Goal: Information Seeking & Learning: Learn about a topic

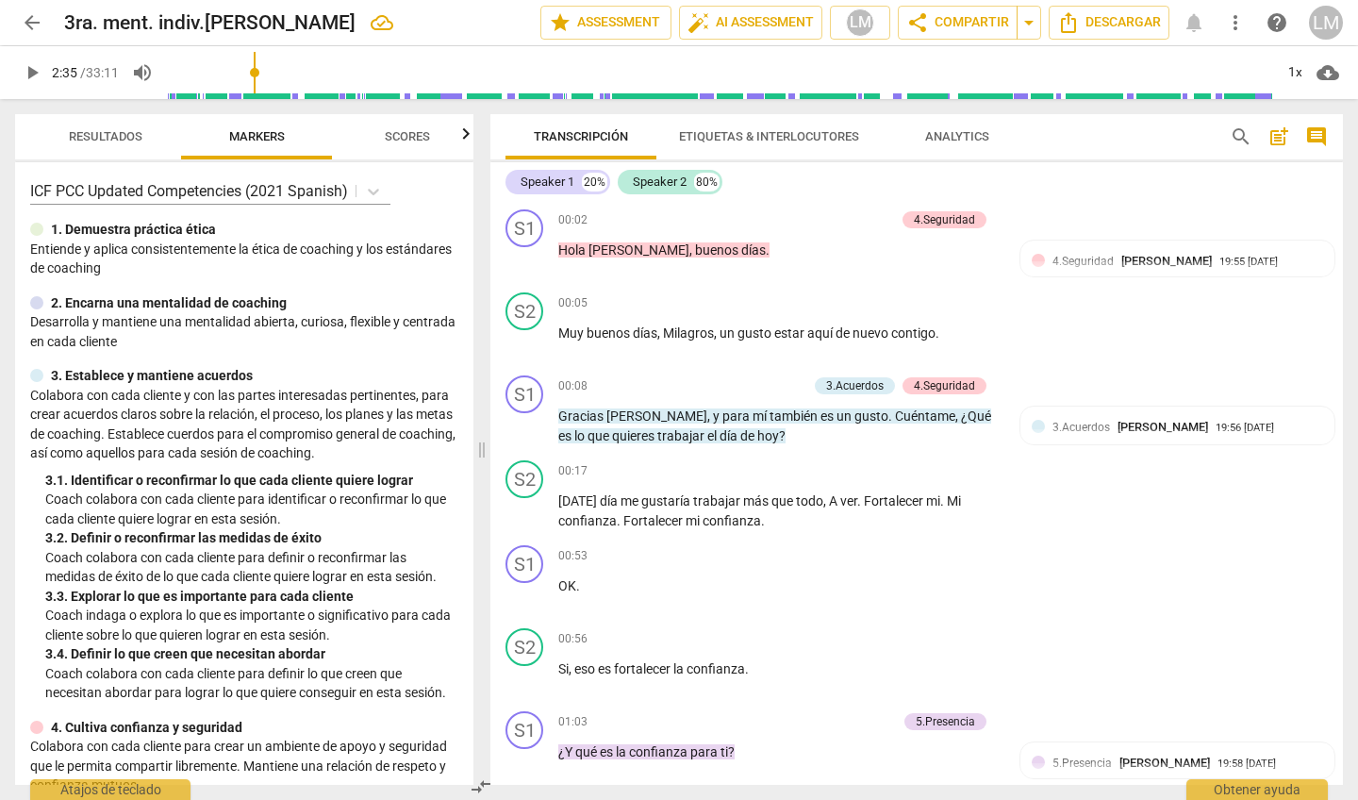
scroll to position [621, 0]
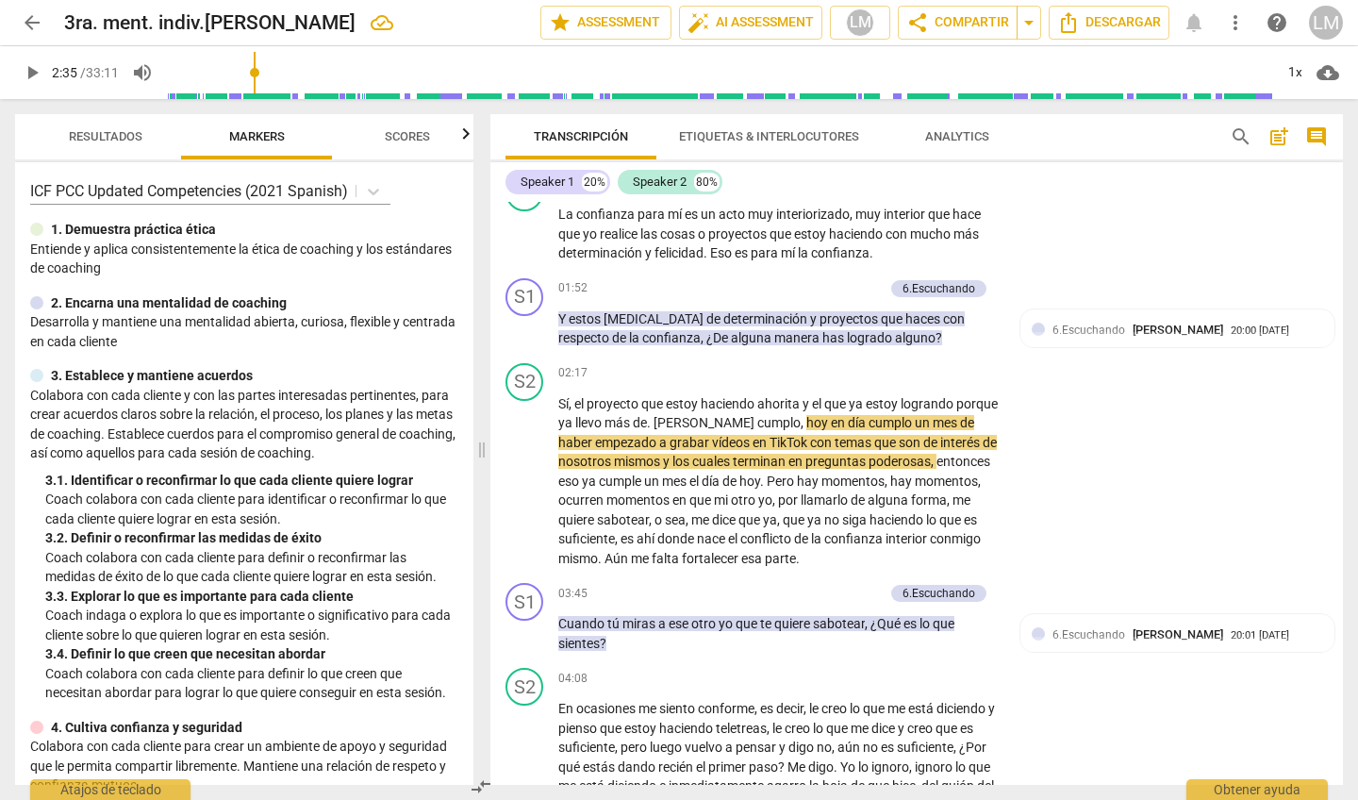
click at [1099, 757] on div "S2 play_arrow pause 04:08 + Add competency keyboard_arrow_right En ocasiones me…" at bounding box center [916, 751] width 853 height 182
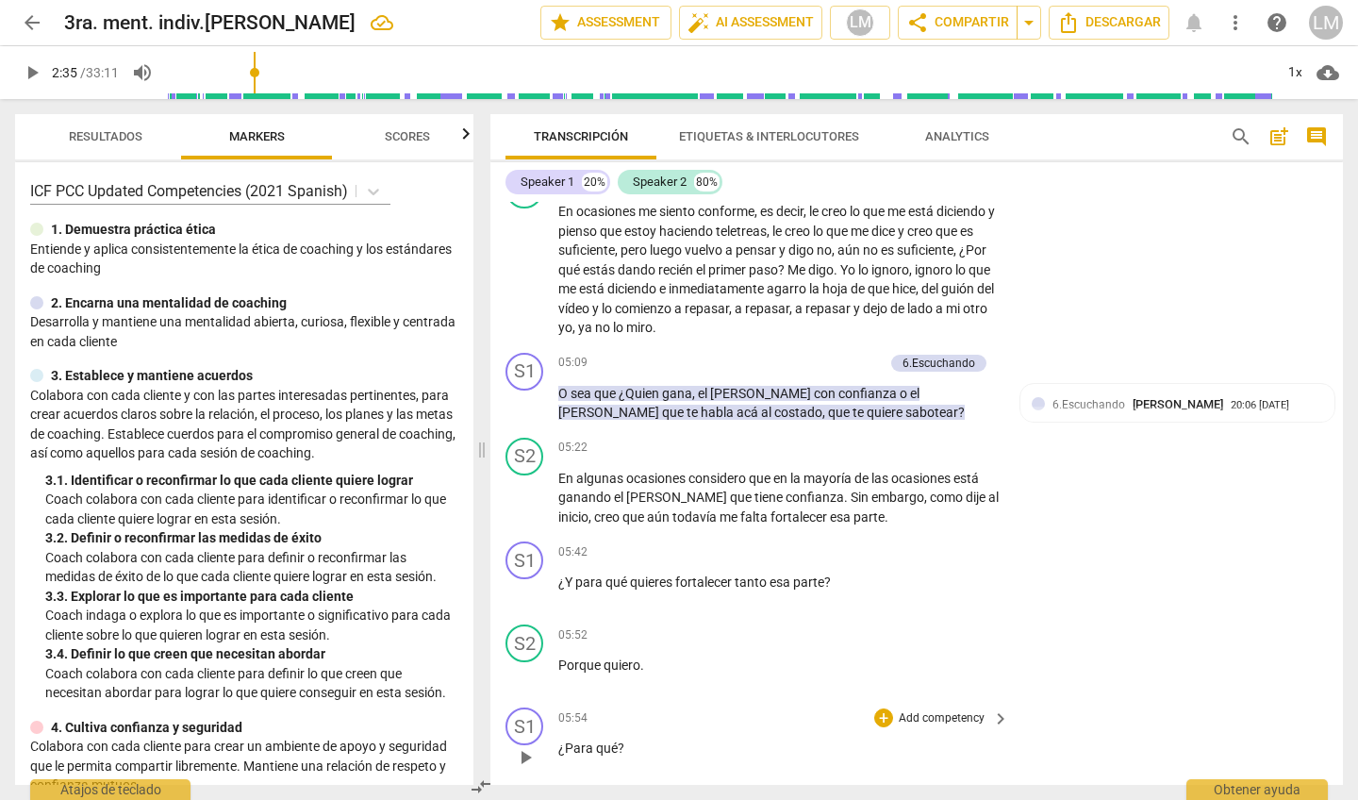
scroll to position [1114, 0]
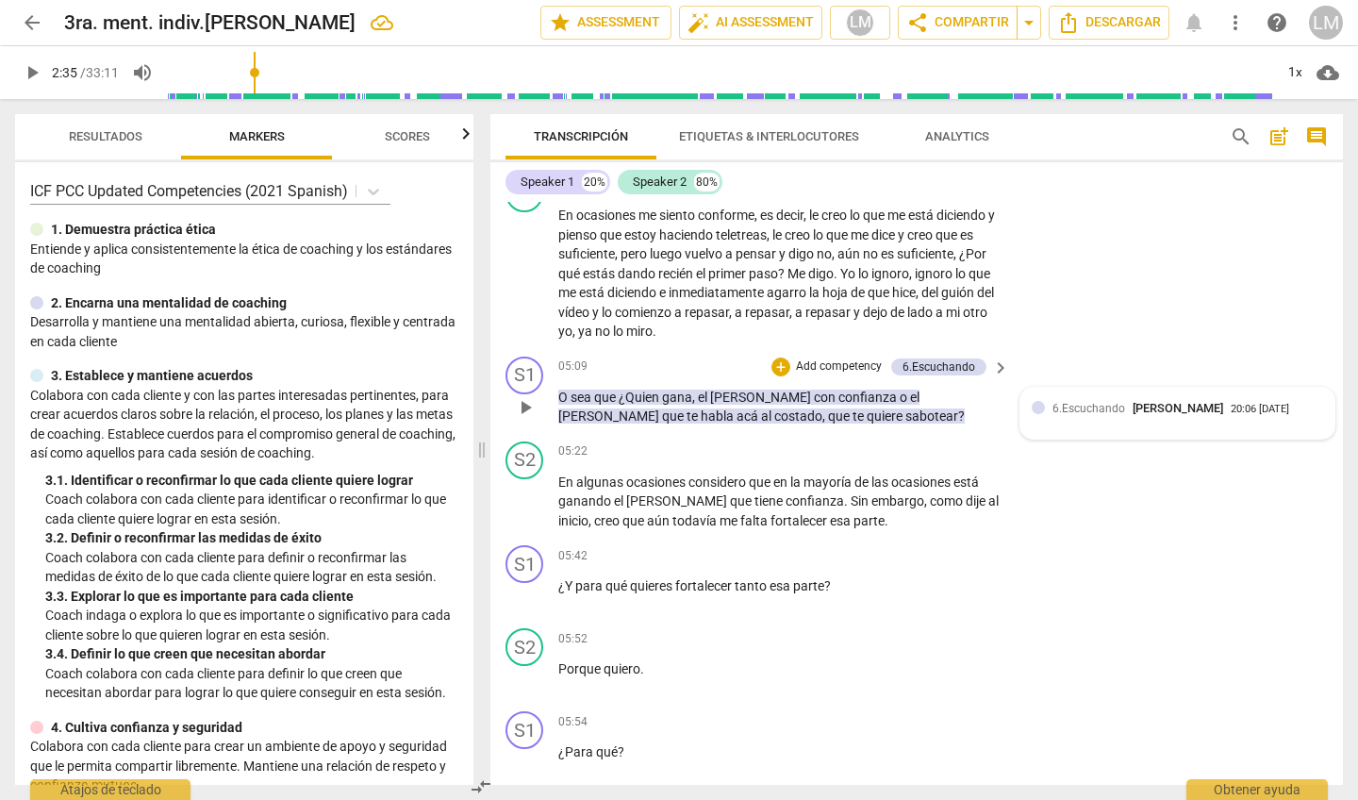
click at [1189, 404] on div "6.Escuchando Luz María Milagros Rubio Bowden 20:06 09-07-2025" at bounding box center [1188, 408] width 271 height 18
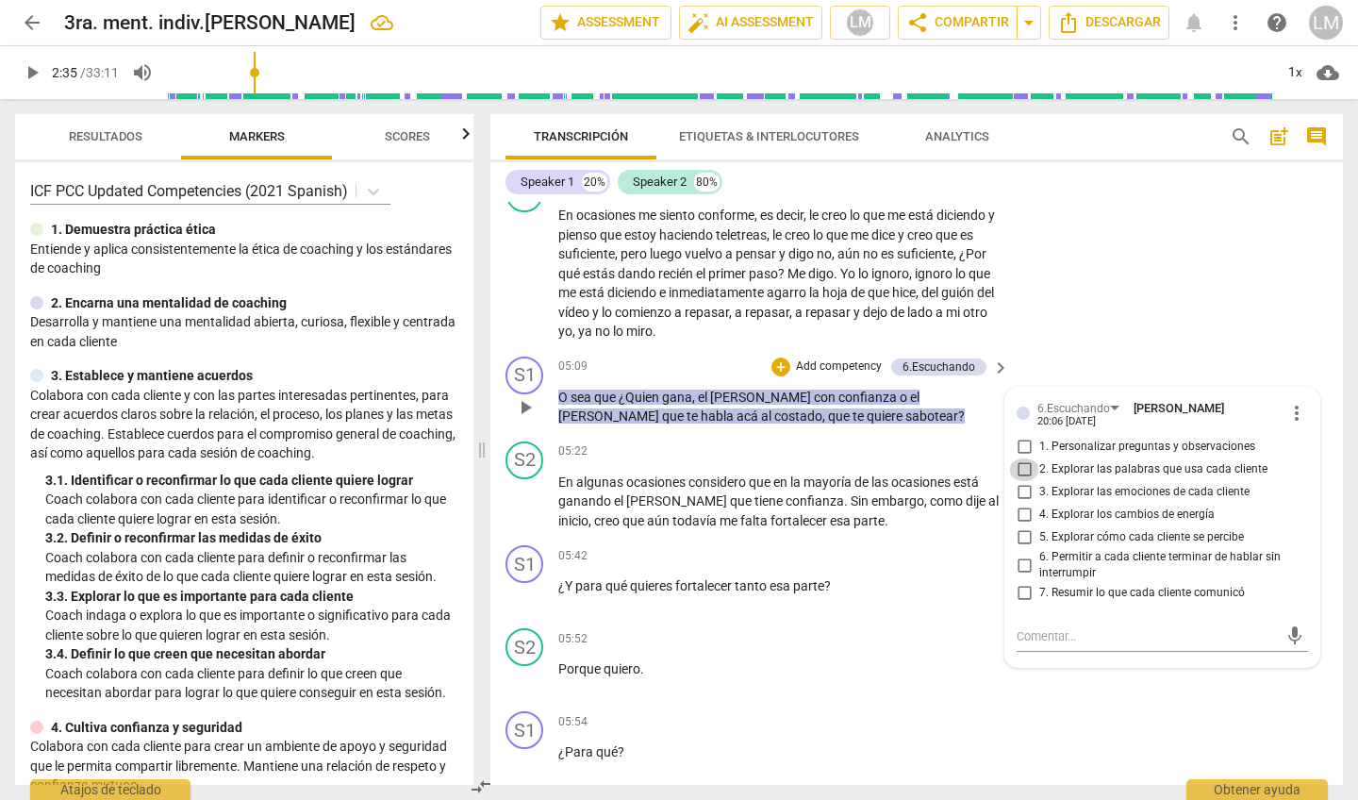
click at [1018, 458] on input "2. Explorar las palabras que usa cada cliente" at bounding box center [1024, 469] width 30 height 23
checkbox input "true"
click at [1024, 481] on input "3. Explorar las emociones de cada cliente" at bounding box center [1024, 492] width 30 height 23
checkbox input "true"
click at [1022, 504] on input "4. Explorar los cambios de energía" at bounding box center [1024, 515] width 30 height 23
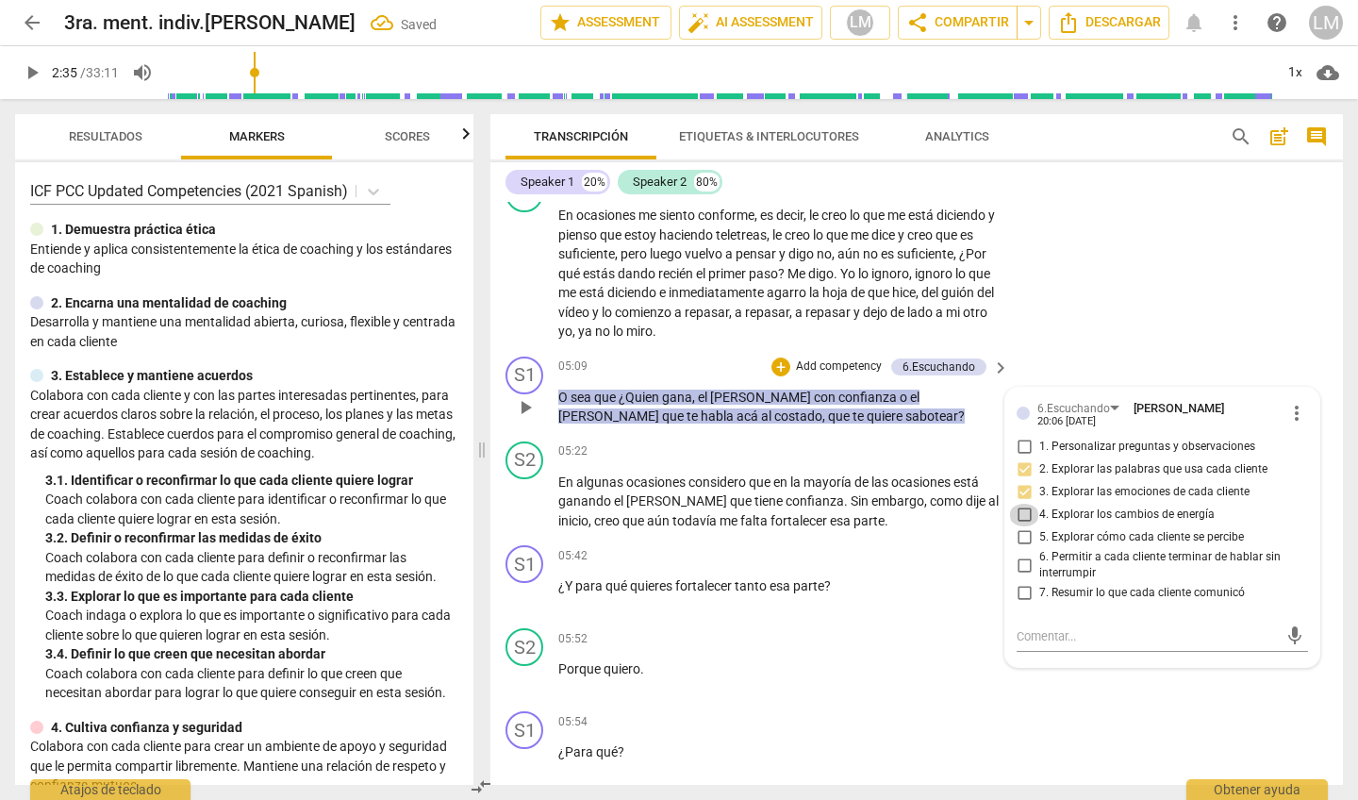
checkbox input "true"
click at [1022, 481] on input "3. Explorar las emociones de cada cliente" at bounding box center [1024, 492] width 30 height 23
checkbox input "false"
click at [1022, 554] on input "6. Permitir a cada cliente terminar de hablar sin interrumpir" at bounding box center [1024, 565] width 30 height 23
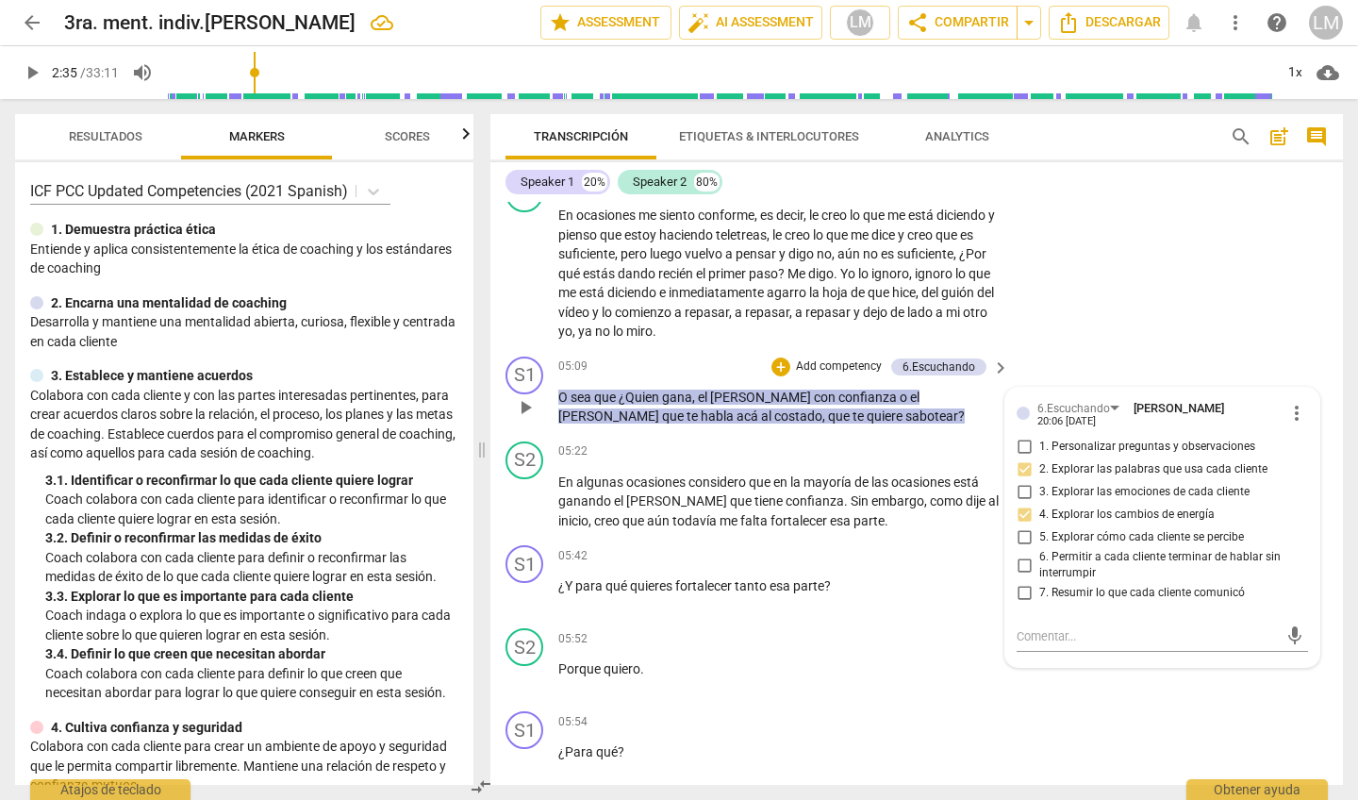
checkbox input "true"
click at [908, 548] on p "Add competency" at bounding box center [942, 556] width 90 height 17
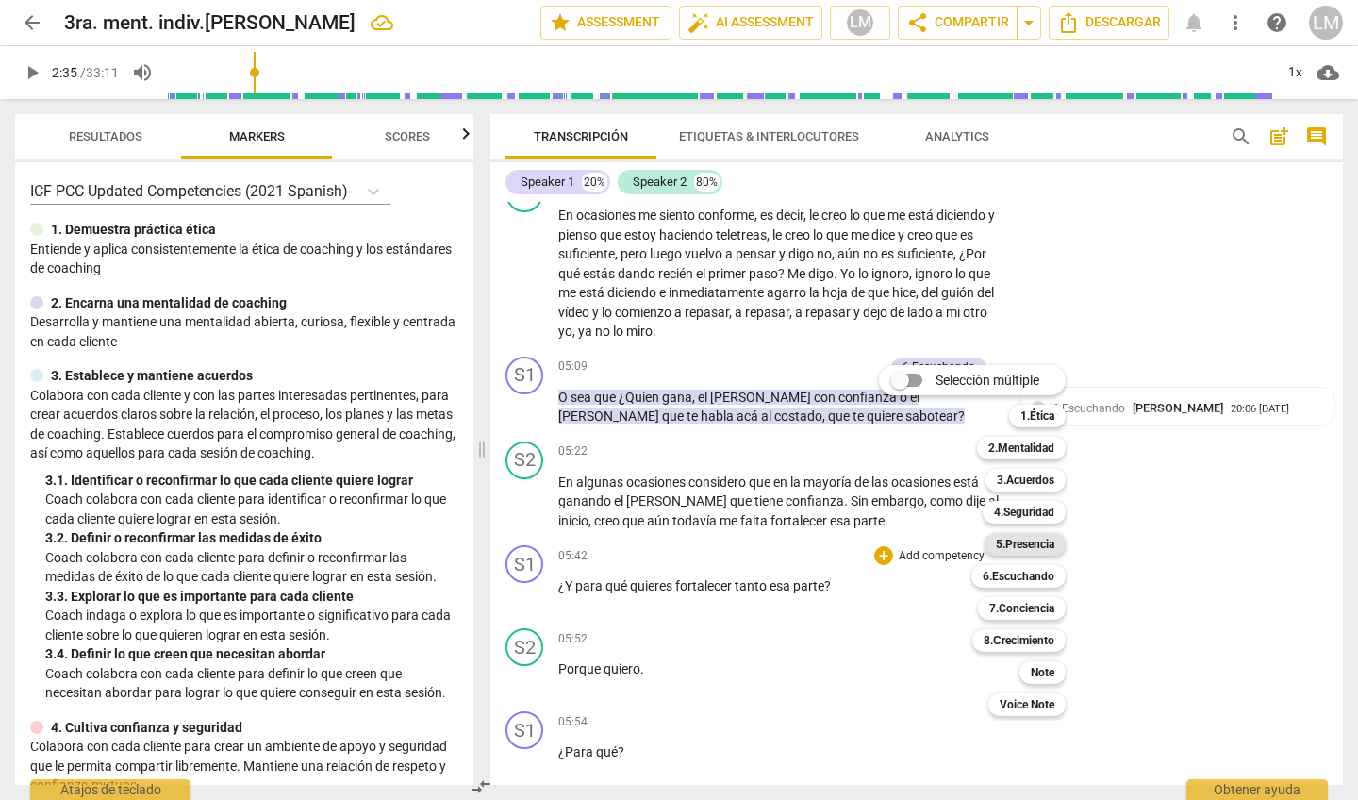
click at [1011, 545] on b "5.Presencia" at bounding box center [1025, 544] width 58 height 23
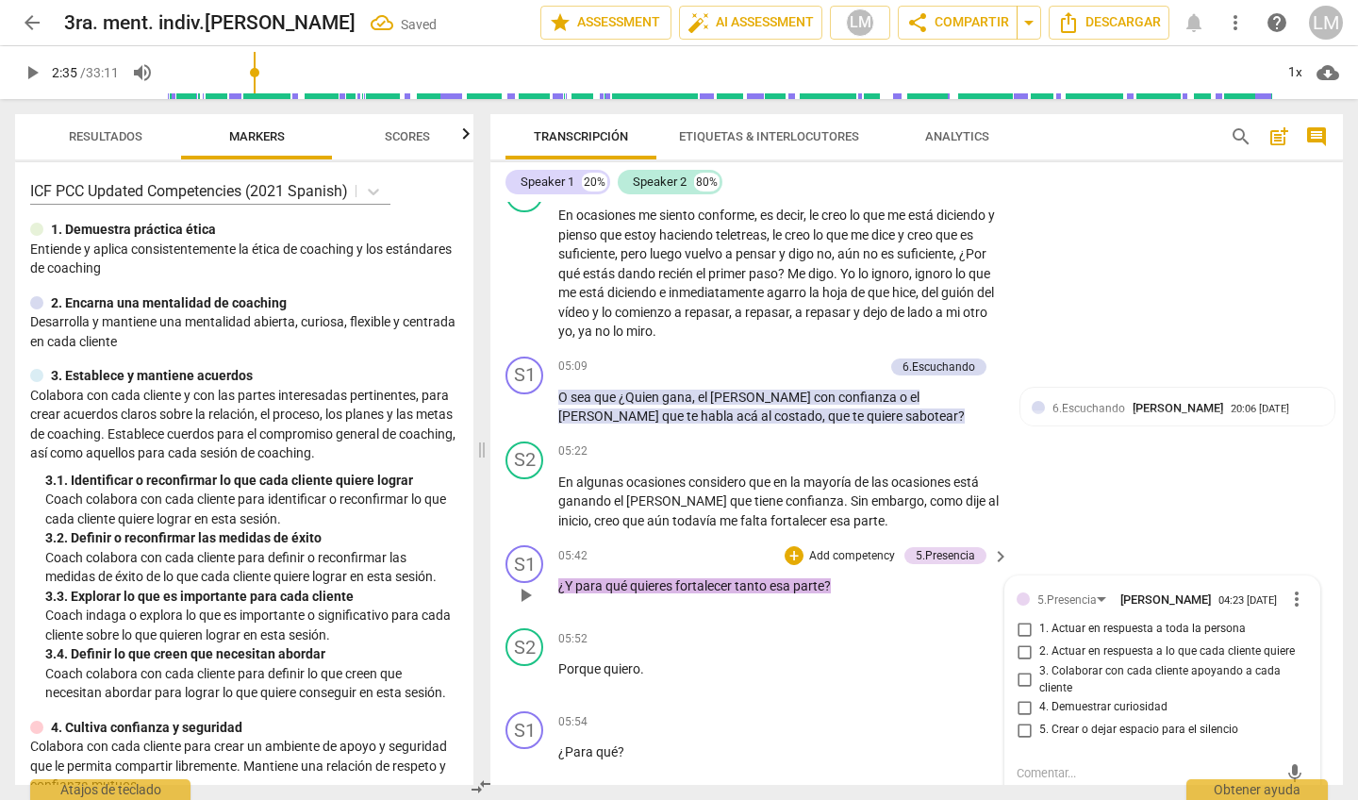
click at [880, 548] on p "Add competency" at bounding box center [852, 556] width 90 height 17
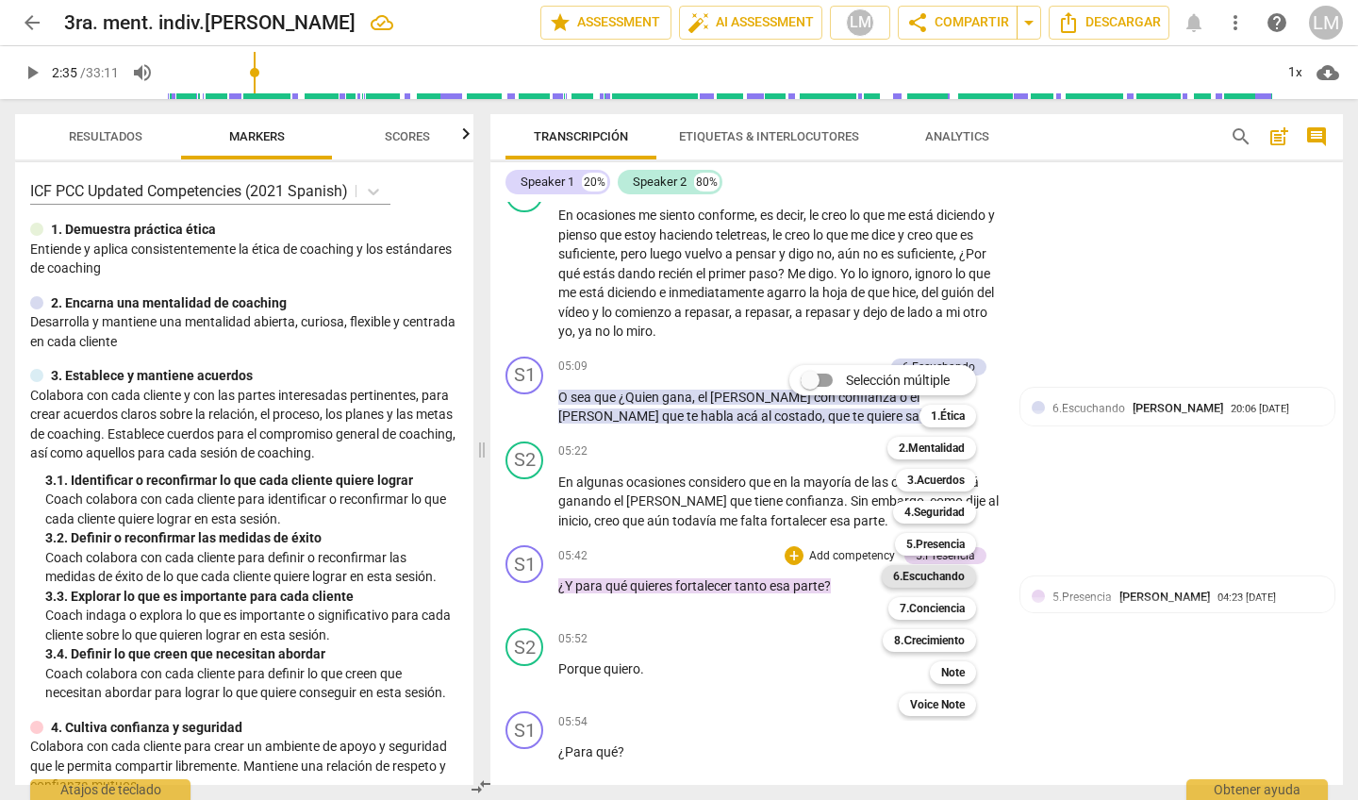
click at [926, 570] on b "6.Escuchando" at bounding box center [929, 576] width 72 height 23
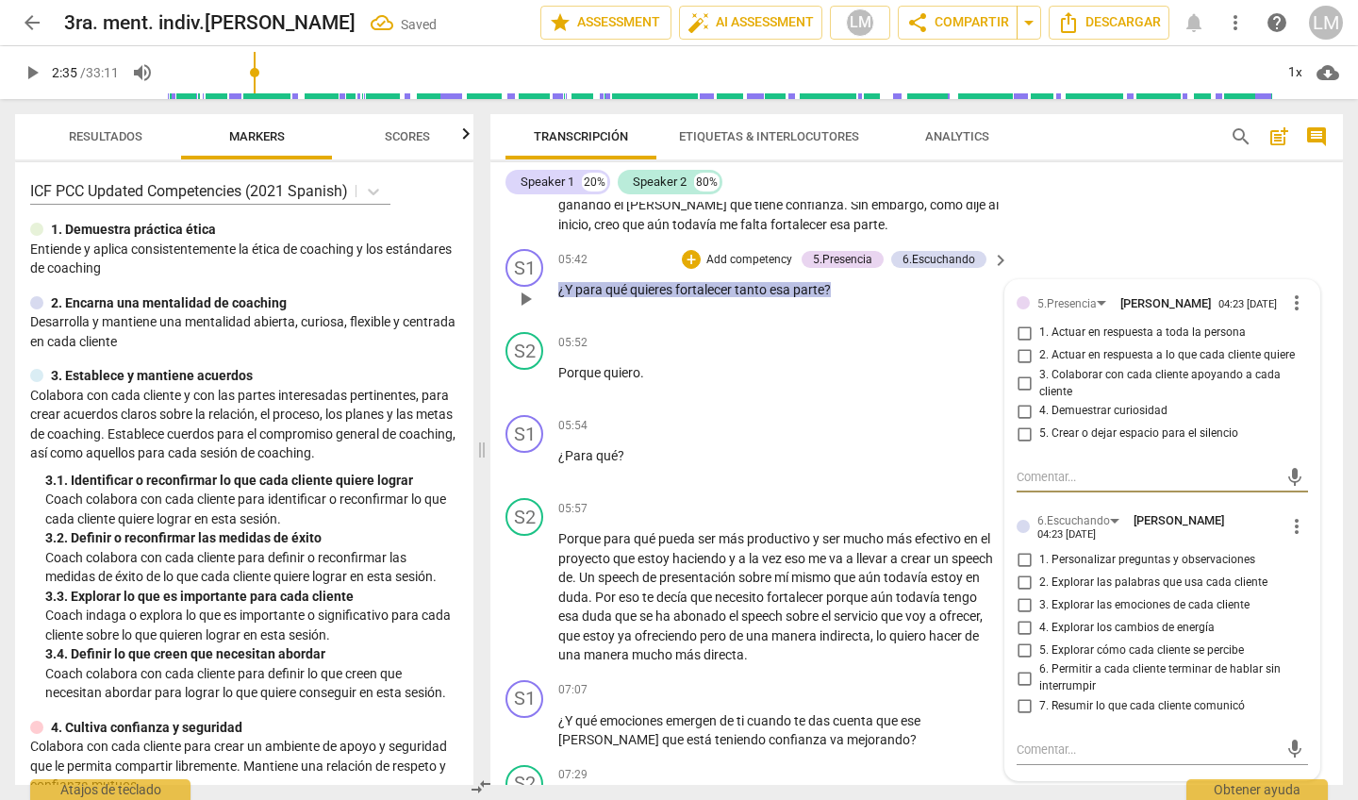
scroll to position [1411, 0]
click at [1021, 321] on input "1. Actuar en respuesta a toda la persona" at bounding box center [1024, 332] width 30 height 23
click at [1019, 324] on input "1. Actuar en respuesta a toda la persona" at bounding box center [1024, 332] width 30 height 23
checkbox input "false"
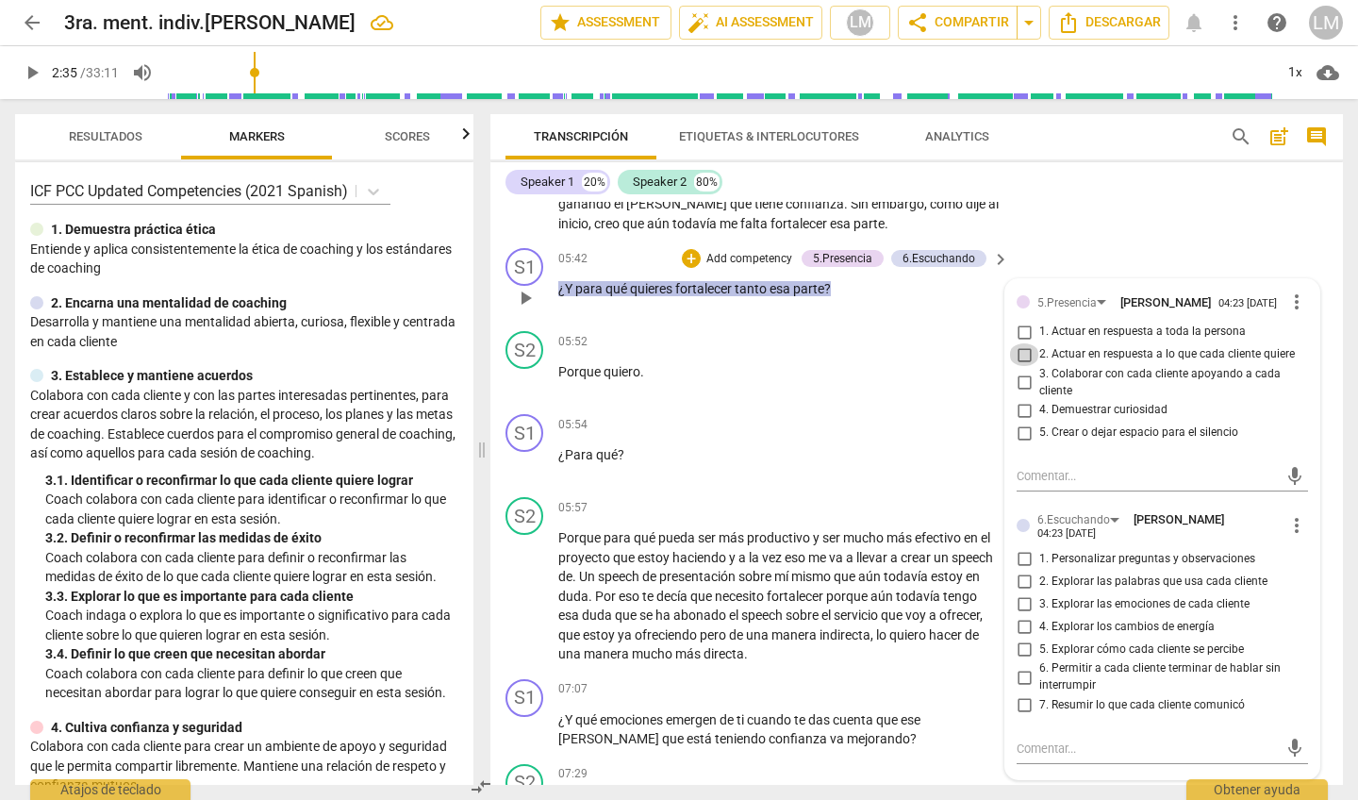
click at [1018, 348] on input "2. Actuar en respuesta a lo que cada cliente quiere" at bounding box center [1024, 354] width 30 height 23
checkbox input "true"
click at [1018, 403] on input "4. Demuestrar curiosidad" at bounding box center [1024, 410] width 30 height 23
checkbox input "true"
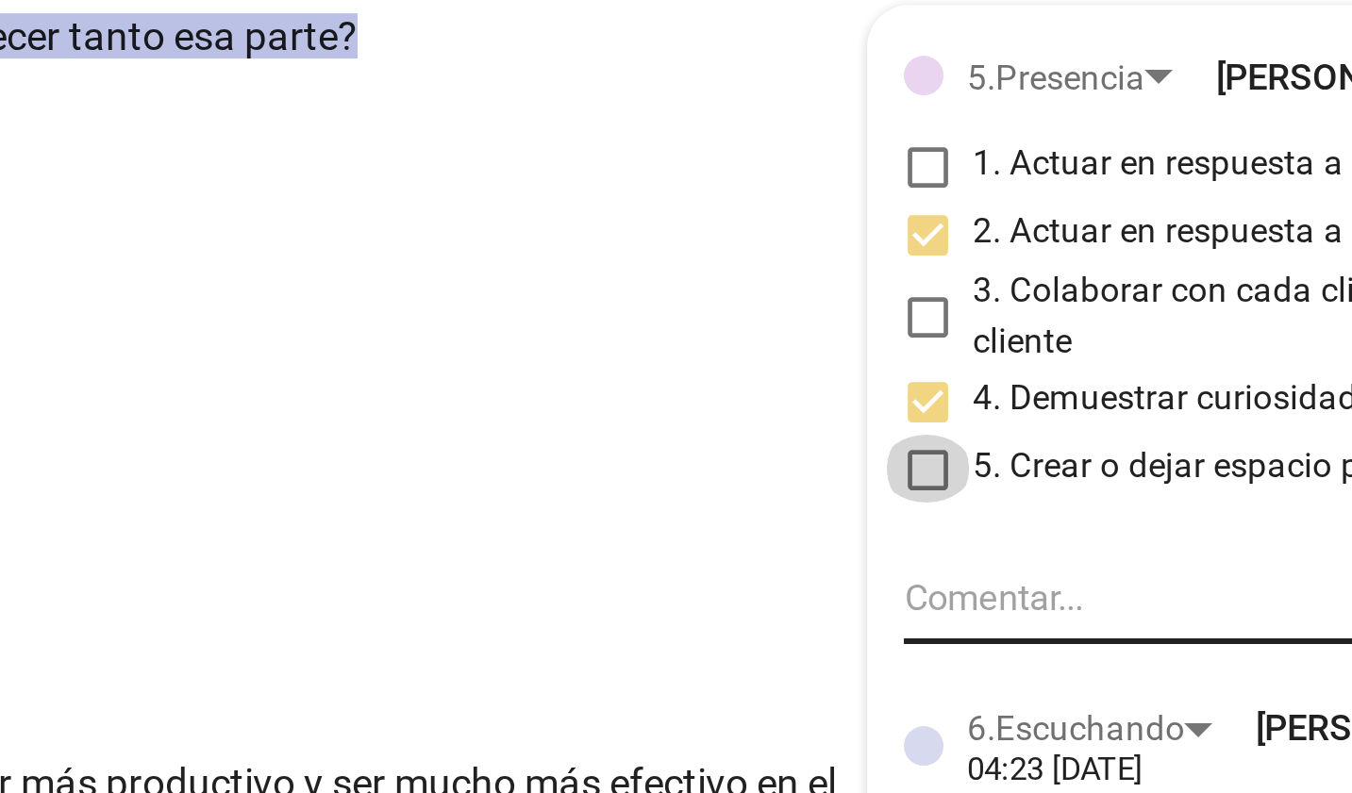
drag, startPoint x: 303, startPoint y: 140, endPoint x: 309, endPoint y: 193, distance: 54.2
click at [1002, 279] on div "5.Presencia Luz María Milagros Rubio Bowden 04:23 09-08-2025 more_vert 1. Actua…" at bounding box center [1157, 529] width 311 height 500
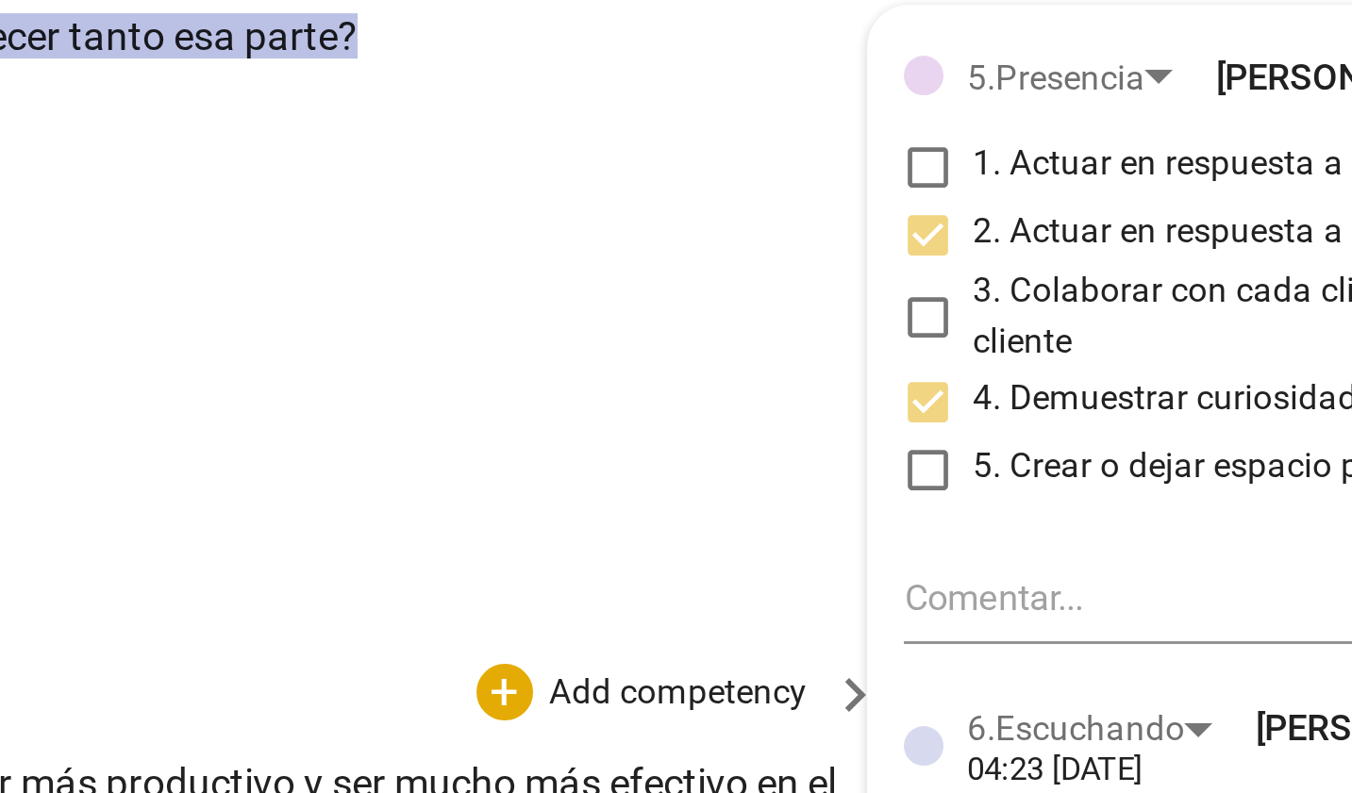
drag, startPoint x: 273, startPoint y: 209, endPoint x: 230, endPoint y: 256, distance: 62.8
click at [490, 256] on div "S1 play_arrow pause 00:02 + Add competency 4.Seguridad keyboard_arrow_right Hol…" at bounding box center [913, 490] width 846 height 576
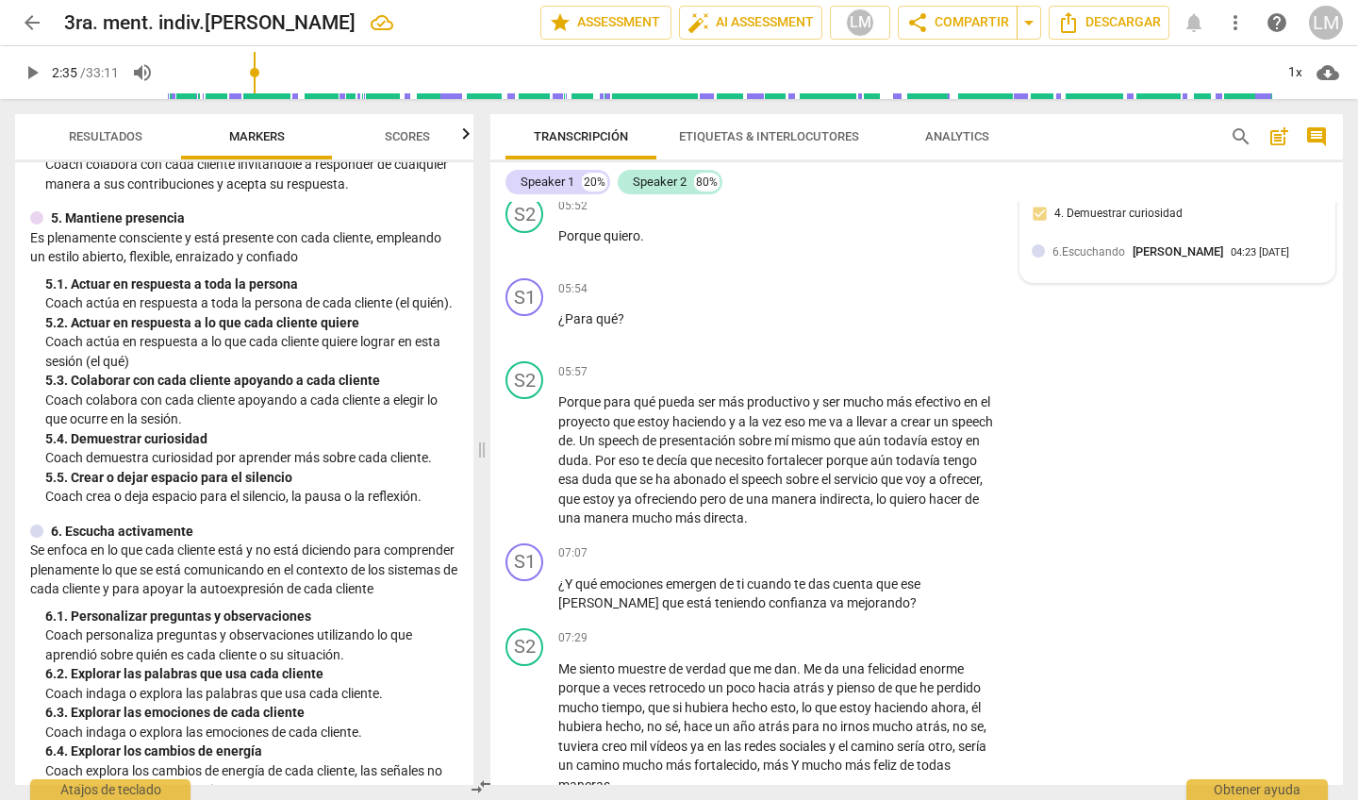
scroll to position [1548, 0]
click at [930, 544] on p "Add competency" at bounding box center [942, 552] width 90 height 17
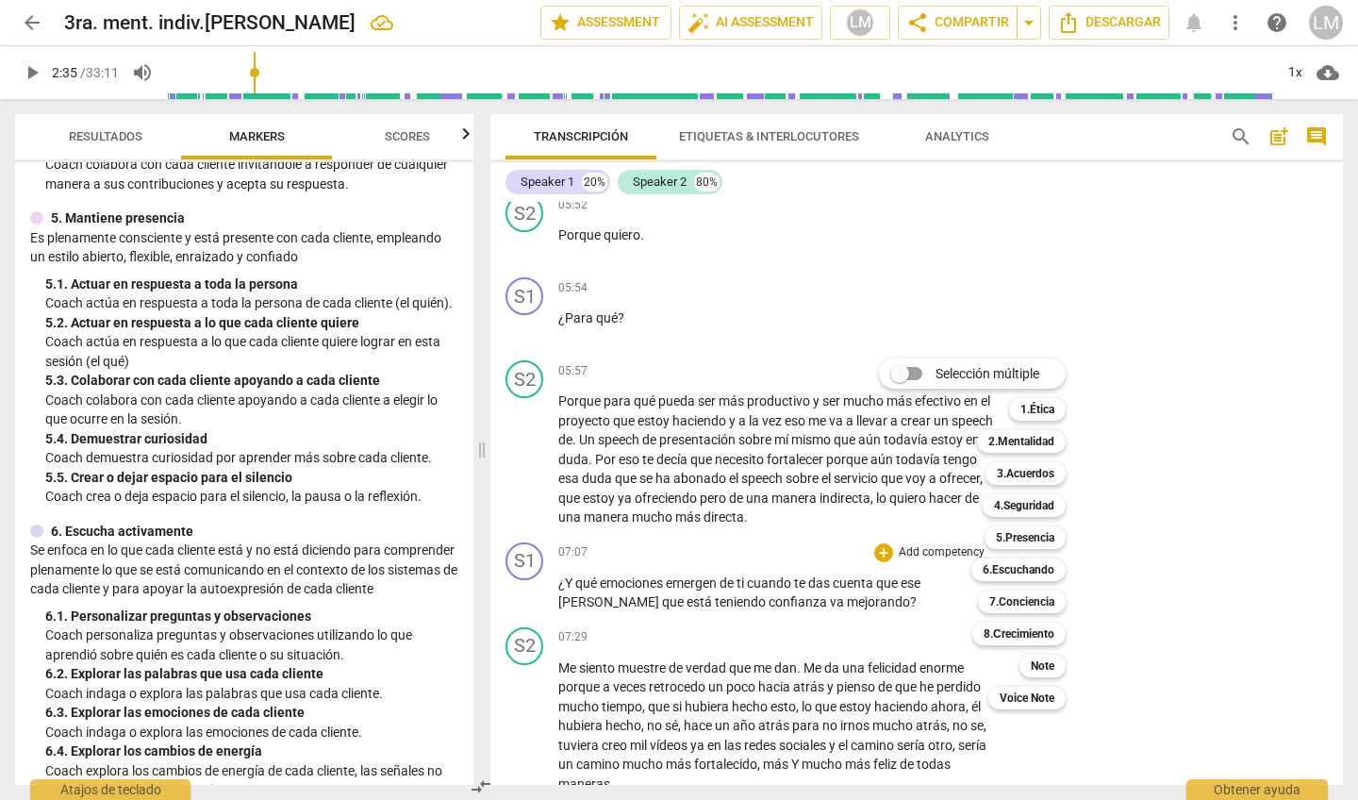
click at [1041, 325] on div at bounding box center [679, 400] width 1358 height 800
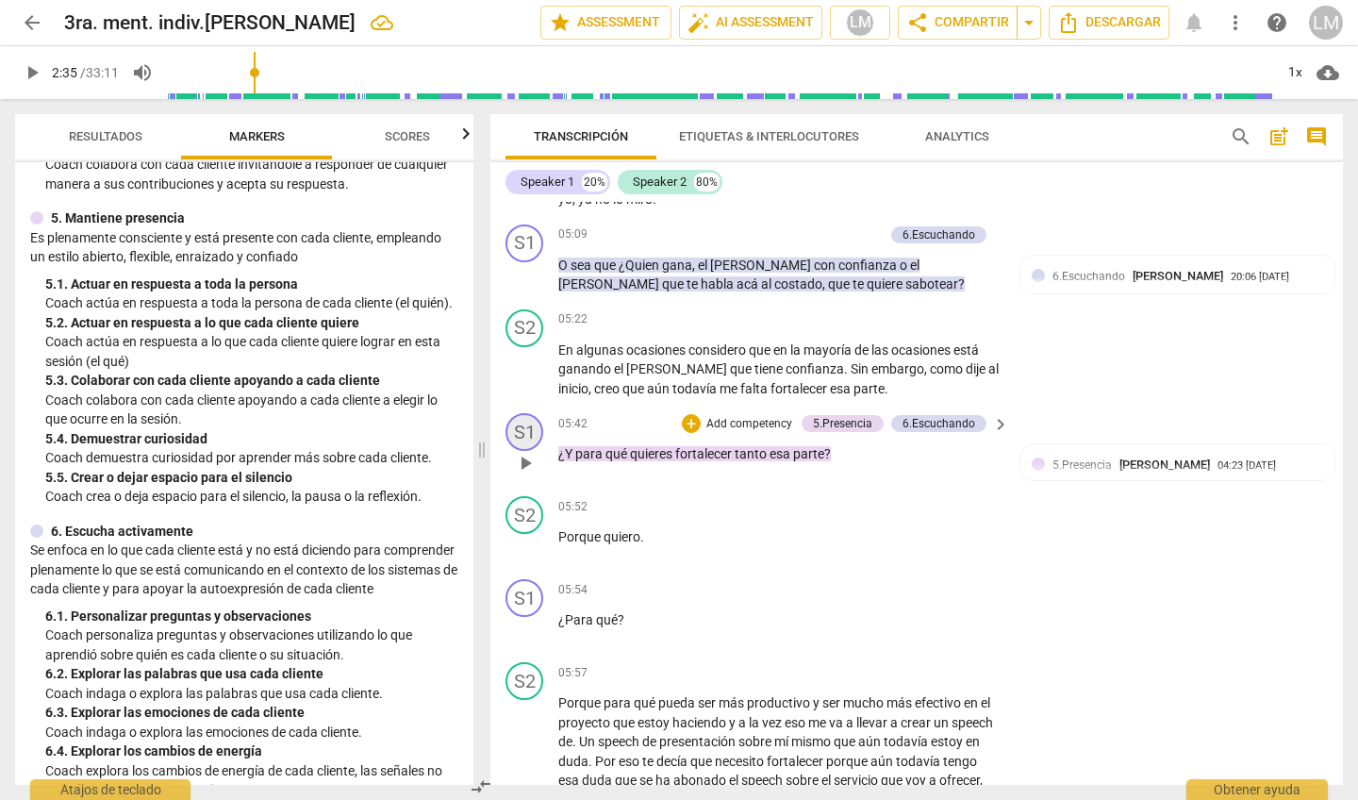
scroll to position [1253, 0]
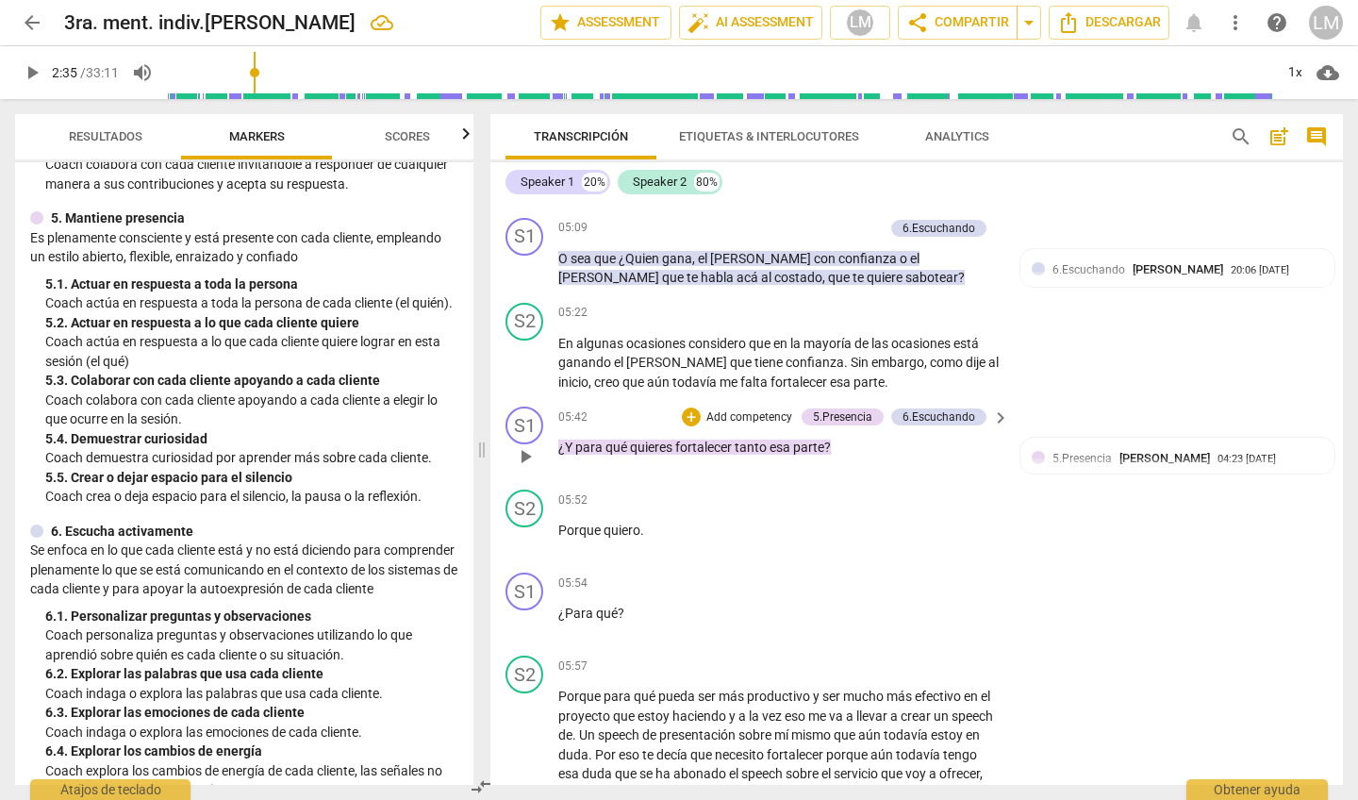
click at [527, 445] on span "play_arrow" at bounding box center [525, 456] width 23 height 23
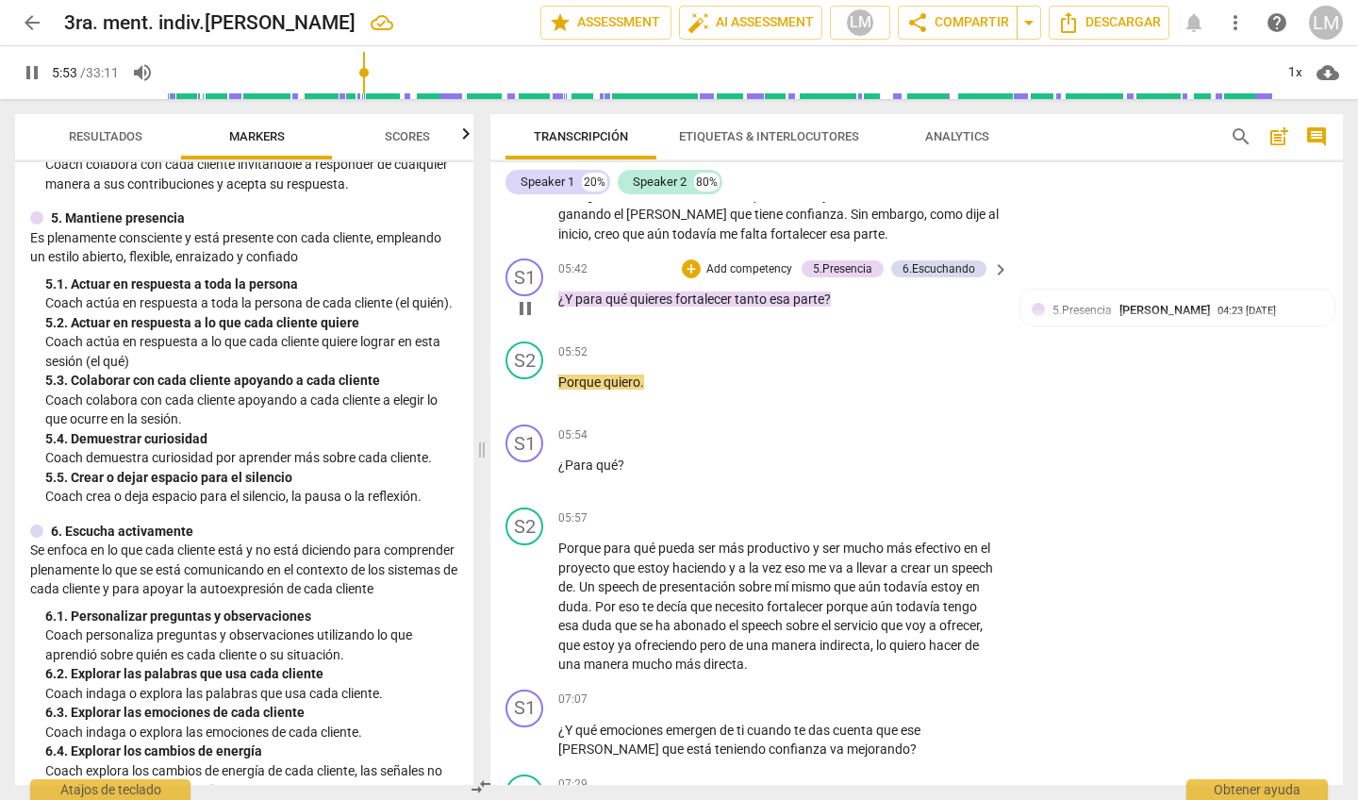
scroll to position [1407, 0]
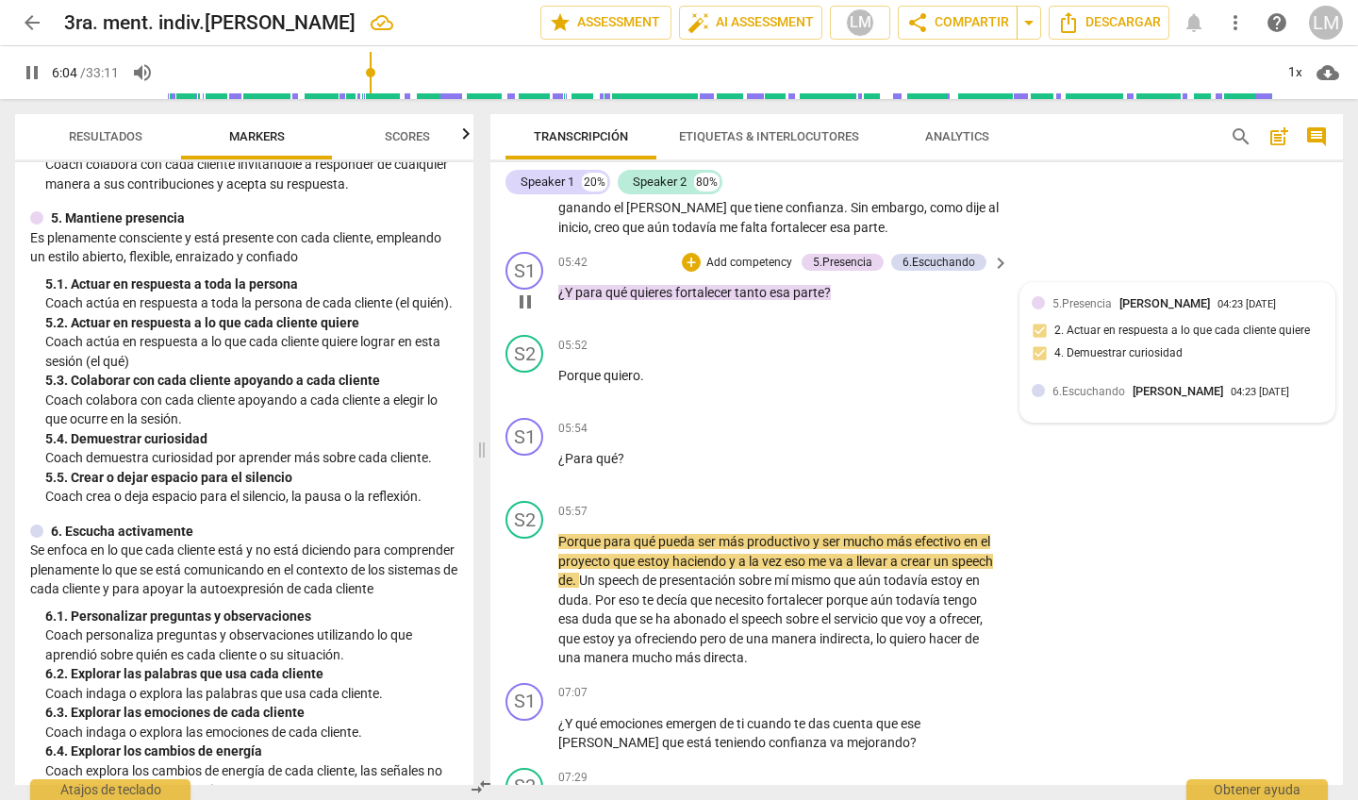
click at [1038, 296] on div at bounding box center [1038, 302] width 13 height 13
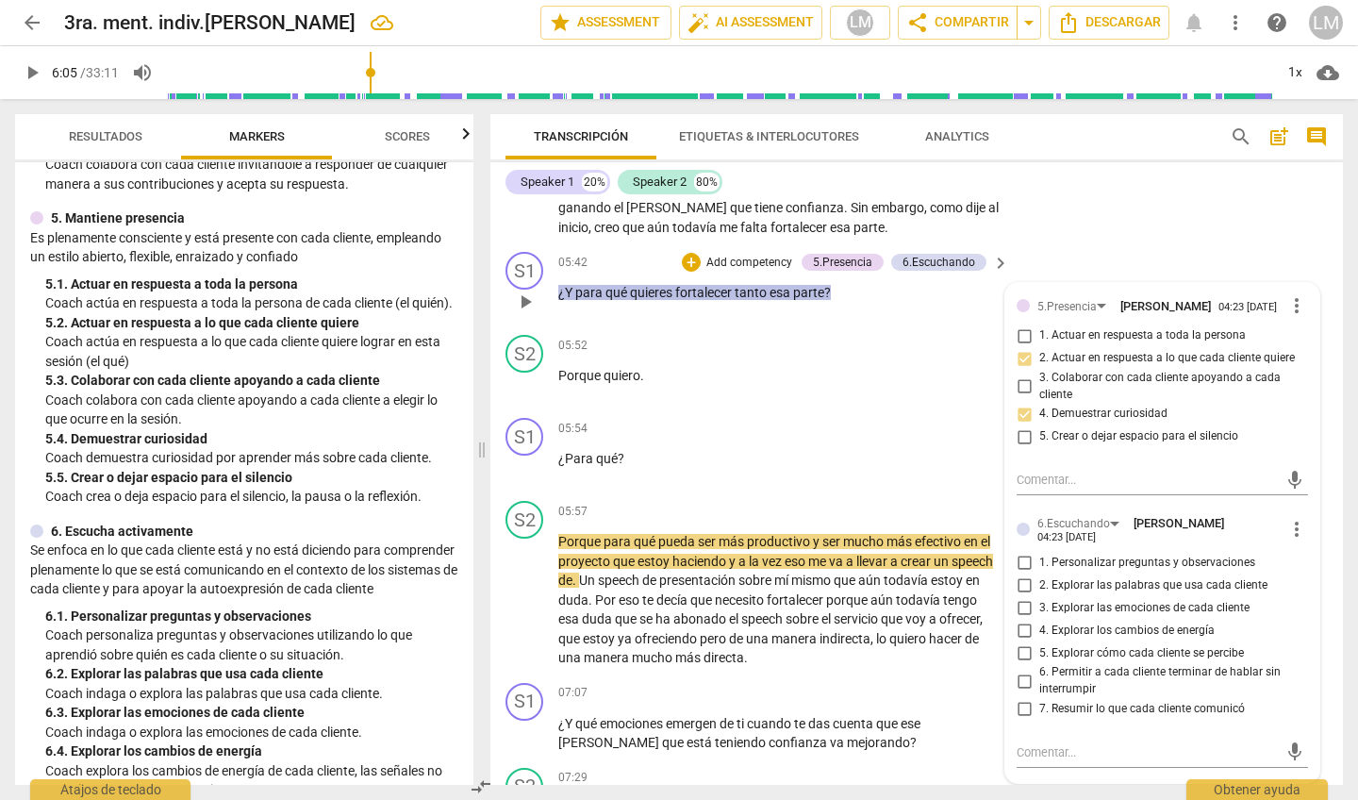
click at [978, 283] on p "¿Y para qué quieres fortalecer tanto esa parte ?" at bounding box center [778, 293] width 441 height 20
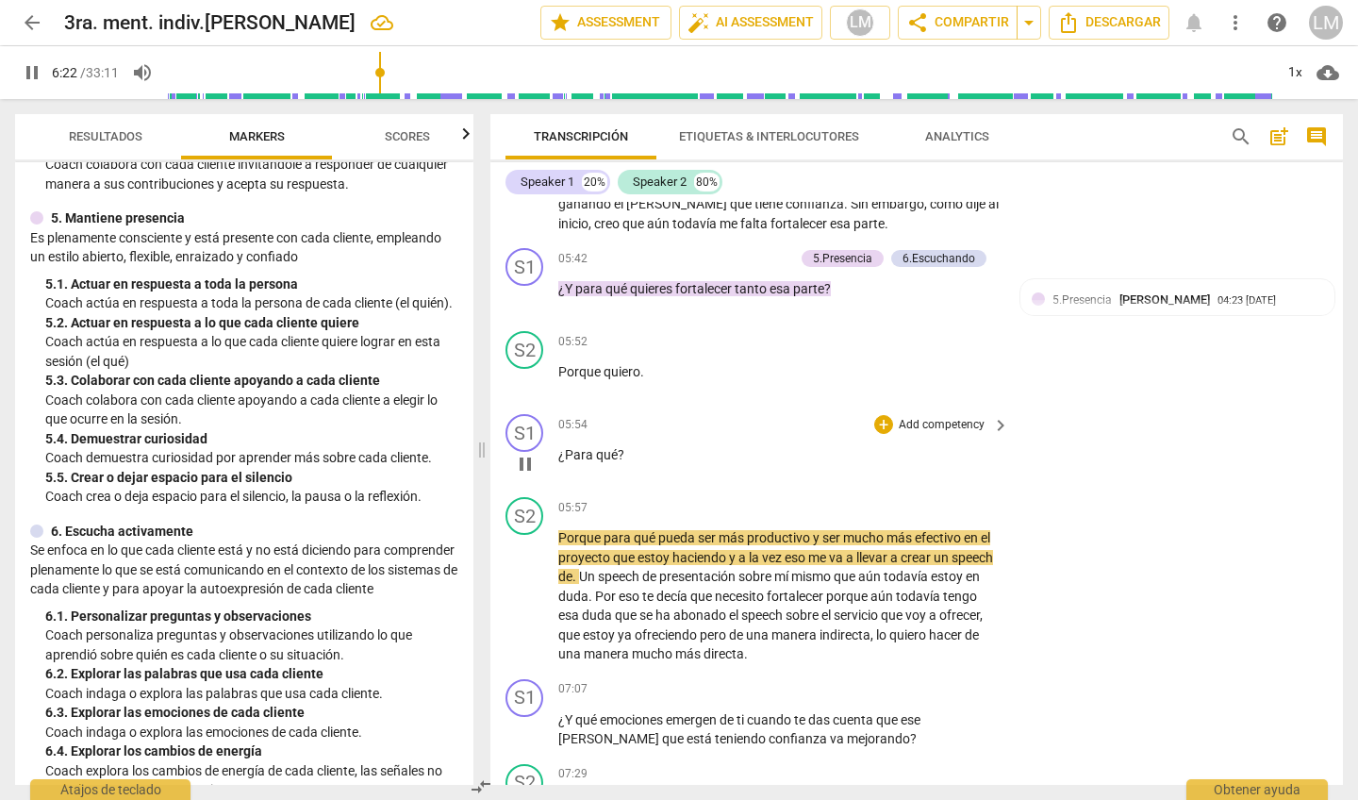
scroll to position [0, 0]
click at [925, 417] on p "Add competency" at bounding box center [942, 425] width 90 height 17
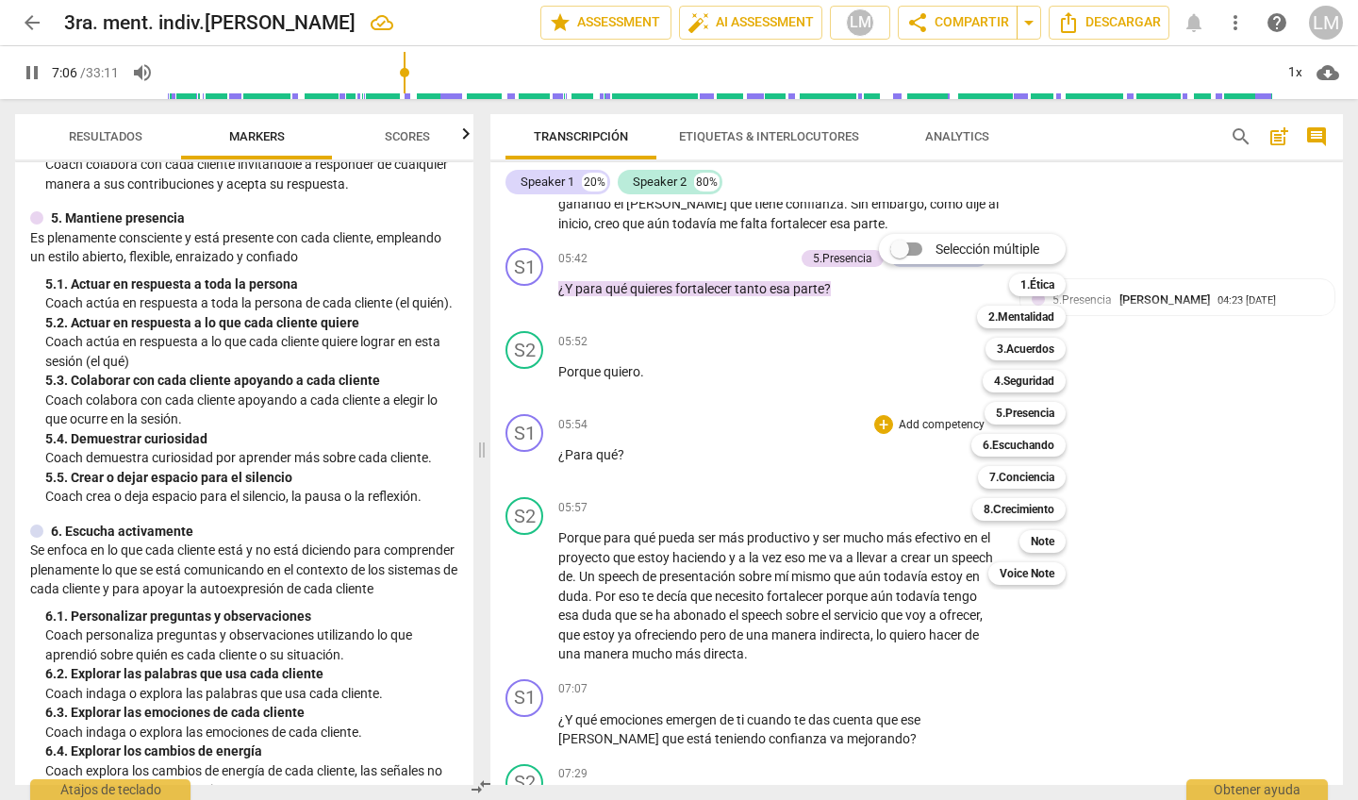
click at [864, 389] on div at bounding box center [679, 400] width 1358 height 800
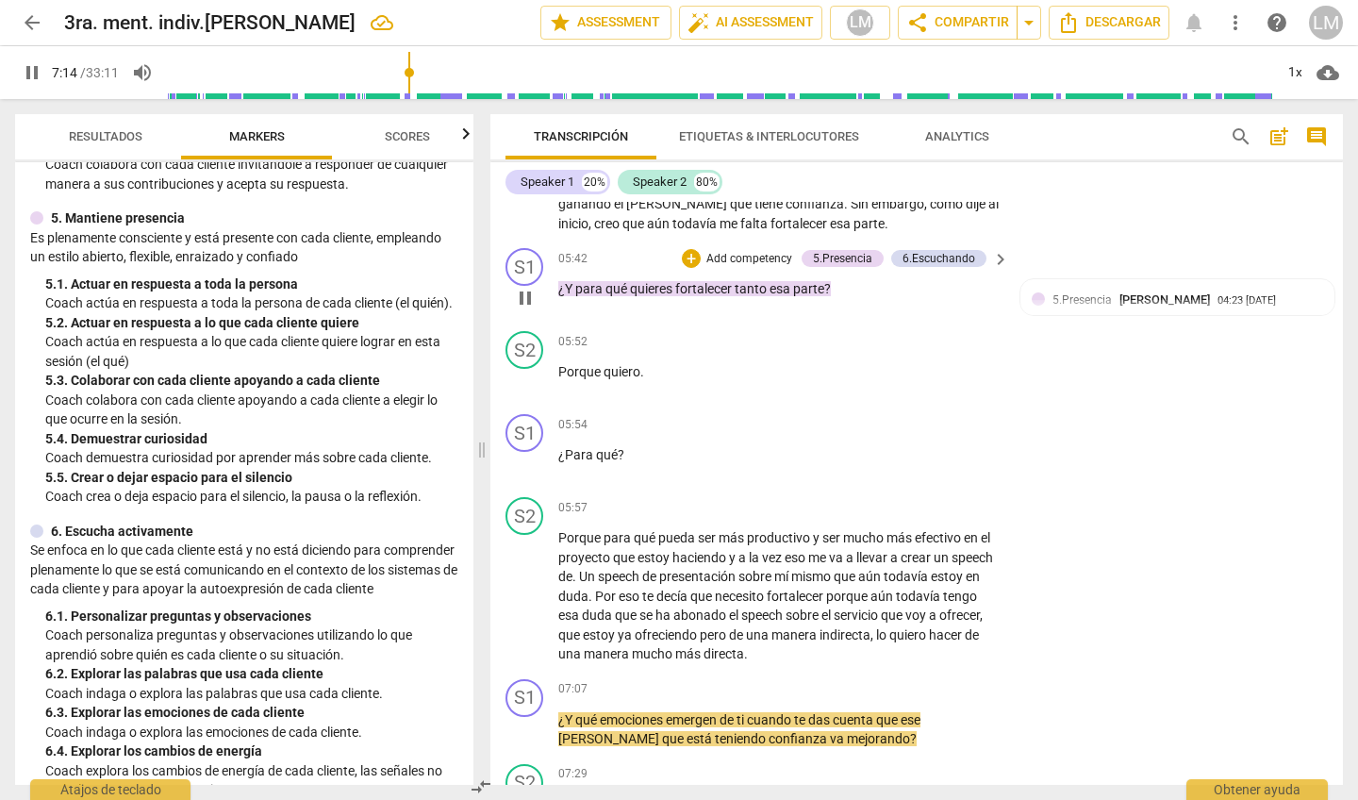
click at [525, 287] on span "pause" at bounding box center [525, 298] width 23 height 23
type input "435"
click at [959, 250] on div "6.Escuchando" at bounding box center [939, 258] width 73 height 17
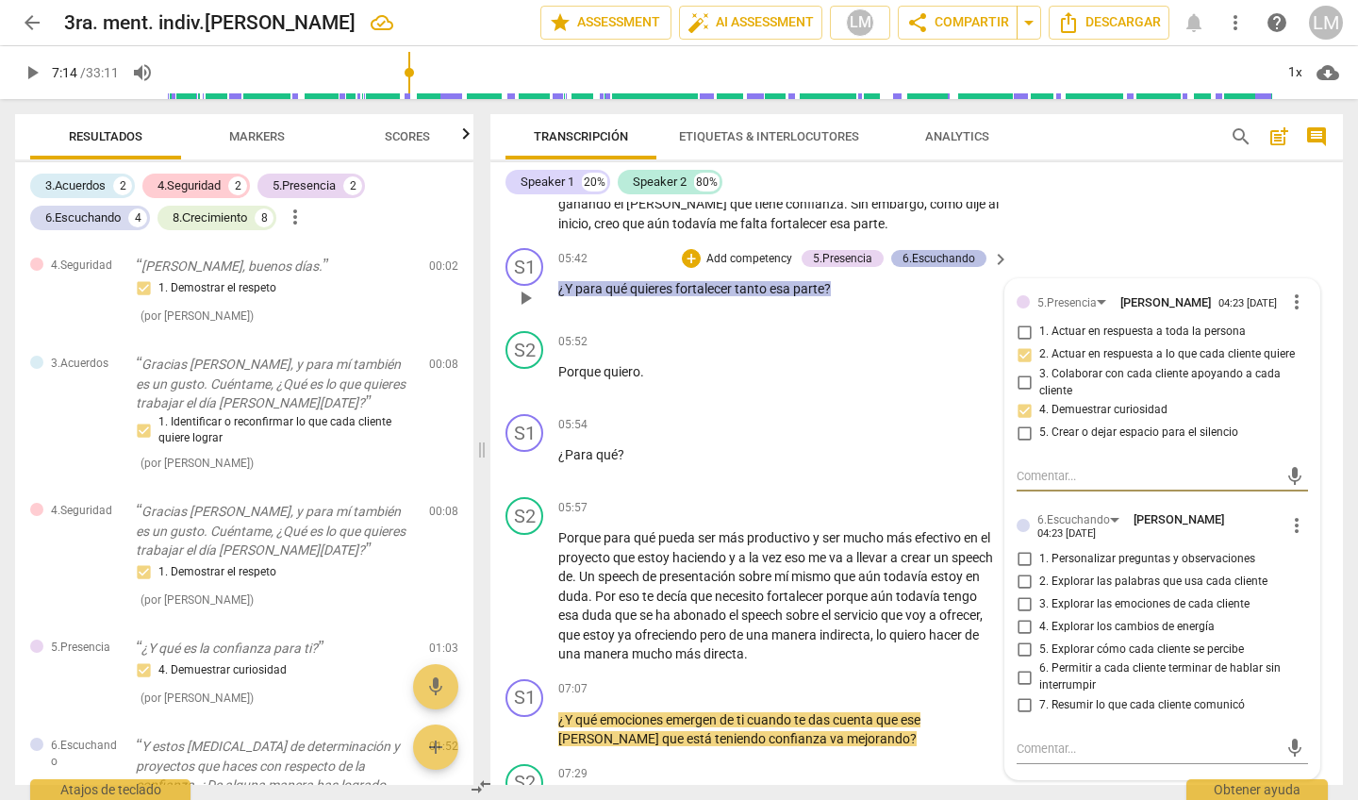
scroll to position [969, 0]
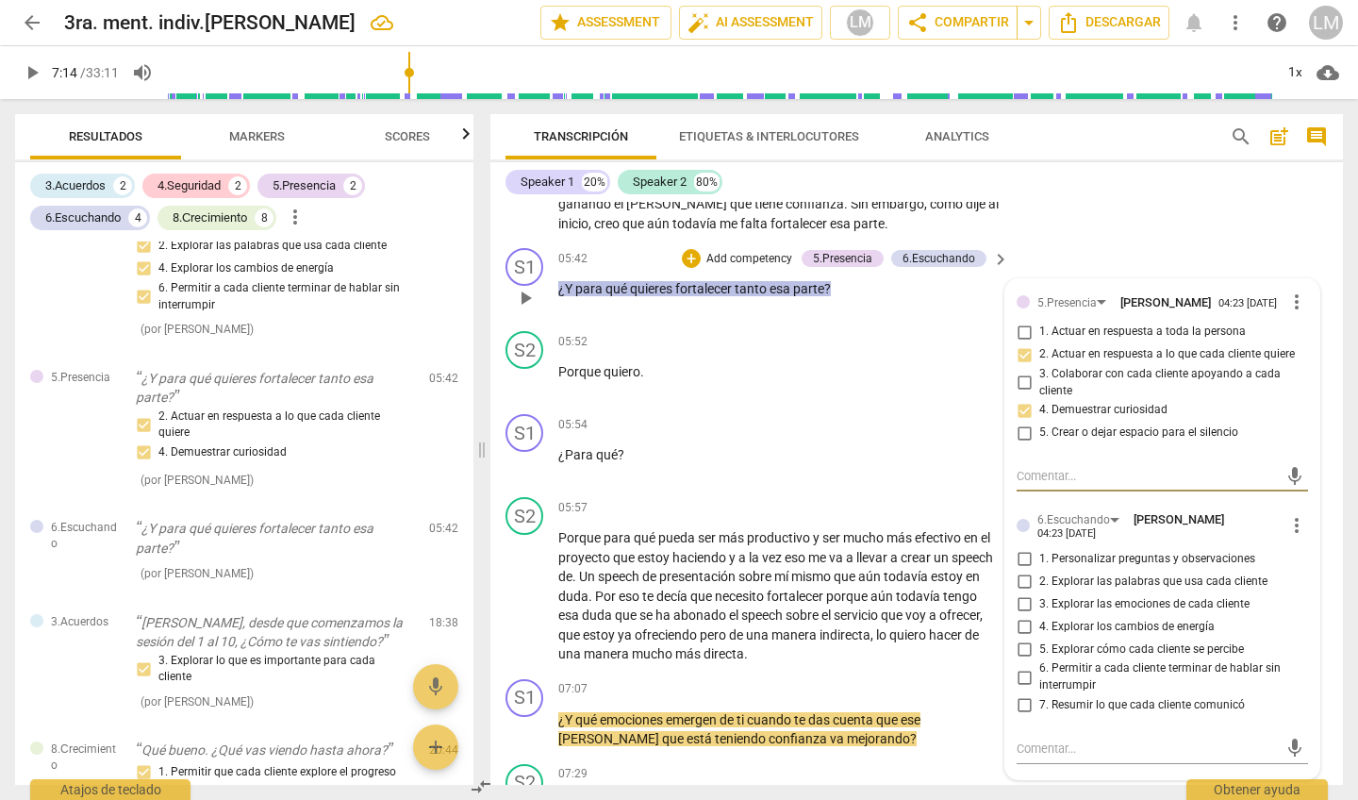
click at [1023, 571] on input "2. Explorar las palabras que usa cada cliente" at bounding box center [1024, 581] width 30 height 23
checkbox input "true"
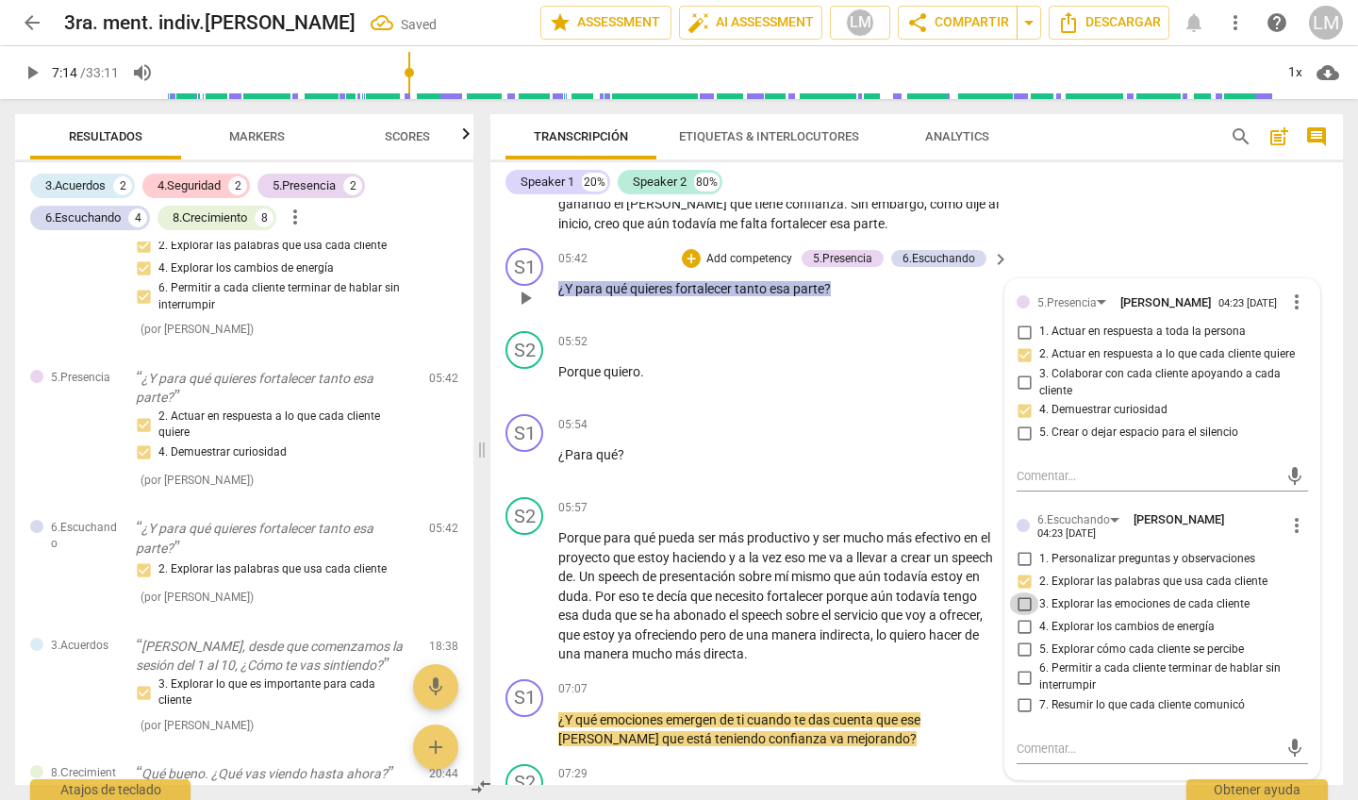
click at [1020, 592] on input "3. Explorar las emociones de cada cliente" at bounding box center [1024, 603] width 30 height 23
checkbox input "true"
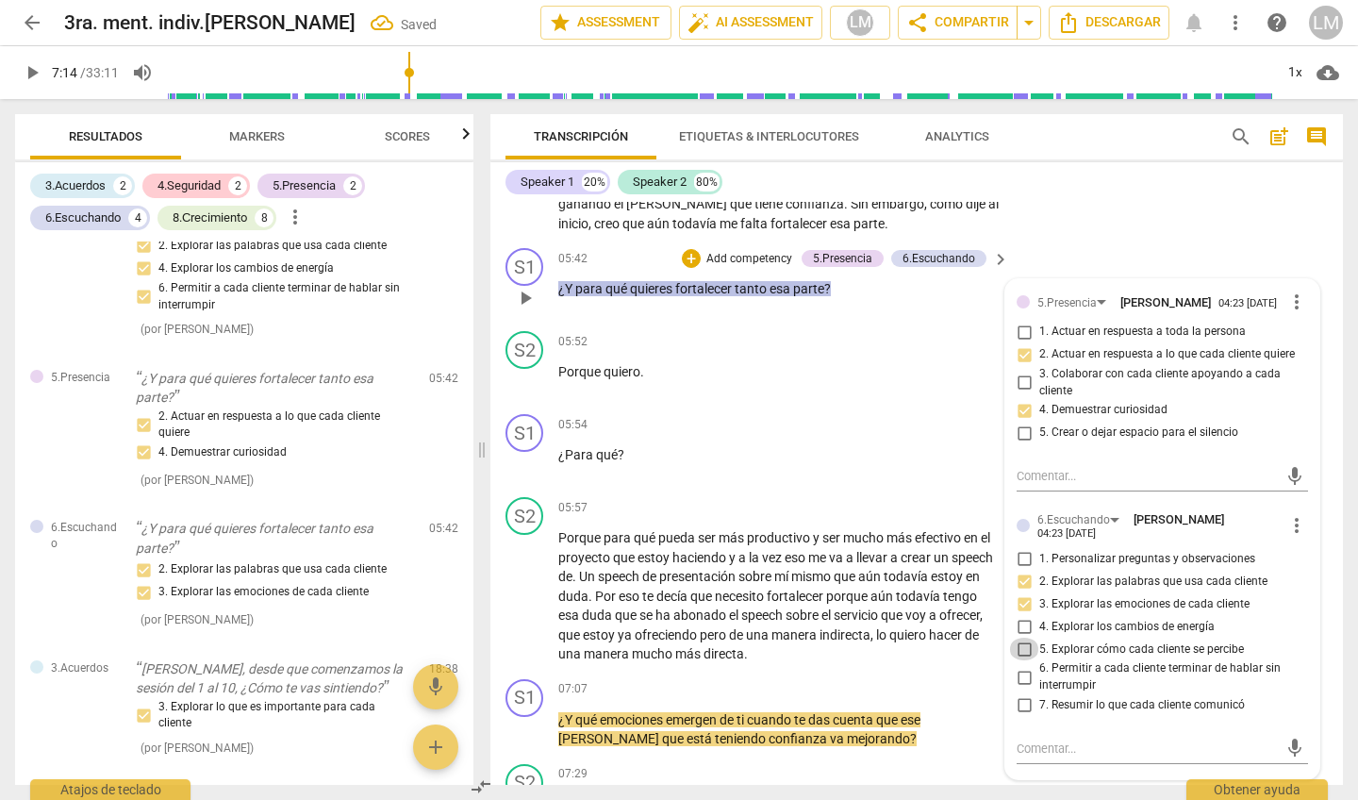
click at [1020, 642] on input "5. Explorar cómo cada cliente se percibe" at bounding box center [1024, 649] width 30 height 23
checkbox input "true"
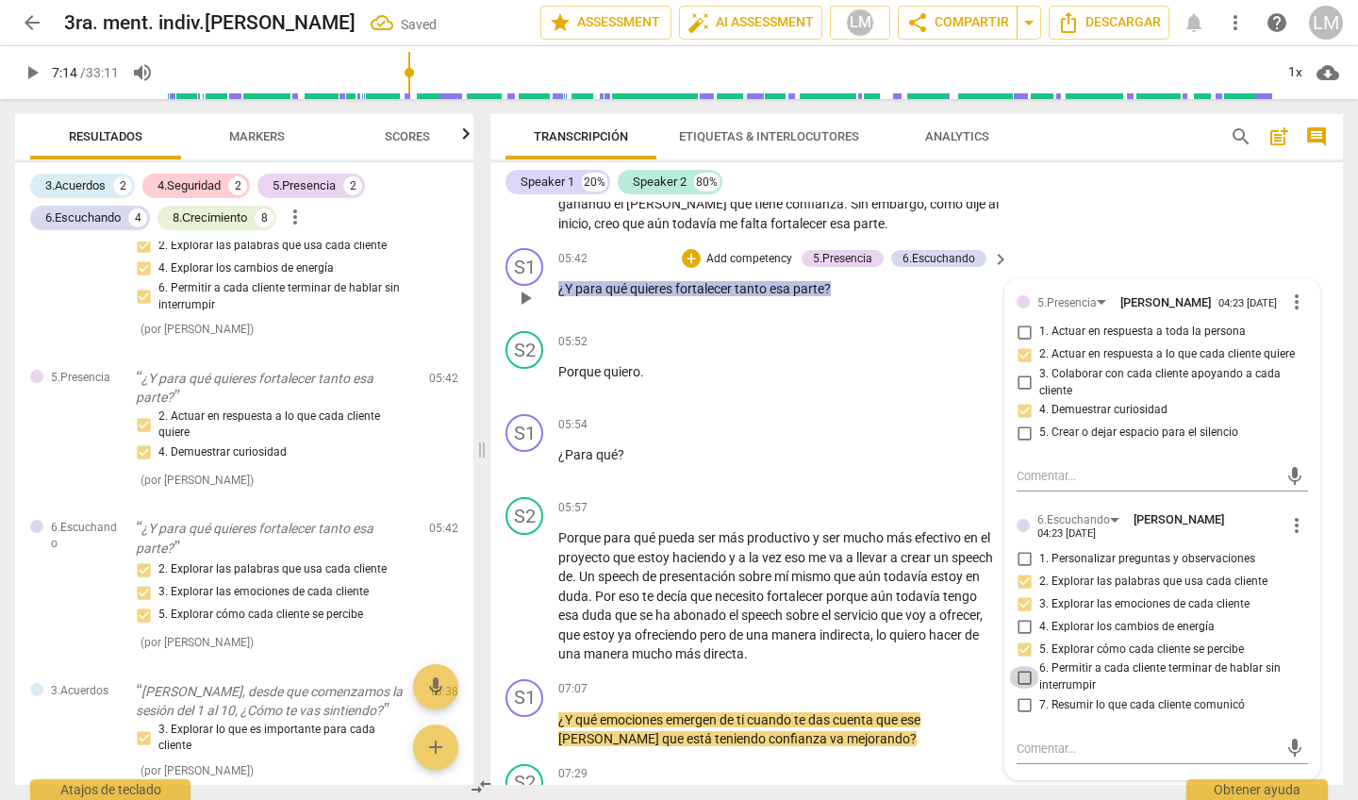
click at [1020, 666] on input "6. Permitir a cada cliente terminar de hablar sin interrumpir" at bounding box center [1024, 677] width 30 height 23
checkbox input "true"
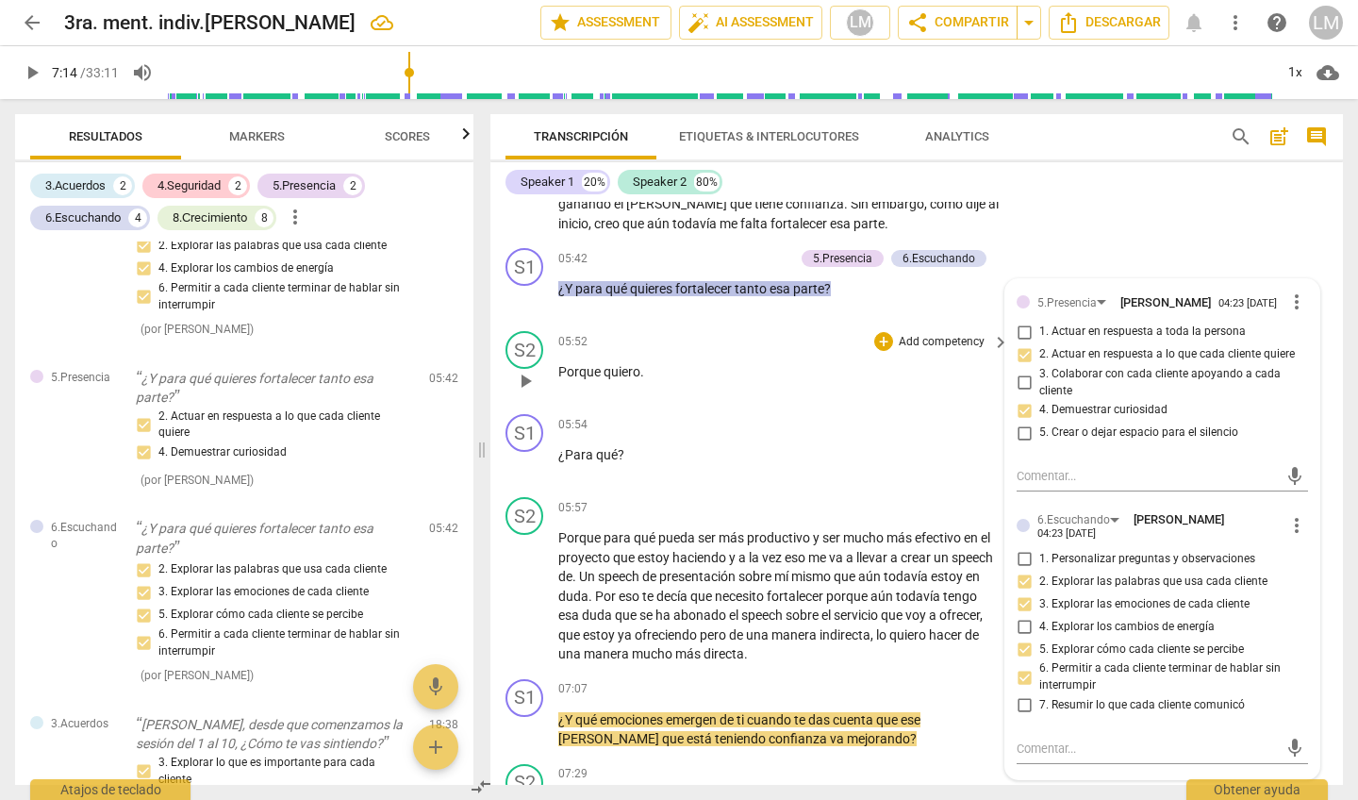
click at [766, 389] on div "S2 play_arrow pause 05:52 + Add competency keyboard_arrow_right Porque quiero ." at bounding box center [916, 365] width 853 height 83
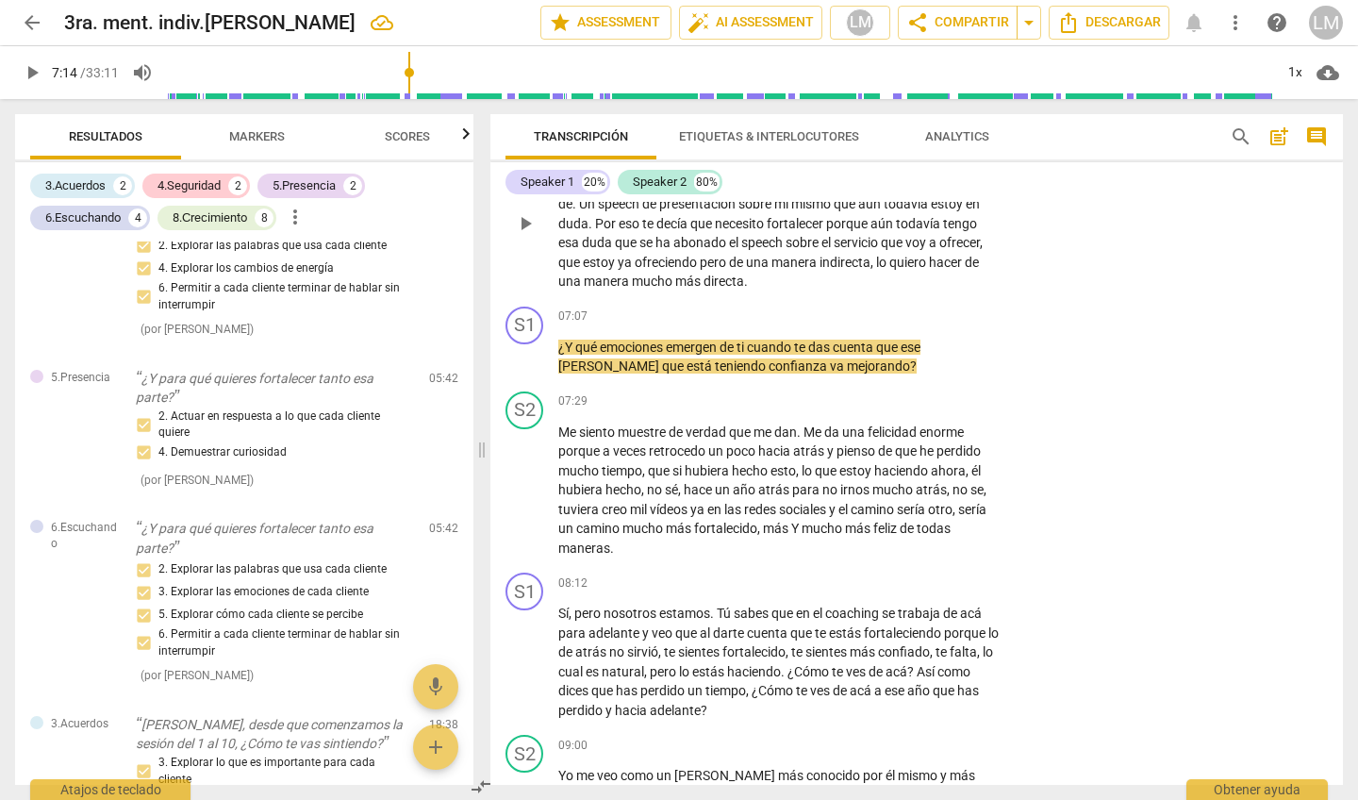
scroll to position [1809, 0]
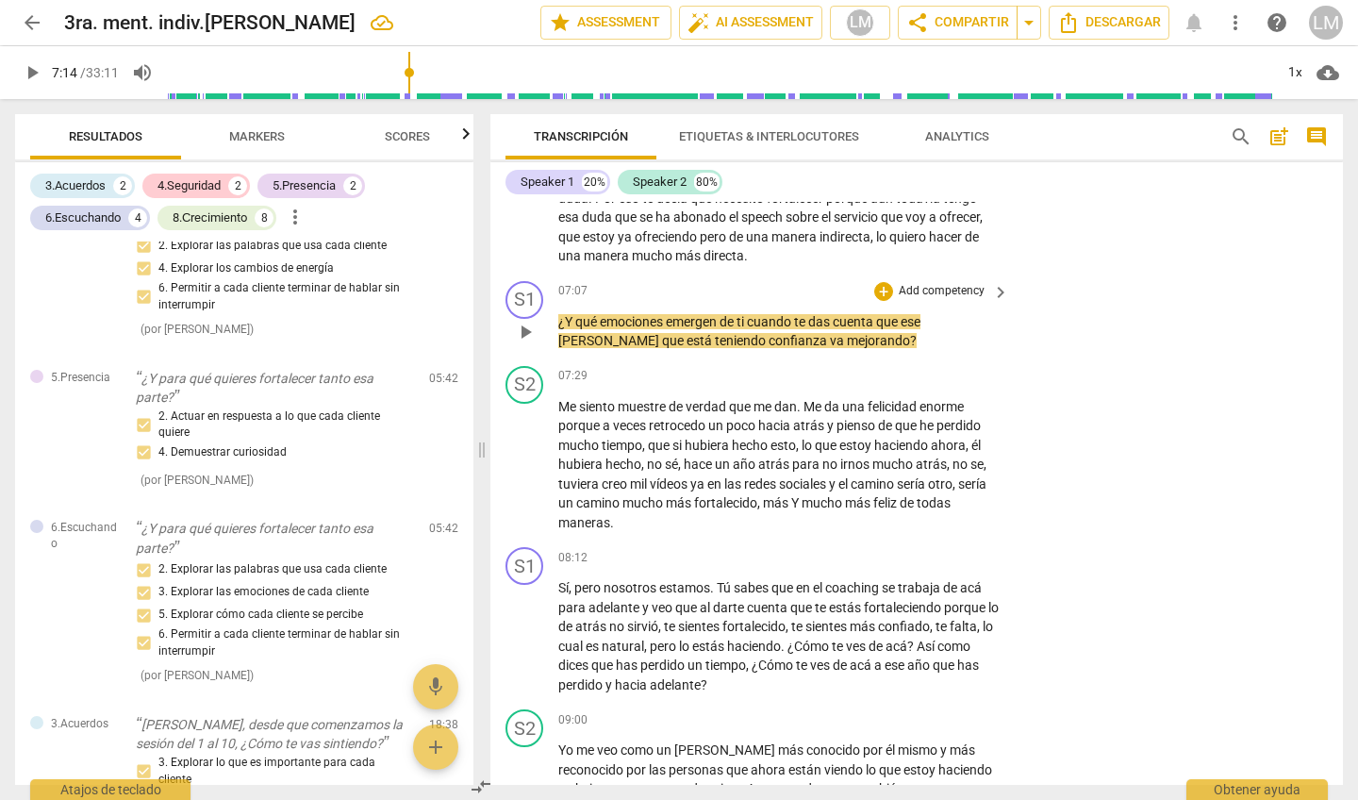
click at [916, 283] on p "Add competency" at bounding box center [942, 291] width 90 height 17
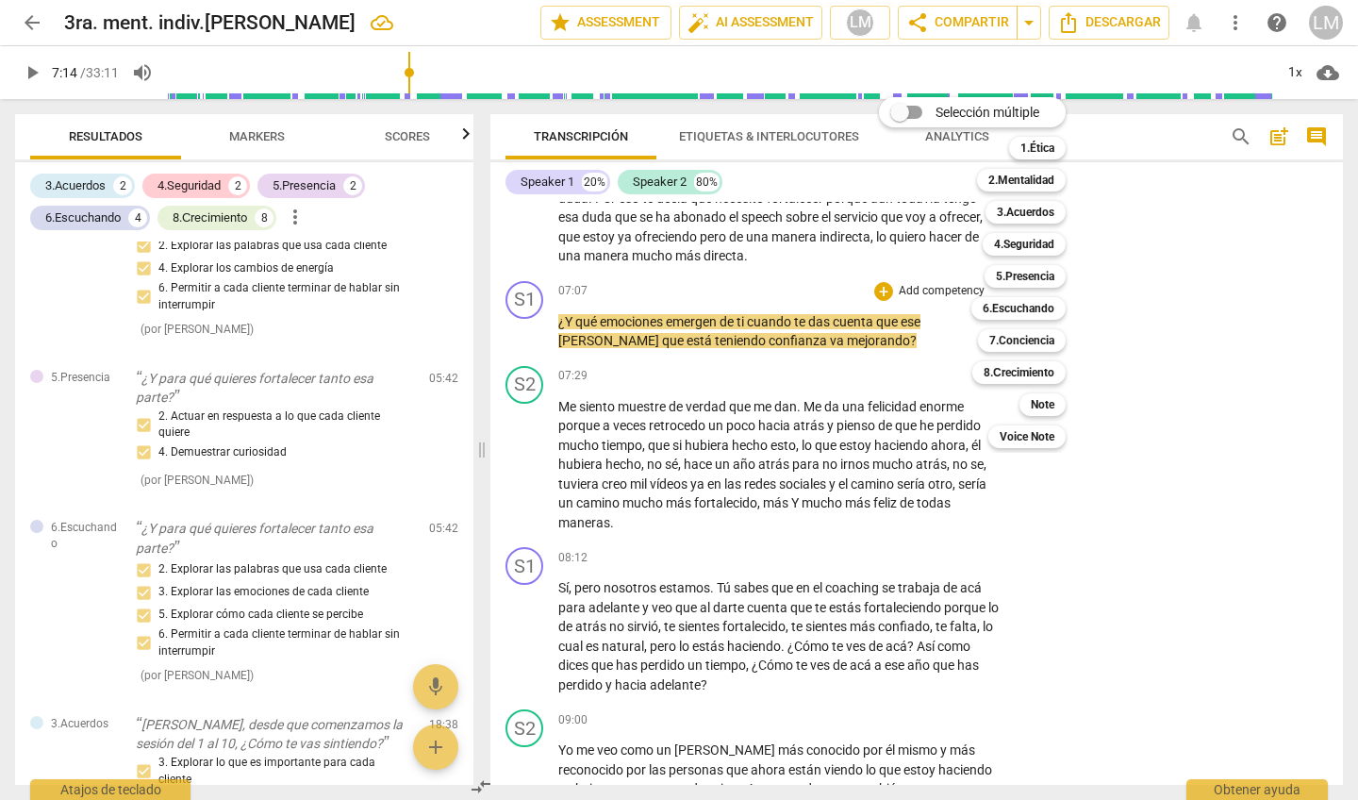
click at [253, 137] on div at bounding box center [679, 400] width 1358 height 800
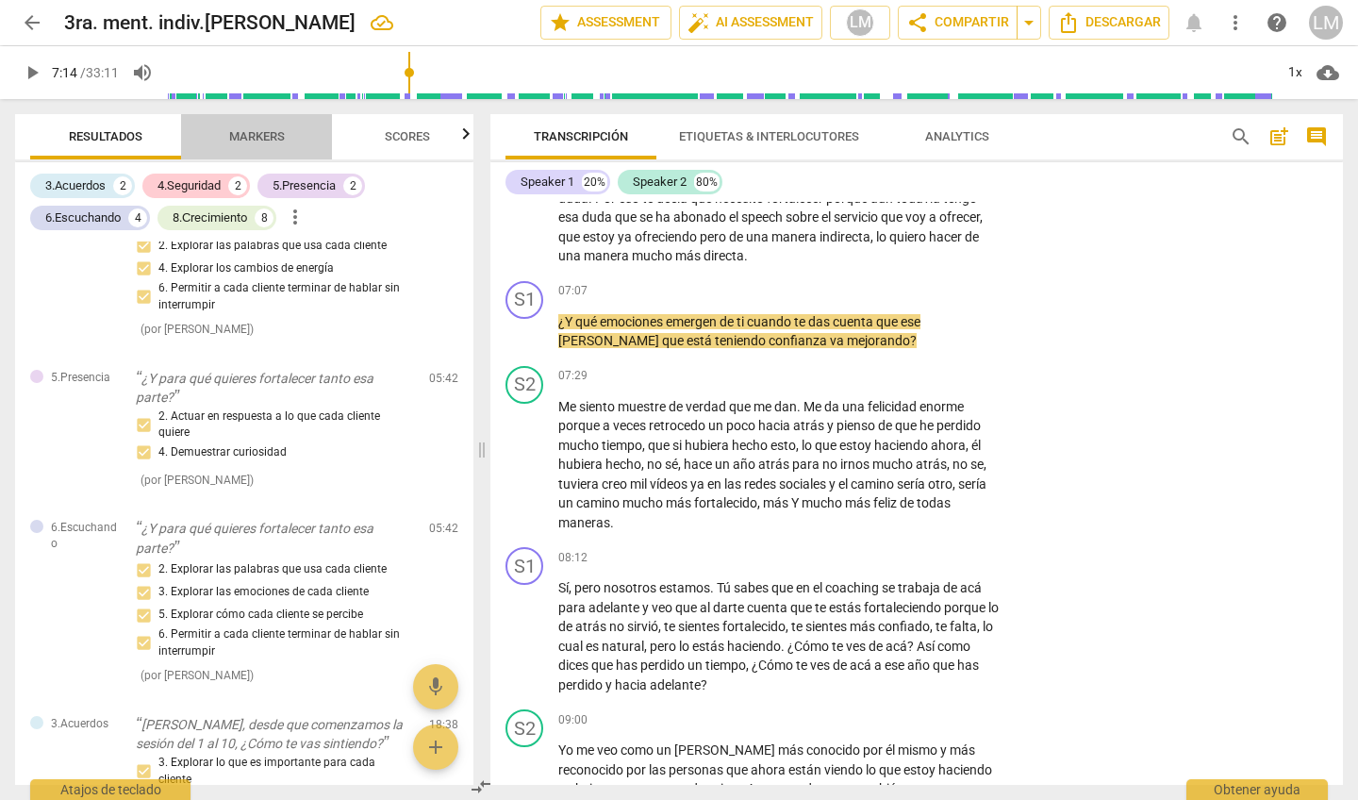
click at [258, 137] on span "Markers" at bounding box center [257, 136] width 56 height 14
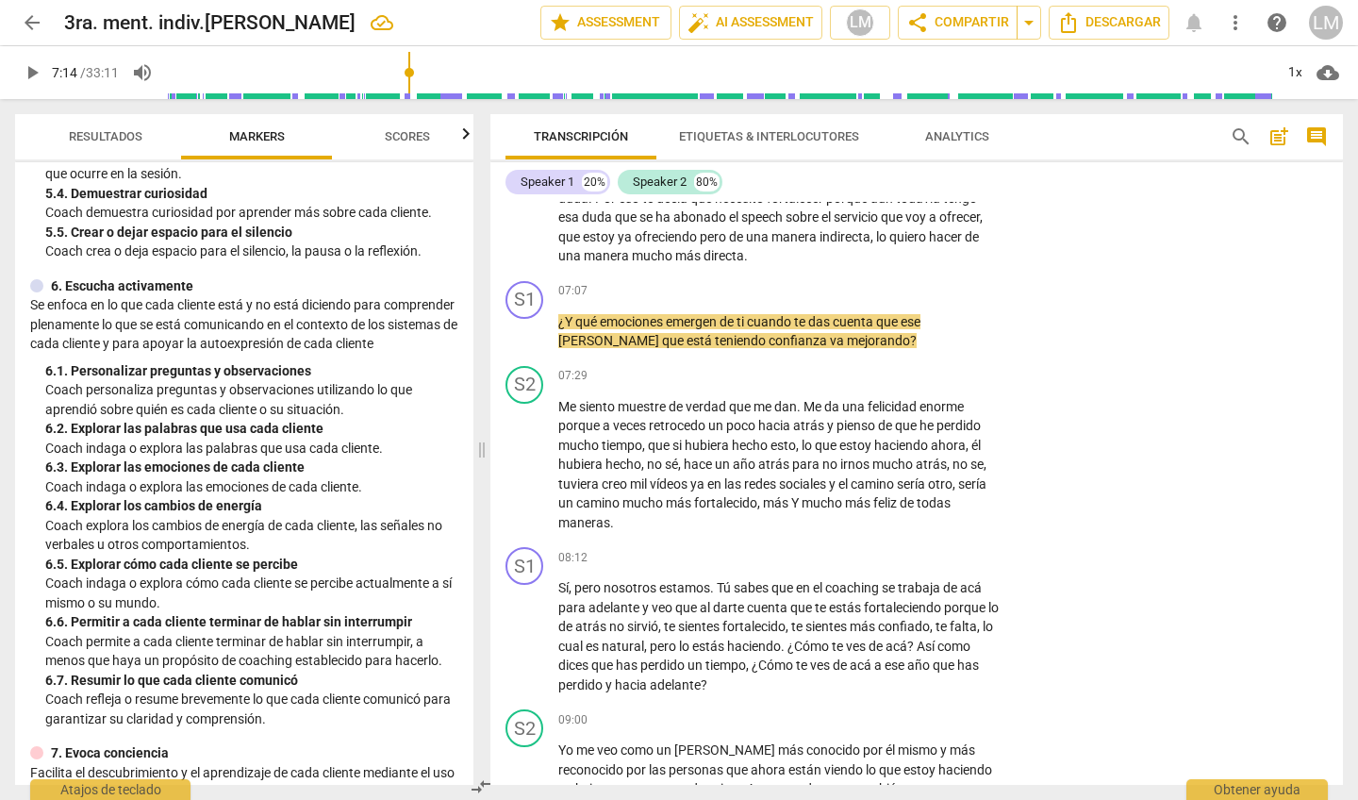
scroll to position [1068, 0]
click at [923, 283] on p "Add competency" at bounding box center [942, 291] width 90 height 17
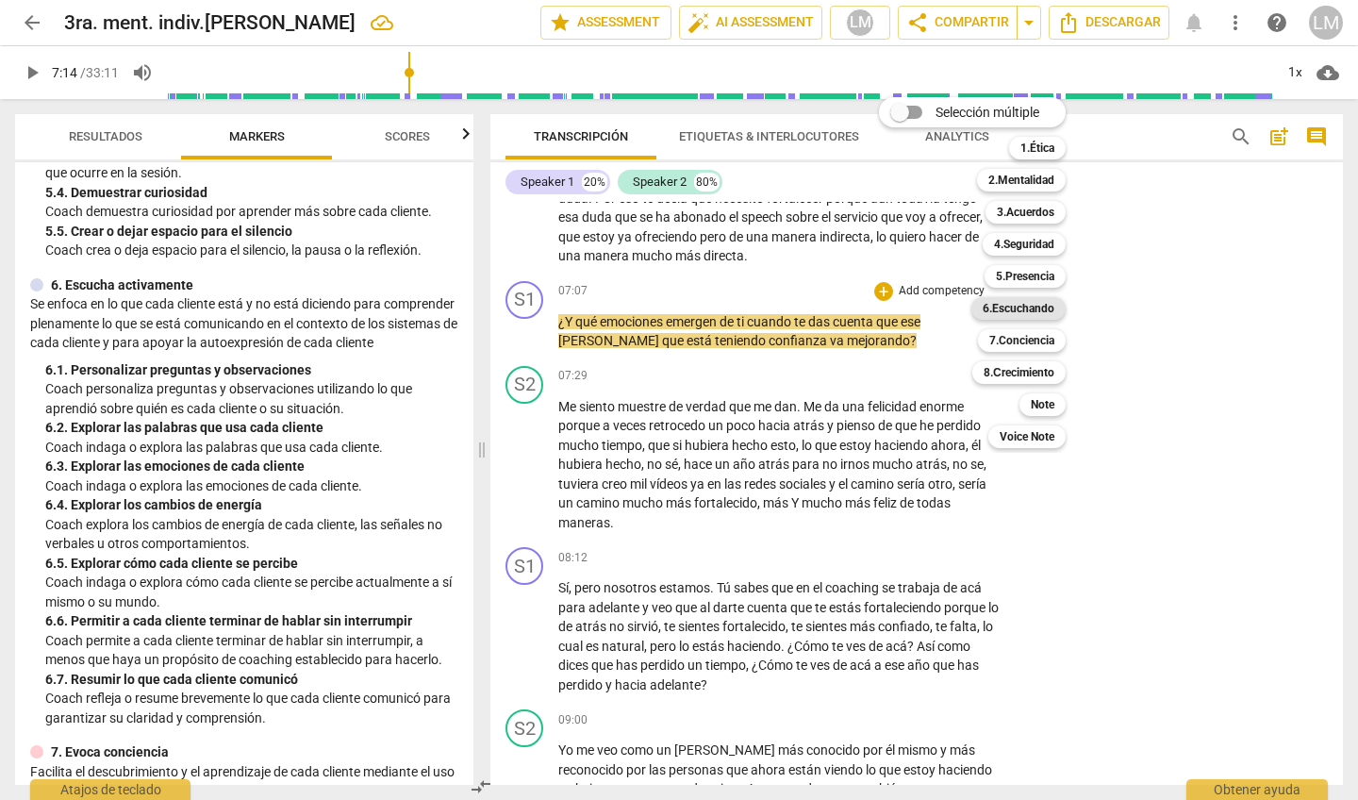
click at [1014, 308] on b "6.Escuchando" at bounding box center [1019, 308] width 72 height 23
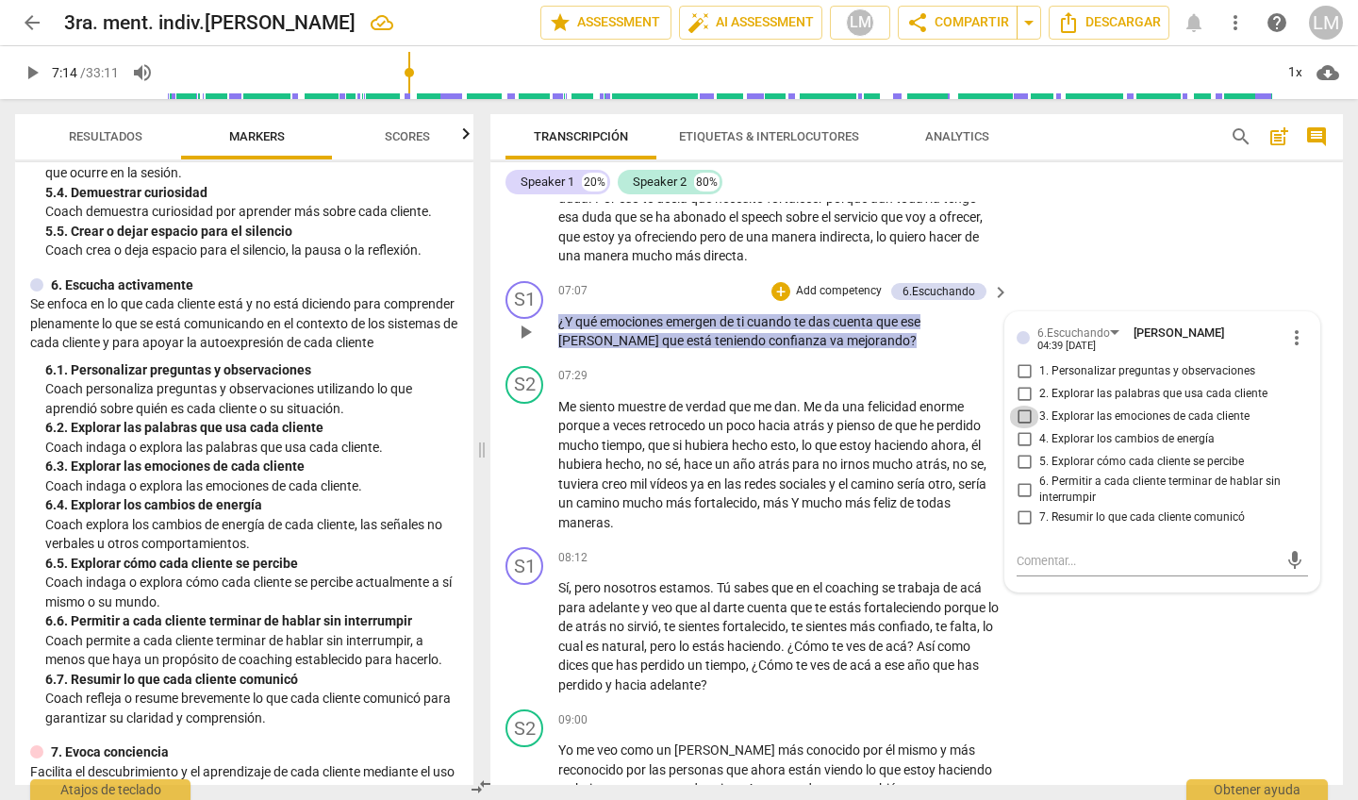
click at [1022, 406] on input "3. Explorar las emociones de cada cliente" at bounding box center [1024, 417] width 30 height 23
checkbox input "true"
click at [1023, 478] on input "6. Permitir a cada cliente terminar de hablar sin interrumpir" at bounding box center [1024, 489] width 30 height 23
checkbox input "true"
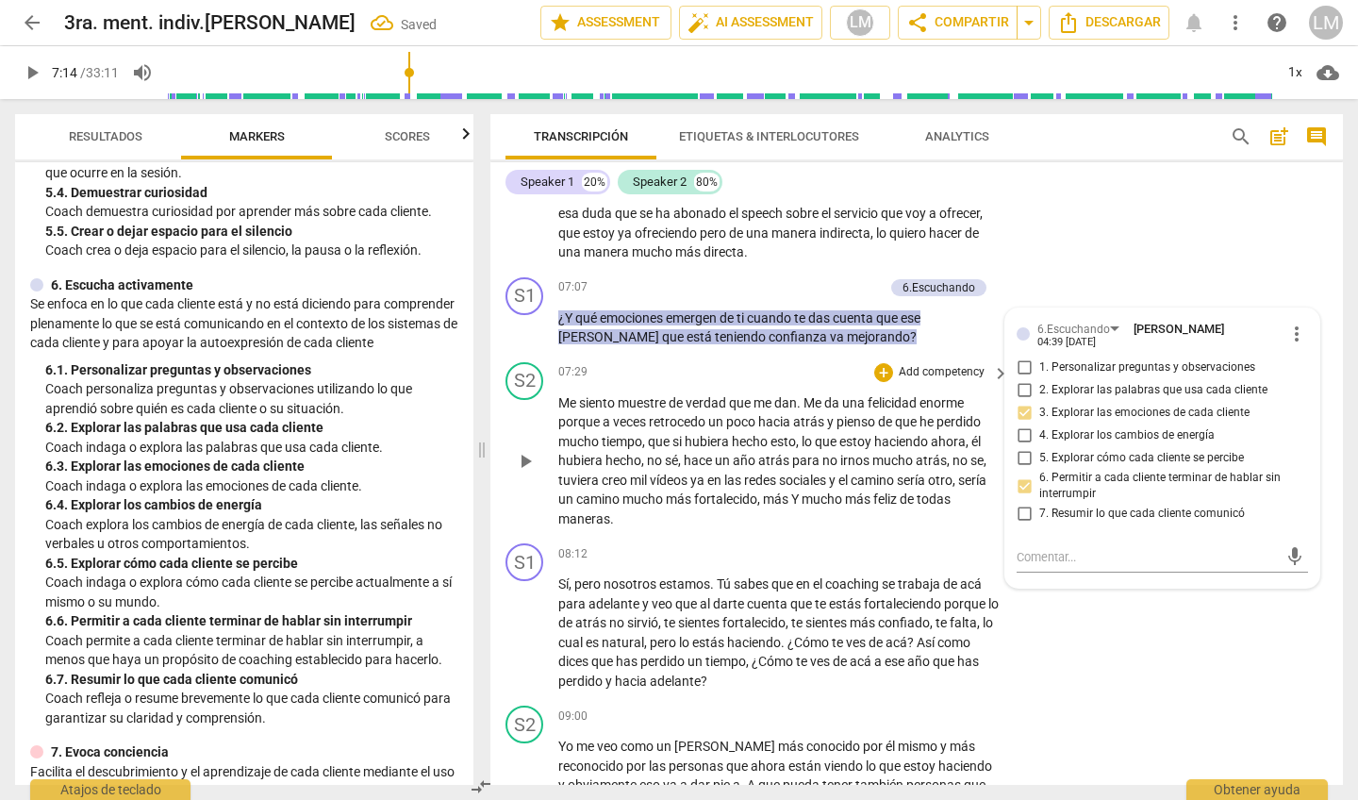
scroll to position [1815, 0]
click at [522, 448] on span "play_arrow" at bounding box center [525, 459] width 23 height 23
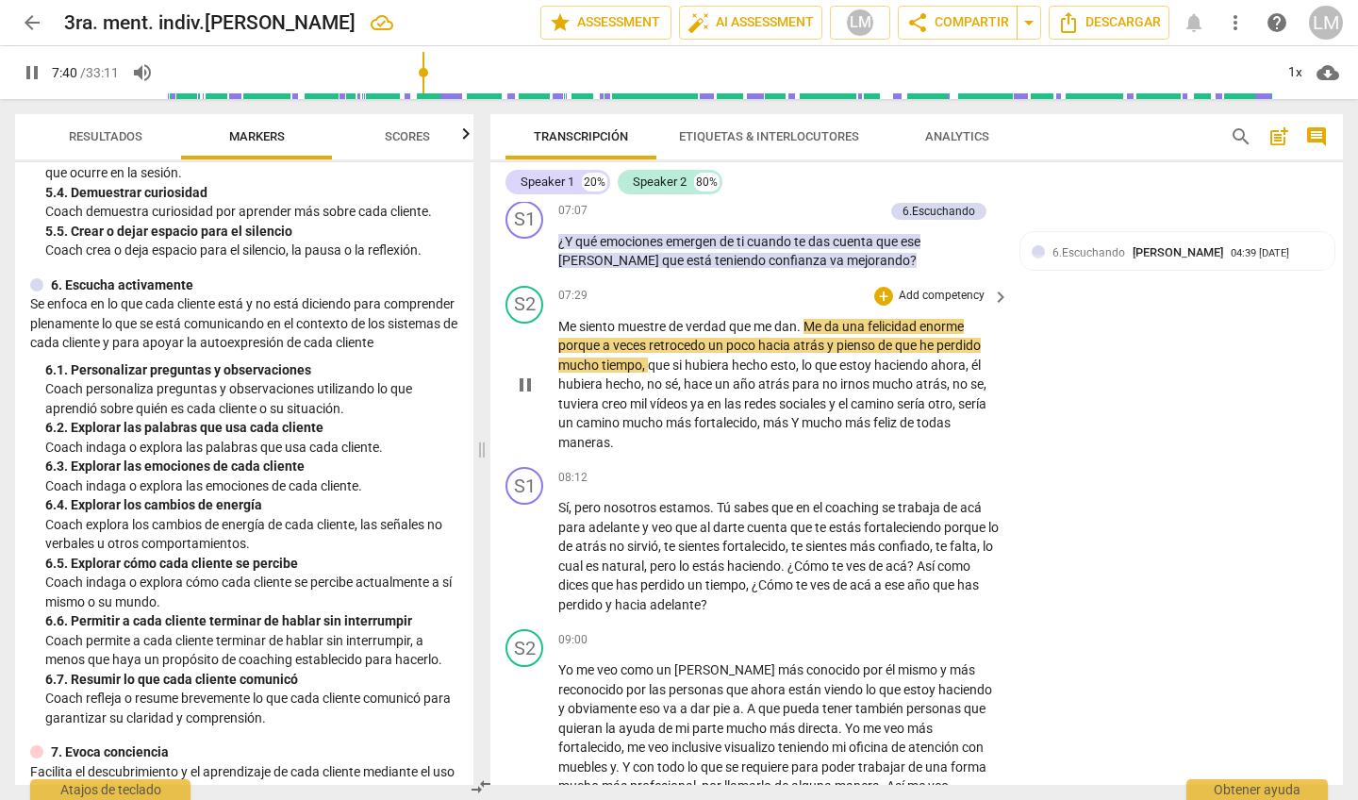
scroll to position [1887, 0]
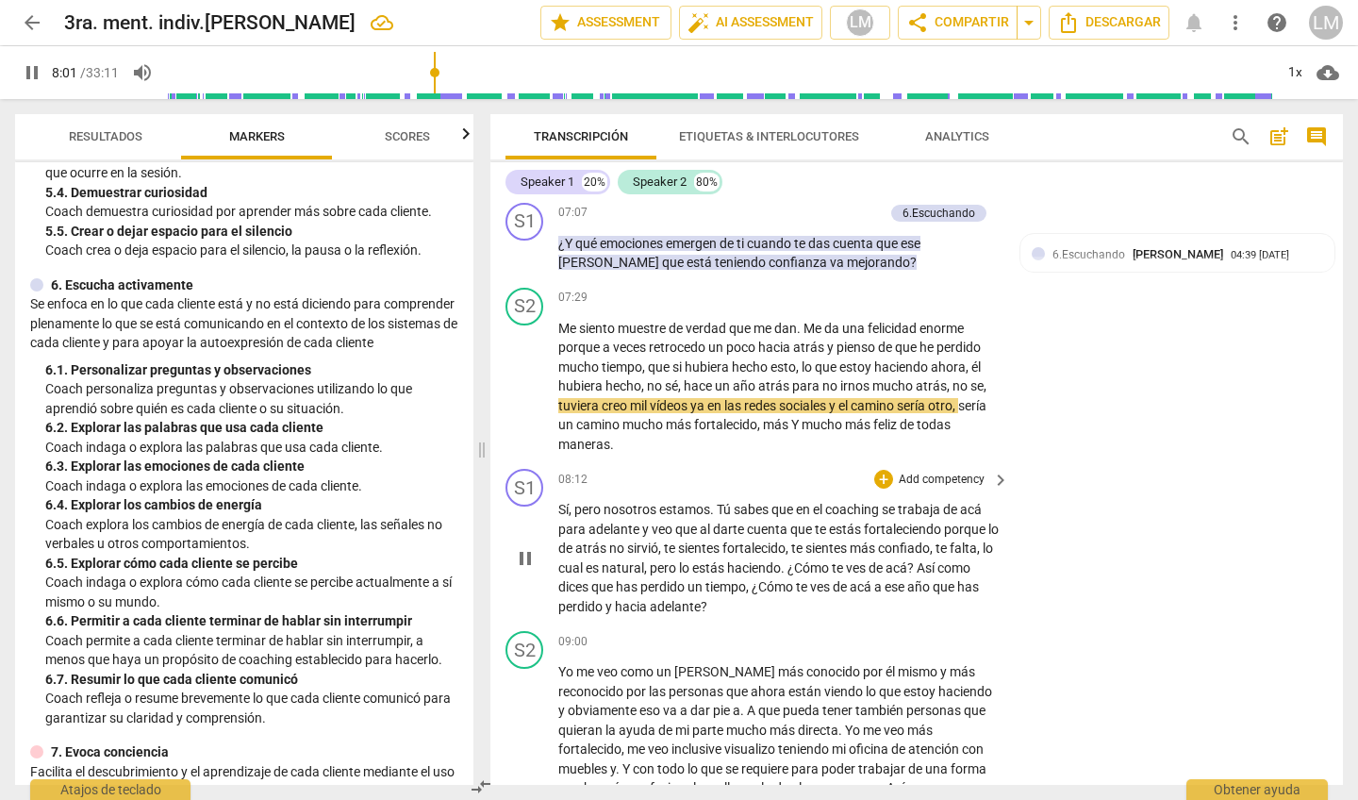
click at [717, 502] on span "." at bounding box center [713, 509] width 7 height 15
type input "484"
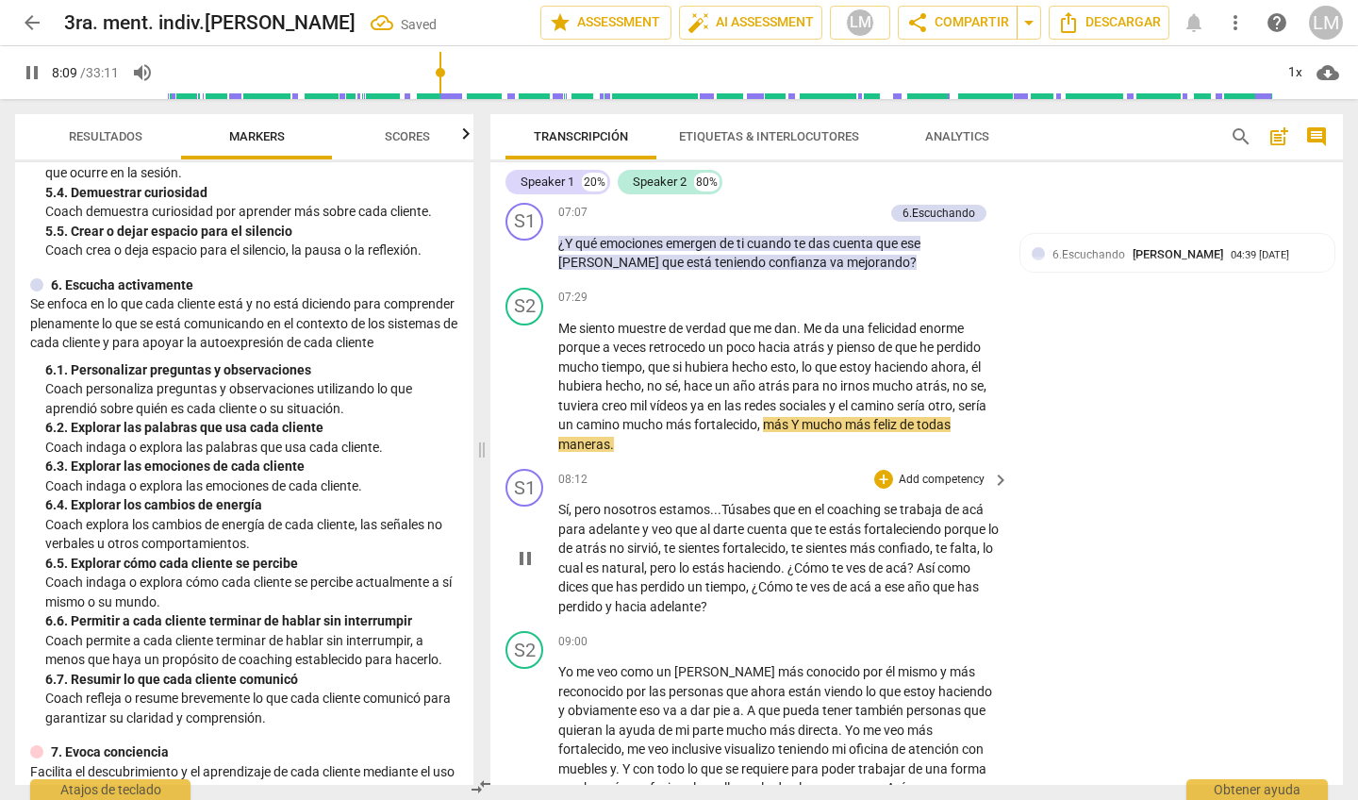
click at [728, 502] on span "Tú" at bounding box center [729, 509] width 14 height 15
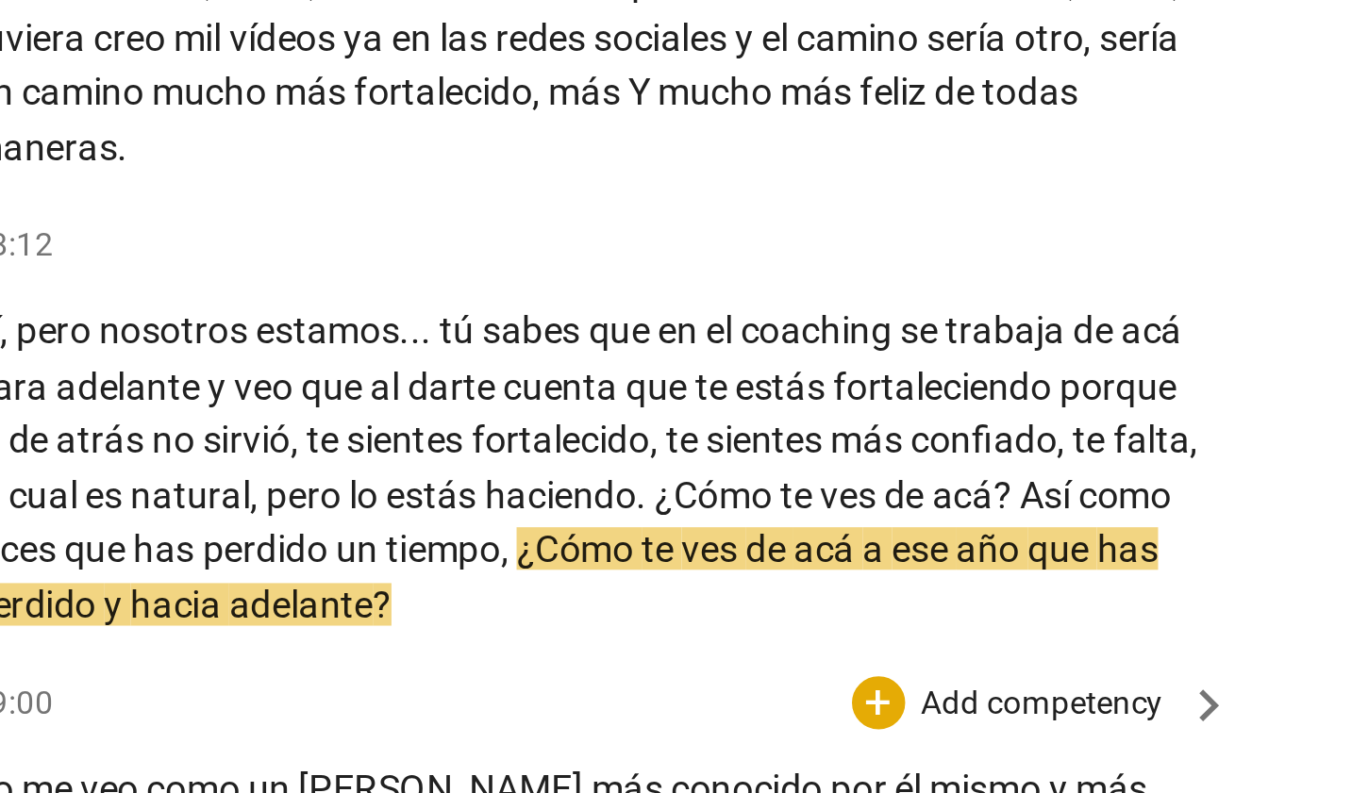
drag, startPoint x: 217, startPoint y: 245, endPoint x: 201, endPoint y: 260, distance: 22.0
click at [806, 664] on span "conocido" at bounding box center [834, 671] width 57 height 15
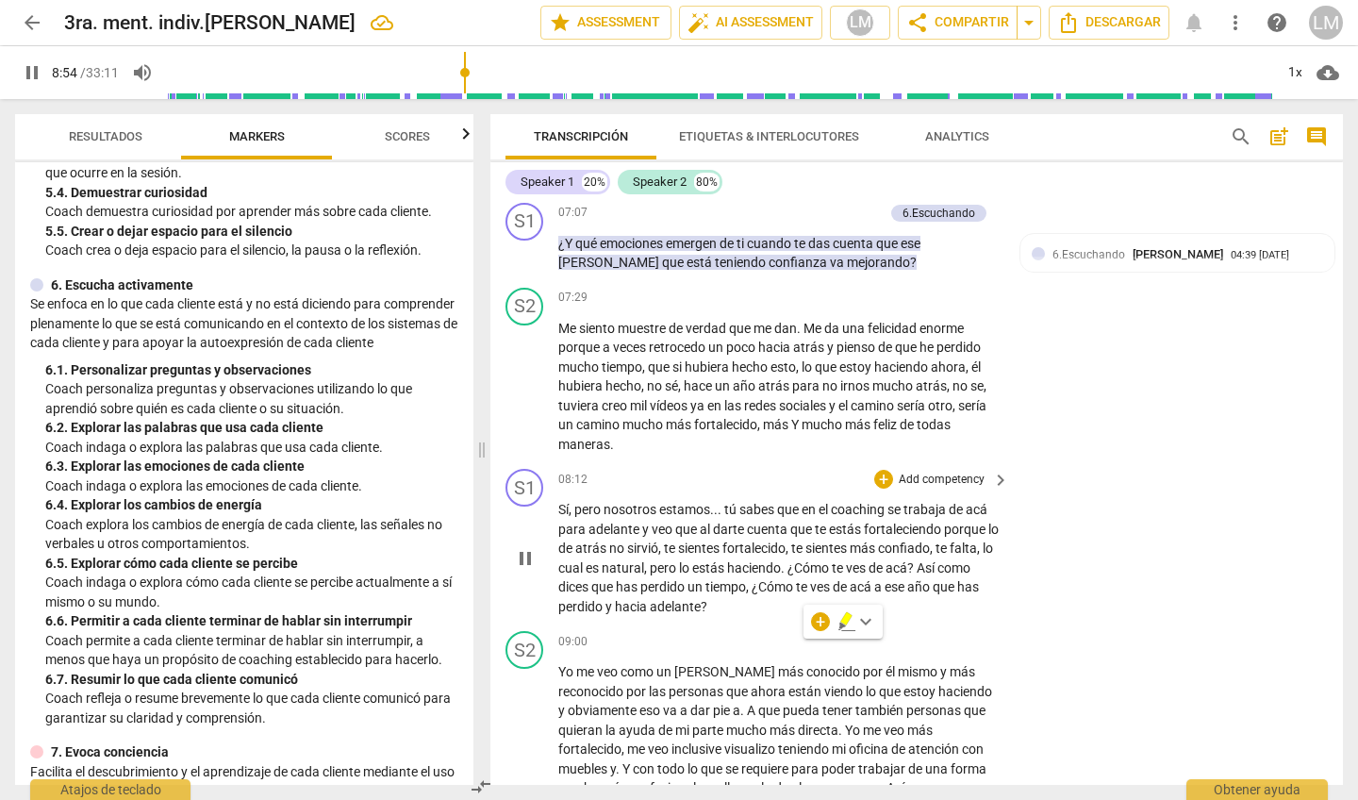
click at [1189, 565] on div "S1 play_arrow pause 08:12 + Add competency keyboard_arrow_right Sí , pero nosot…" at bounding box center [916, 542] width 853 height 162
click at [956, 472] on p "Add competency" at bounding box center [942, 480] width 90 height 17
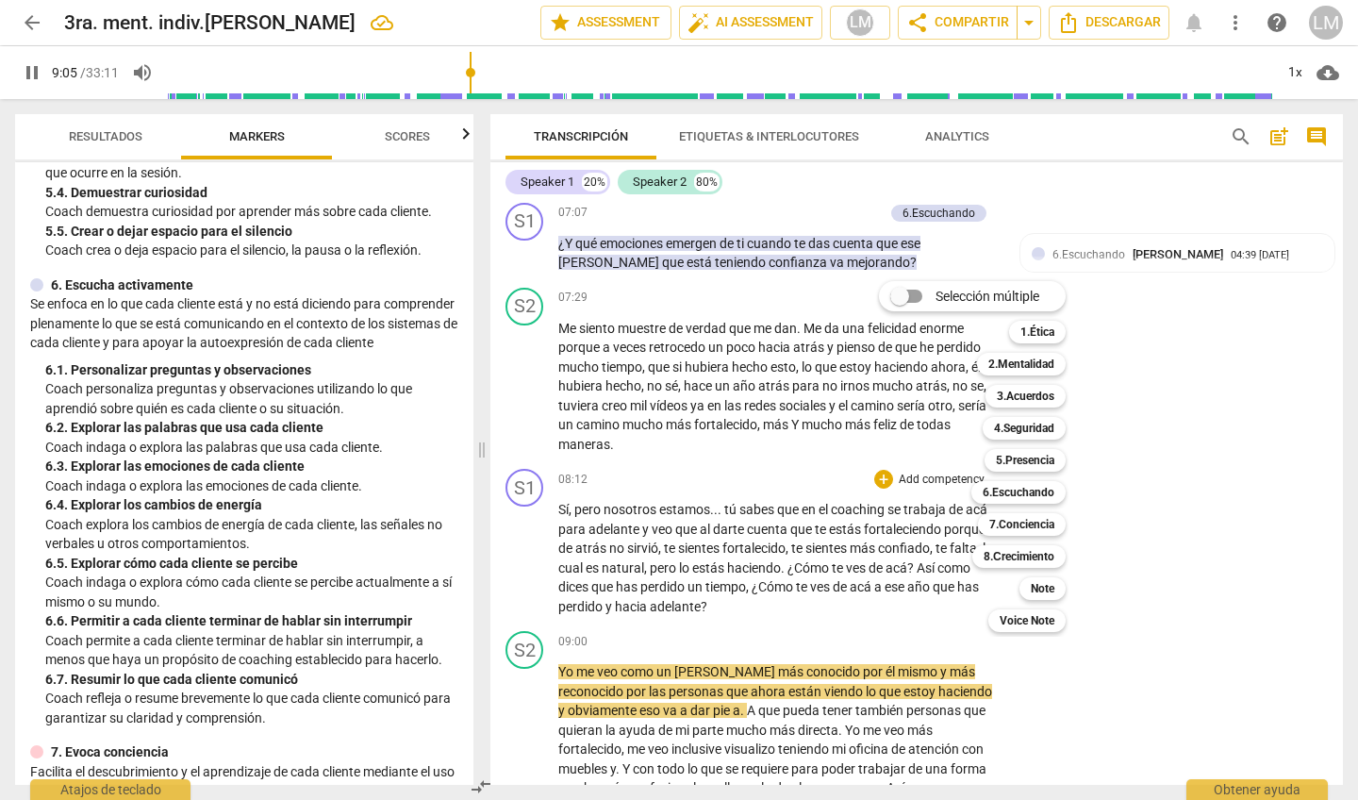
click at [525, 688] on div at bounding box center [679, 400] width 1358 height 800
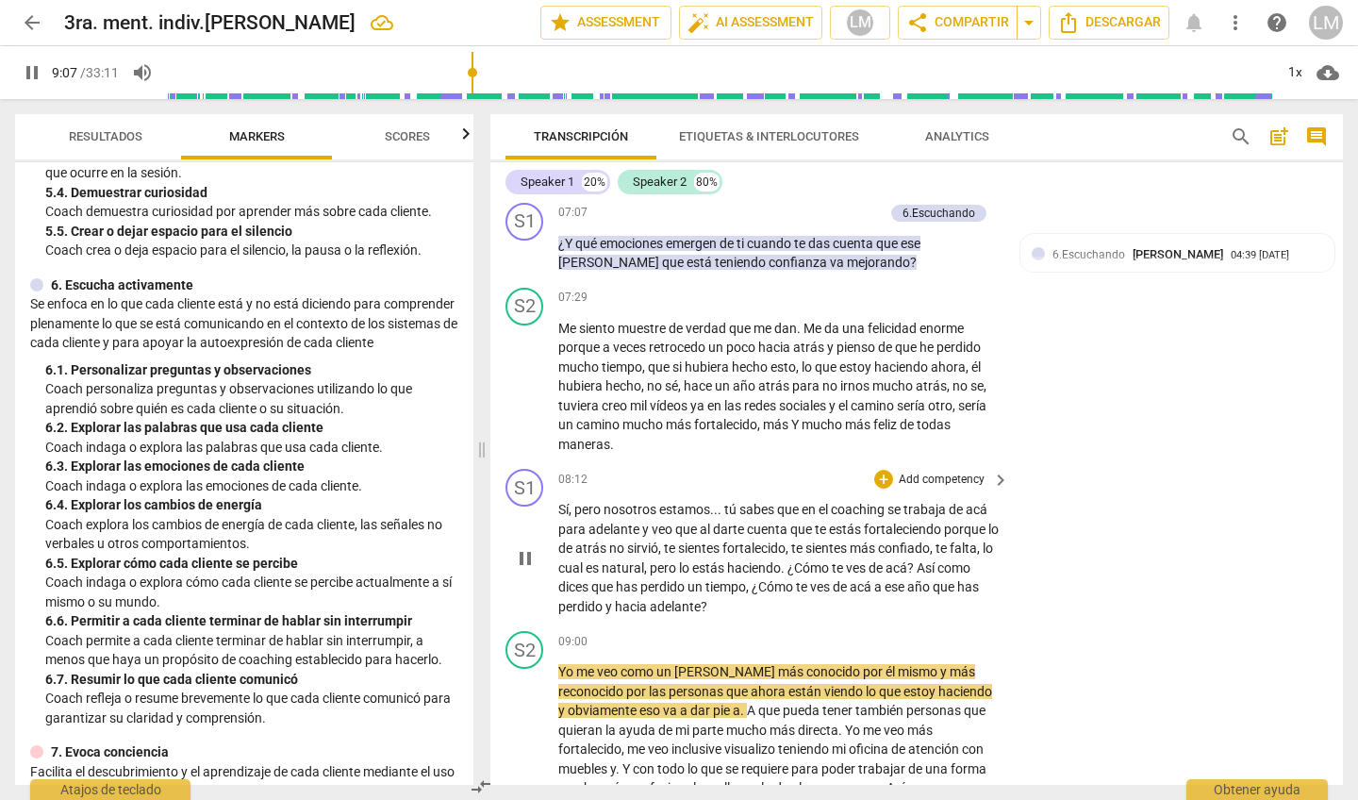
click at [524, 547] on span "pause" at bounding box center [525, 558] width 23 height 23
type input "548"
click at [945, 472] on p "Add competency" at bounding box center [942, 480] width 90 height 17
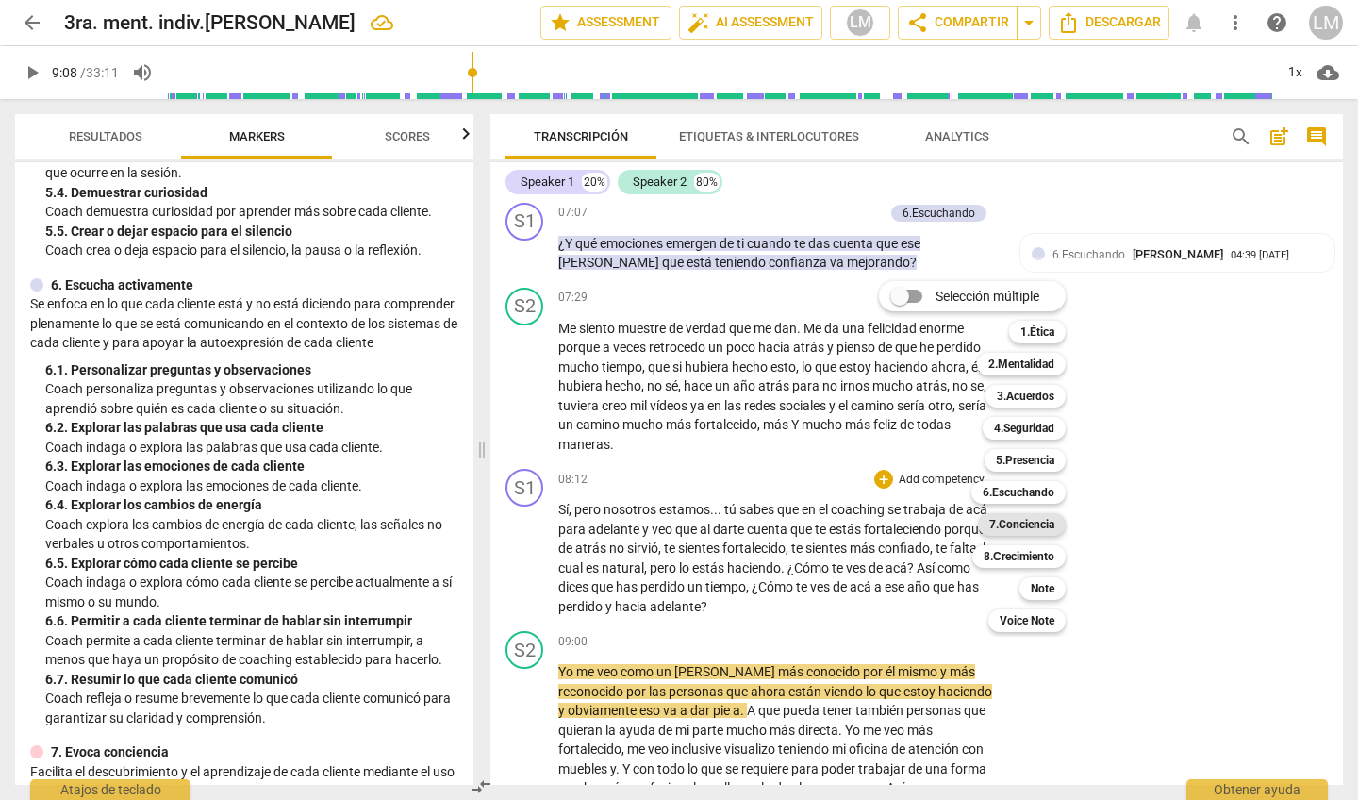
click at [1031, 527] on b "7.Conciencia" at bounding box center [1021, 524] width 65 height 23
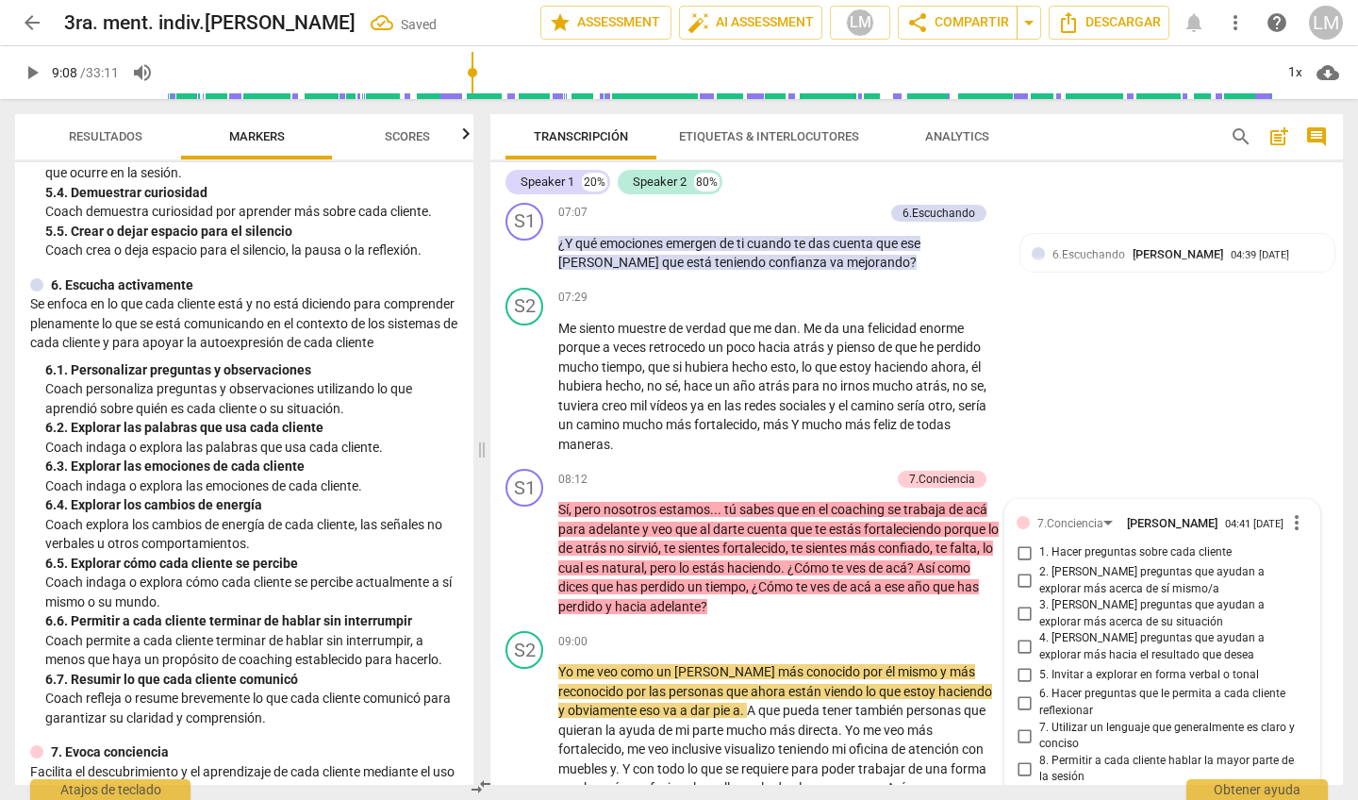
scroll to position [2188, 0]
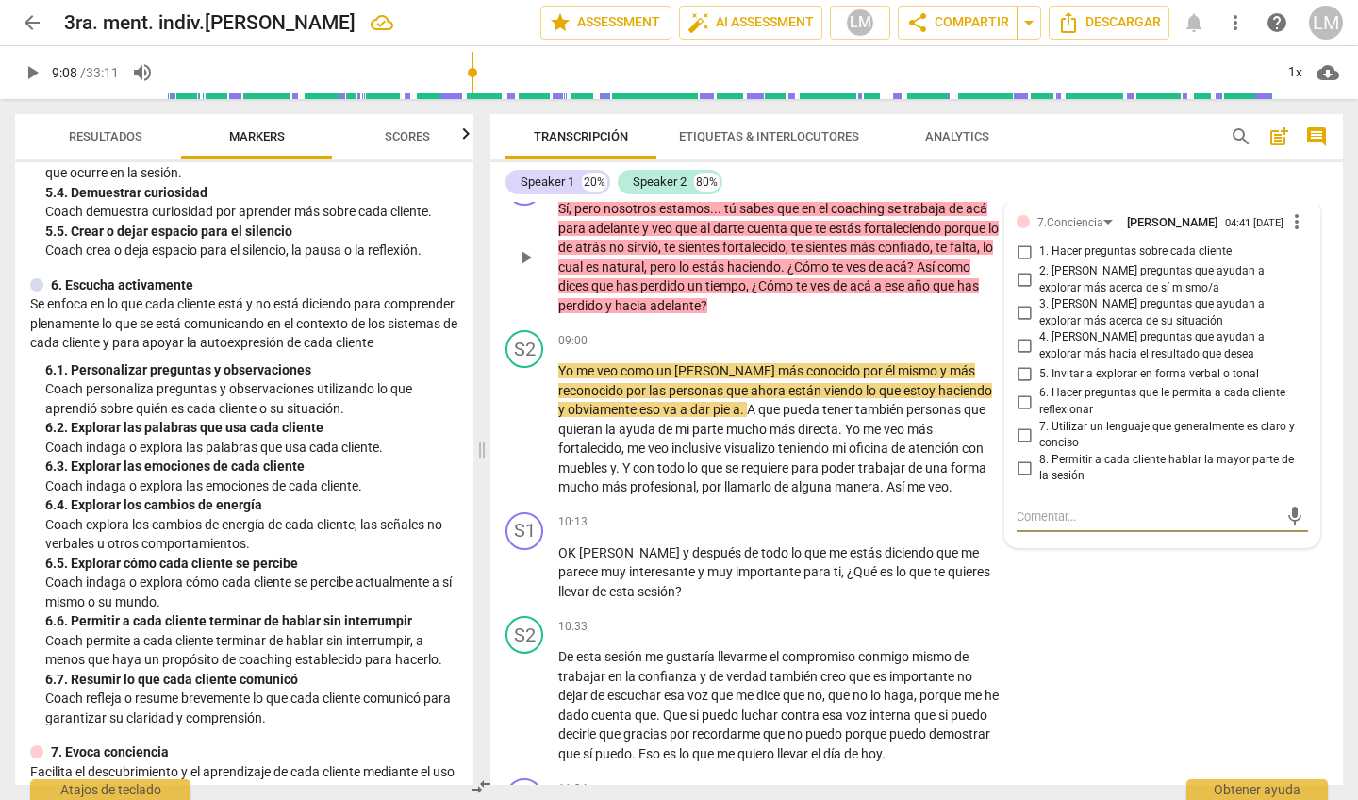
click at [1022, 241] on input "1. Hacer preguntas sobre cada cliente" at bounding box center [1024, 252] width 30 height 23
checkbox input "true"
click at [1020, 269] on input "2. Hacer preguntas que ayudan a explorar más acerca de sí mismo/a" at bounding box center [1024, 280] width 30 height 23
checkbox input "true"
click at [1023, 302] on input "3. Hacer preguntas que ayudan a explorar más acerca de su situación" at bounding box center [1024, 313] width 30 height 23
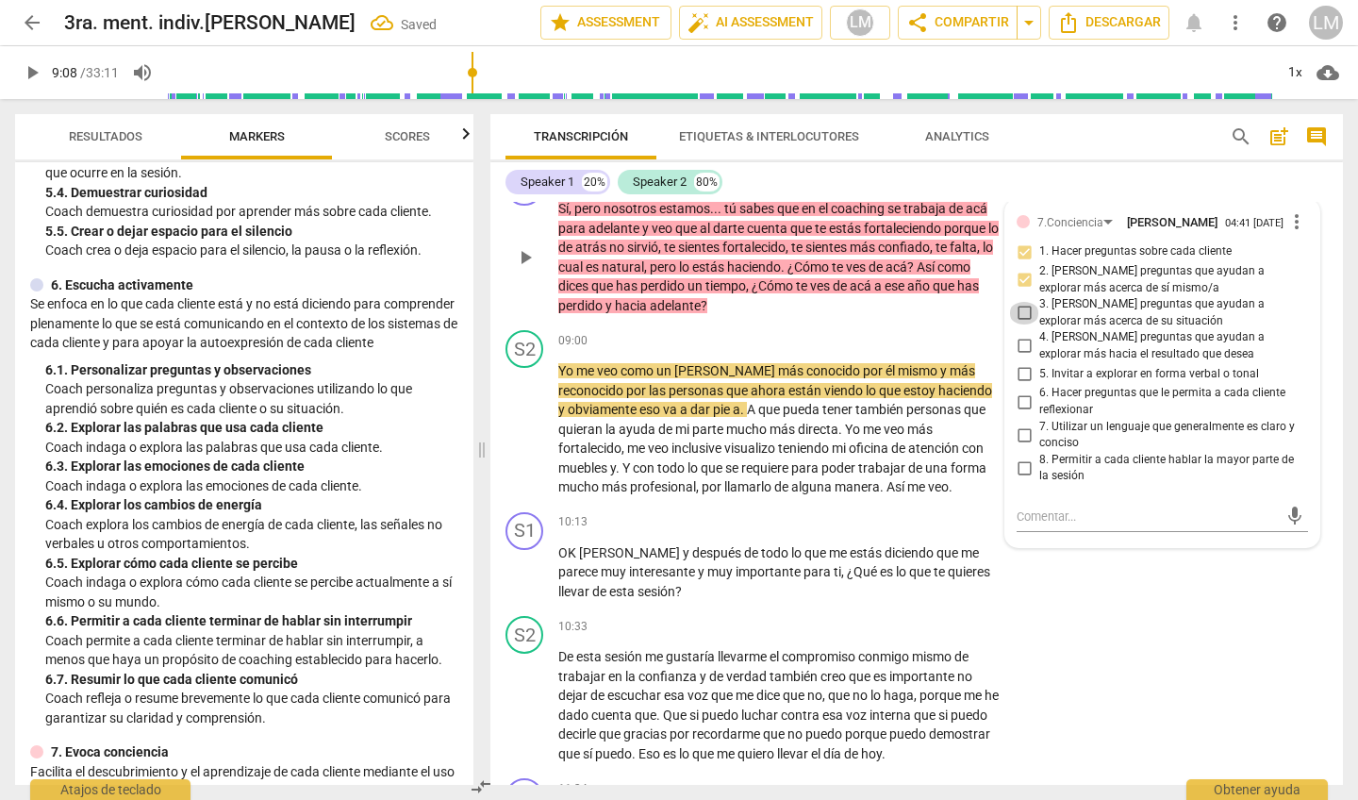
checkbox input "true"
click at [1021, 335] on input "4. Hacer preguntas que ayudan a explorar más hacia el resultado que desea" at bounding box center [1024, 346] width 30 height 23
checkbox input "true"
click at [1022, 424] on input "7. Utilizar un lenguaje que generalmente es claro y conciso" at bounding box center [1024, 435] width 30 height 23
checkbox input "true"
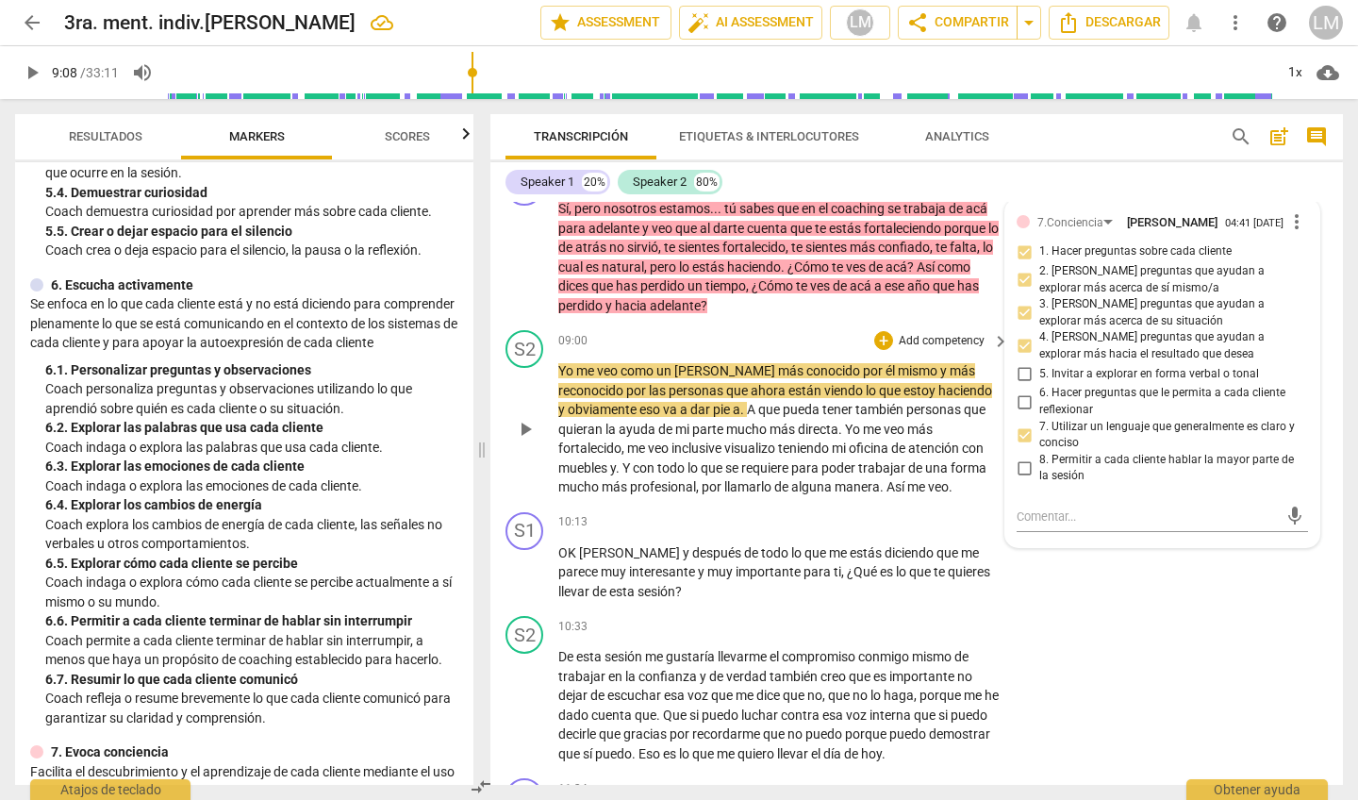
click at [917, 333] on p "Add competency" at bounding box center [942, 341] width 90 height 17
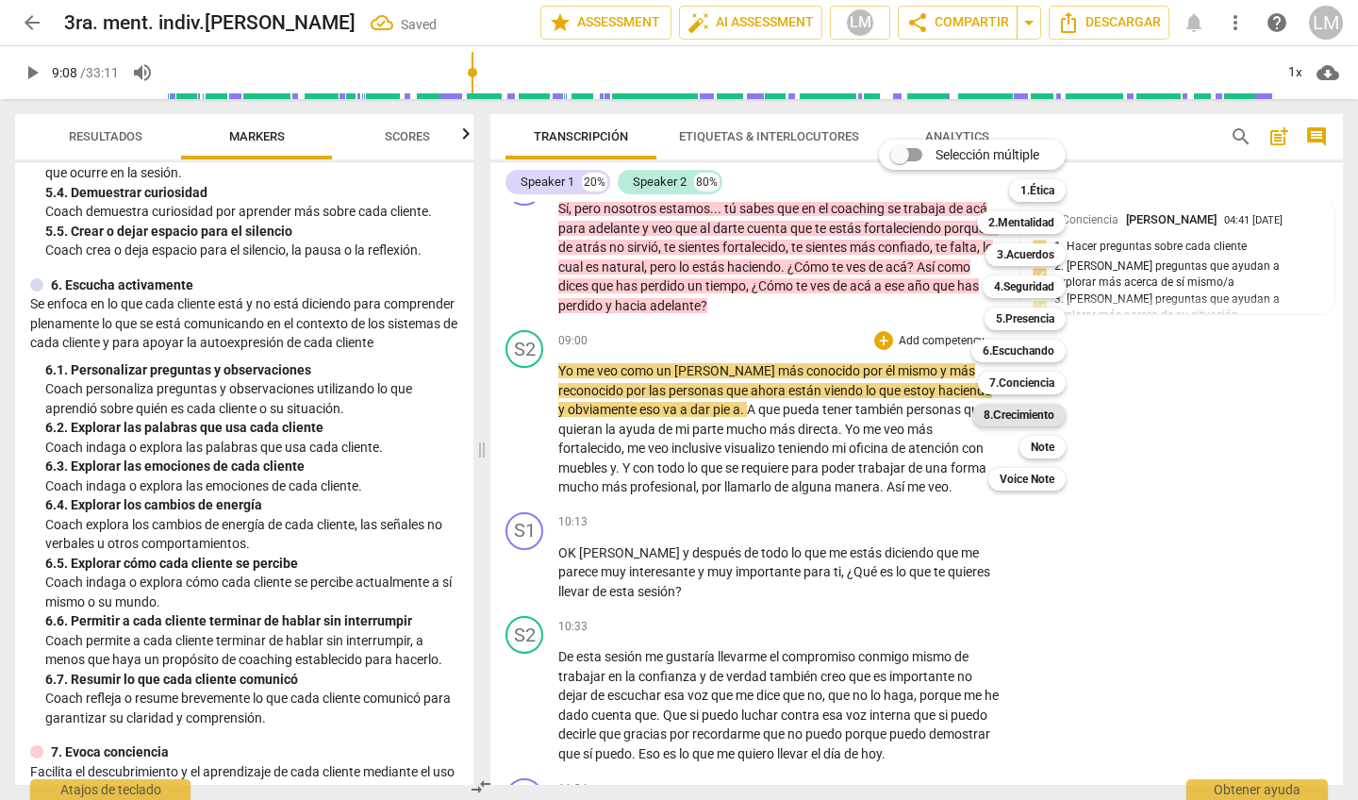
click at [1007, 412] on b "8.Сrecimiento" at bounding box center [1019, 415] width 71 height 23
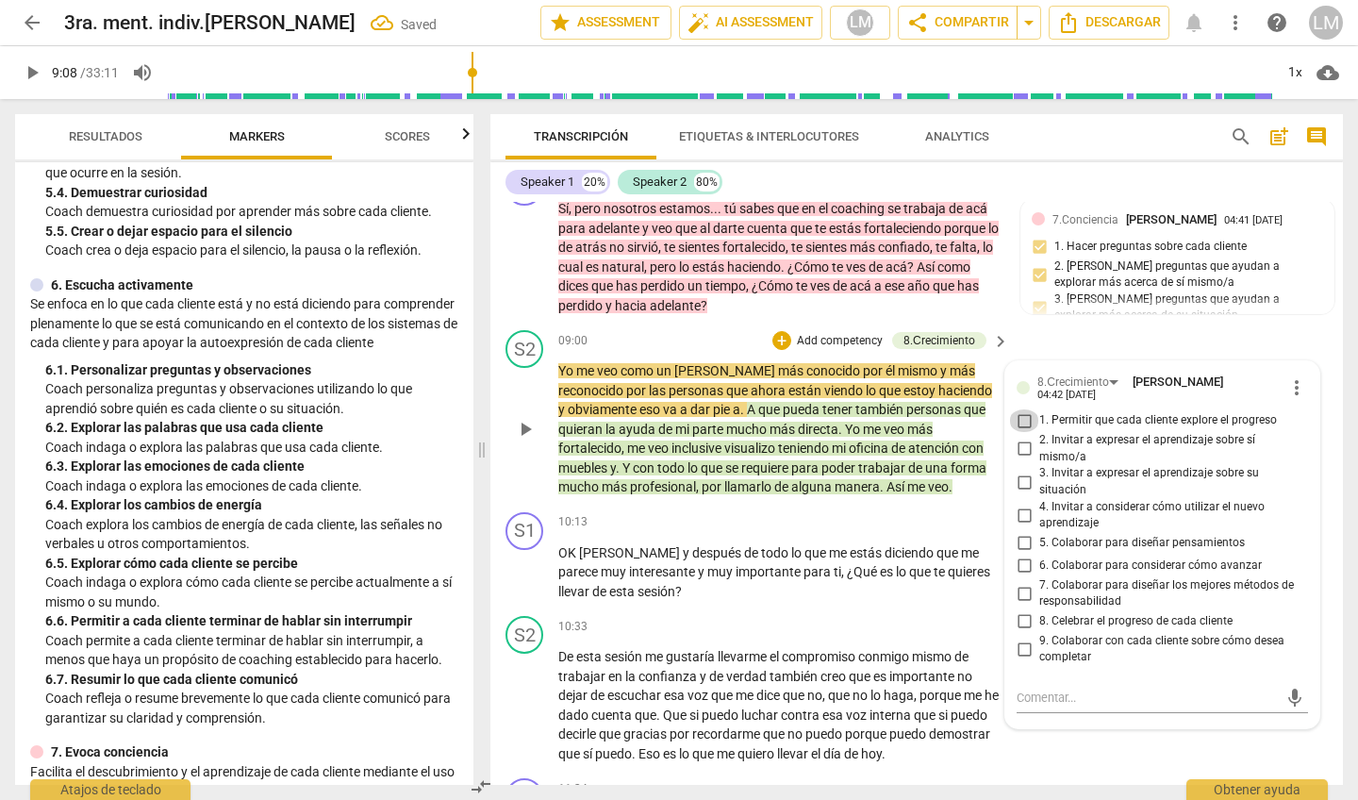
click at [1024, 409] on input "1. Permitir que cada cliente explore el progreso" at bounding box center [1024, 420] width 30 height 23
checkbox input "true"
click at [850, 576] on div "S1 play_arrow pause 10:13 + Add competency keyboard_arrow_right OK Arturo y des…" at bounding box center [916, 557] width 853 height 105
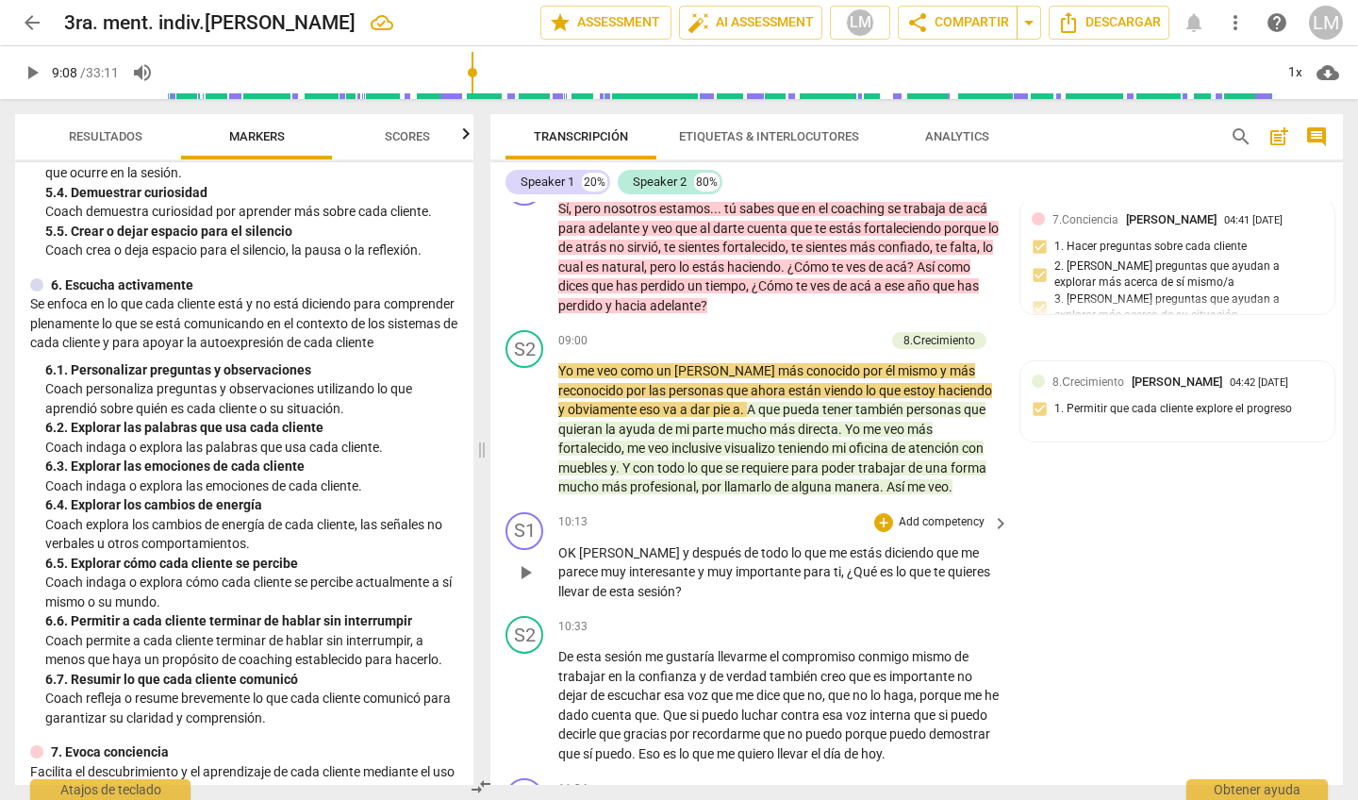
click at [748, 505] on div "S1 play_arrow pause 10:13 + Add competency keyboard_arrow_right OK Arturo y des…" at bounding box center [916, 557] width 853 height 105
click at [1030, 466] on div "S2 play_arrow pause 09:00 + Add competency 8.Сrecimiento keyboard_arrow_right Y…" at bounding box center [916, 414] width 853 height 182
click at [531, 418] on span "play_arrow" at bounding box center [525, 429] width 23 height 23
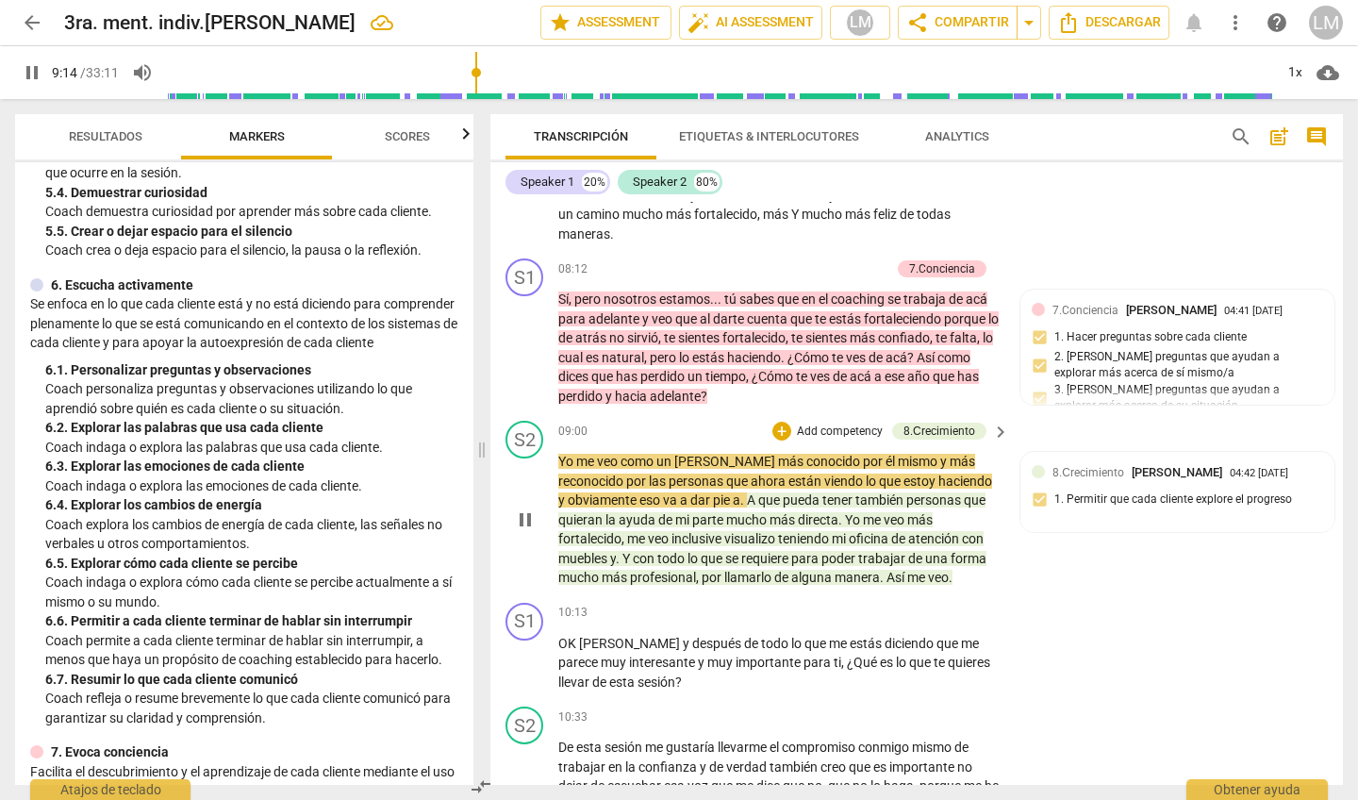
scroll to position [2096, 0]
click at [530, 510] on span "pause" at bounding box center [525, 521] width 23 height 23
type input "558"
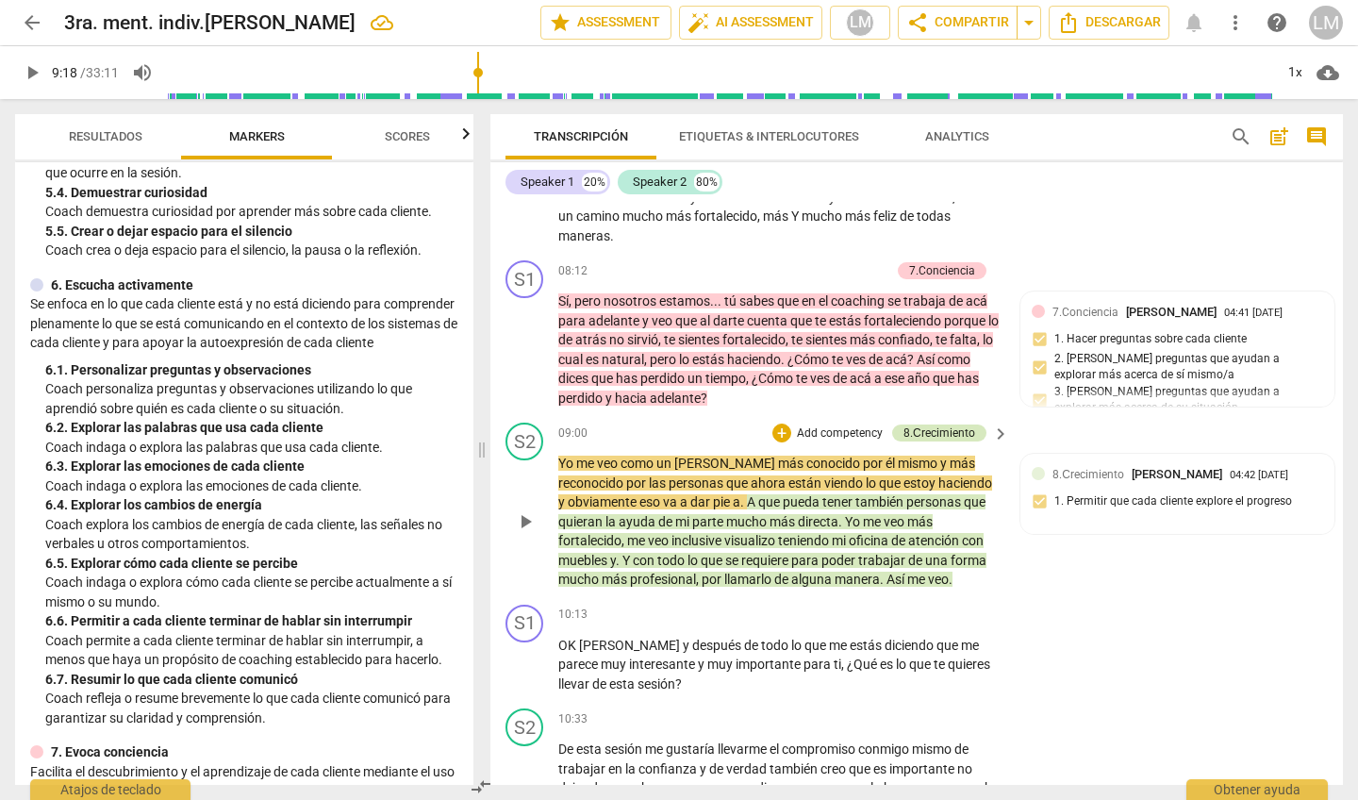
click at [952, 424] on div "8.Сrecimiento" at bounding box center [940, 432] width 72 height 17
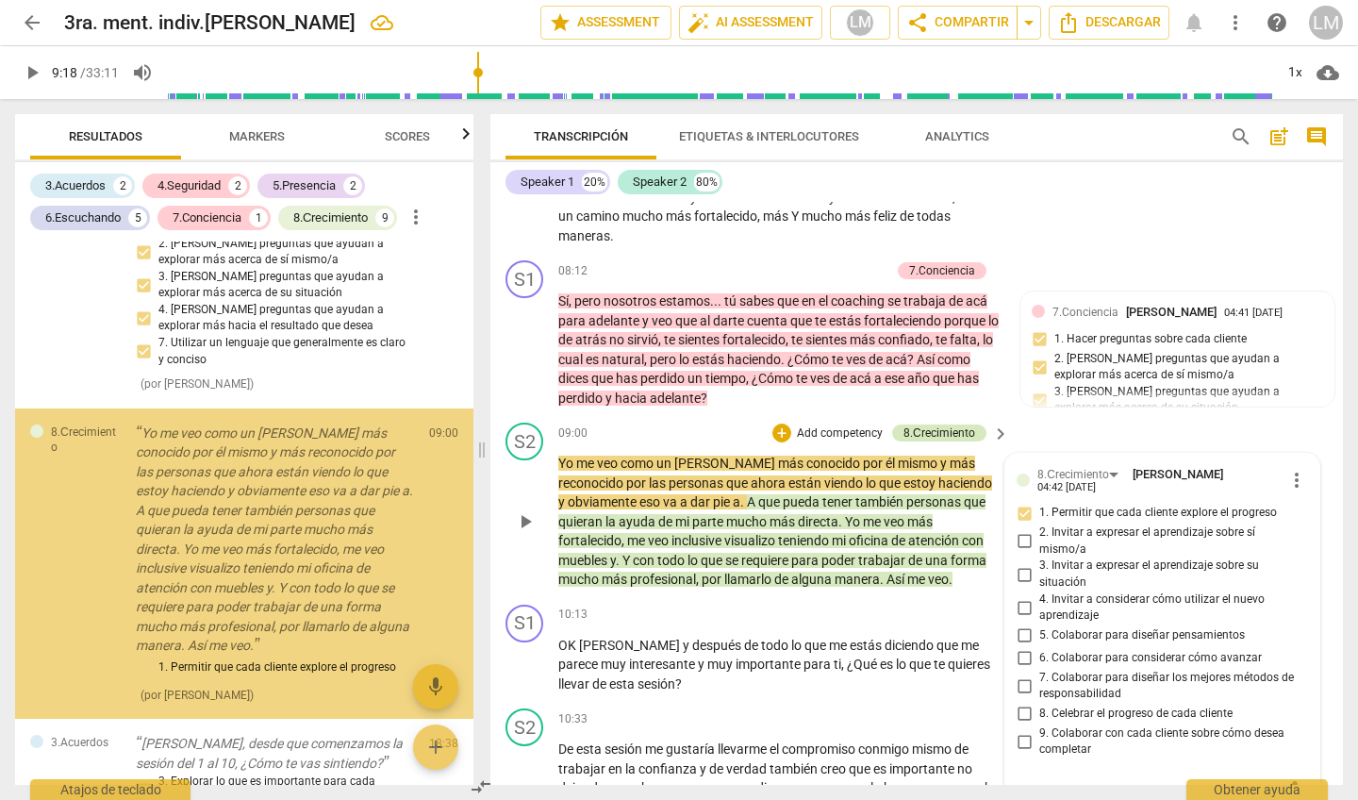
scroll to position [1821, 0]
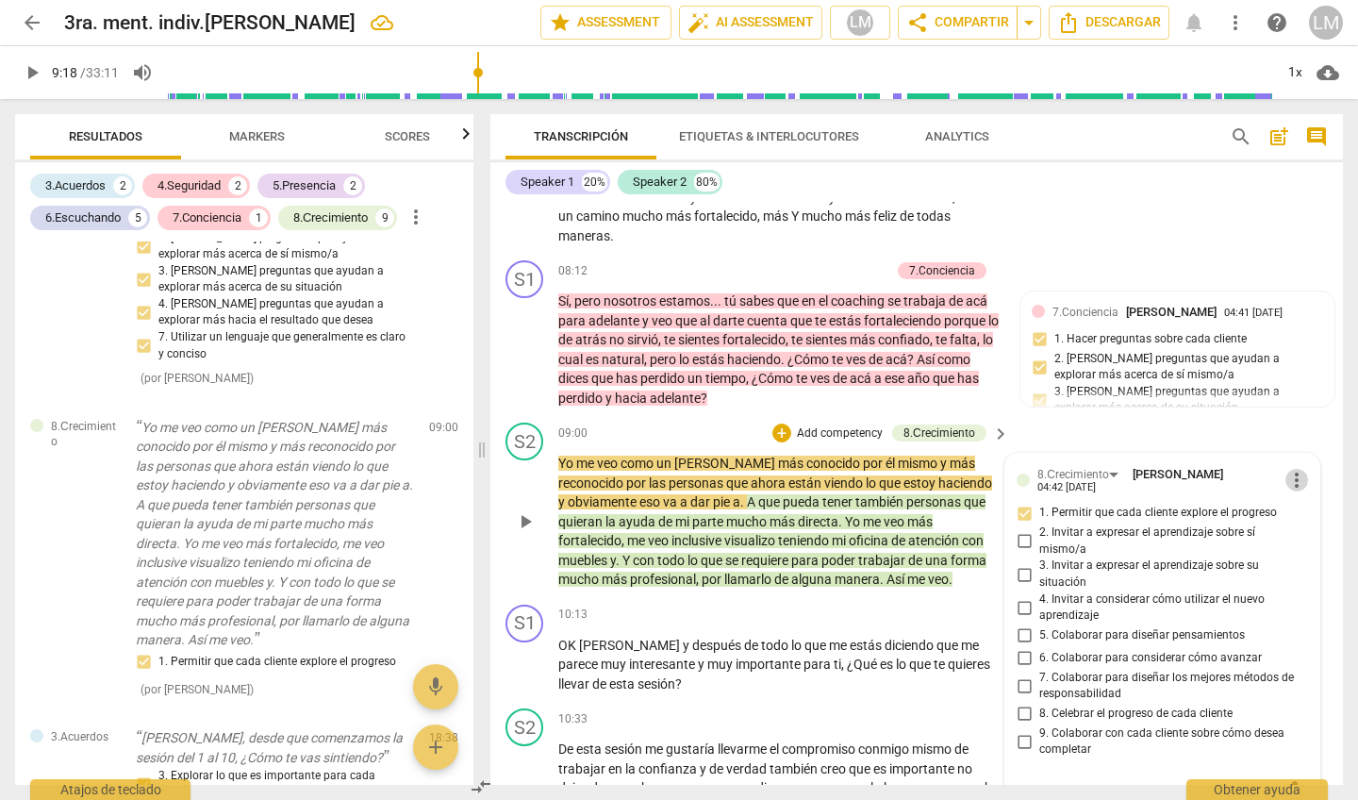
click at [1286, 469] on span "more_vert" at bounding box center [1297, 480] width 23 height 23
click at [1299, 490] on li "Borrar" at bounding box center [1311, 490] width 66 height 36
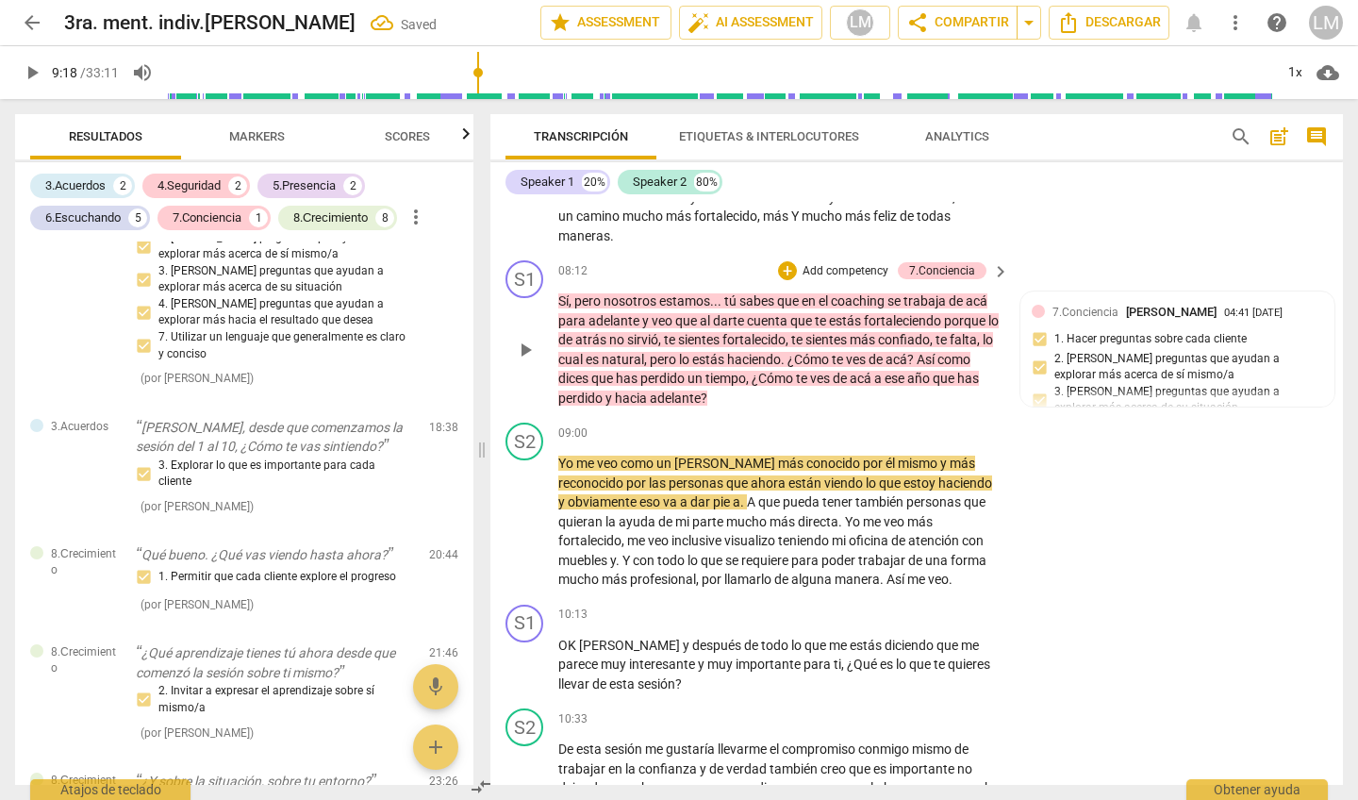
click at [857, 261] on div "+ Add competency" at bounding box center [834, 270] width 112 height 19
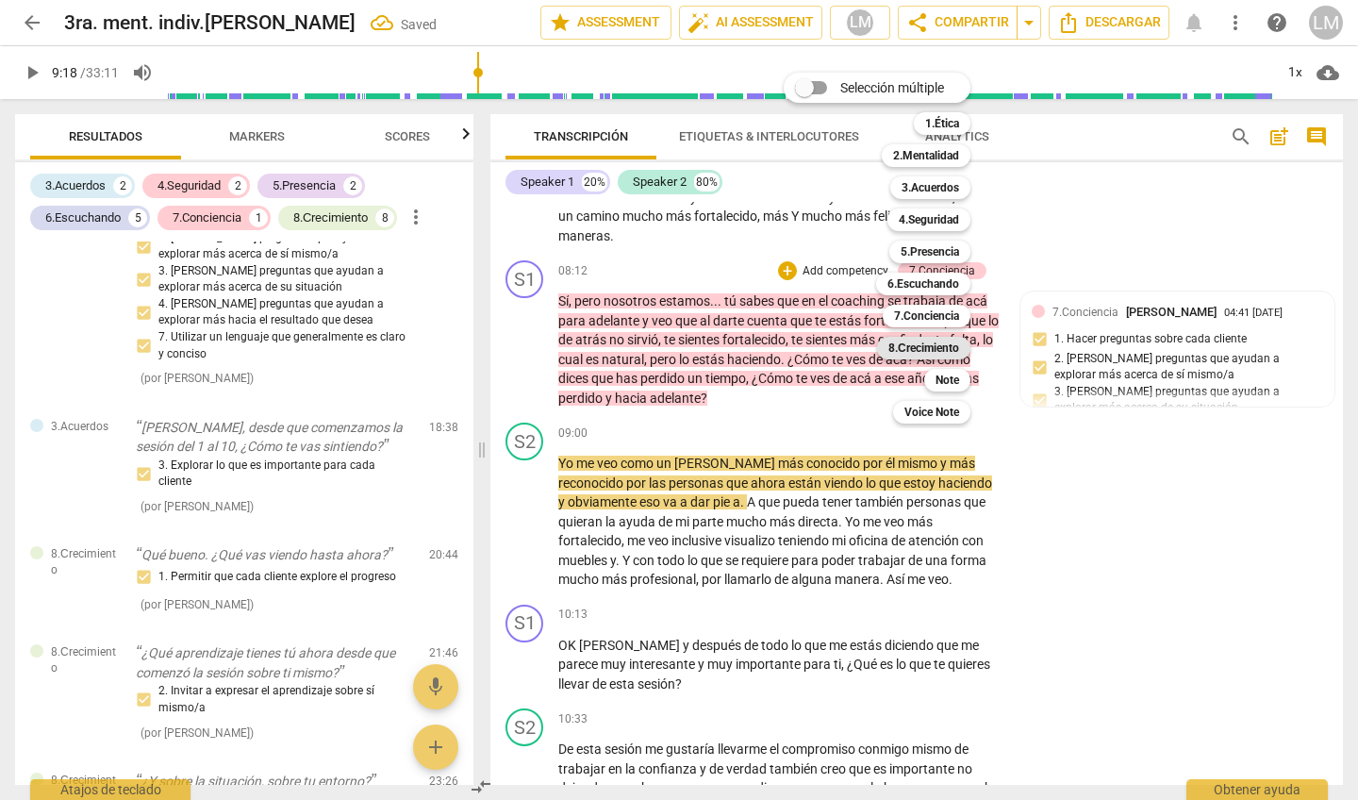
click at [926, 351] on b "8.Сrecimiento" at bounding box center [924, 348] width 71 height 23
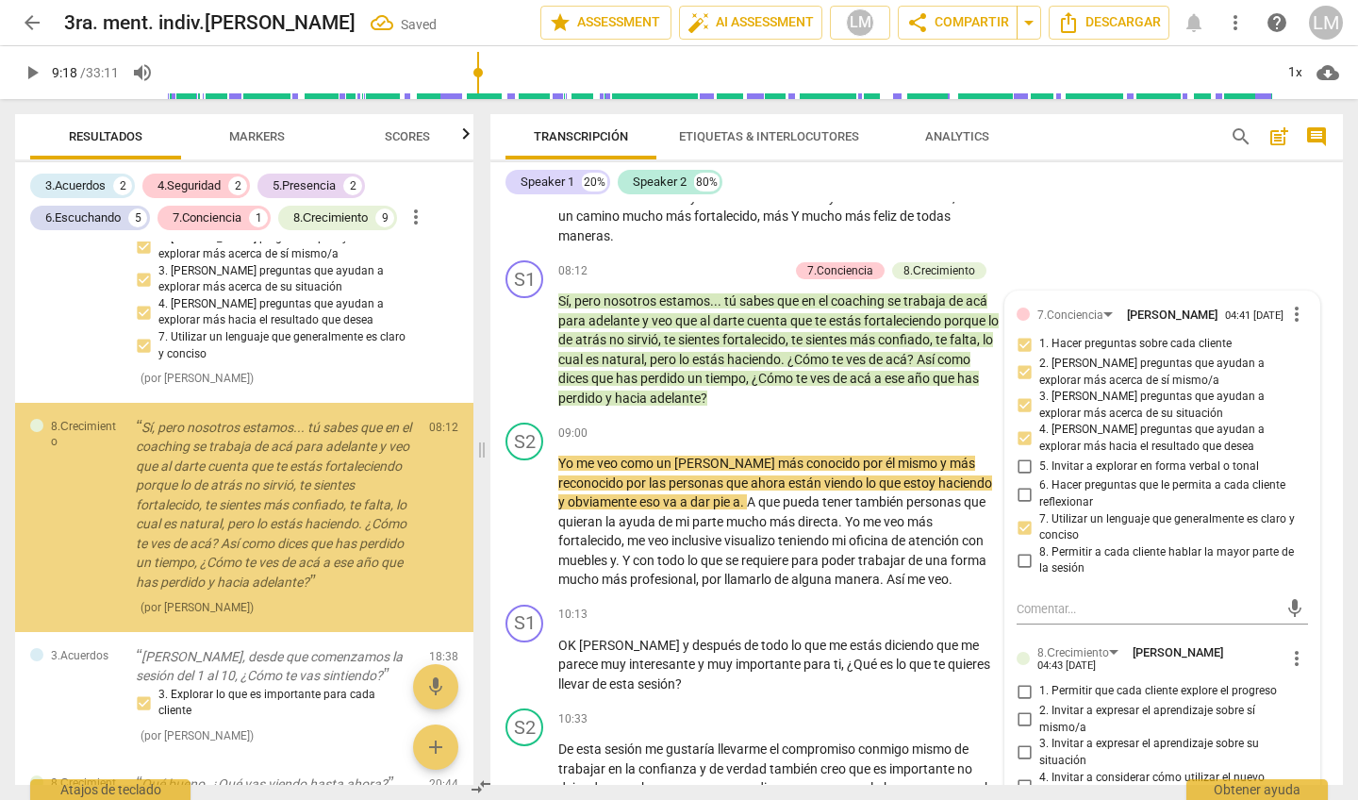
scroll to position [1800, 0]
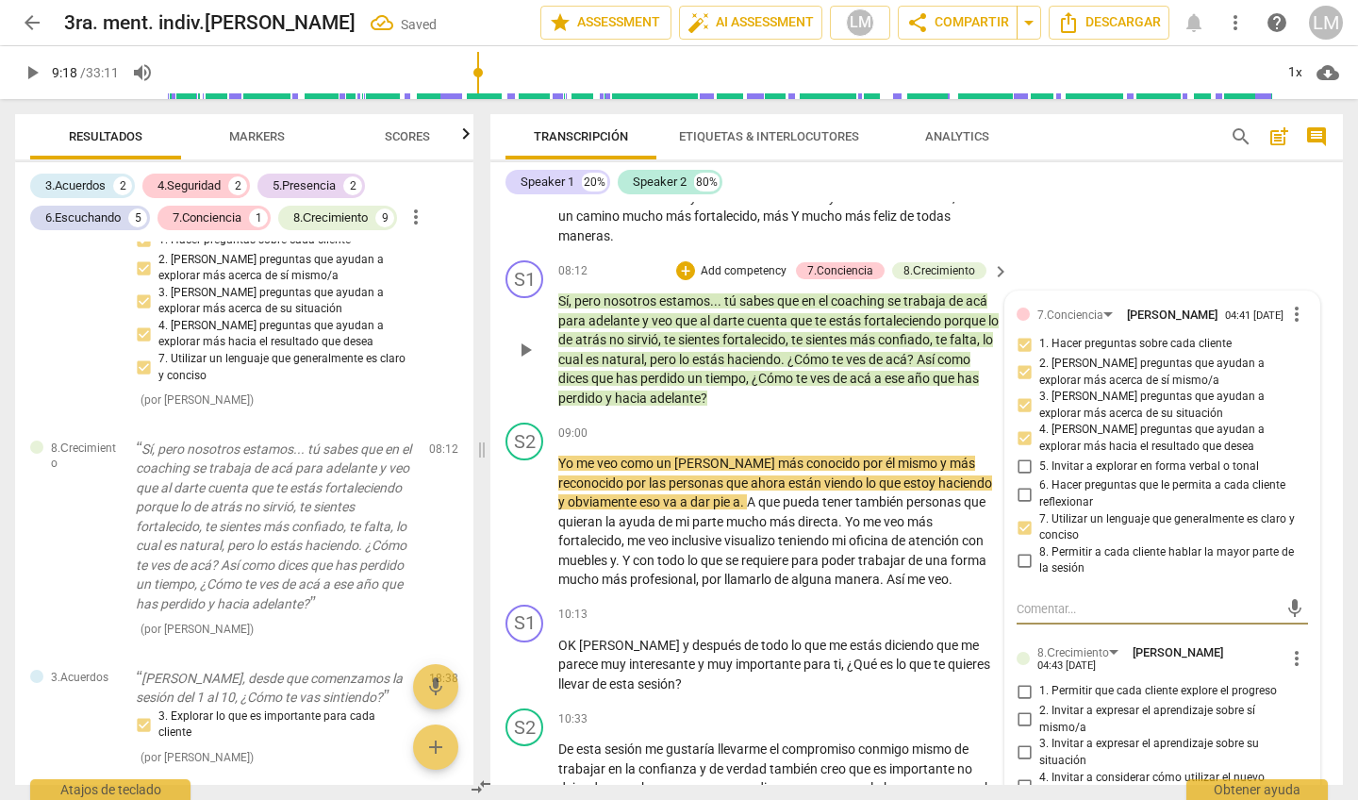
click at [1021, 680] on input "1. Permitir que cada cliente explore el progreso" at bounding box center [1024, 691] width 30 height 23
checkbox input "true"
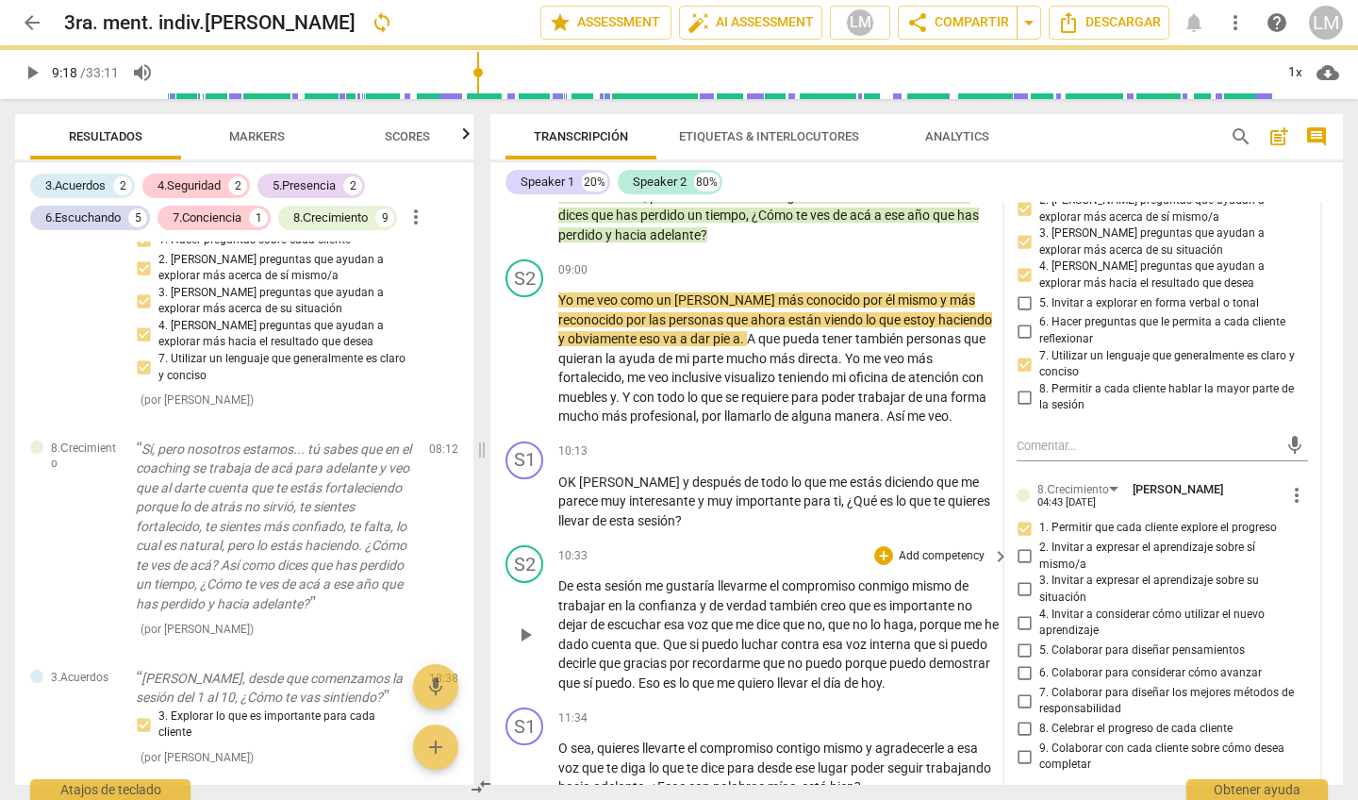
scroll to position [2301, 0]
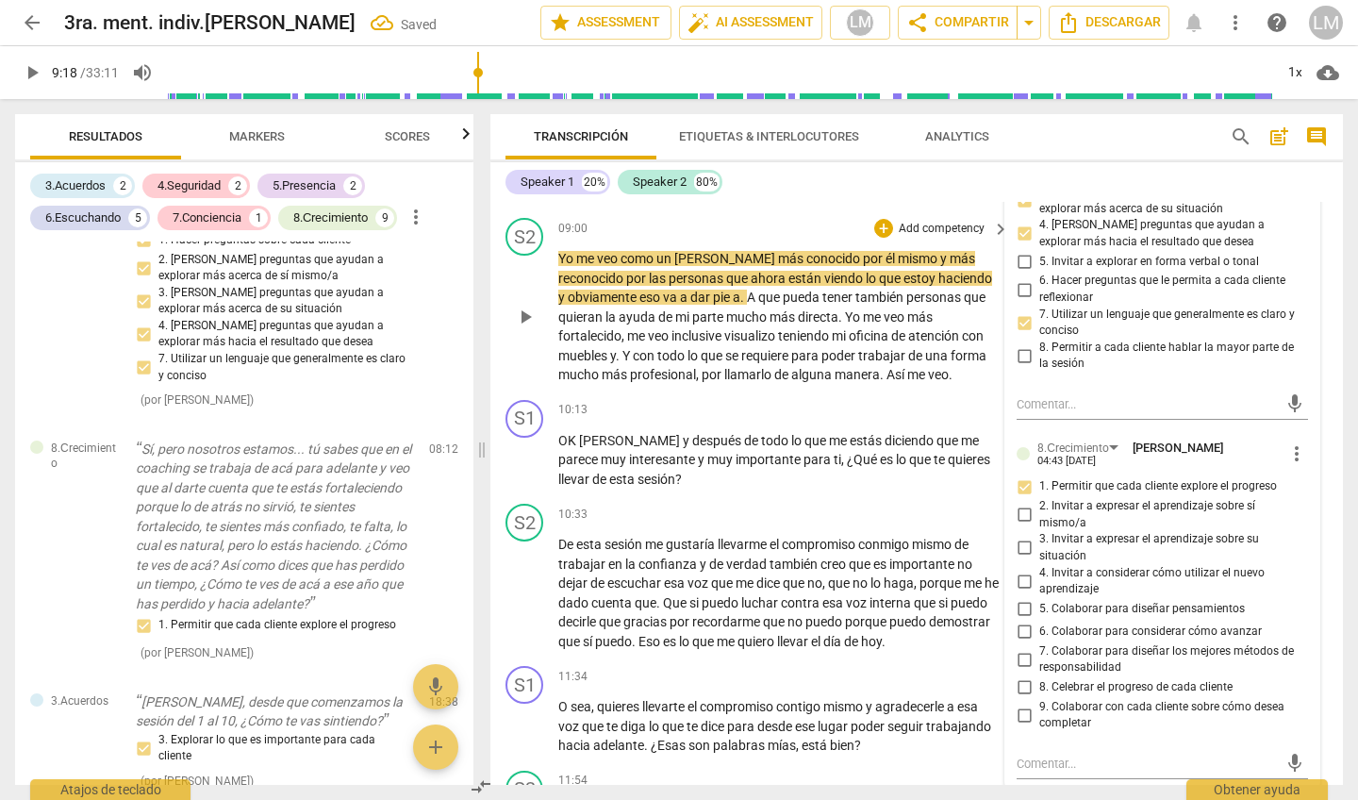
click at [524, 306] on span "play_arrow" at bounding box center [525, 317] width 23 height 23
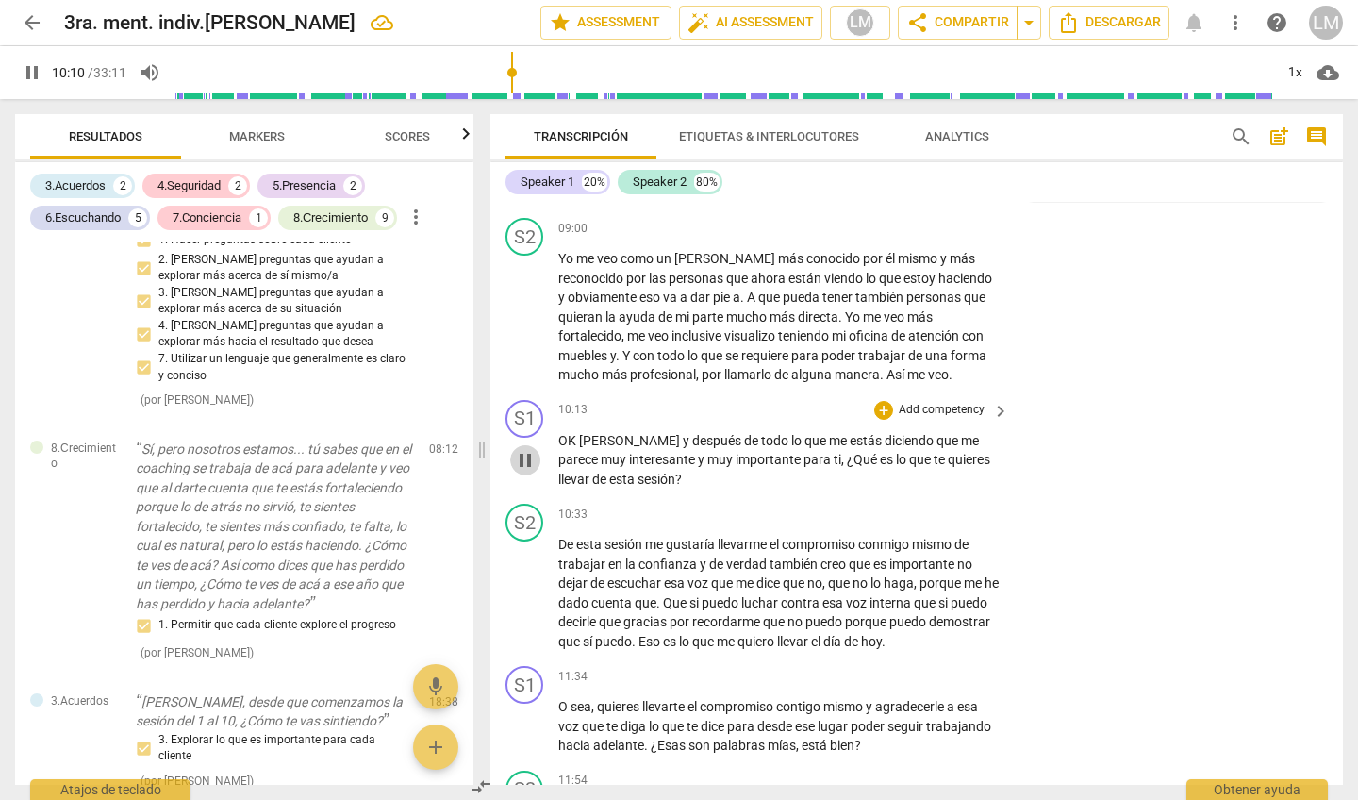
click at [527, 449] on span "pause" at bounding box center [525, 460] width 23 height 23
type input "610"
click at [972, 402] on p "Add competency" at bounding box center [942, 410] width 90 height 17
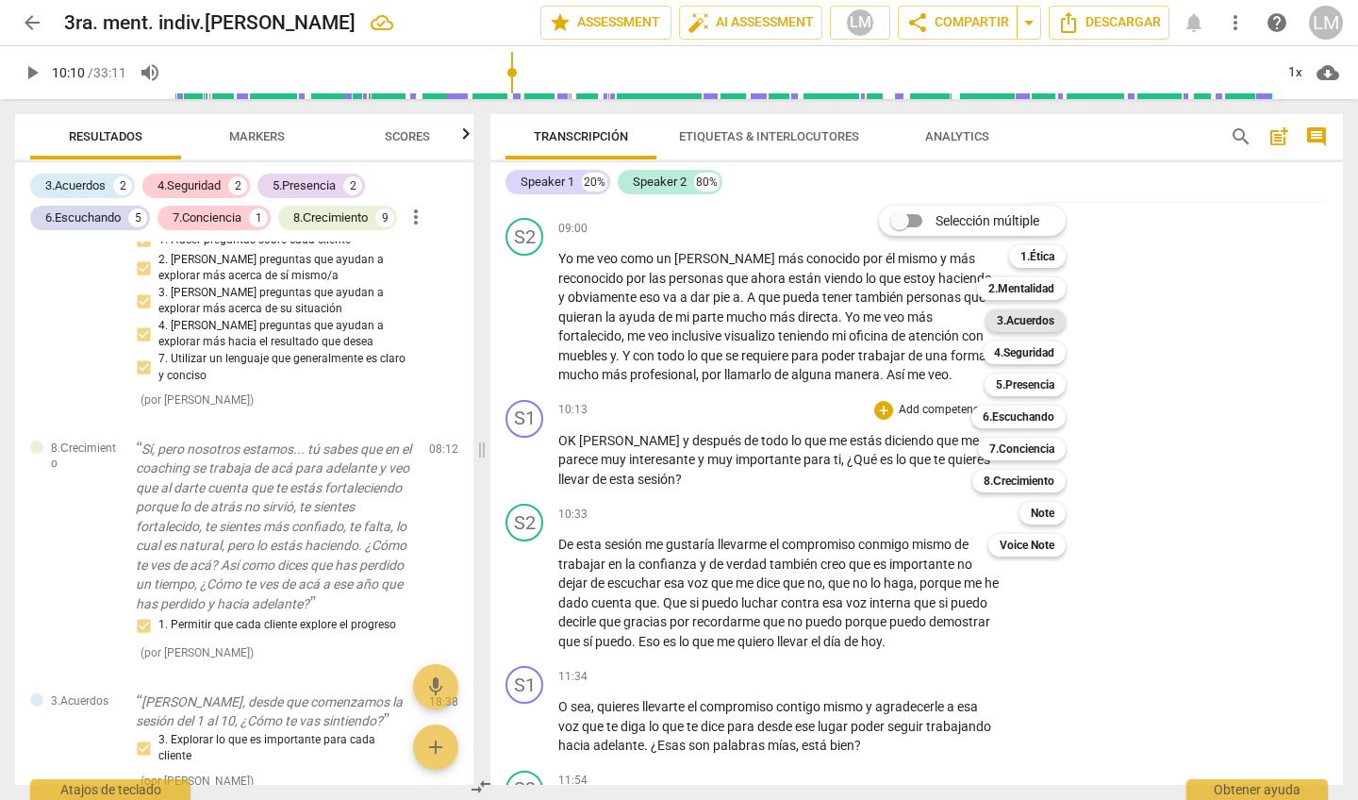
click at [1029, 317] on b "3.Acuerdos" at bounding box center [1026, 320] width 58 height 23
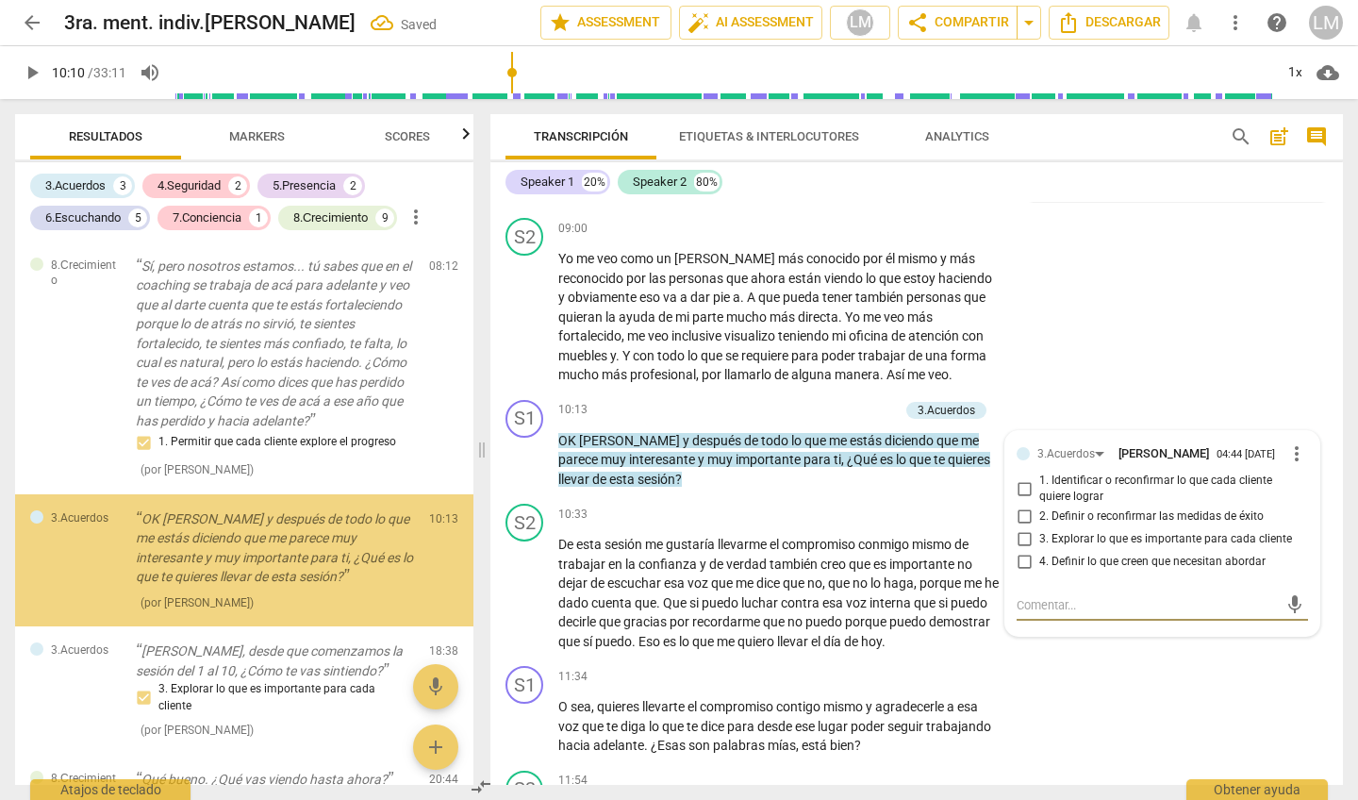
scroll to position [2010, 0]
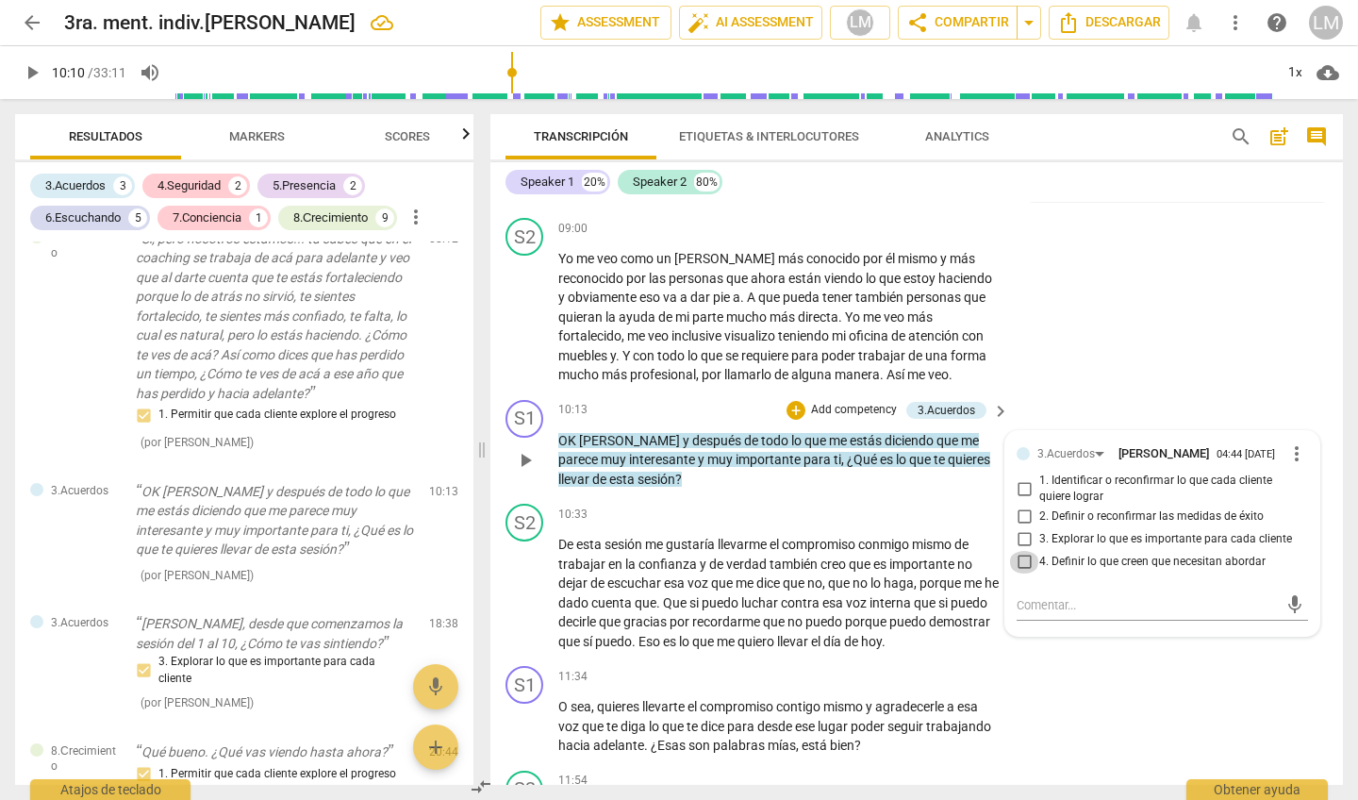
click at [1022, 551] on input "4. Definir lo que creen que necesitan abordar" at bounding box center [1024, 562] width 30 height 23
checkbox input "true"
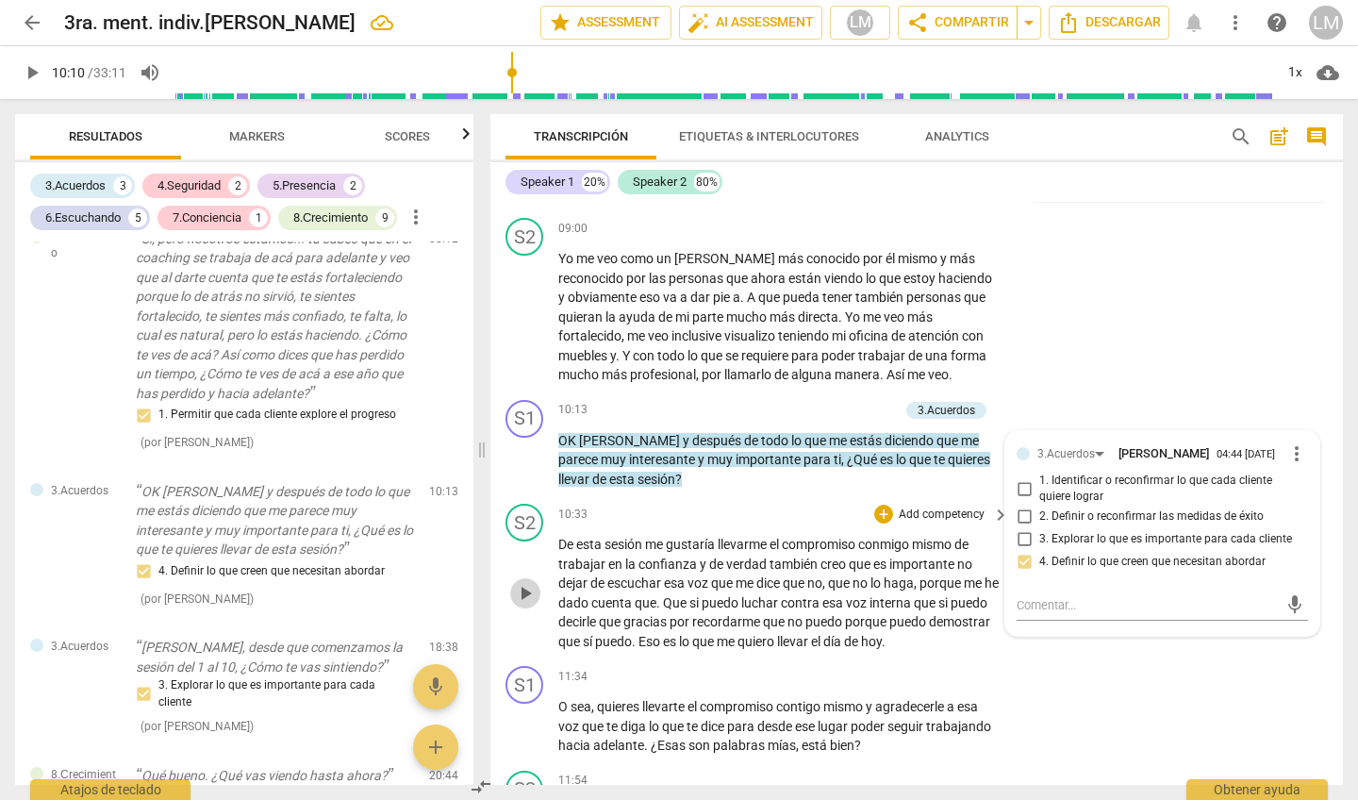
click at [524, 582] on span "play_arrow" at bounding box center [525, 593] width 23 height 23
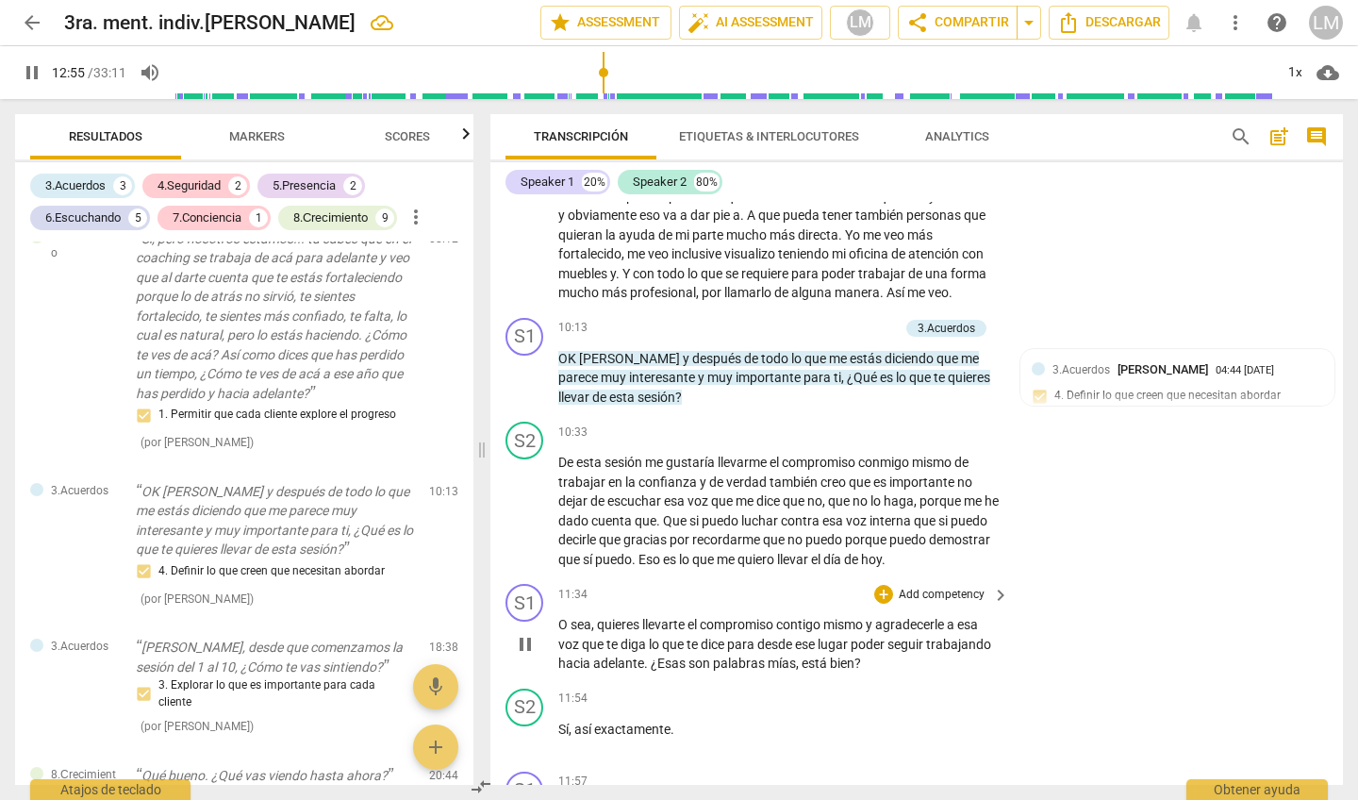
scroll to position [2390, 0]
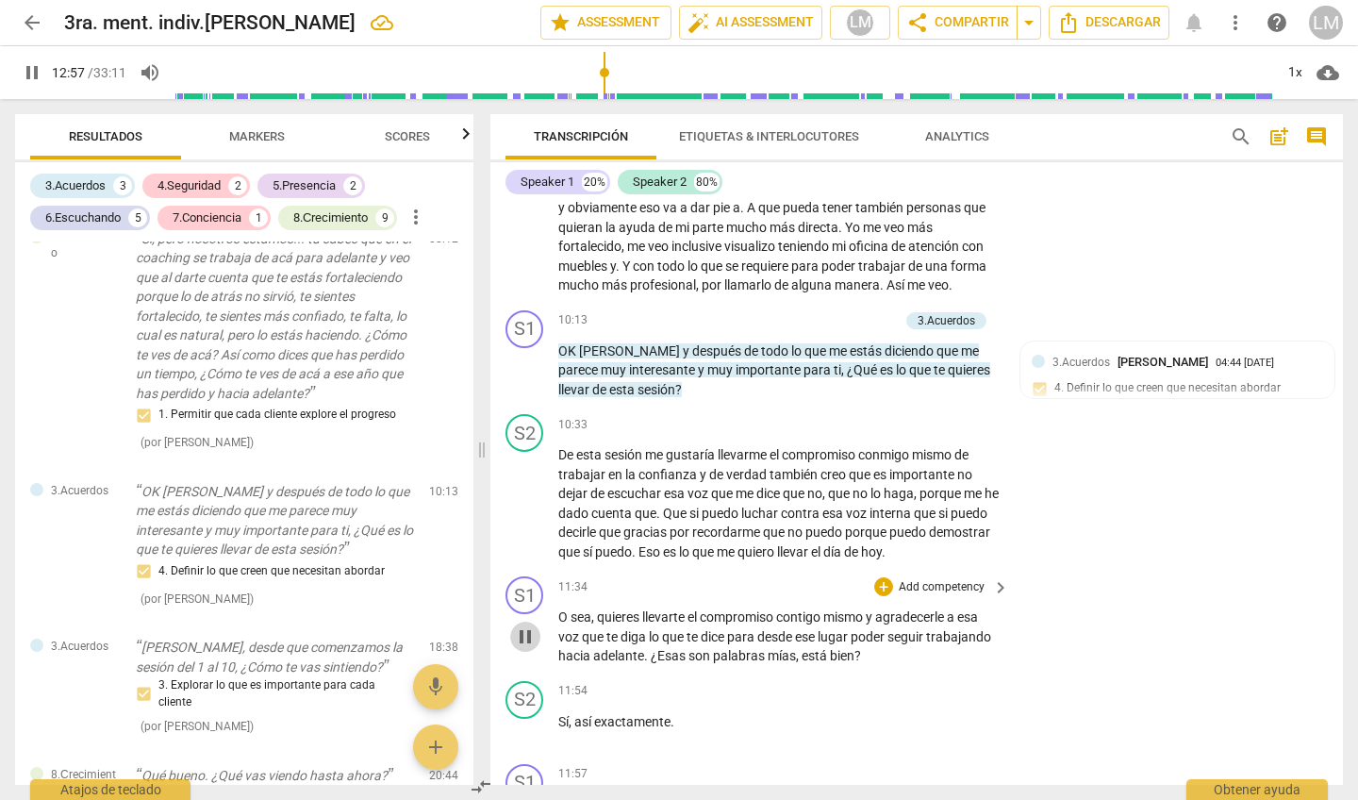
click at [525, 625] on span "pause" at bounding box center [525, 636] width 23 height 23
type input "778"
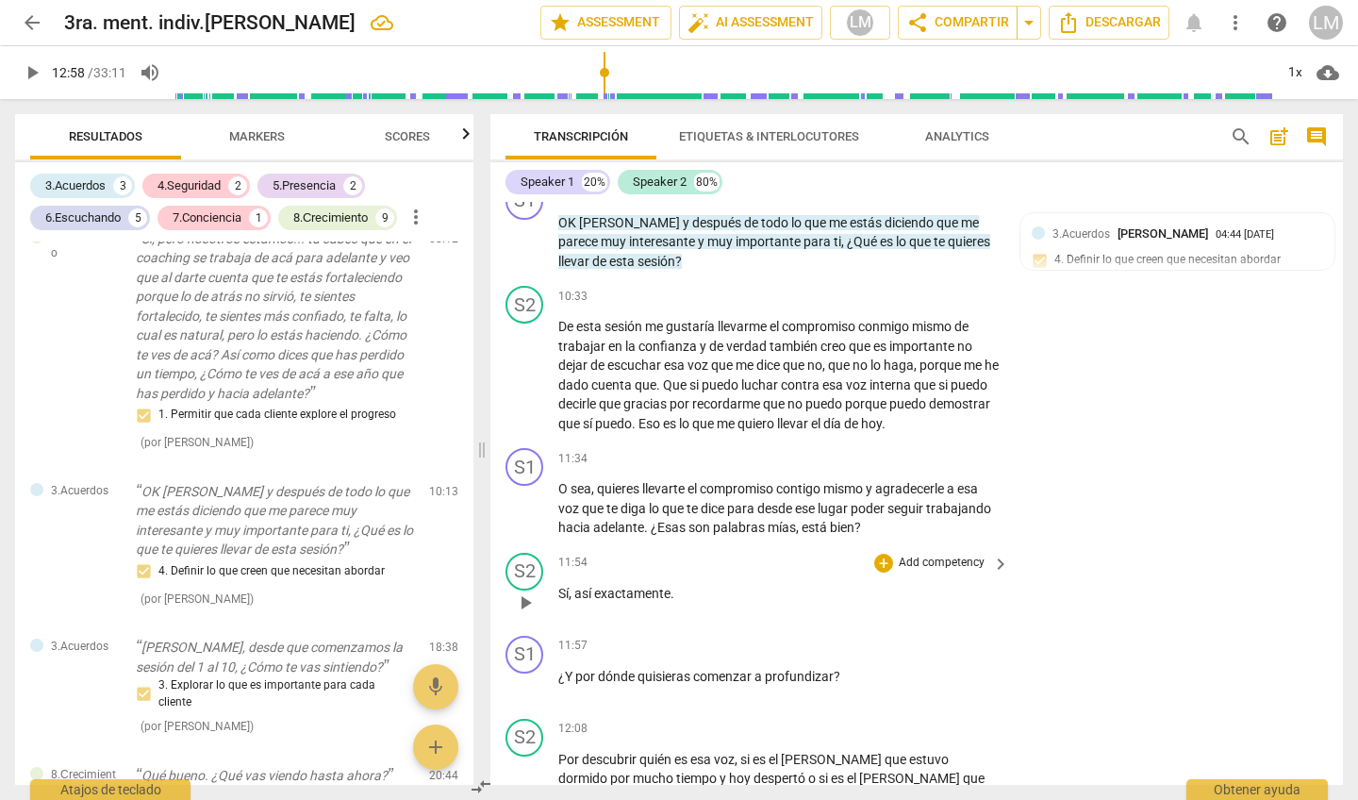
scroll to position [2524, 0]
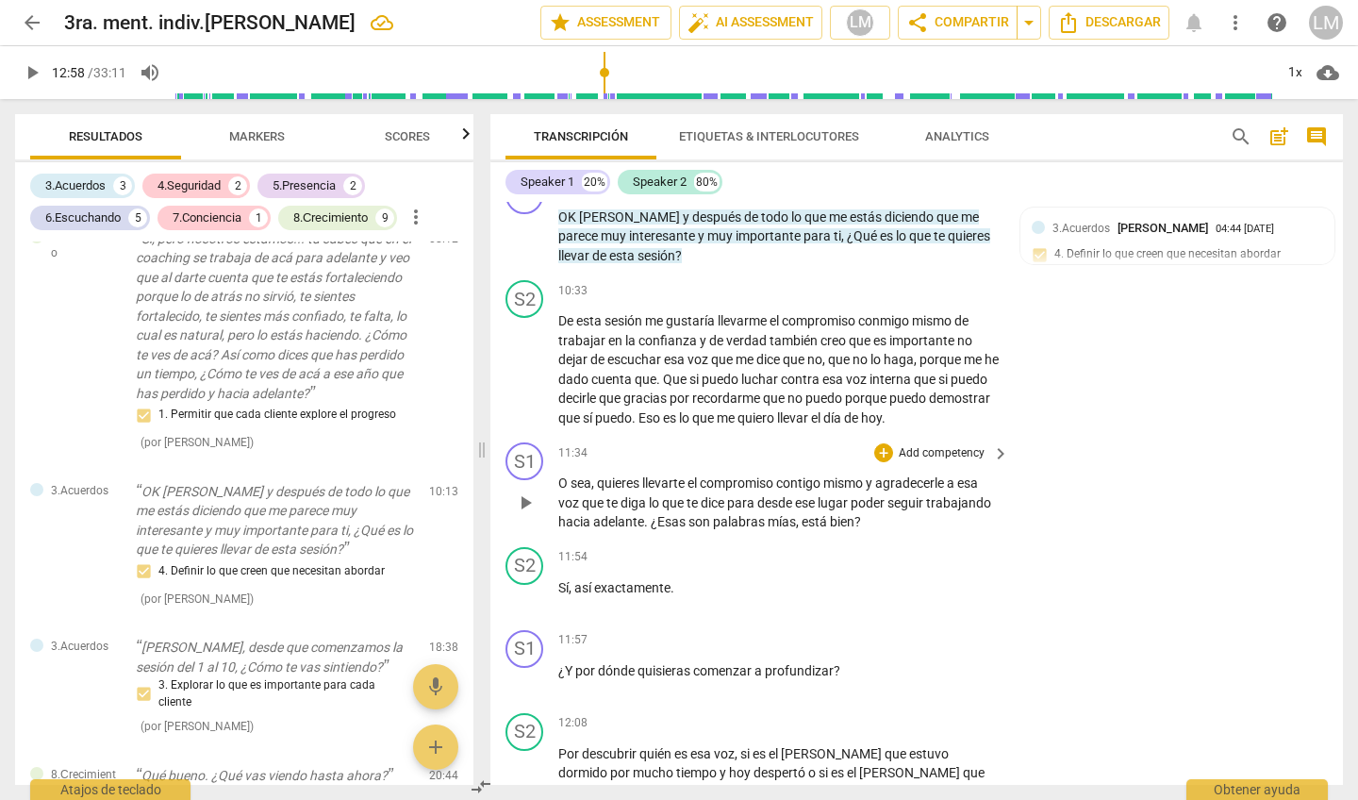
click at [963, 445] on p "Add competency" at bounding box center [942, 453] width 90 height 17
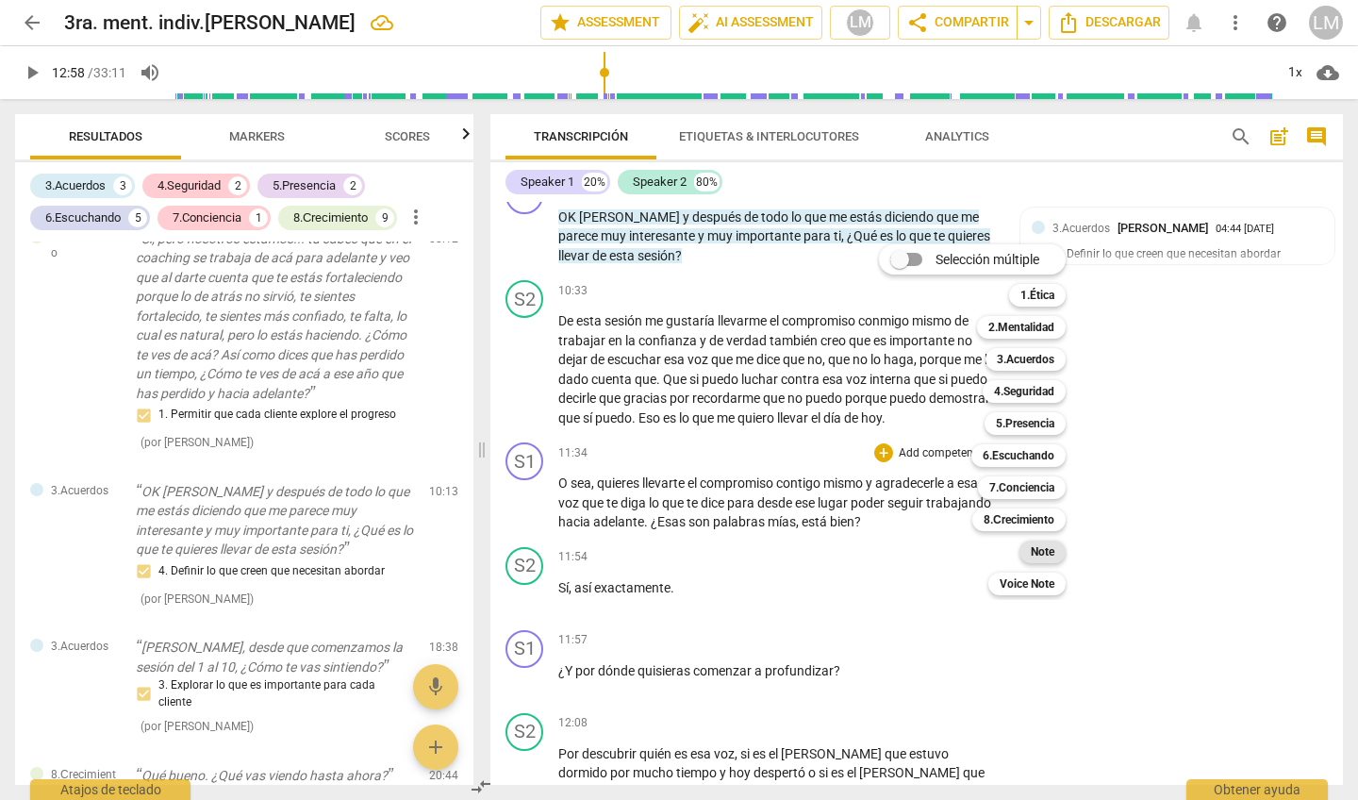
click at [1039, 549] on b "Note" at bounding box center [1043, 551] width 24 height 23
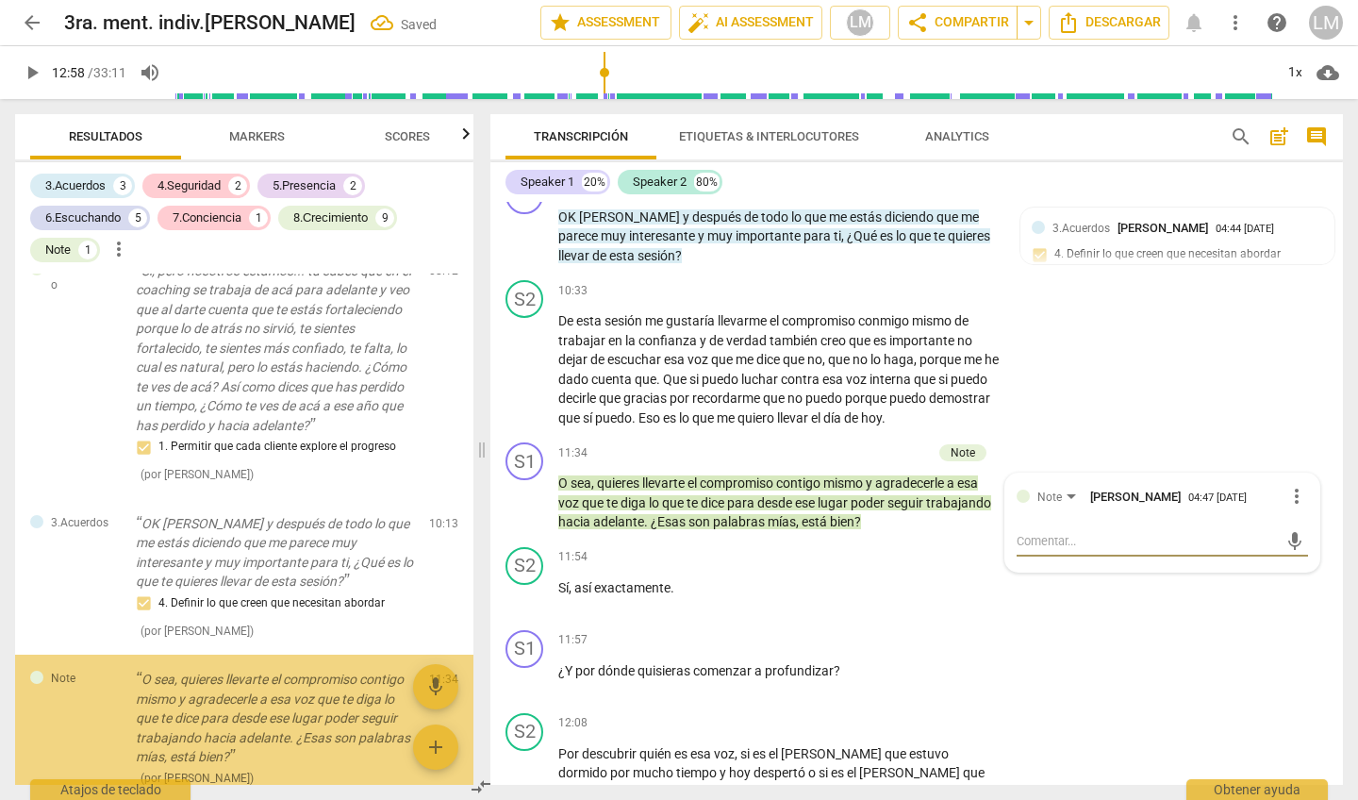
scroll to position [2187, 0]
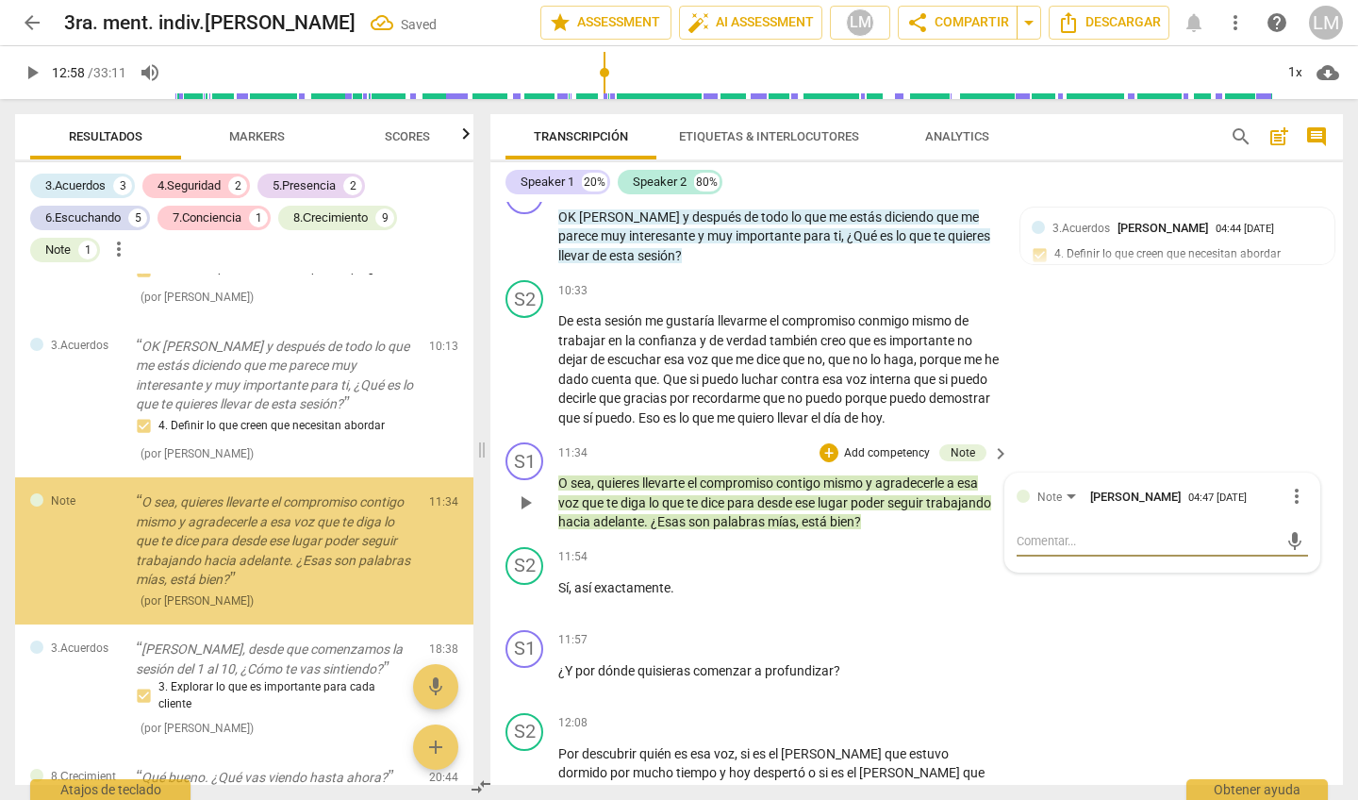
type textarea "p"
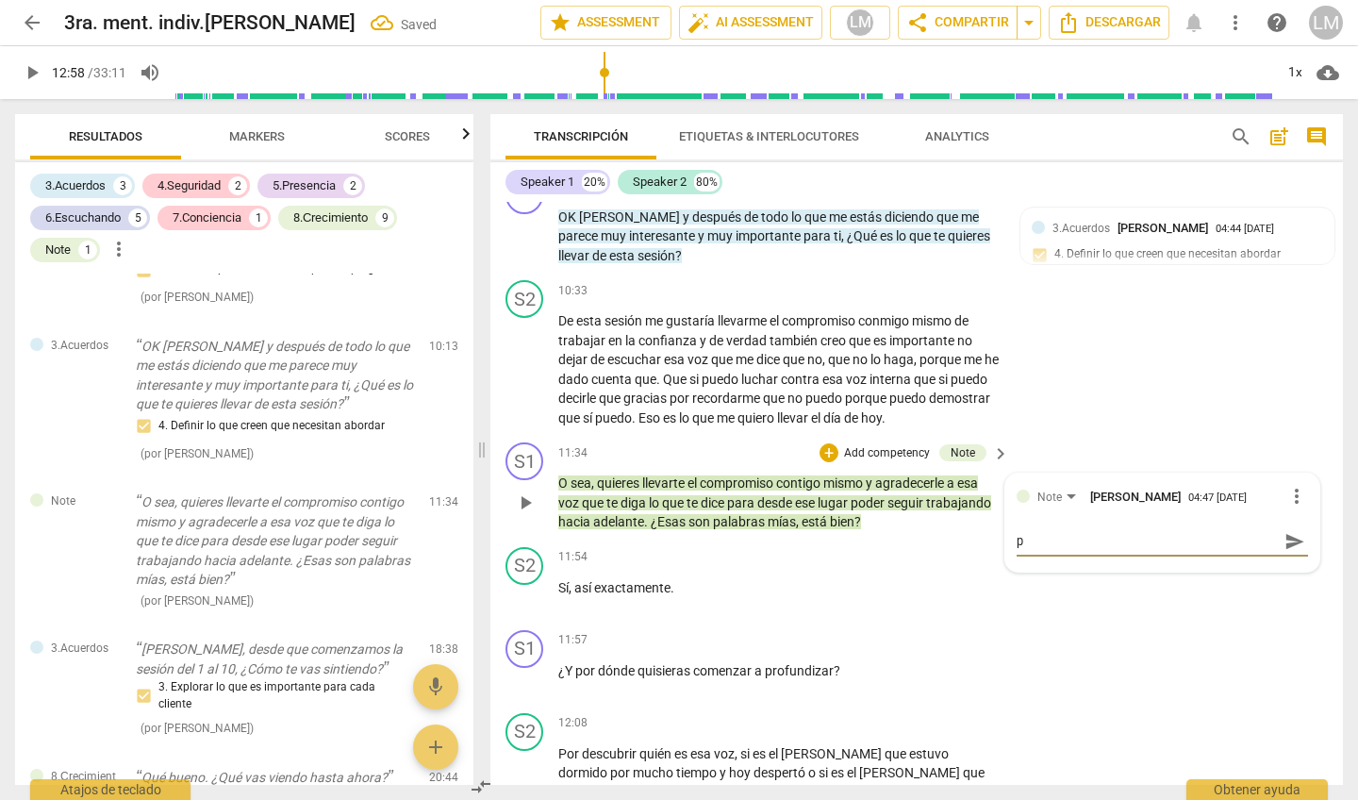
type textarea "pa"
type textarea "par"
type textarea "para"
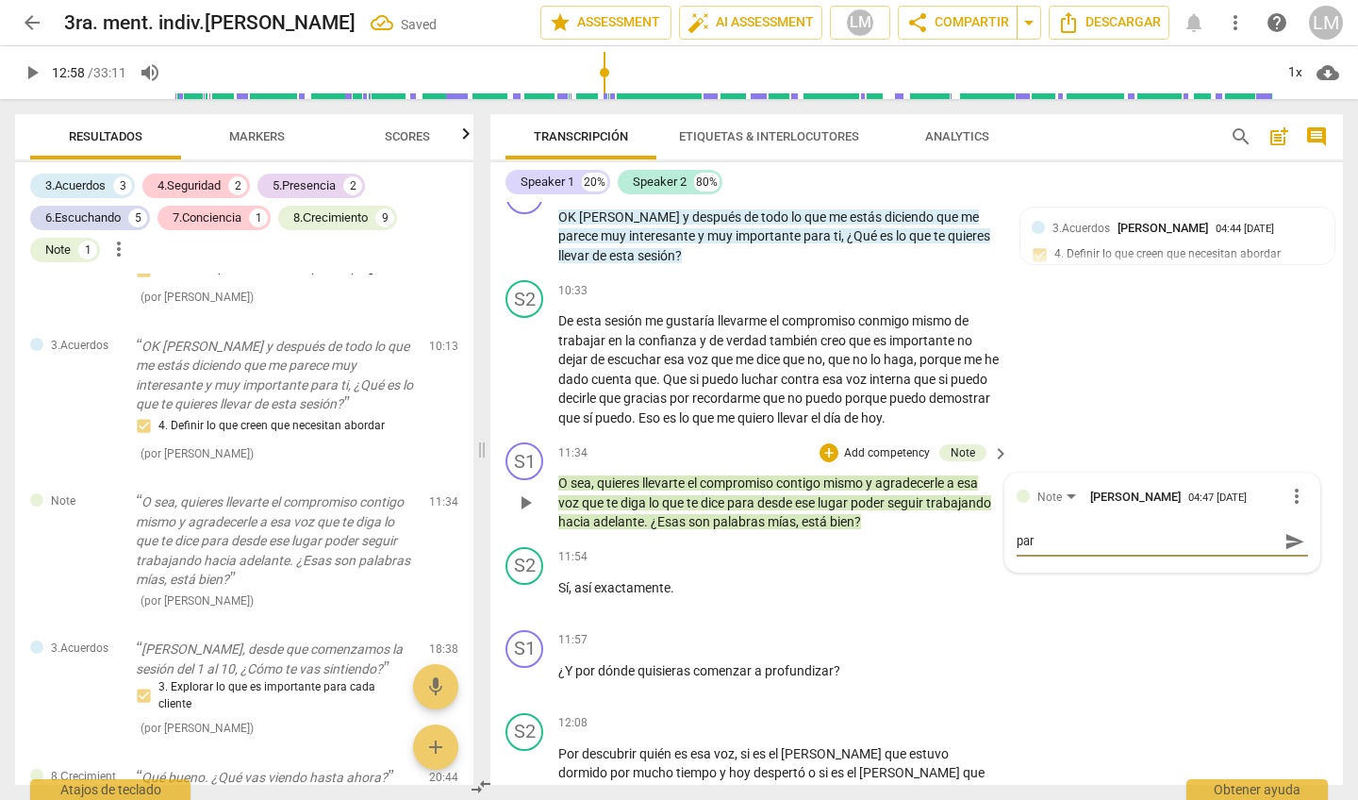
type textarea "para"
type textarea "paraf"
type textarea "parafr"
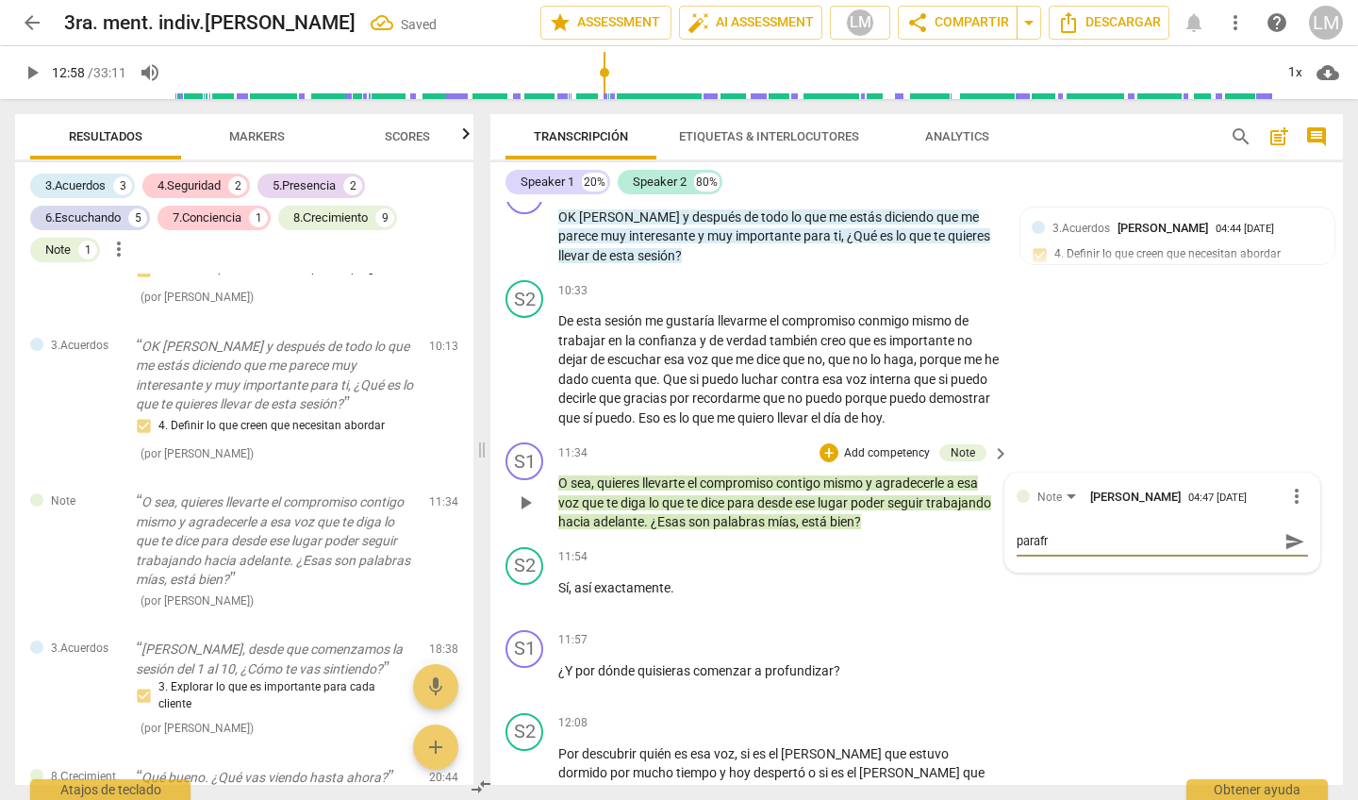
type textarea "parafra"
type textarea "parafras"
type textarea "parafrasé"
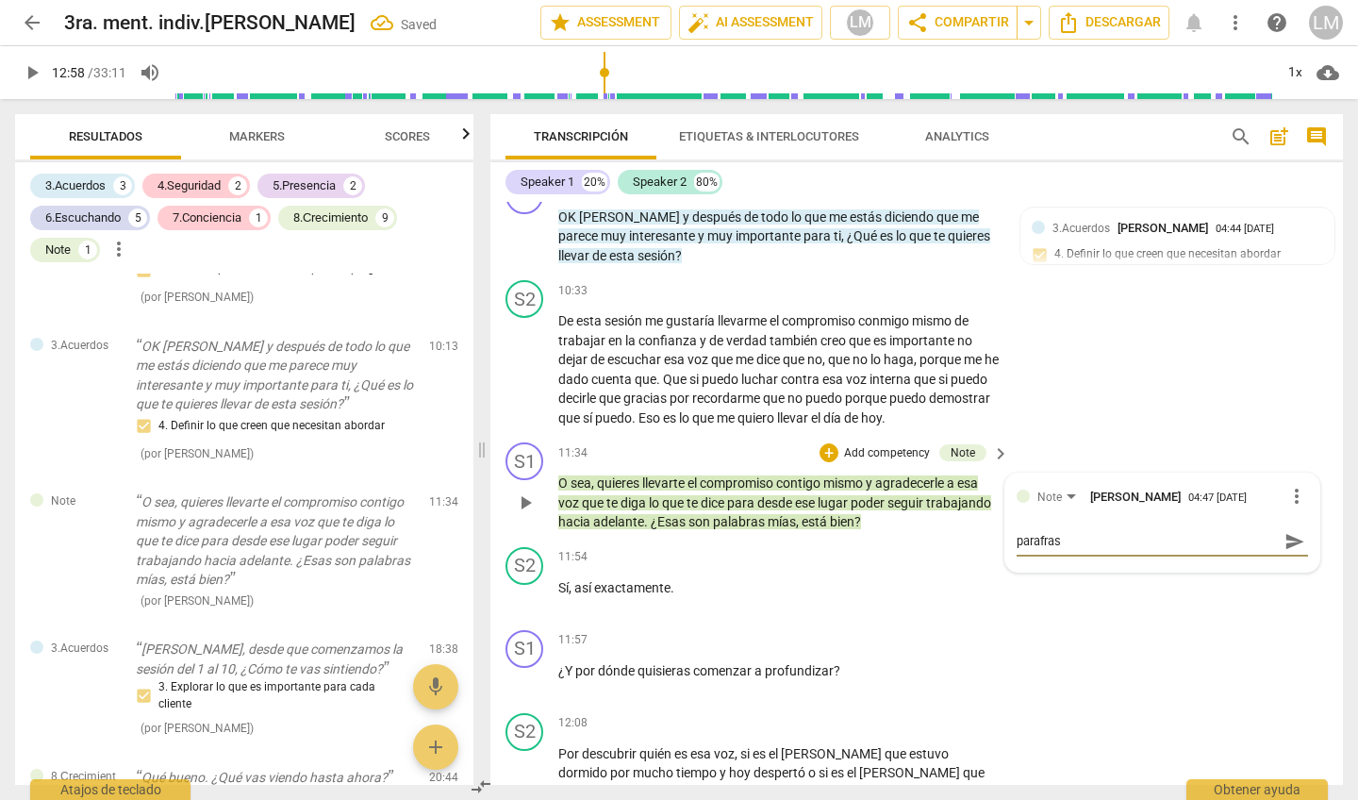
type textarea "parafrasé"
type textarea "parafraséo"
click at [1004, 661] on div "¿Y por dónde quisieras comenzar a profundizar ?" at bounding box center [784, 671] width 453 height 20
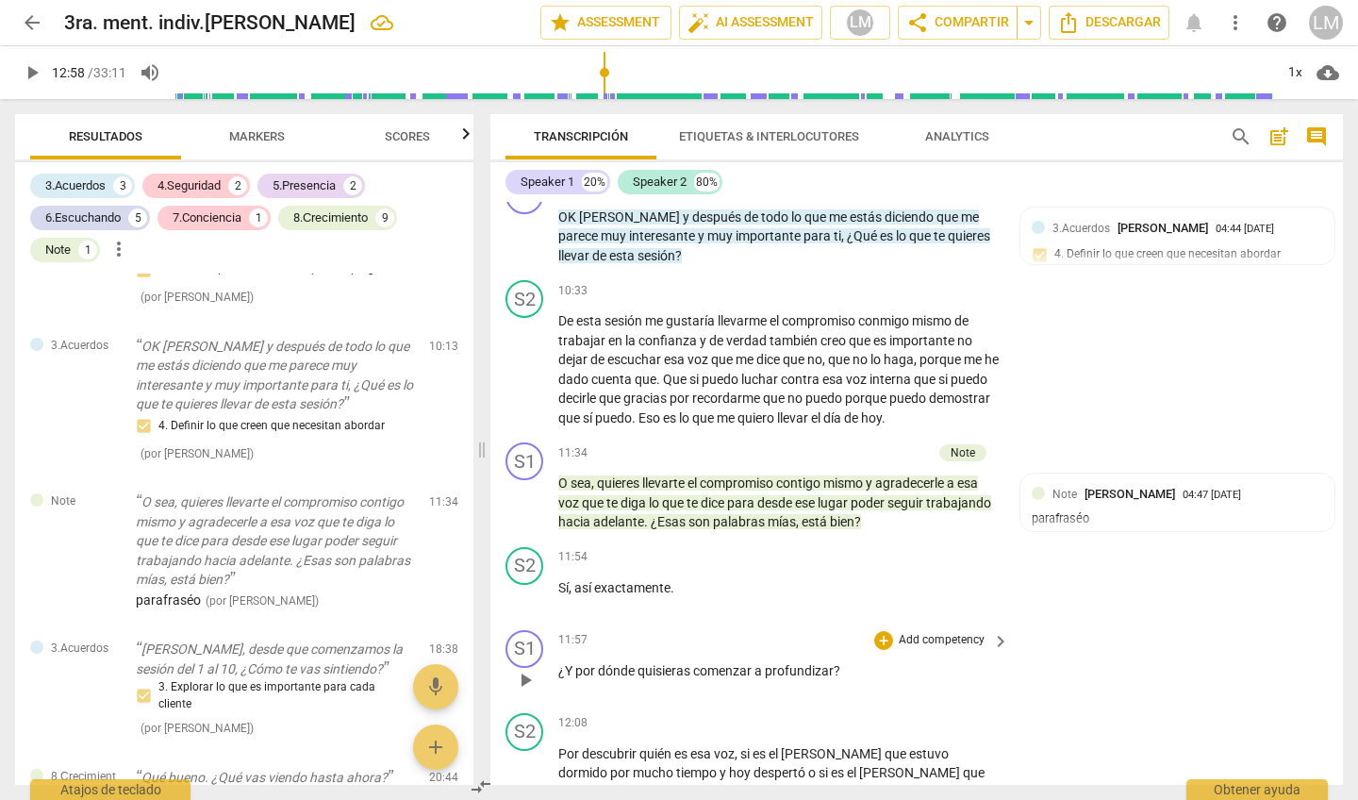
click at [937, 632] on p "Add competency" at bounding box center [942, 640] width 90 height 17
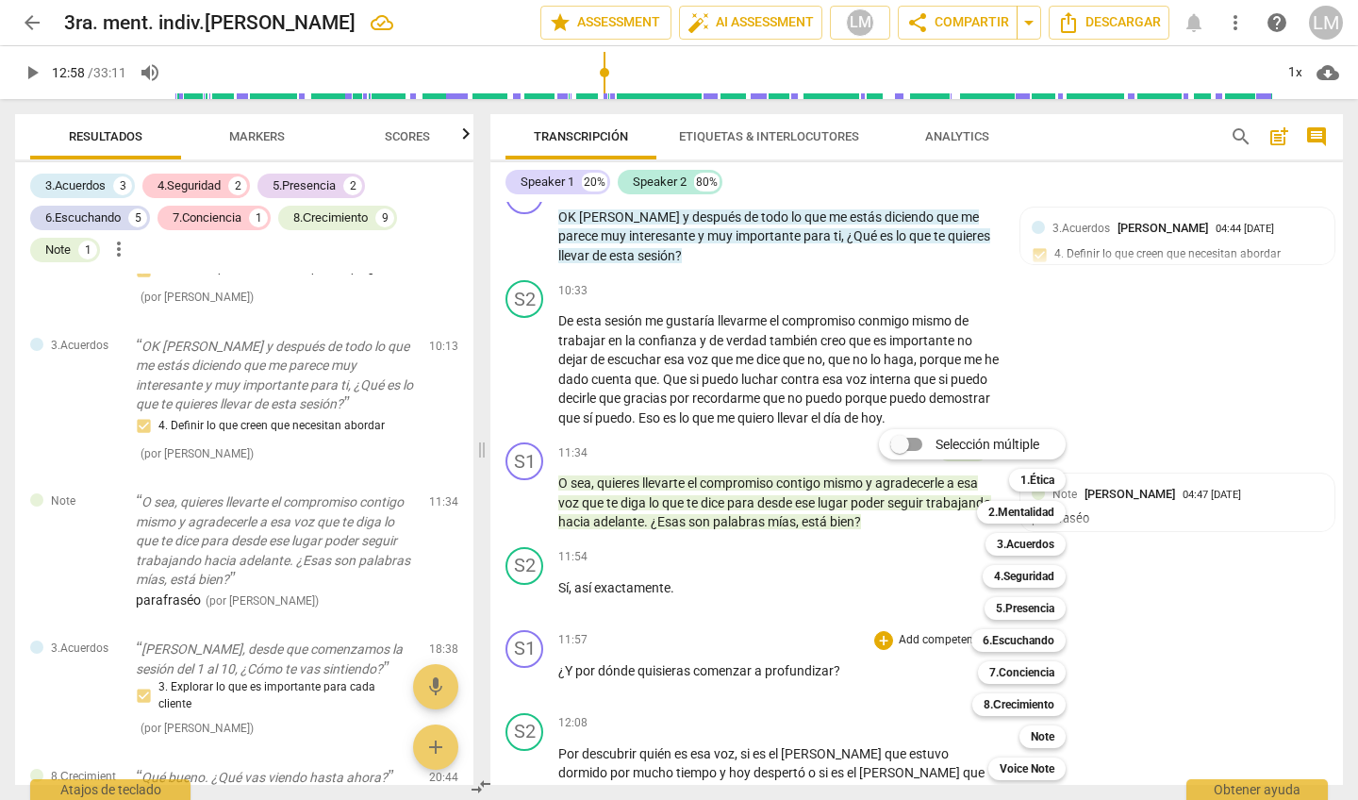
click at [249, 141] on div at bounding box center [679, 400] width 1358 height 800
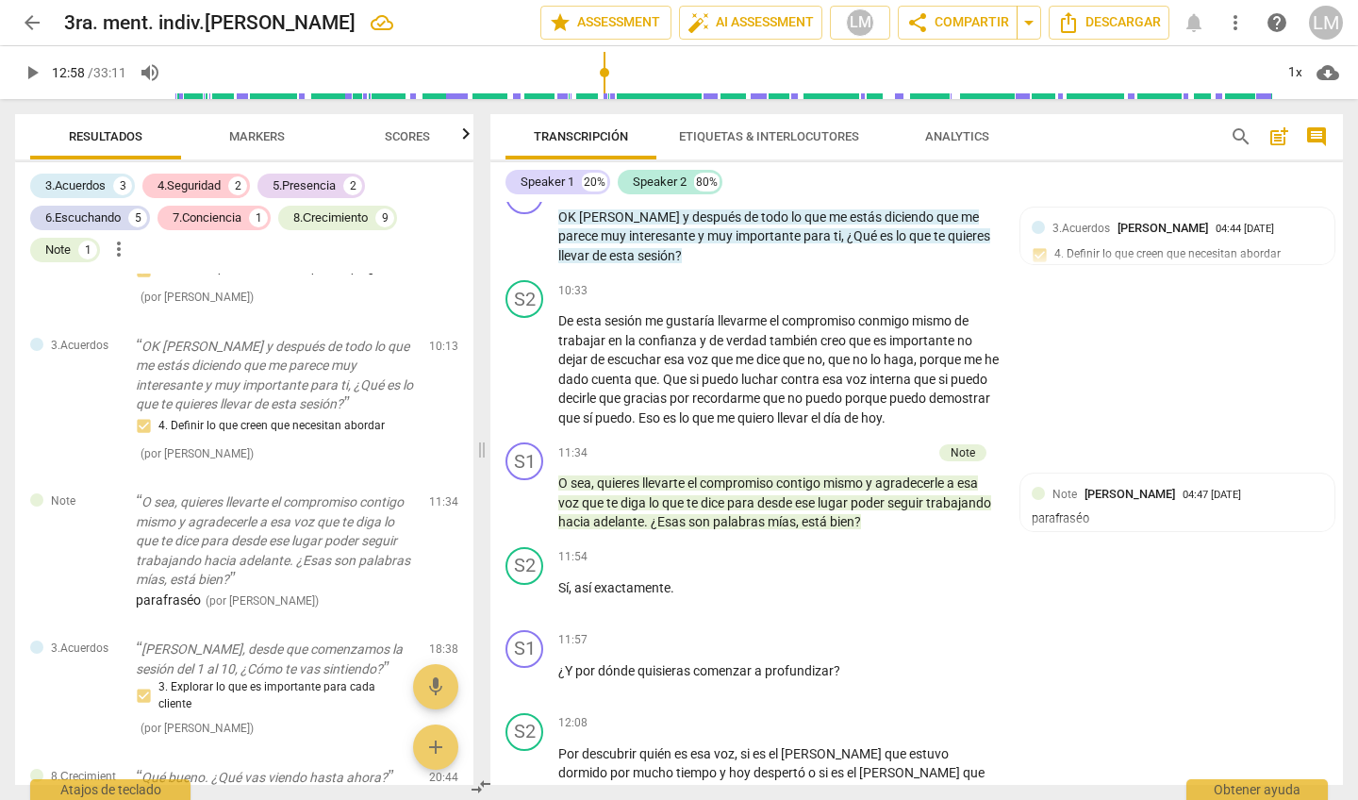
click at [256, 130] on span "Markers" at bounding box center [257, 136] width 56 height 14
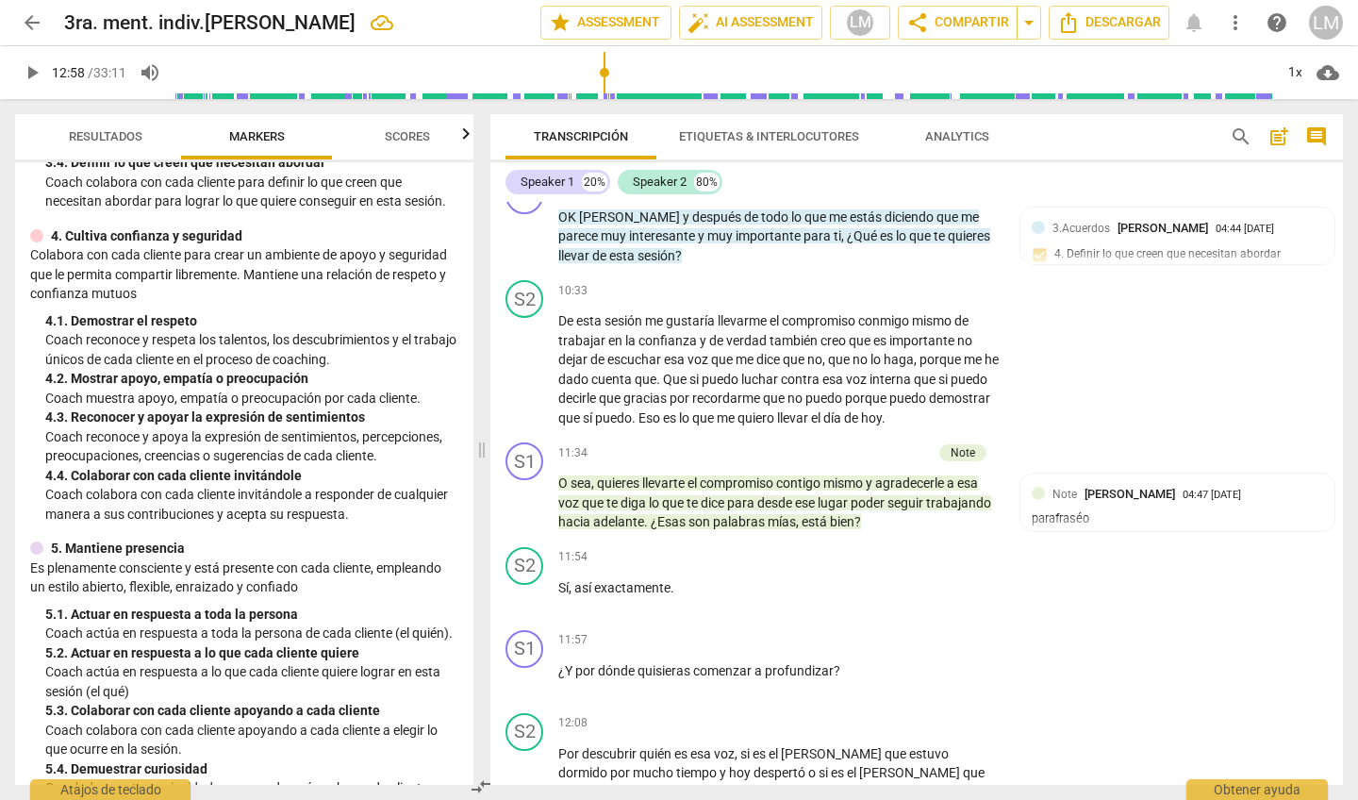
scroll to position [492, 0]
click at [915, 632] on p "Add competency" at bounding box center [942, 640] width 90 height 17
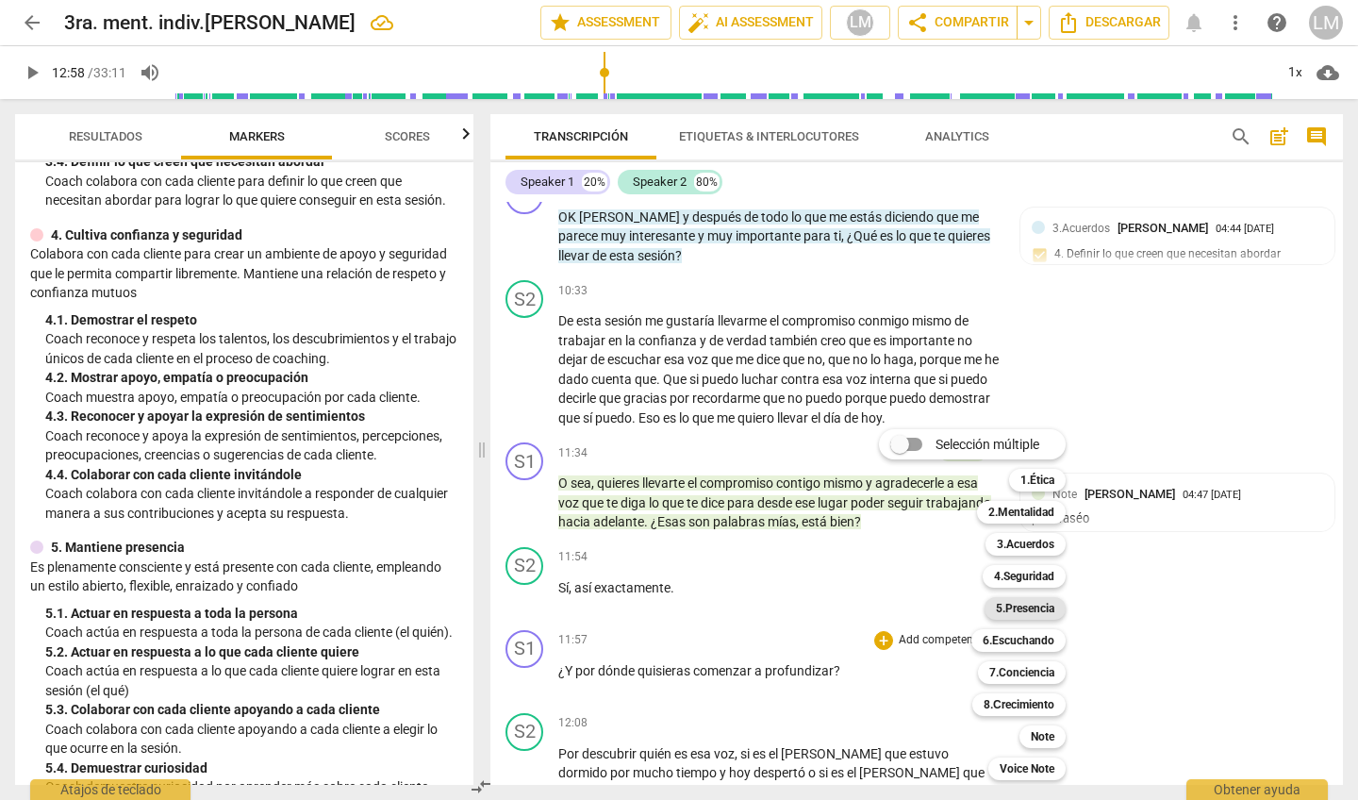
click at [1031, 608] on b "5.Presencia" at bounding box center [1025, 608] width 58 height 23
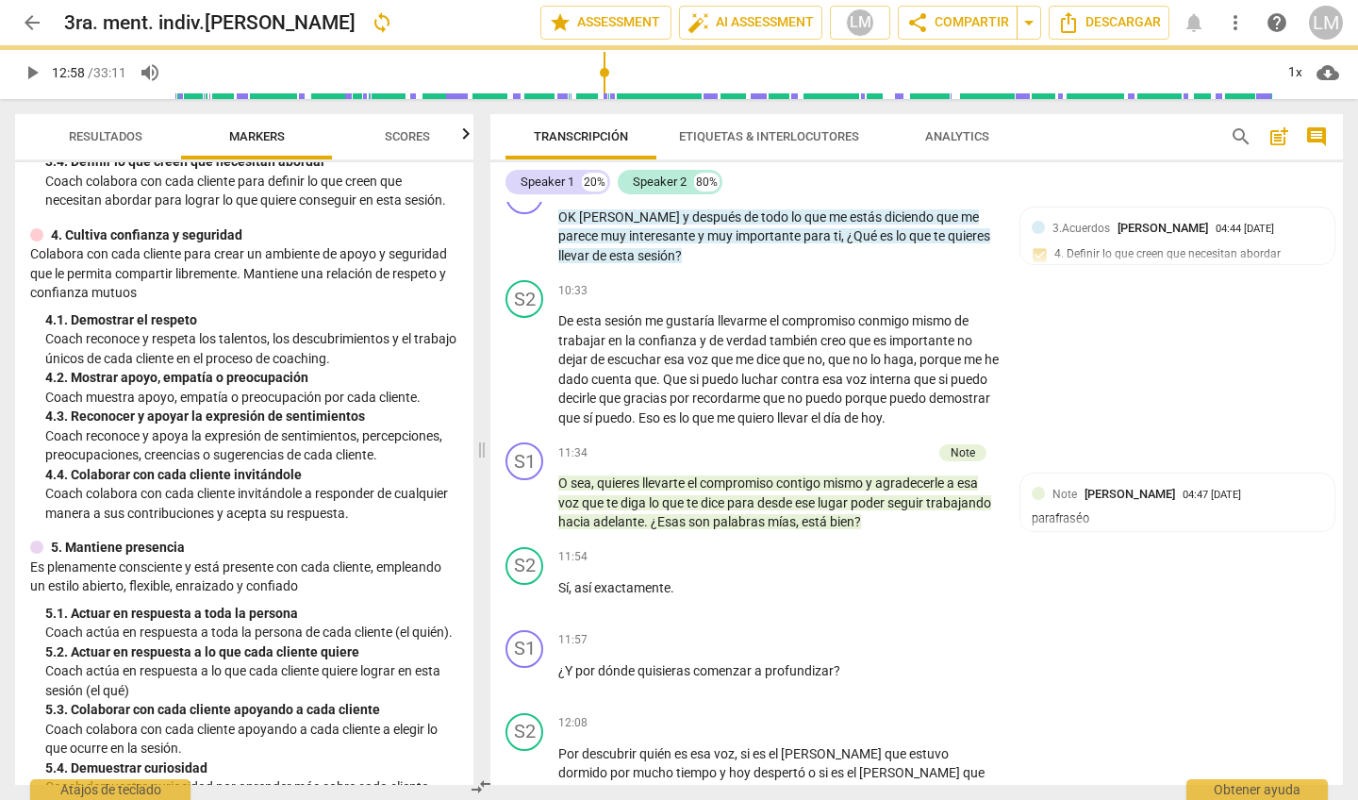
scroll to position [2859, 0]
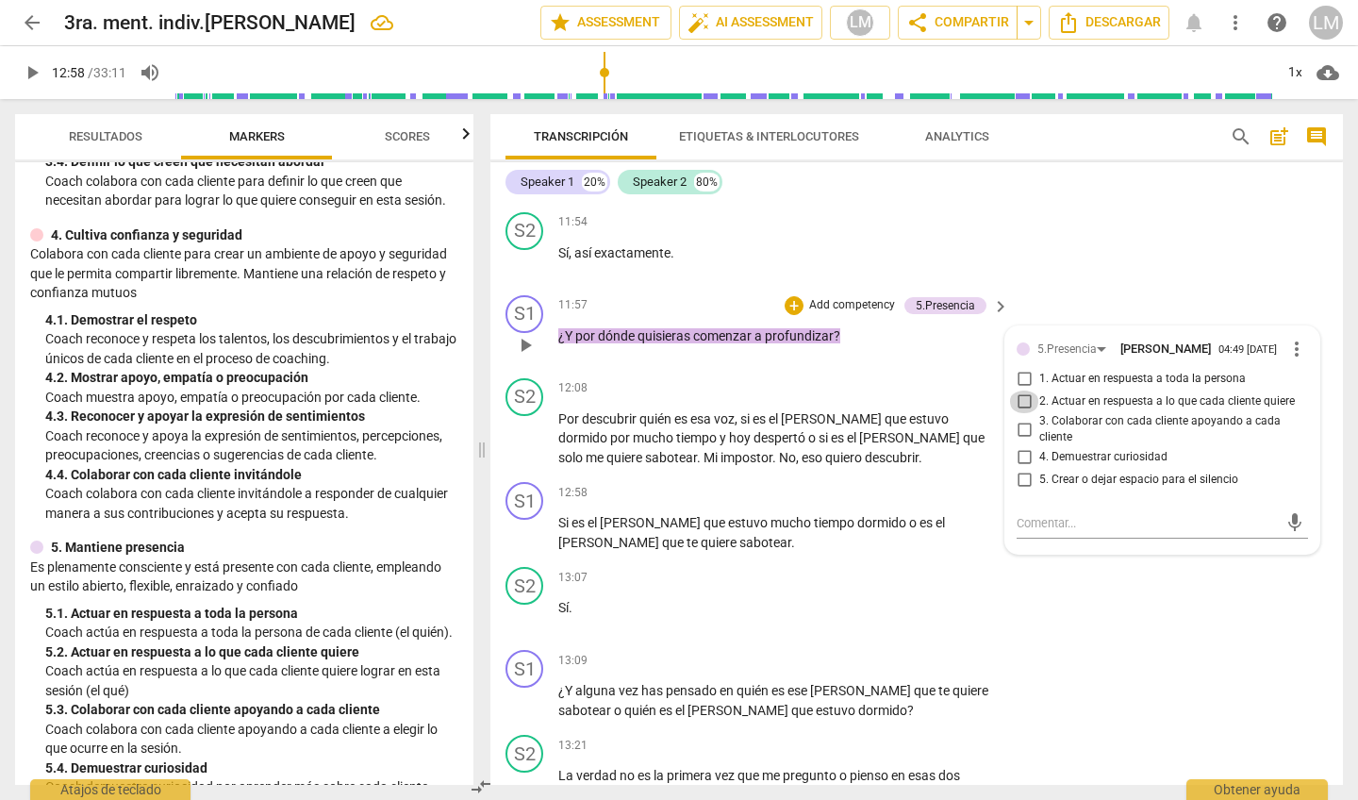
click at [1022, 391] on input "2. Actuar en respuesta a lo que cada cliente quiere" at bounding box center [1024, 402] width 30 height 23
checkbox input "true"
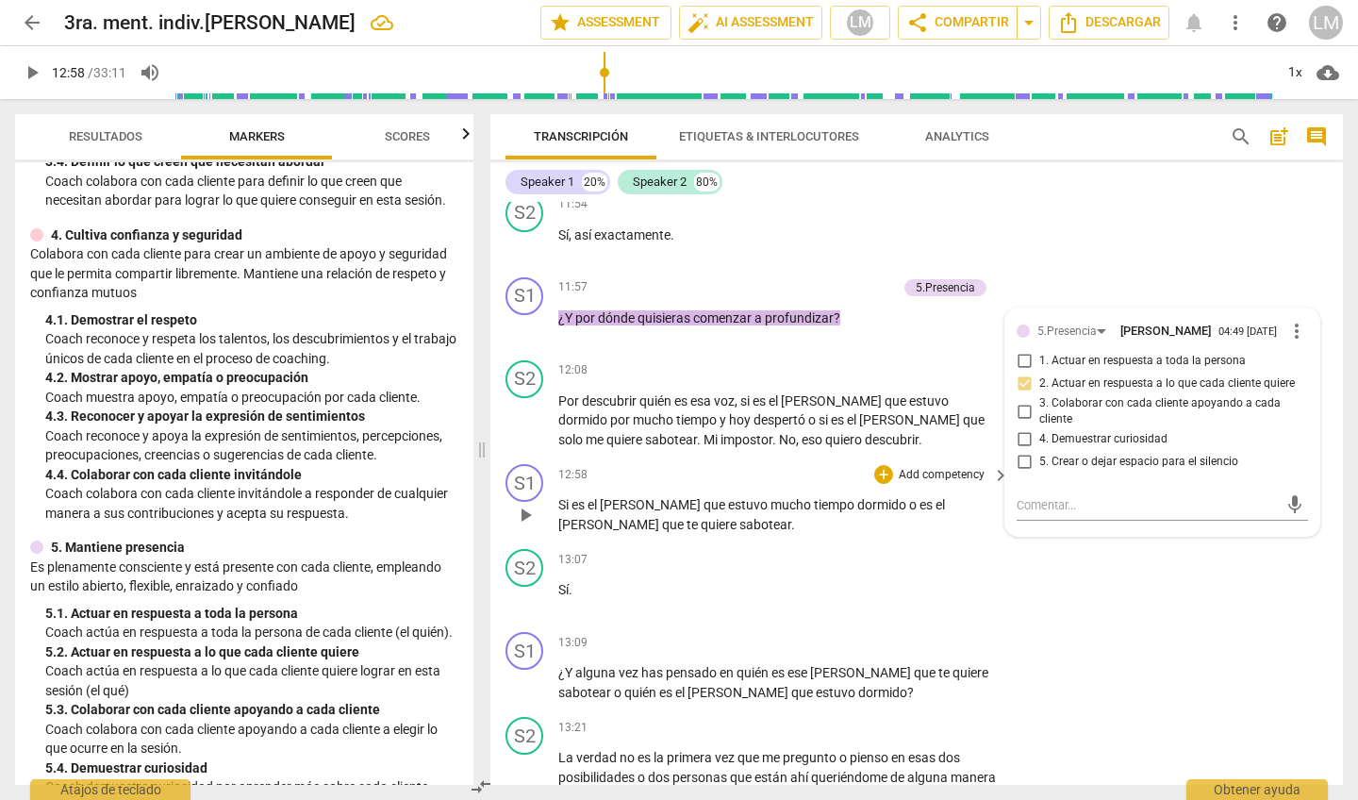
scroll to position [2896, 0]
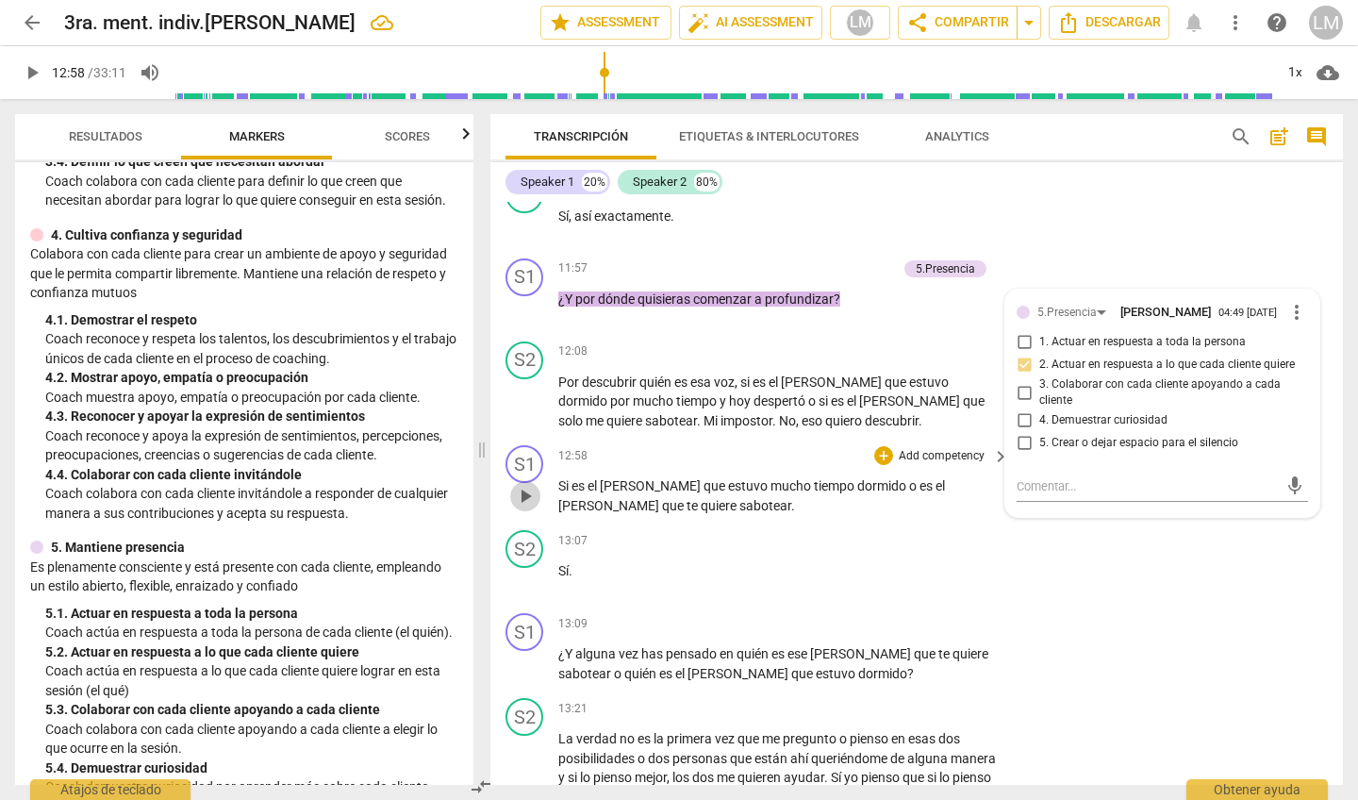
click at [526, 485] on span "play_arrow" at bounding box center [525, 496] width 23 height 23
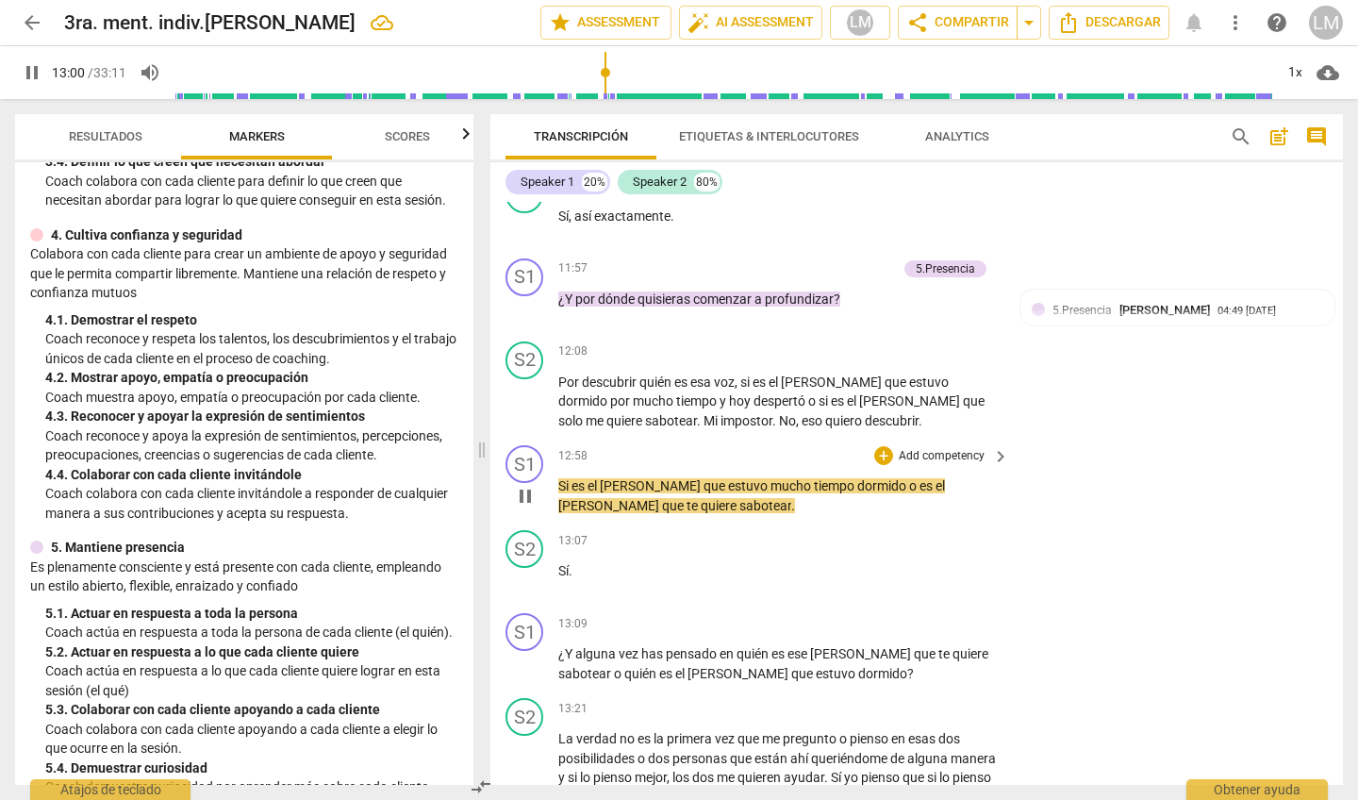
click at [942, 448] on p "Add competency" at bounding box center [942, 456] width 90 height 17
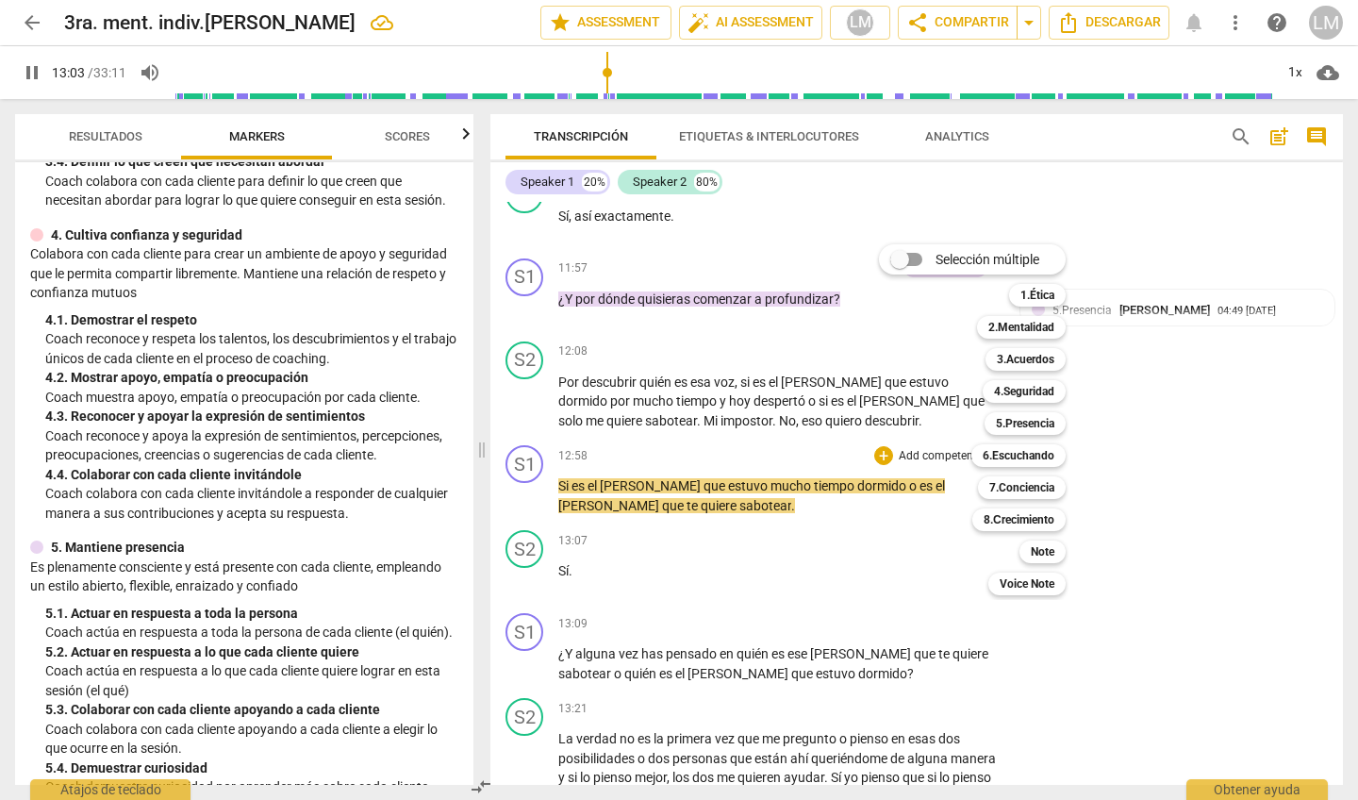
click at [519, 466] on div at bounding box center [679, 400] width 1358 height 800
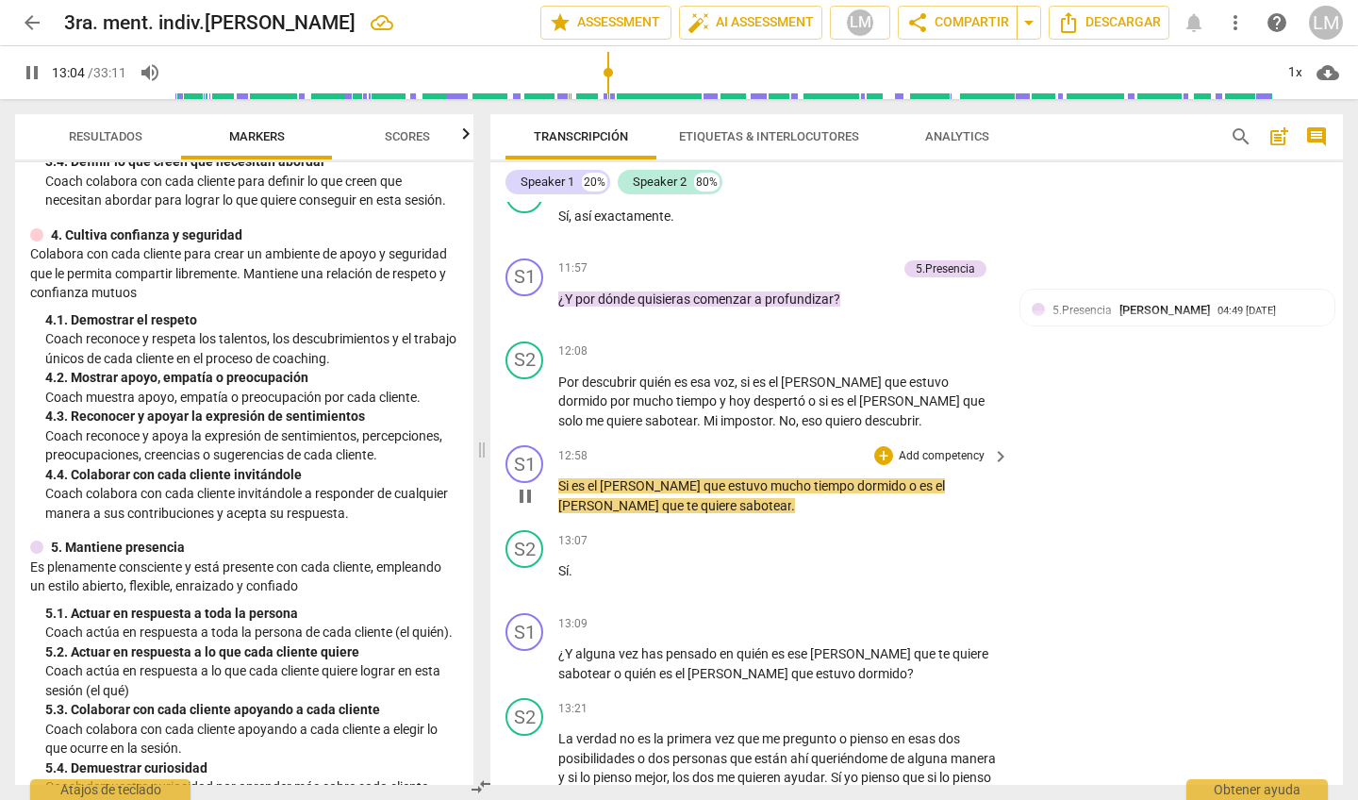
scroll to position [2902, 0]
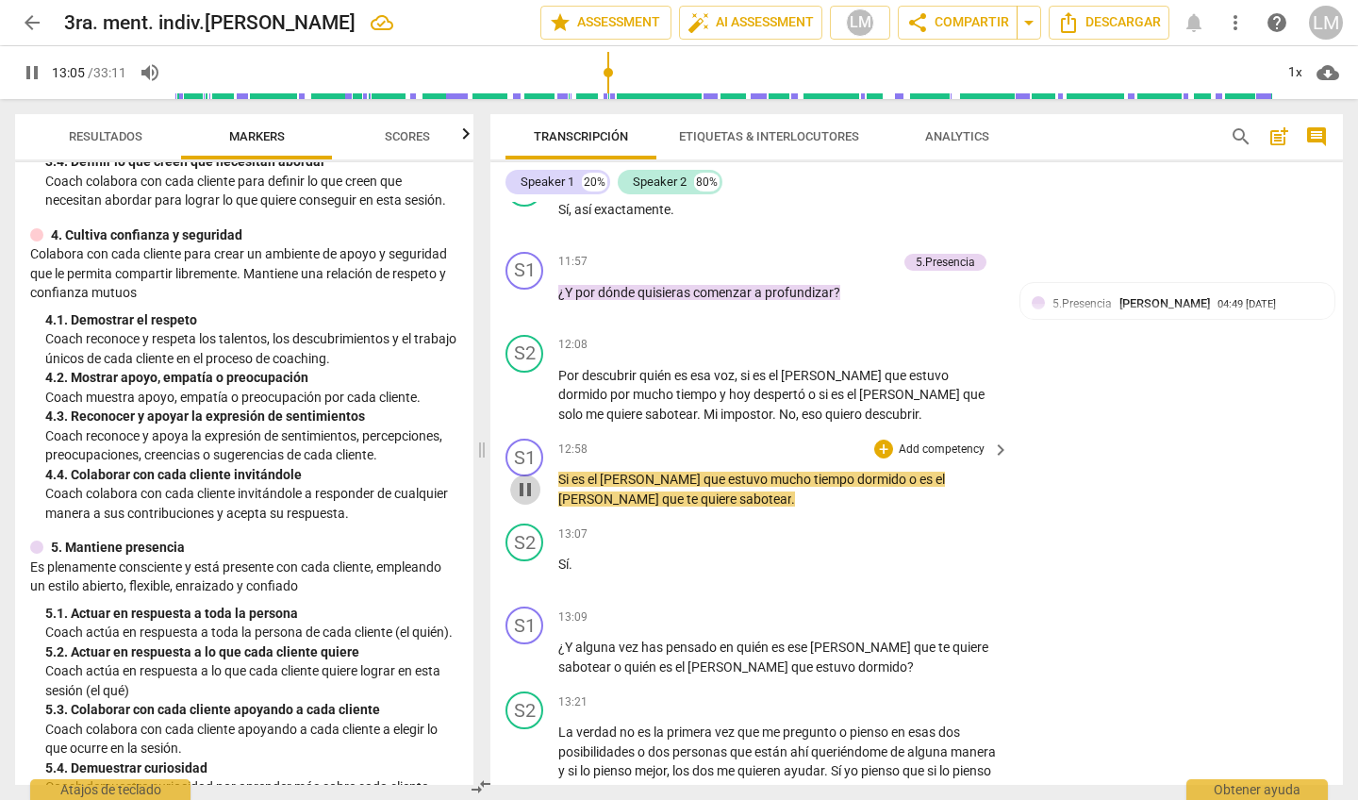
click at [524, 478] on span "pause" at bounding box center [525, 489] width 23 height 23
type input "786"
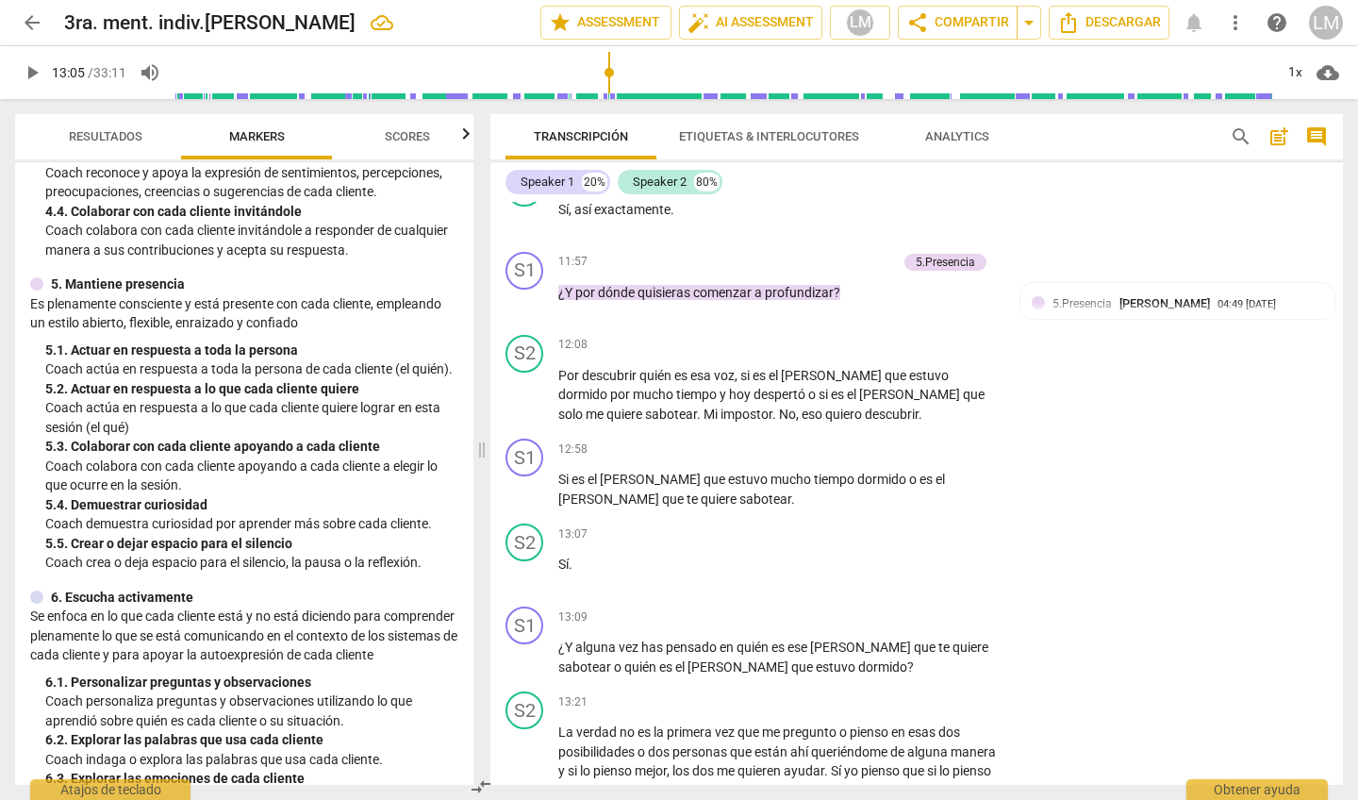
scroll to position [760, 0]
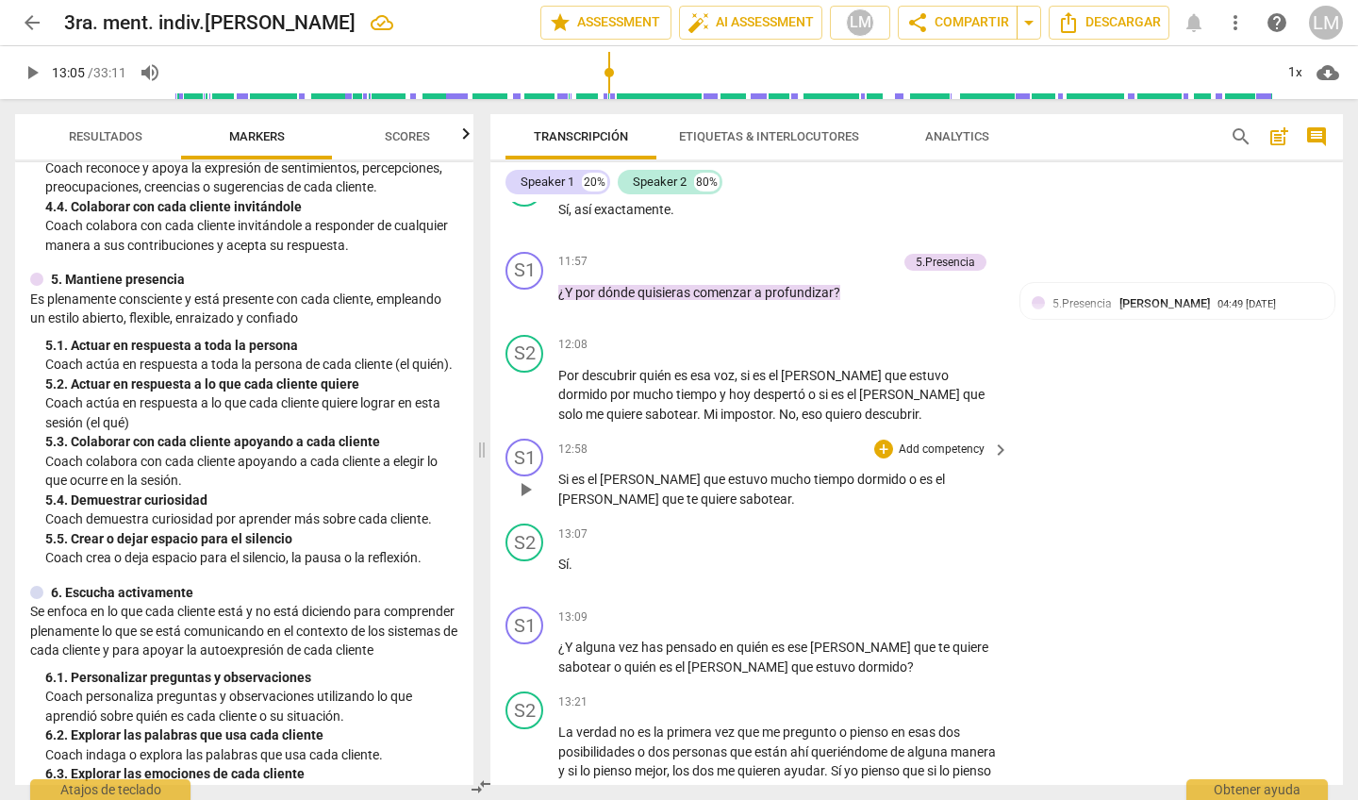
click at [939, 441] on p "Add competency" at bounding box center [942, 449] width 90 height 17
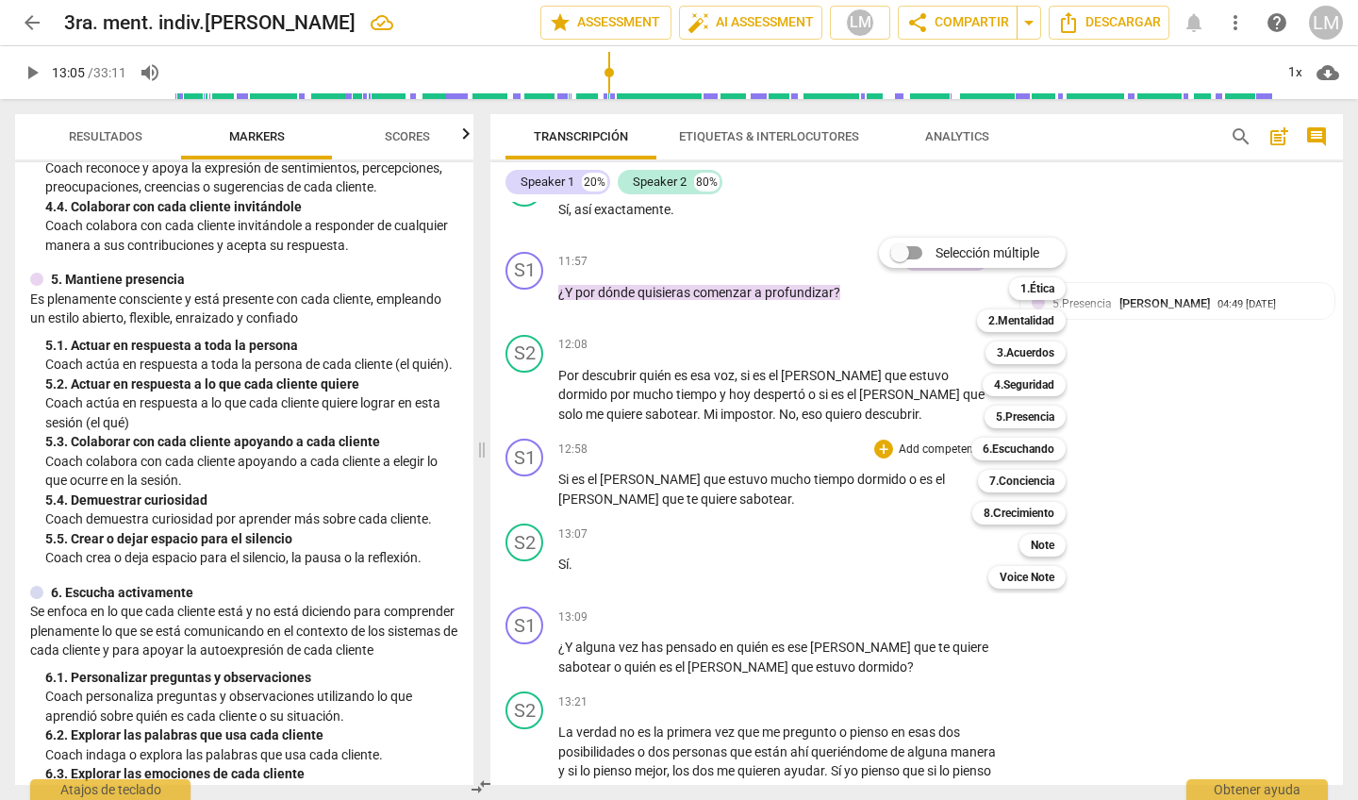
click at [889, 474] on div "Selección múltiple m 1.Ética 1 2.Mentalidad 2 3.Acuerdos 3 4.Seguridad 4 5.Pres…" at bounding box center [987, 413] width 230 height 360
click at [1183, 326] on div at bounding box center [679, 400] width 1358 height 800
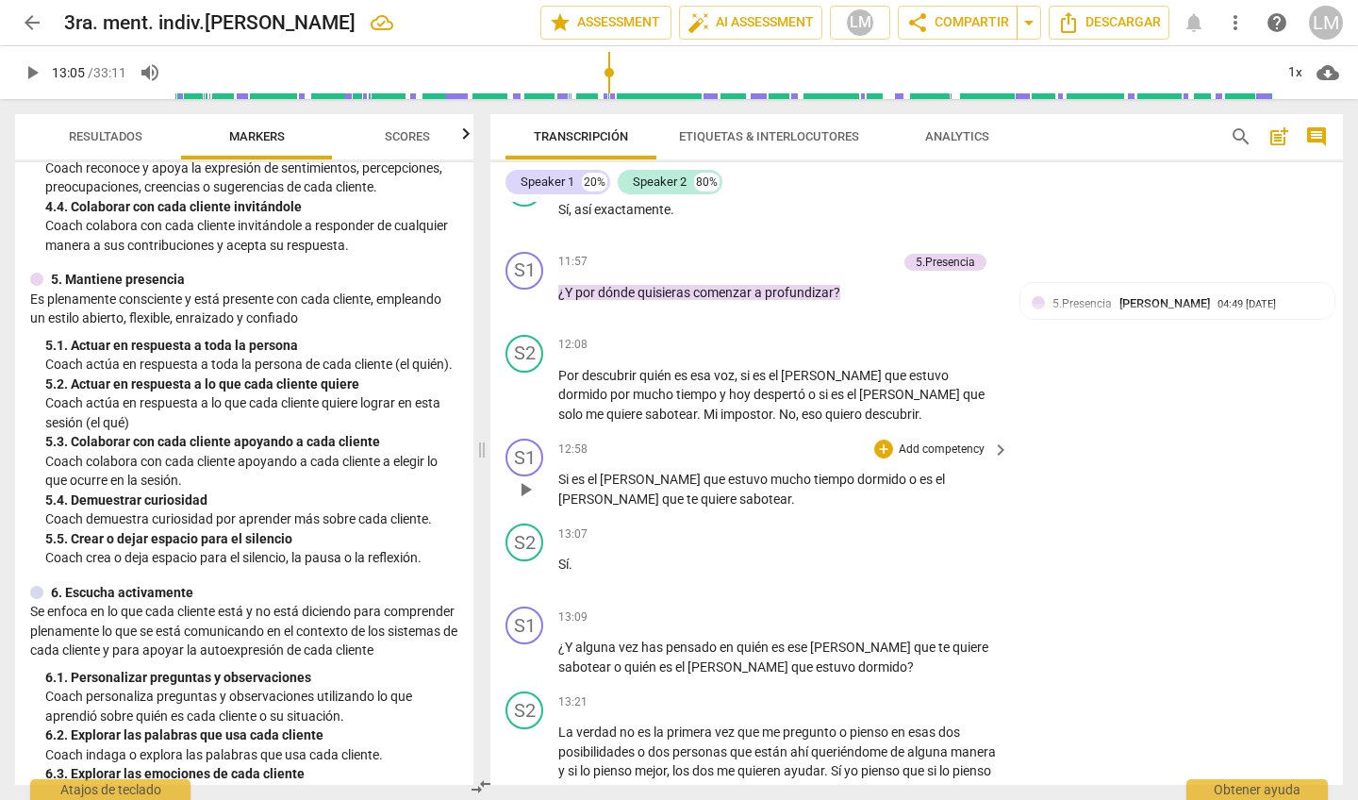
click at [939, 441] on p "Add competency" at bounding box center [942, 449] width 90 height 17
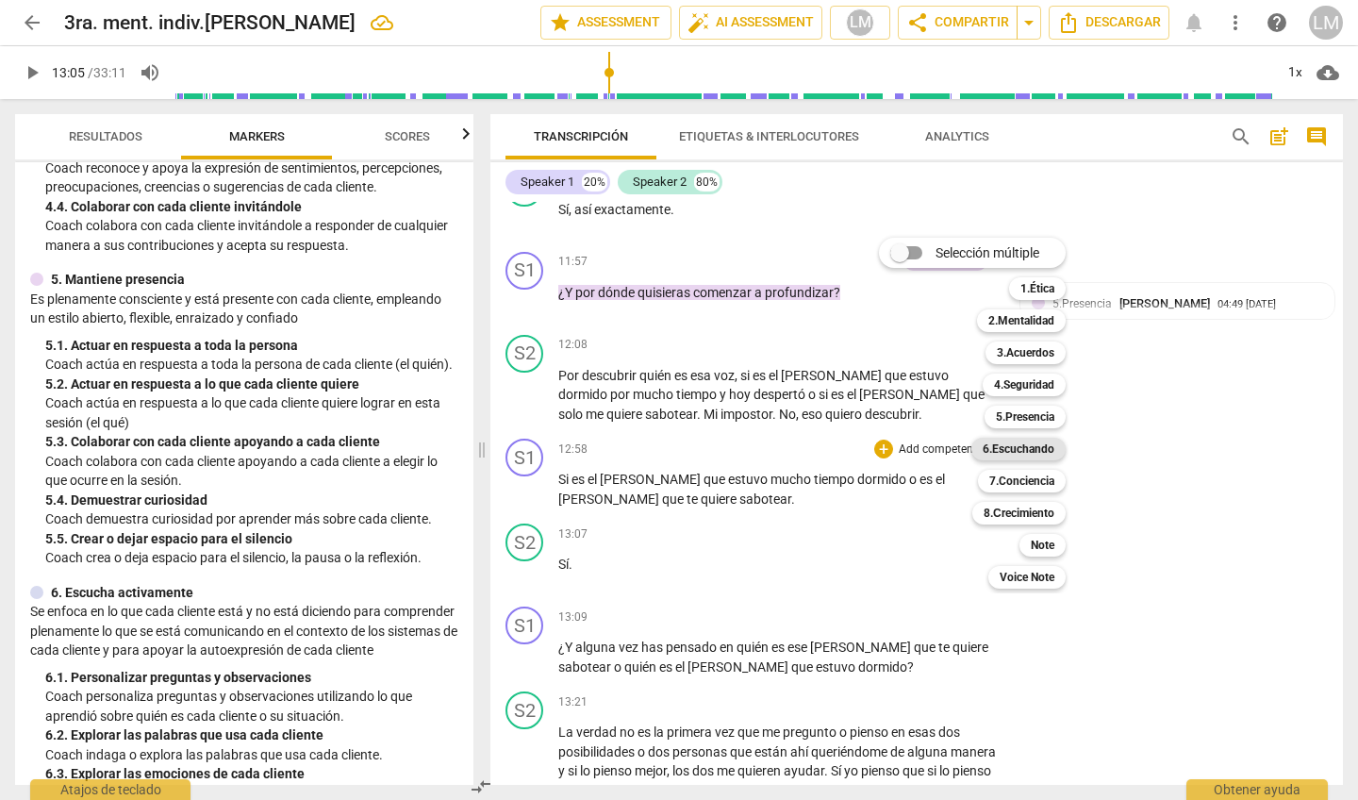
click at [1021, 444] on b "6.Escuchando" at bounding box center [1019, 449] width 72 height 23
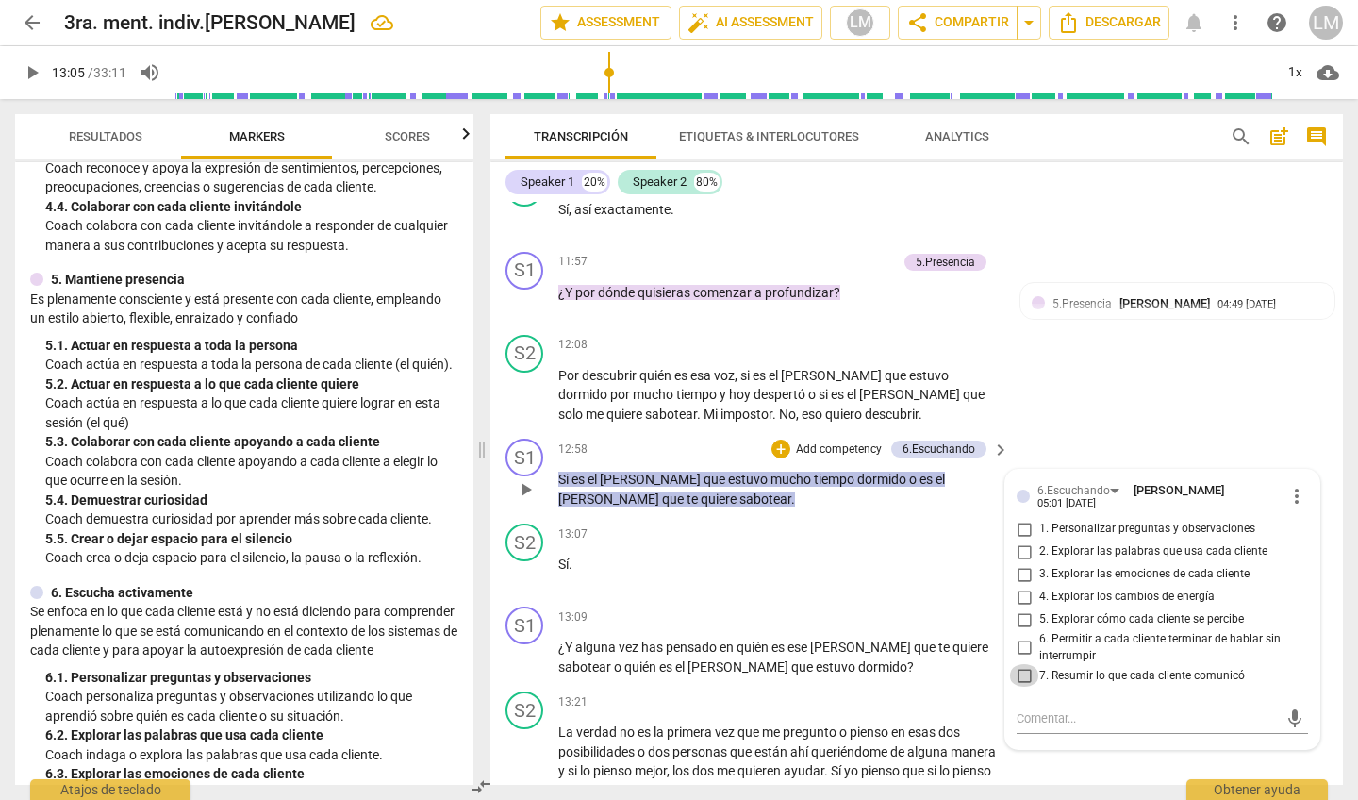
click at [1022, 664] on input "7. Resumir lo que cada cliente comunicó" at bounding box center [1024, 675] width 30 height 23
checkbox input "true"
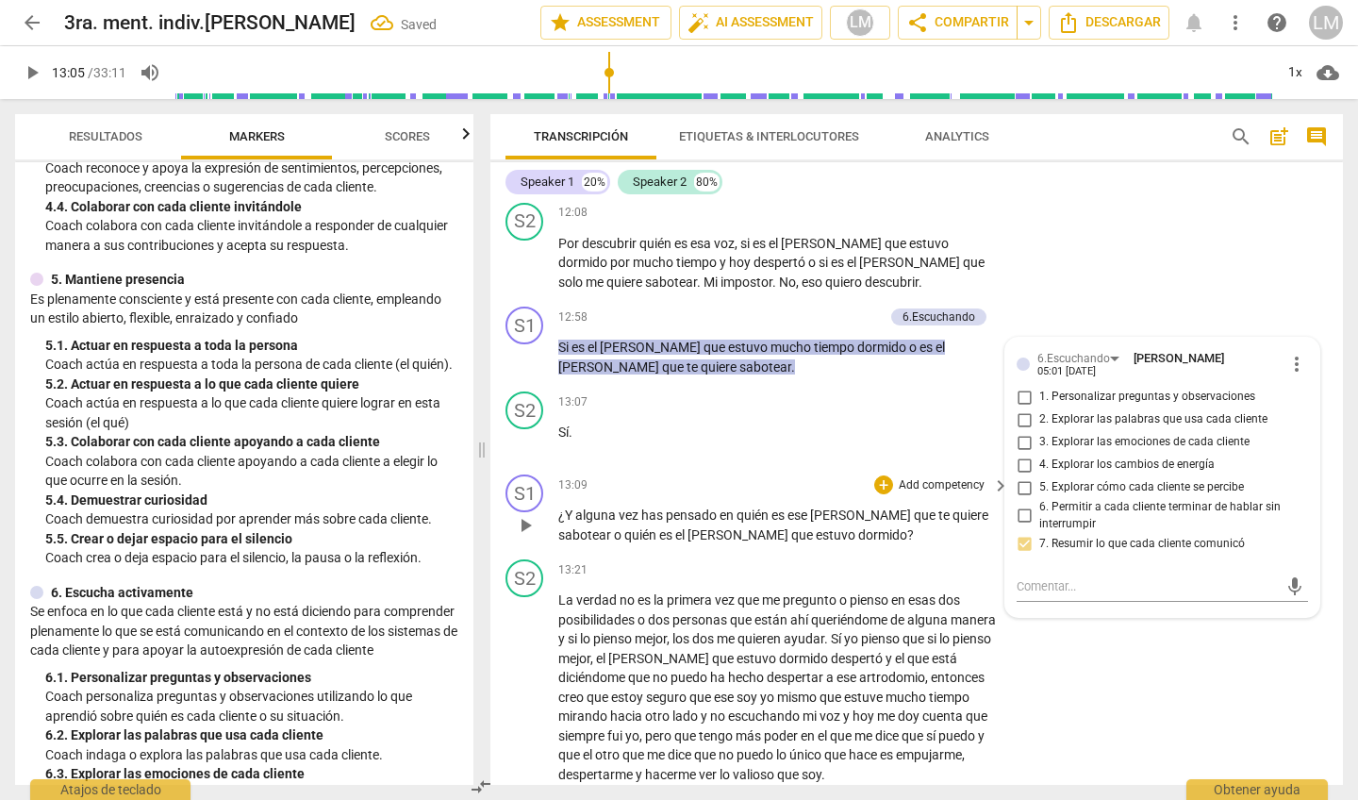
scroll to position [3035, 0]
click at [945, 476] on p "Add competency" at bounding box center [942, 484] width 90 height 17
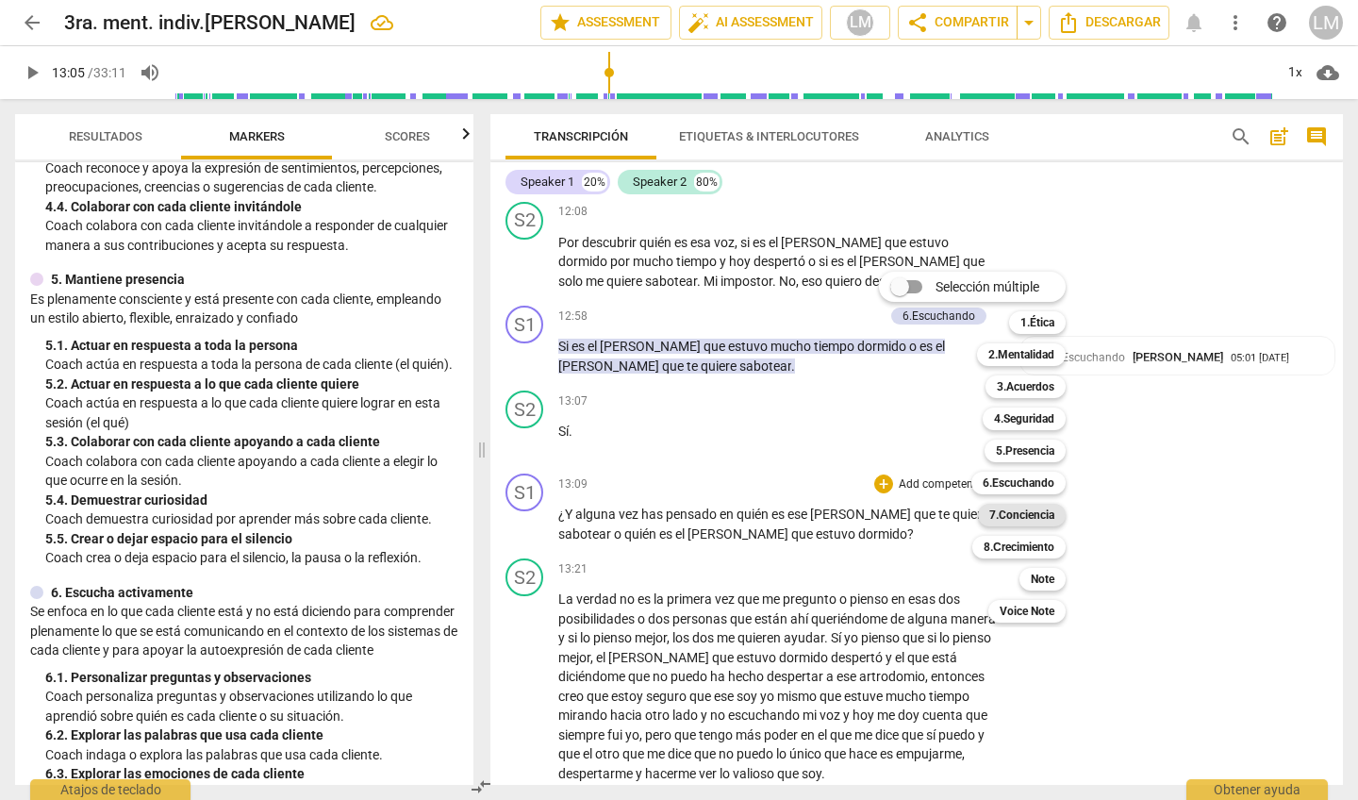
click at [1021, 514] on b "7.Conciencia" at bounding box center [1021, 515] width 65 height 23
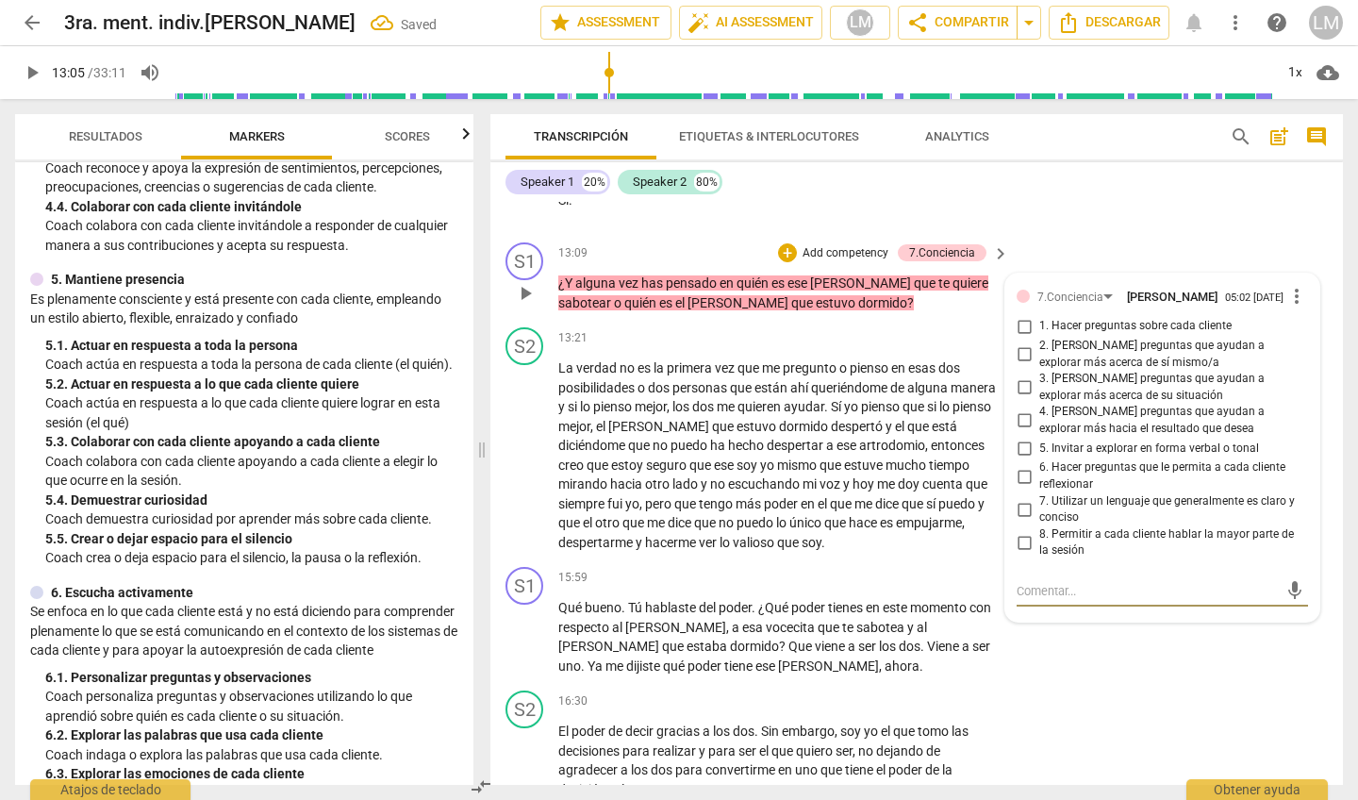
scroll to position [3274, 0]
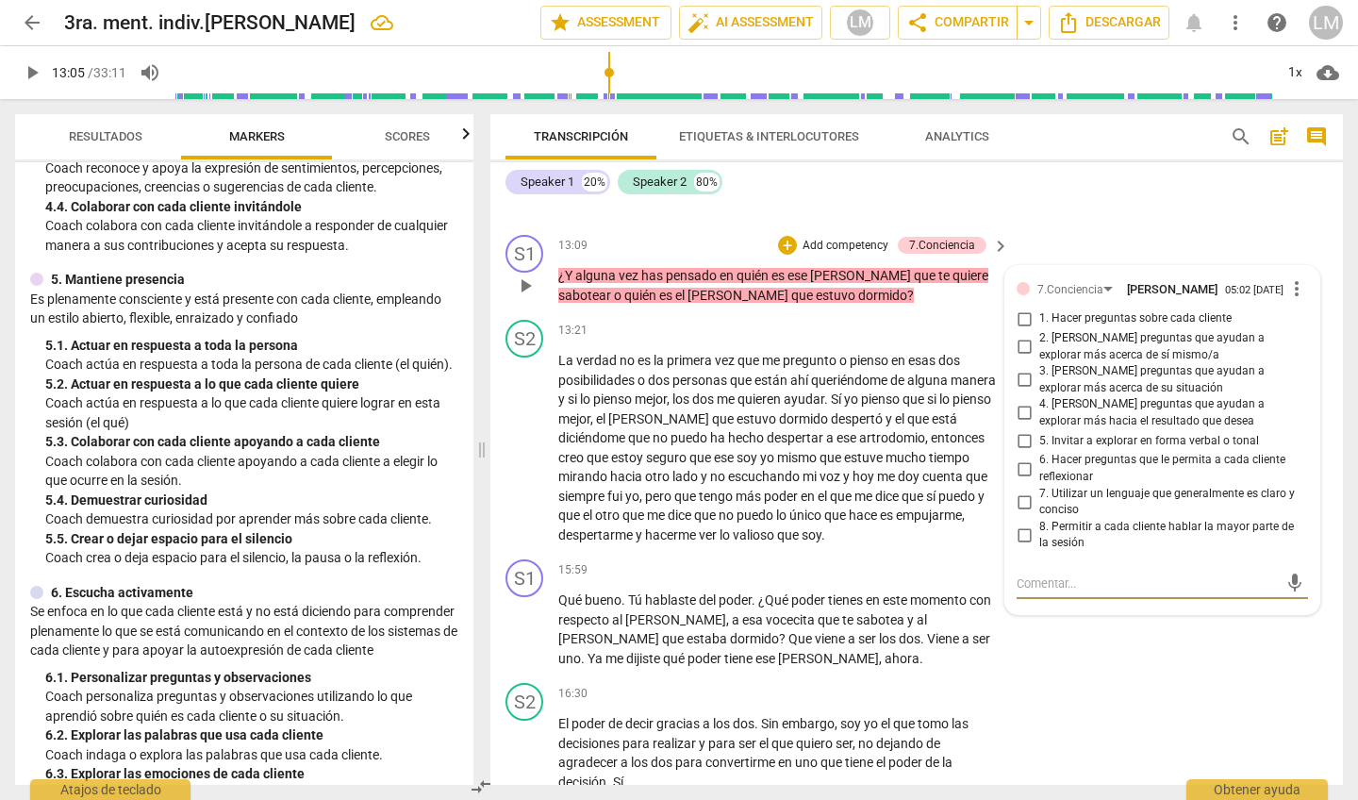
click at [524, 274] on span "play_arrow" at bounding box center [525, 285] width 23 height 23
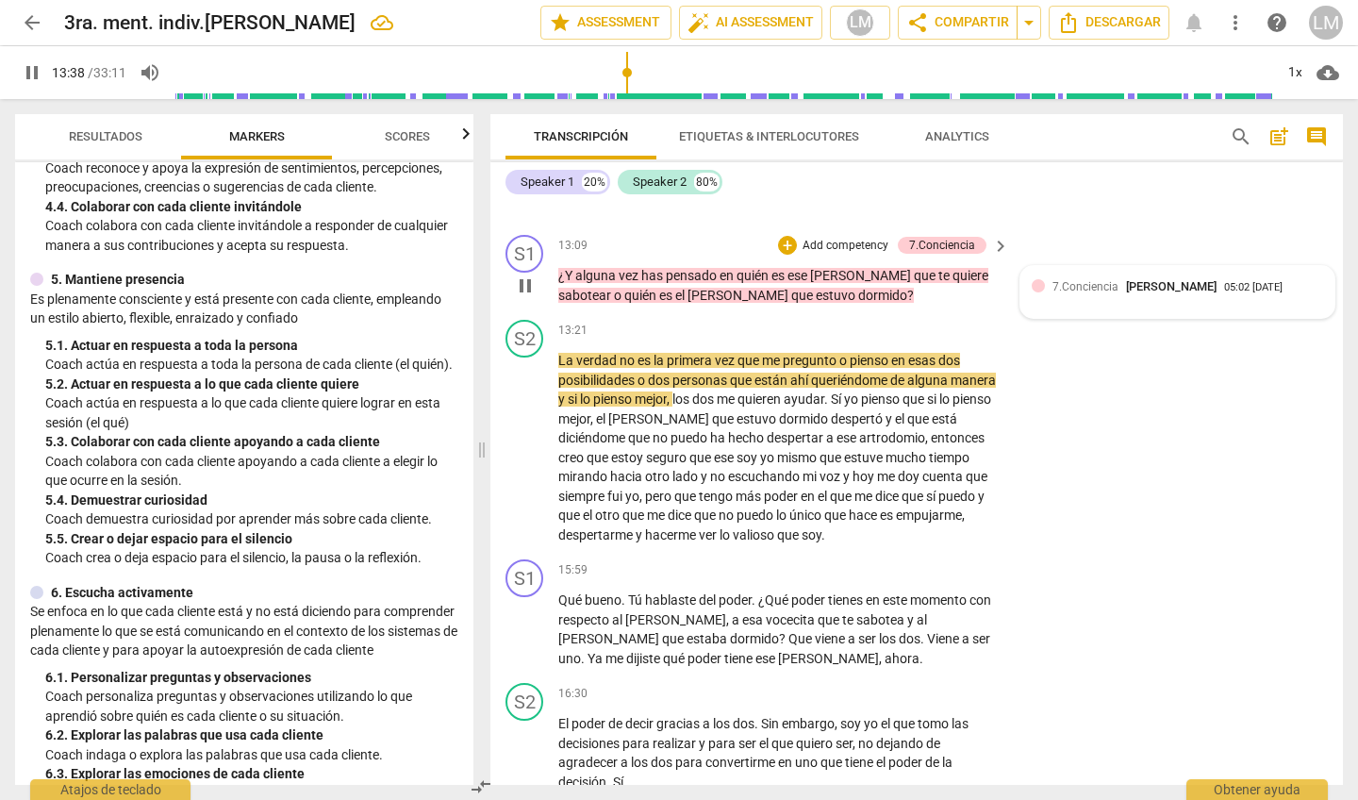
click at [1041, 277] on div "7.Conciencia Luz María Milagros Rubio Bowden 05:02 09-08-2025" at bounding box center [1177, 286] width 291 height 18
type input "819"
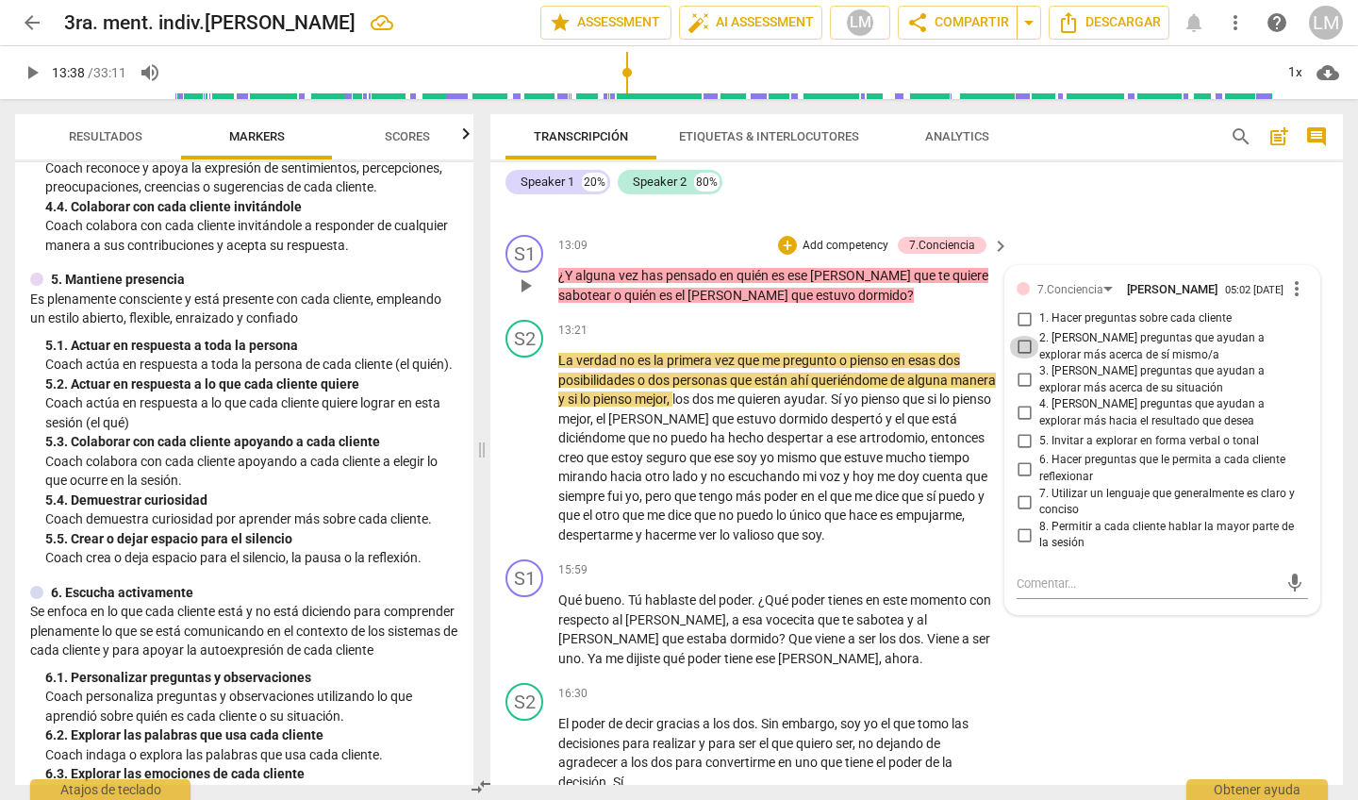
click at [1022, 336] on input "2. Hacer preguntas que ayudan a explorar más acerca de sí mismo/a" at bounding box center [1024, 347] width 30 height 23
checkbox input "true"
click at [1024, 457] on input "6. Hacer preguntas que le permita a cada cliente reflexionar" at bounding box center [1024, 468] width 30 height 23
checkbox input "true"
click at [1021, 490] on input "7. Utilizar un lenguaje que generalmente es claro y conciso" at bounding box center [1024, 501] width 30 height 23
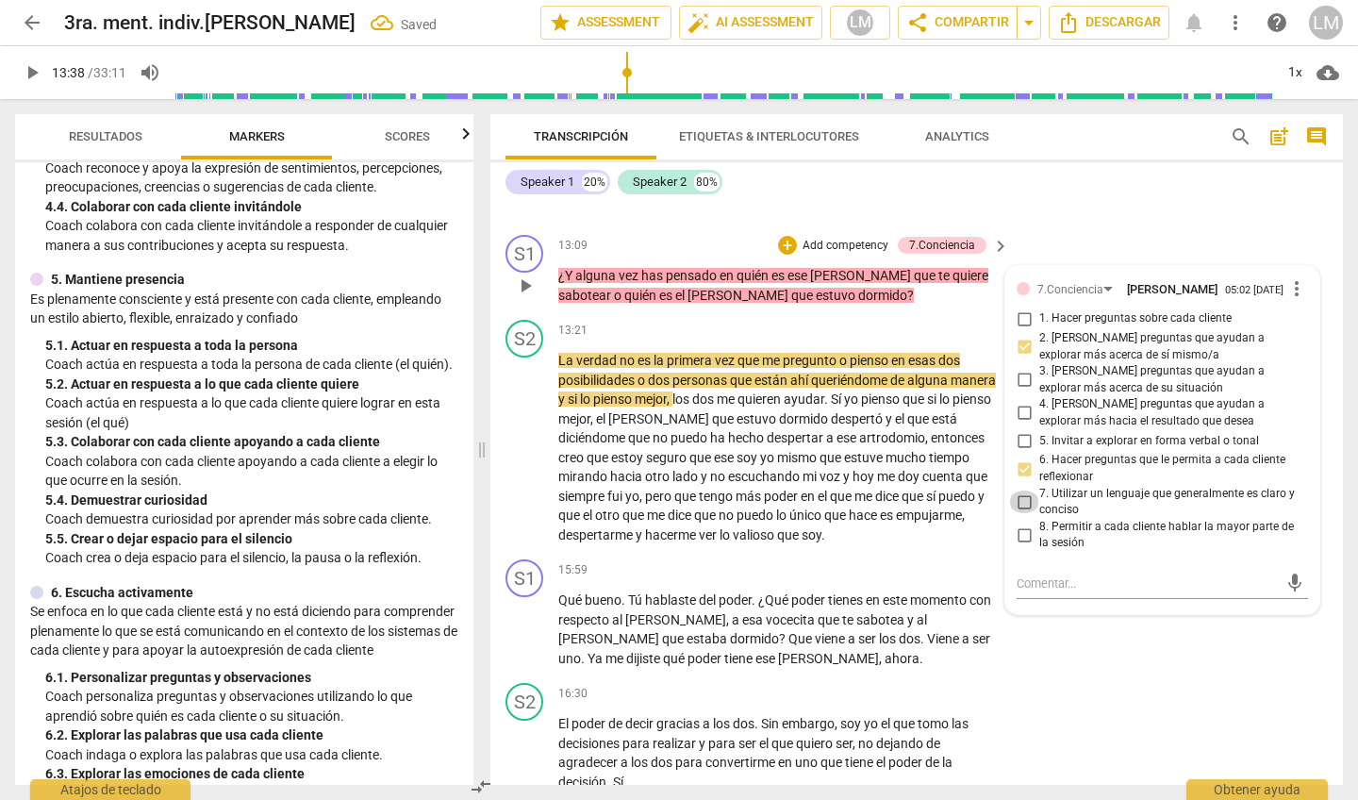
checkbox input "true"
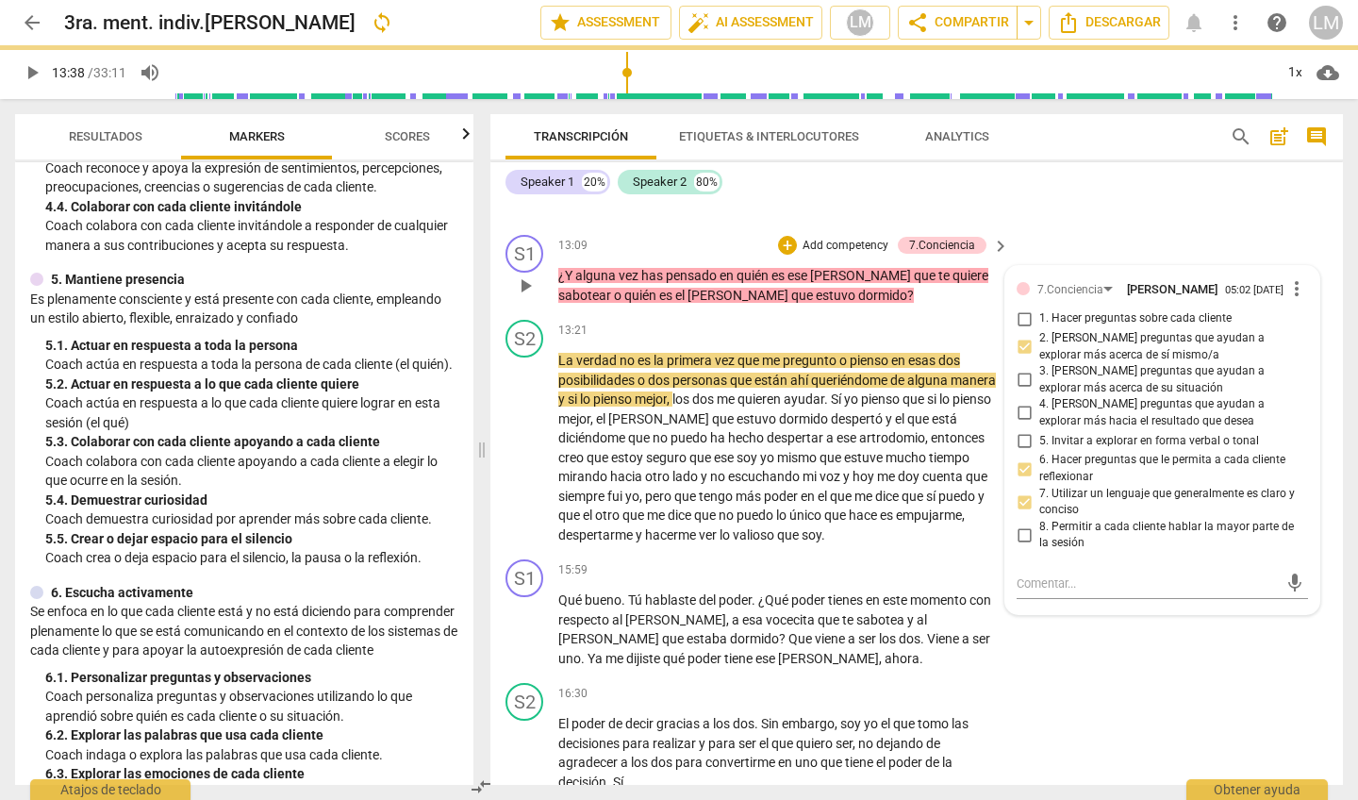
click at [1019, 524] on input "8. Permitir a cada cliente hablar la mayor parte de la sesión" at bounding box center [1024, 535] width 30 height 23
checkbox input "true"
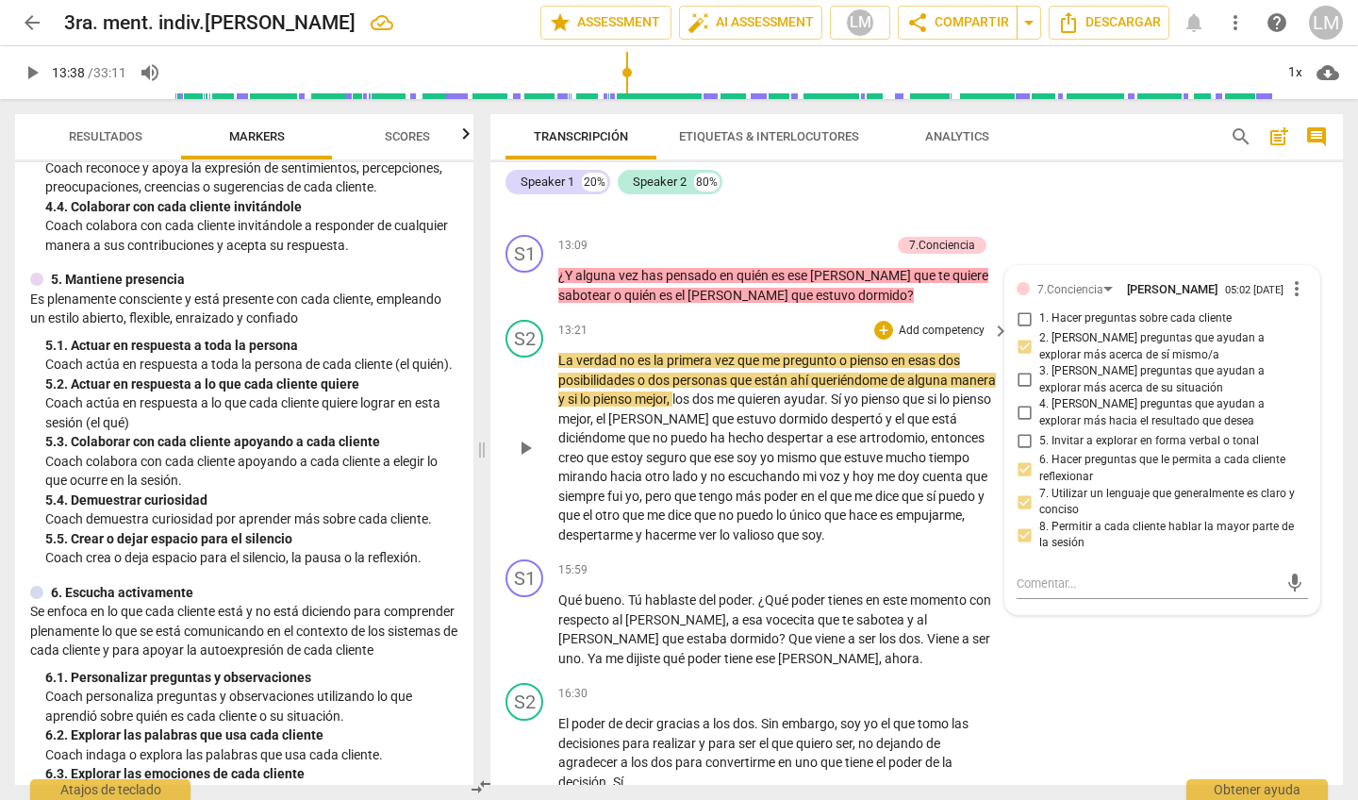
click at [797, 320] on div "13:21 + Add competency keyboard_arrow_right" at bounding box center [784, 330] width 453 height 21
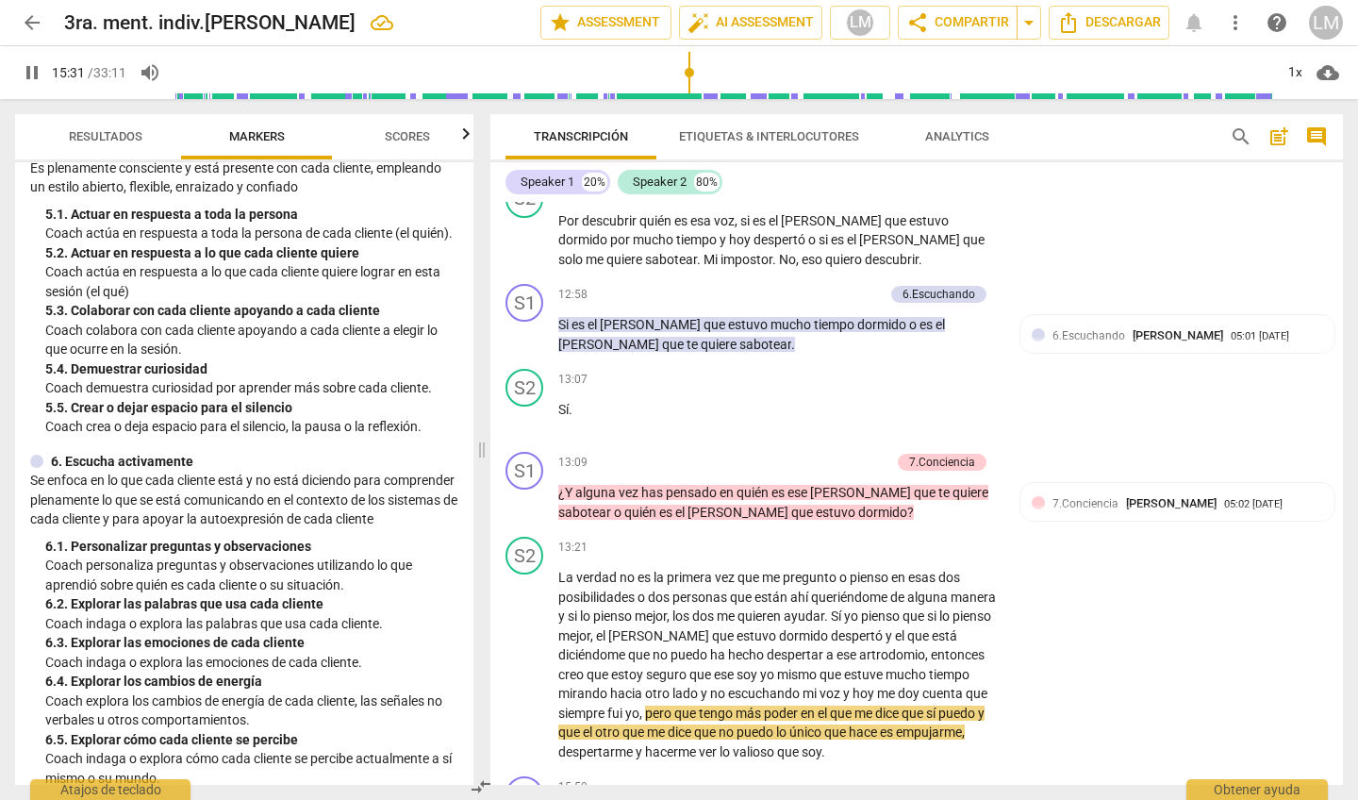
scroll to position [903, 0]
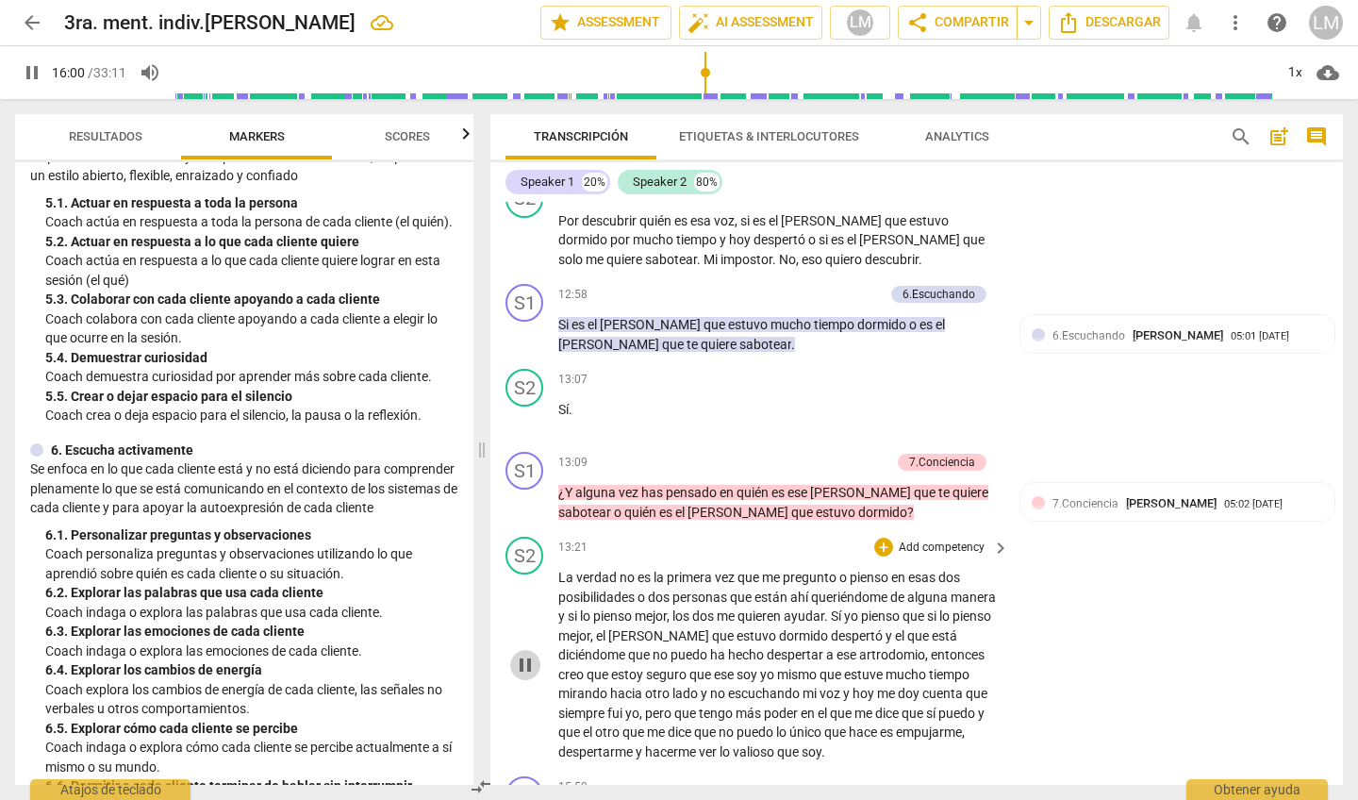
click at [527, 654] on span "pause" at bounding box center [525, 665] width 23 height 23
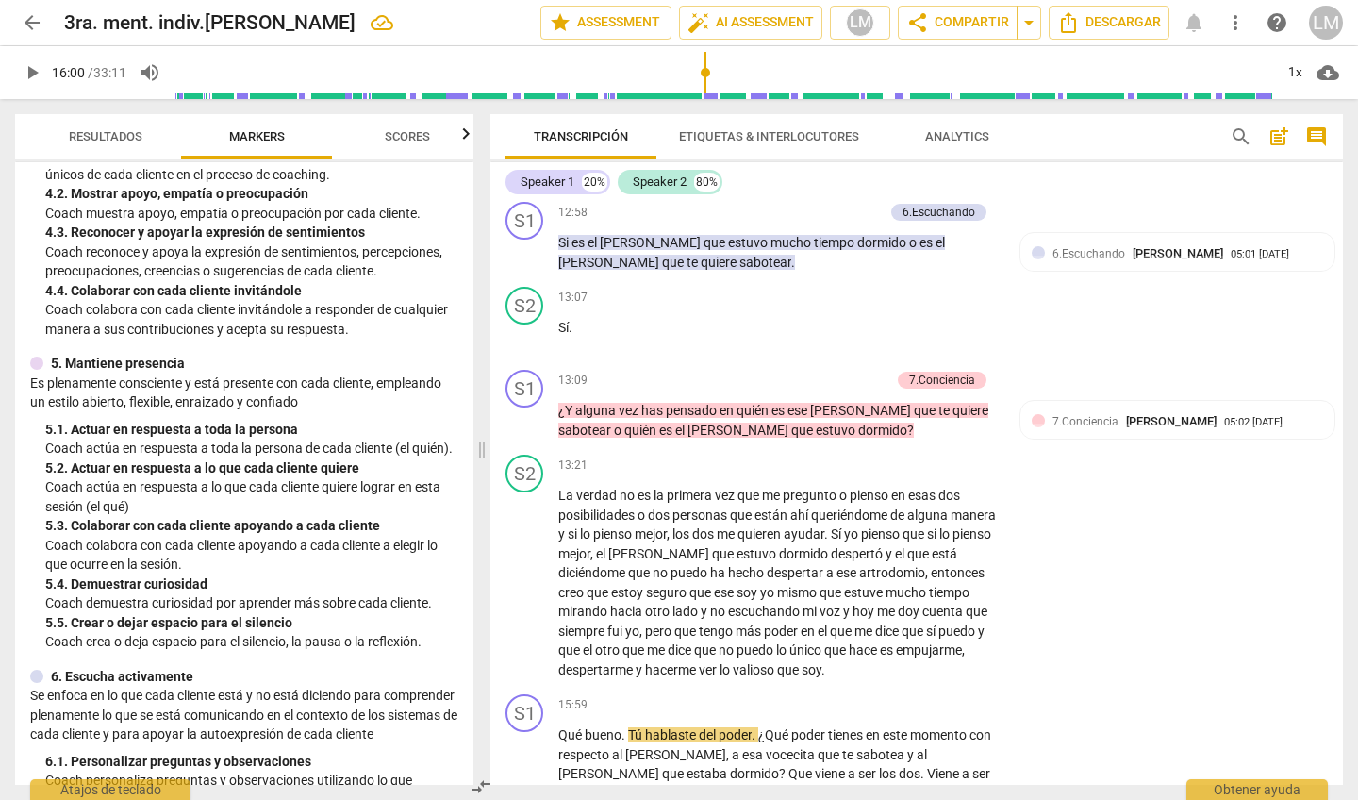
scroll to position [3125, 0]
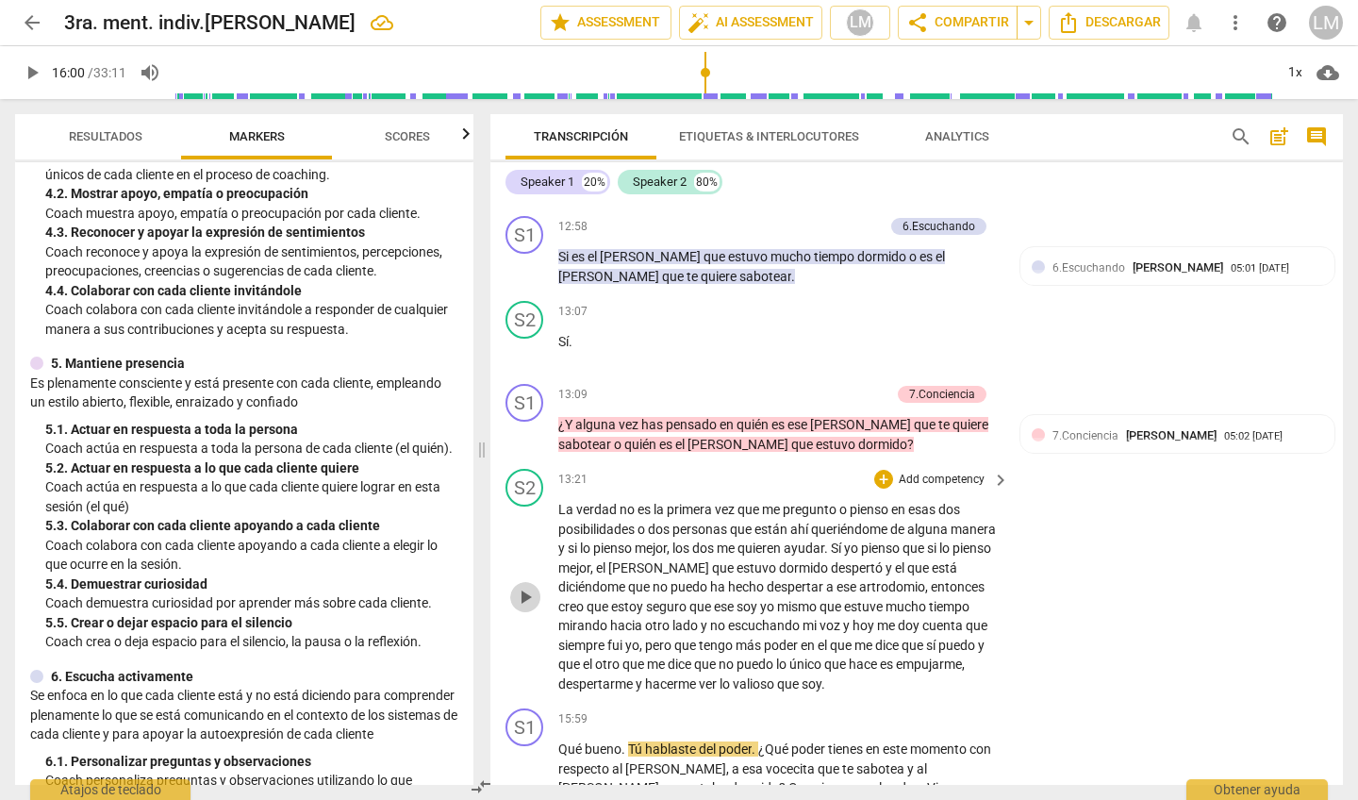
click at [529, 586] on span "play_arrow" at bounding box center [525, 597] width 23 height 23
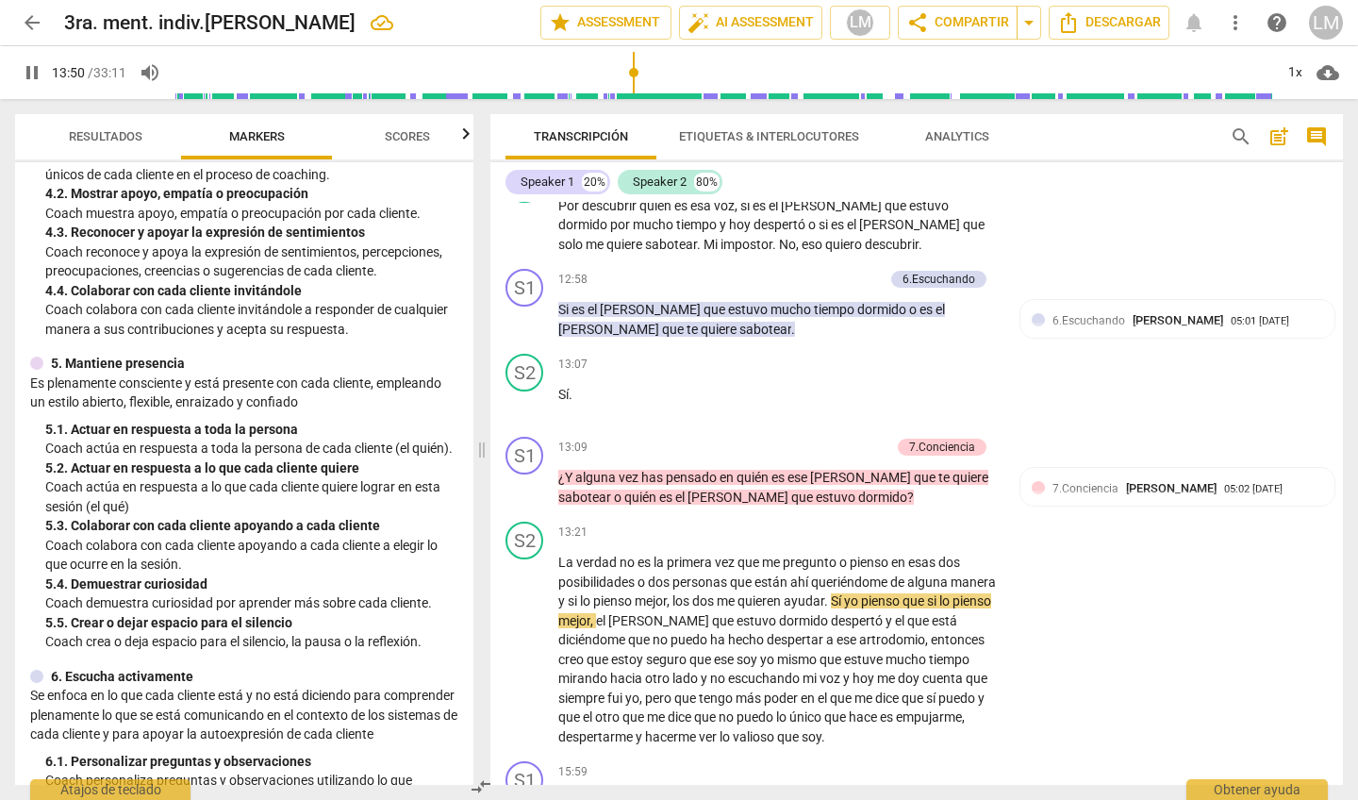
scroll to position [2968, 0]
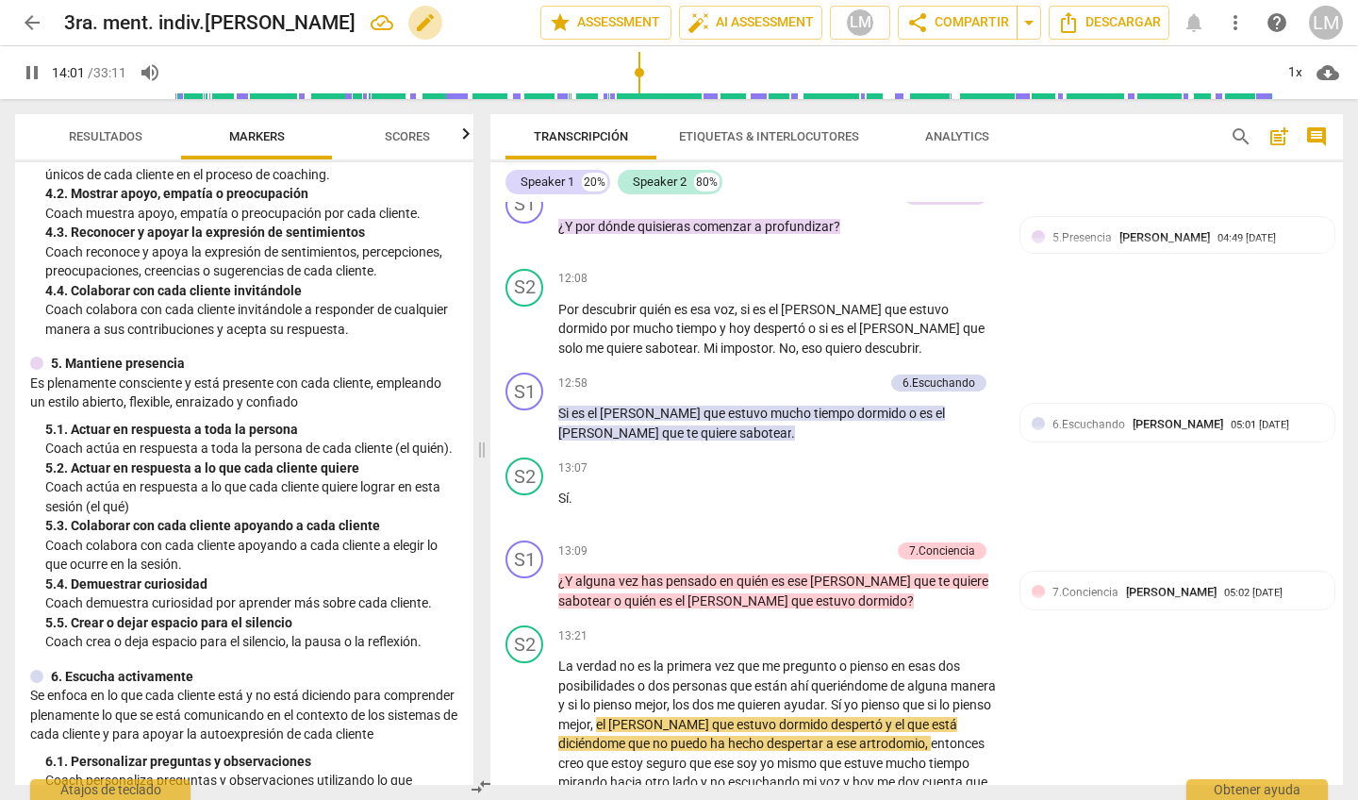
click at [414, 20] on span "edit" at bounding box center [425, 22] width 23 height 23
click at [469, 20] on span "done" at bounding box center [474, 22] width 23 height 23
click at [36, 71] on span "pause" at bounding box center [32, 72] width 23 height 23
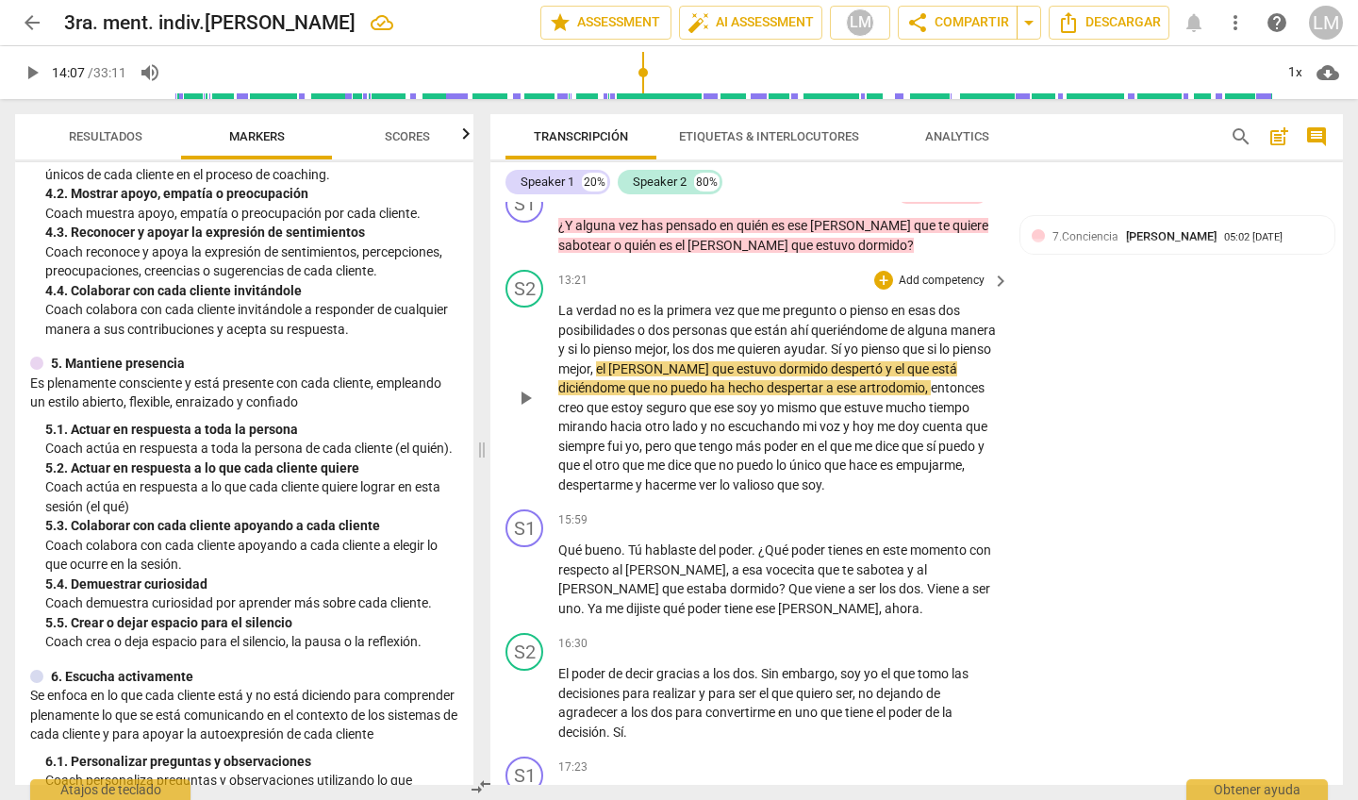
scroll to position [3339, 0]
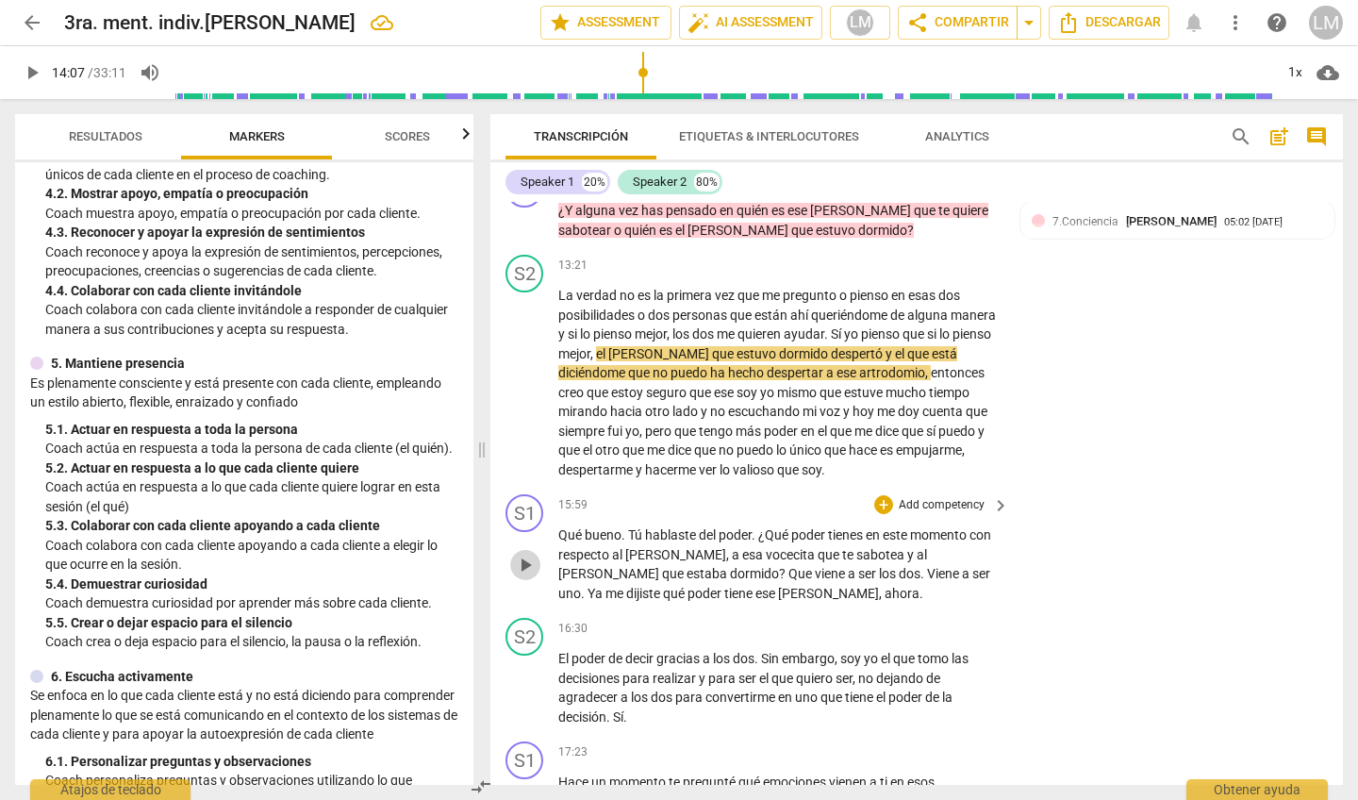
click at [529, 554] on span "play_arrow" at bounding box center [525, 565] width 23 height 23
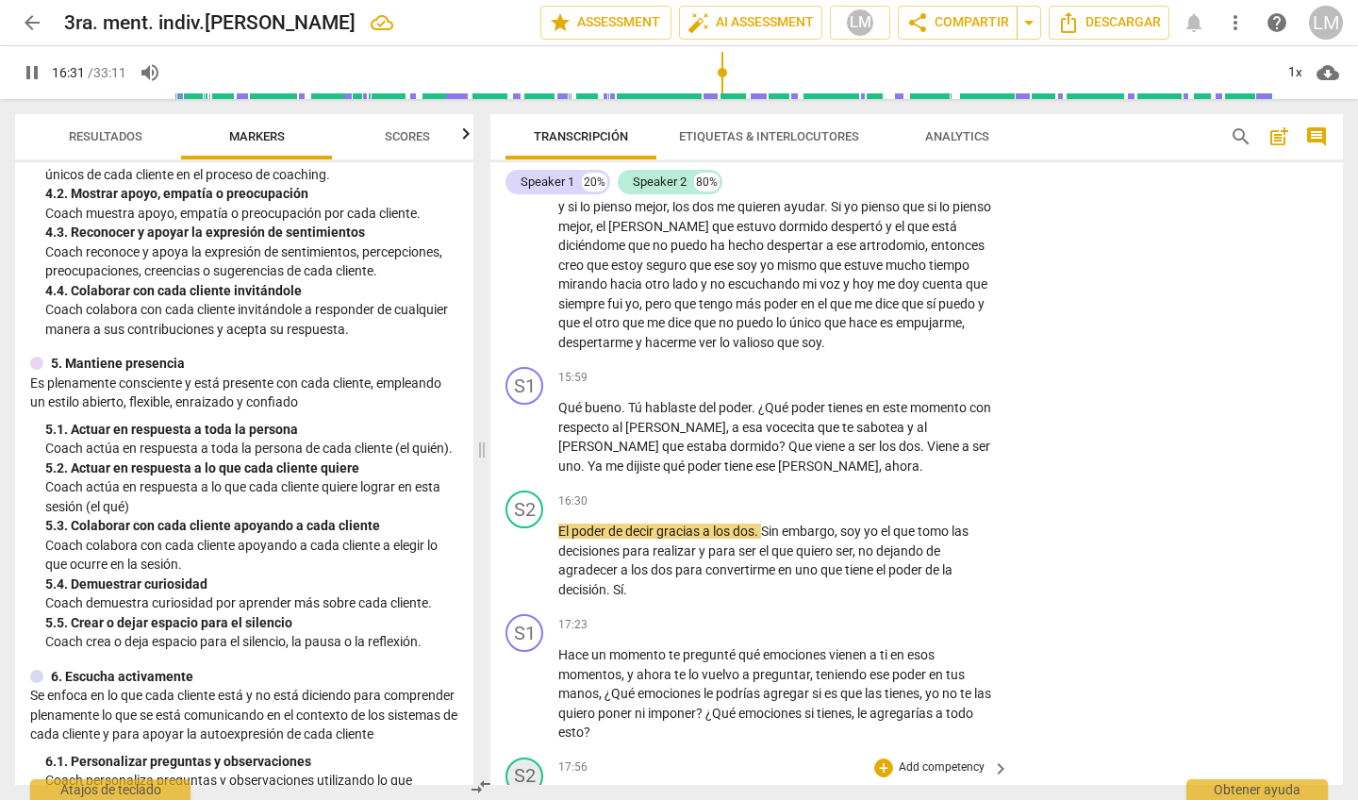
scroll to position [3461, 0]
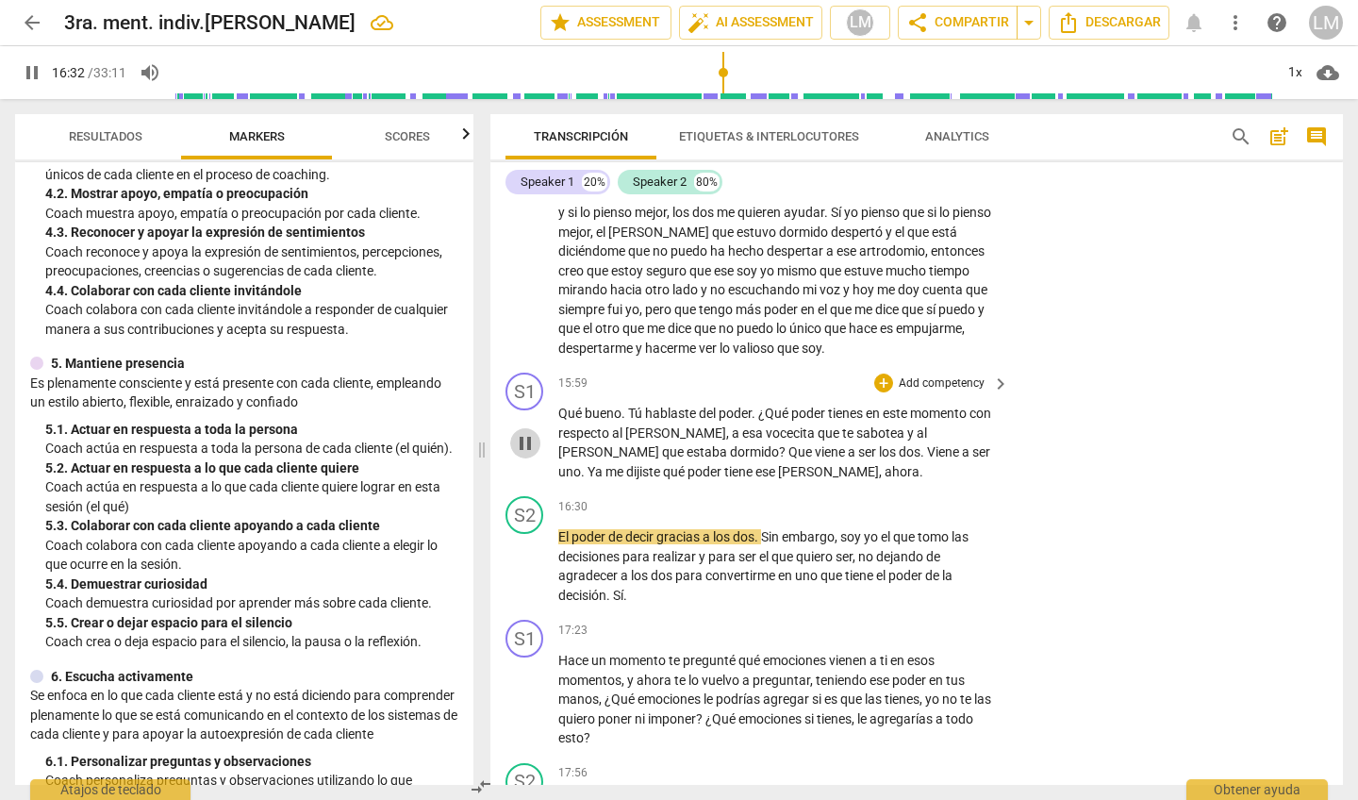
click at [523, 432] on span "pause" at bounding box center [525, 443] width 23 height 23
type input "993"
click at [941, 375] on p "Add competency" at bounding box center [942, 383] width 90 height 17
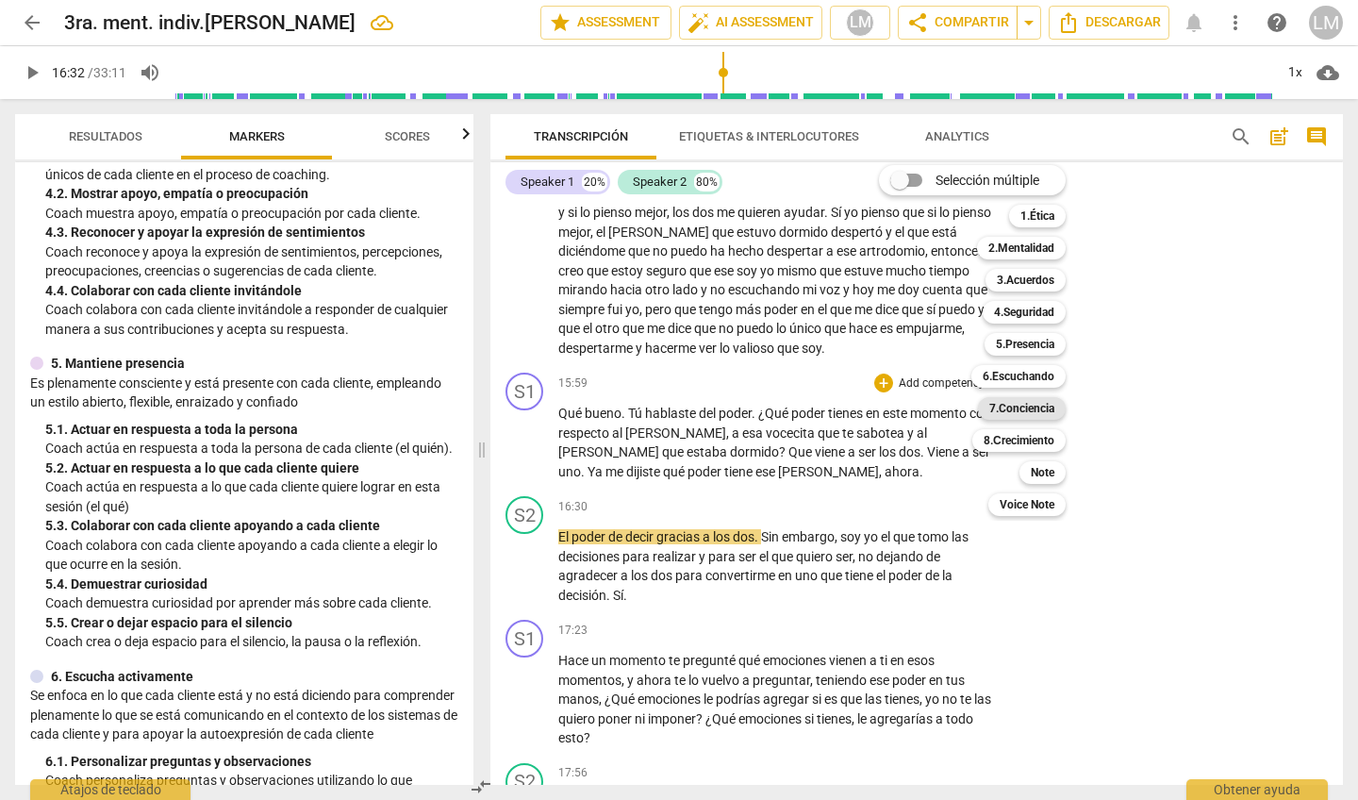
click at [1032, 405] on b "7.Conciencia" at bounding box center [1021, 408] width 65 height 23
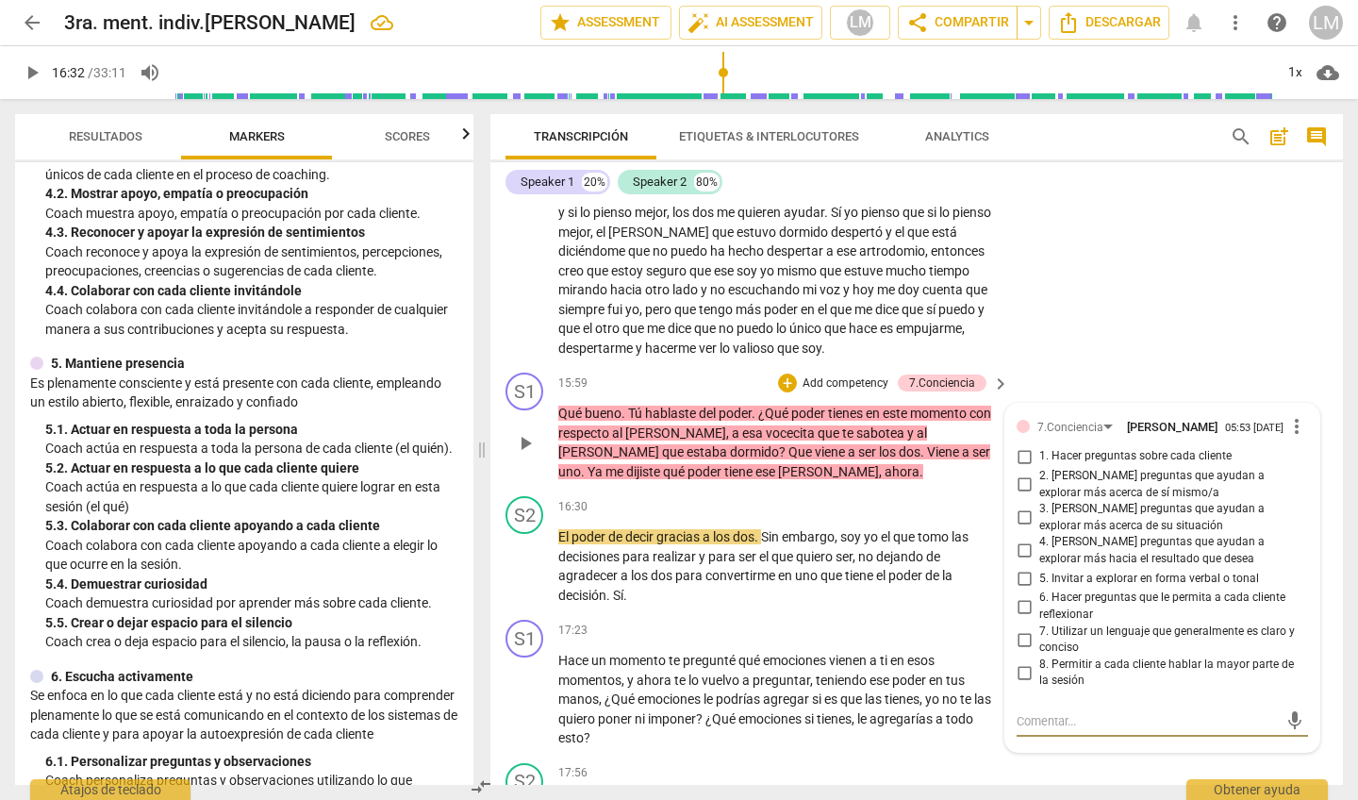
click at [1020, 595] on input "6. Hacer preguntas que le permita a cada cliente reflexionar" at bounding box center [1024, 606] width 30 height 23
checkbox input "true"
click at [1019, 628] on input "7. Utilizar un lenguaje que generalmente es claro y conciso" at bounding box center [1024, 639] width 30 height 23
checkbox input "true"
click at [1022, 540] on input "4. Hacer preguntas que ayudan a explorar más hacia el resultado que desea" at bounding box center [1024, 551] width 30 height 23
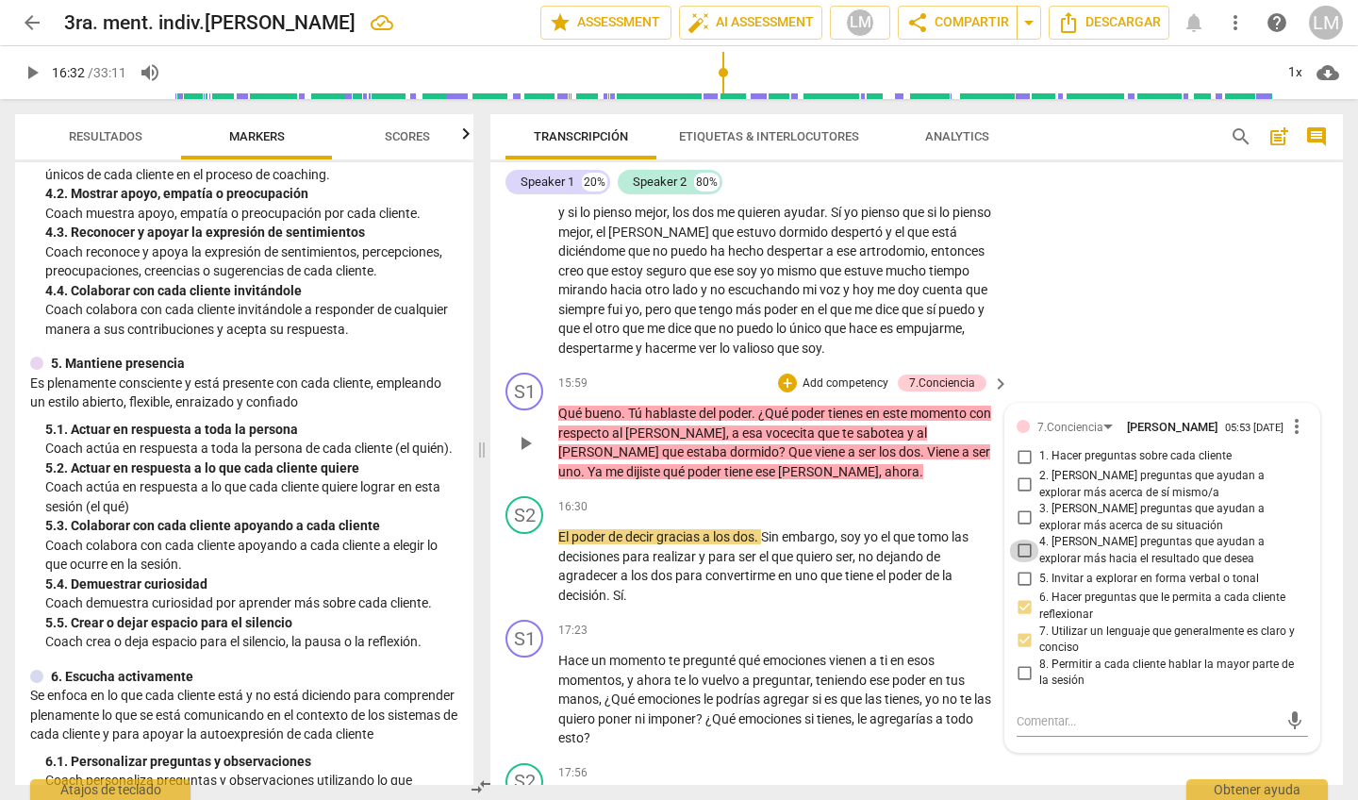
checkbox input "true"
click at [527, 689] on span "play_arrow" at bounding box center [525, 700] width 23 height 23
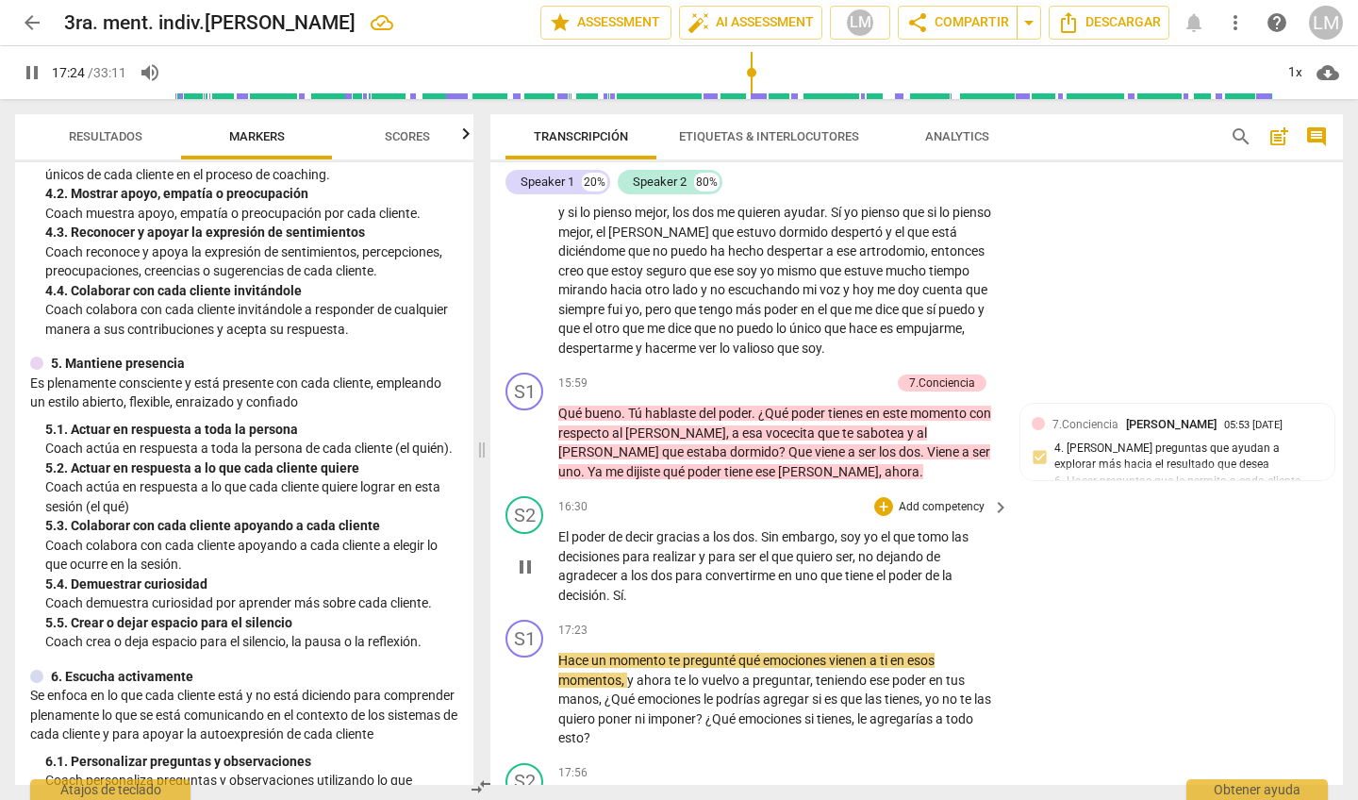
click at [524, 556] on span "pause" at bounding box center [525, 567] width 23 height 23
click at [524, 556] on span "play_arrow" at bounding box center [525, 567] width 23 height 23
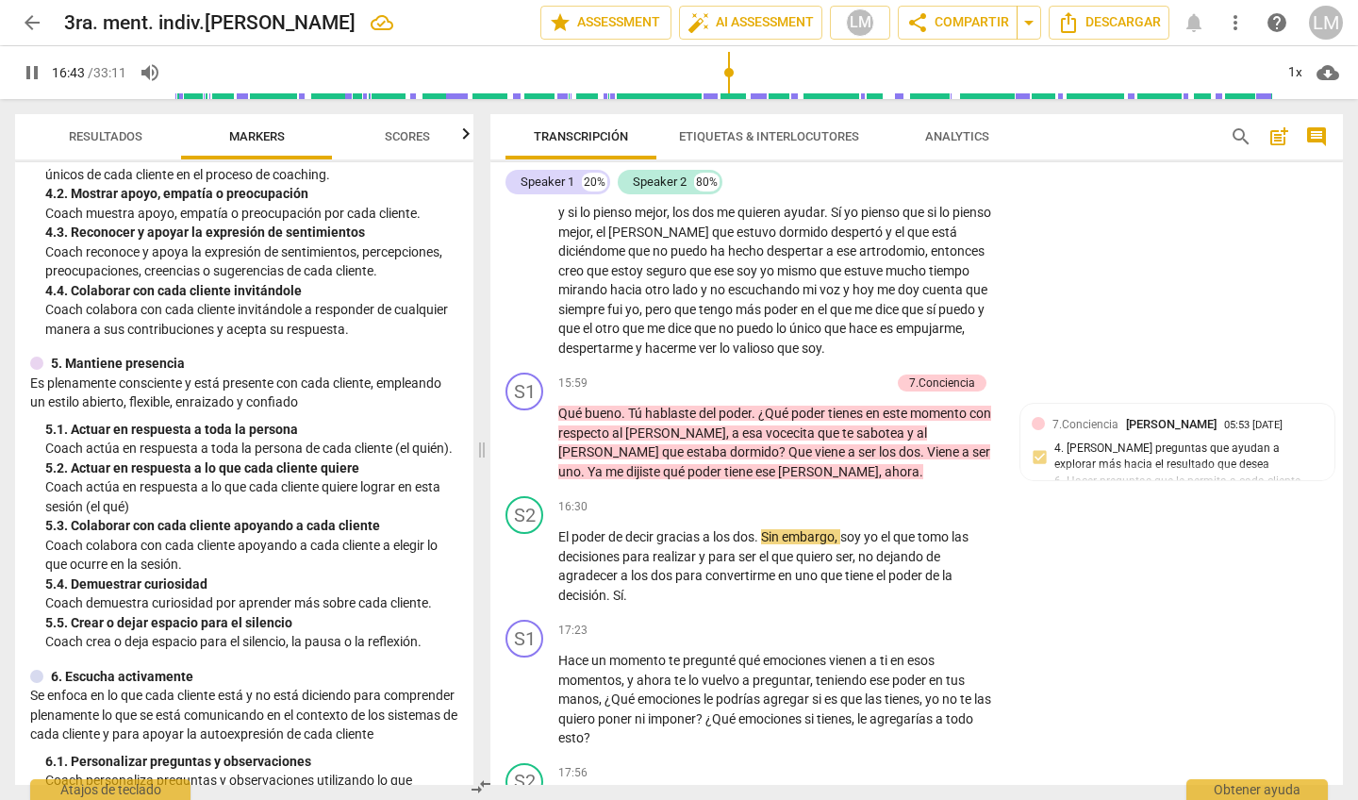
click at [1100, 241] on div "S2 play_arrow pause 13:21 + Add competency keyboard_arrow_right La verdad no es…" at bounding box center [916, 245] width 853 height 240
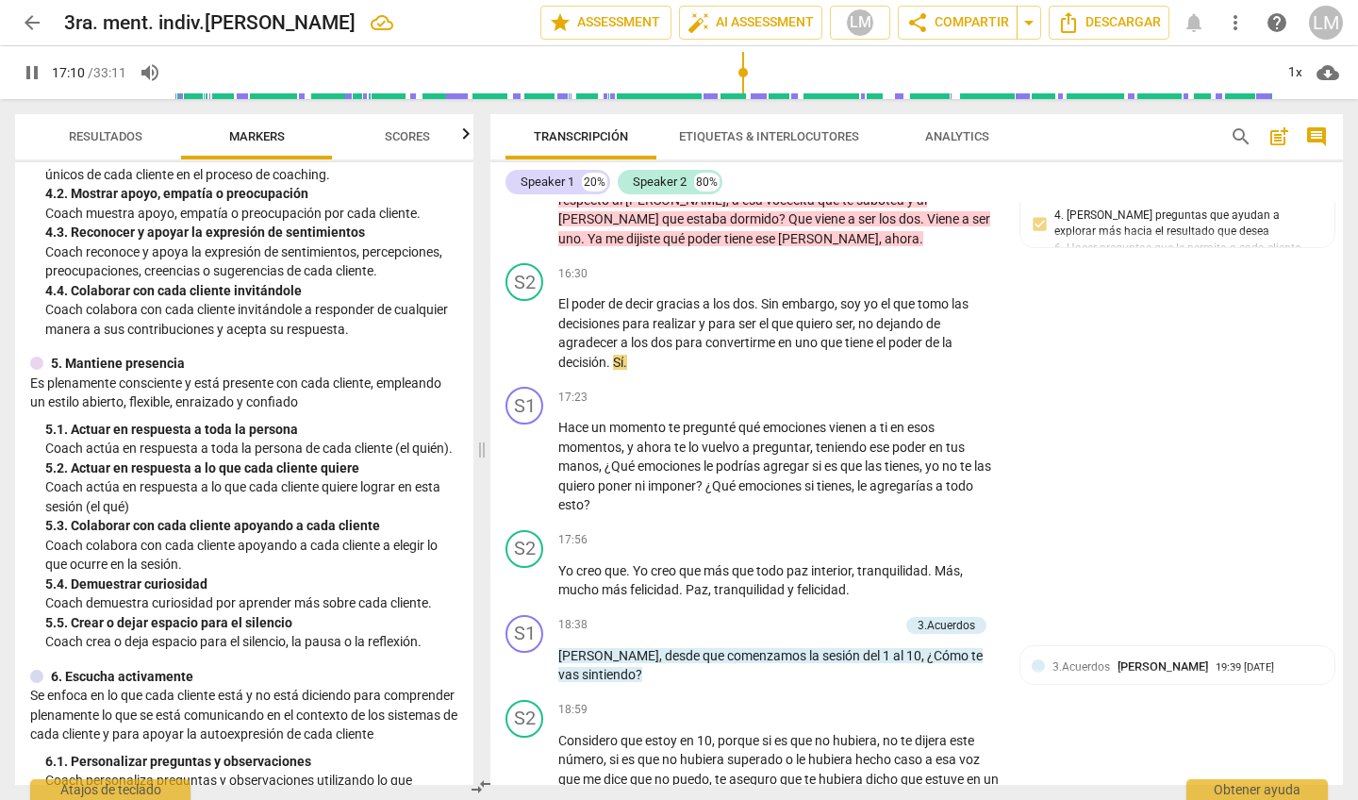
scroll to position [3699, 0]
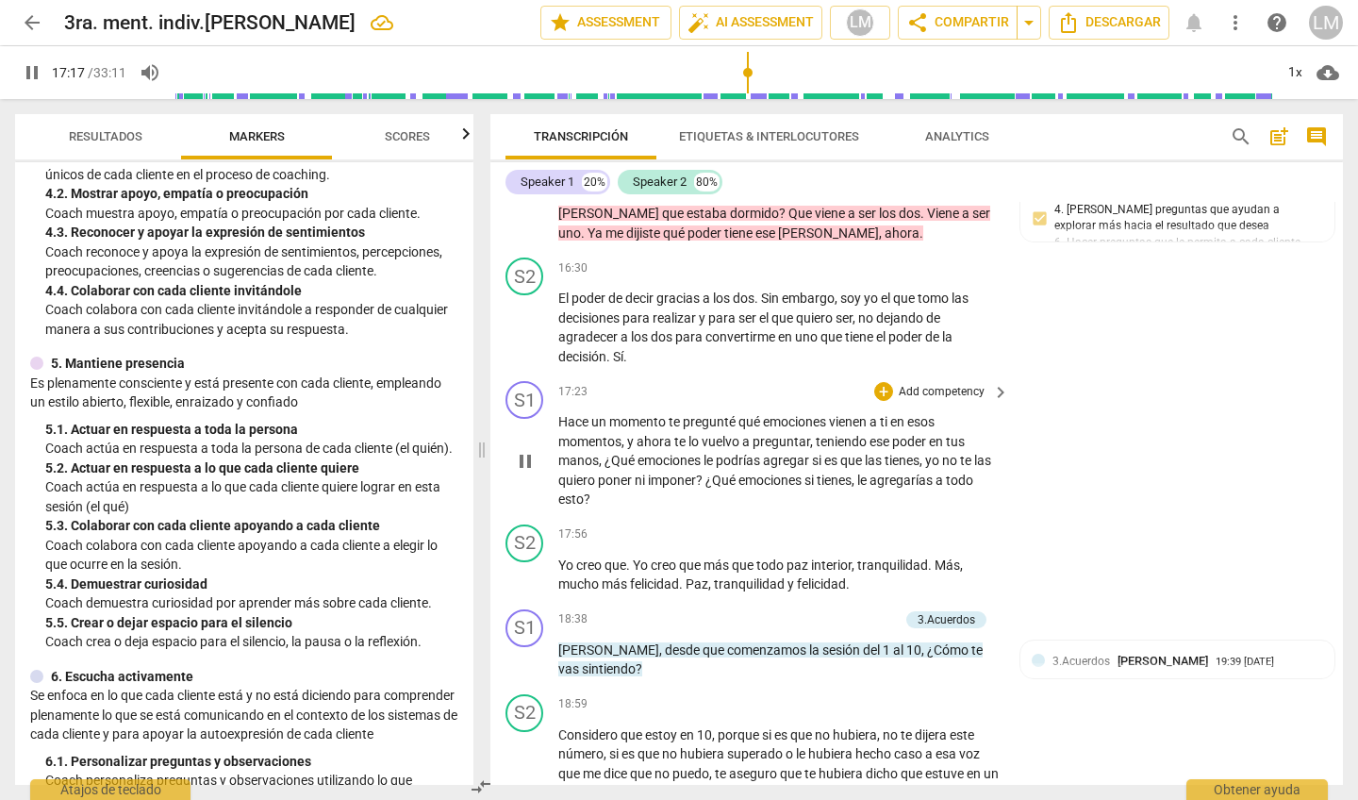
click at [924, 384] on p "Add competency" at bounding box center [942, 392] width 90 height 17
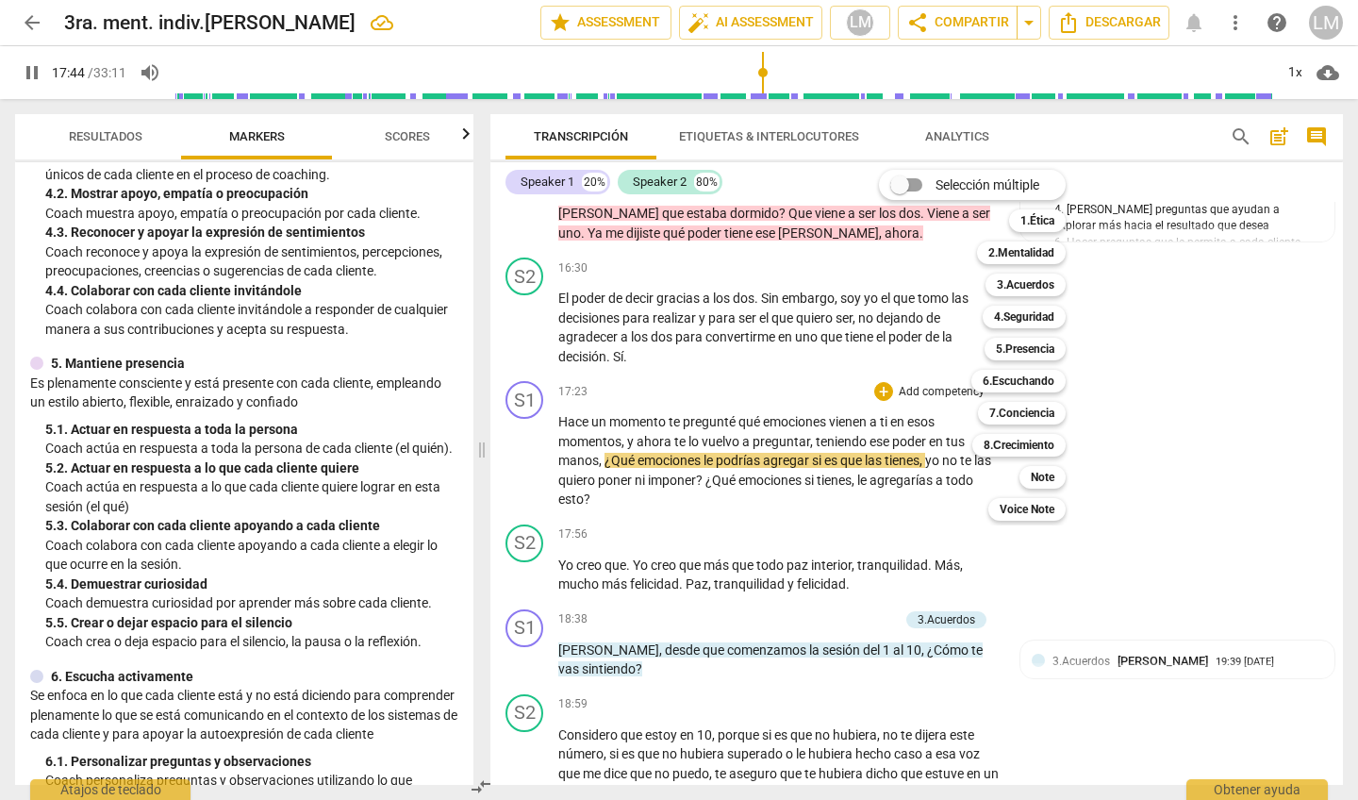
click at [1089, 402] on div "7.Conciencia 7" at bounding box center [1033, 413] width 124 height 32
click at [1101, 424] on div "Selección múltiple m 1.Ética 1 2.Mentalidad 2 3.Acuerdos 3 4.Seguridad 4 5.Pres…" at bounding box center [987, 345] width 230 height 360
click at [947, 446] on div "Selección múltiple m 1.Ética 1 2.Mentalidad 2 3.Acuerdos 3 4.Seguridad 4 5.Pres…" at bounding box center [987, 345] width 230 height 360
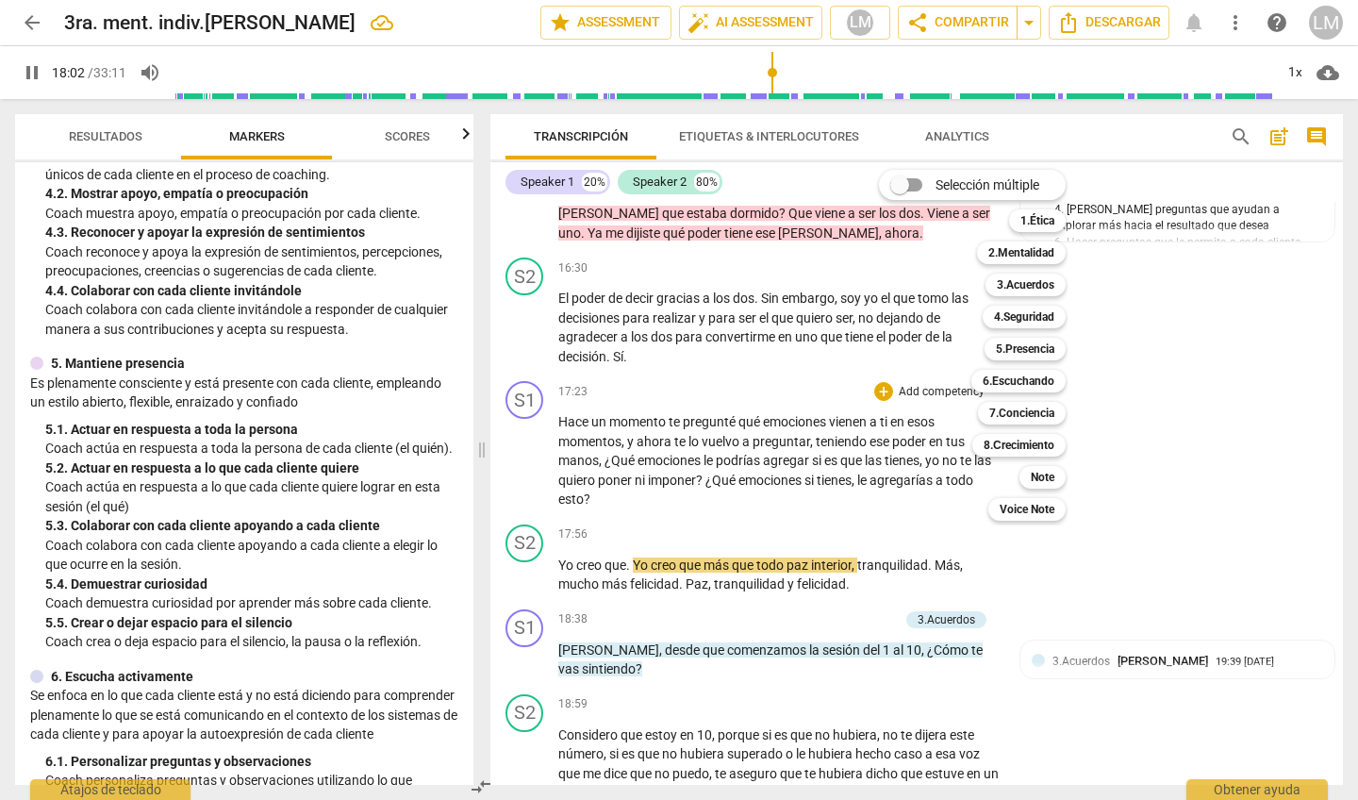
click at [527, 395] on div at bounding box center [679, 400] width 1358 height 800
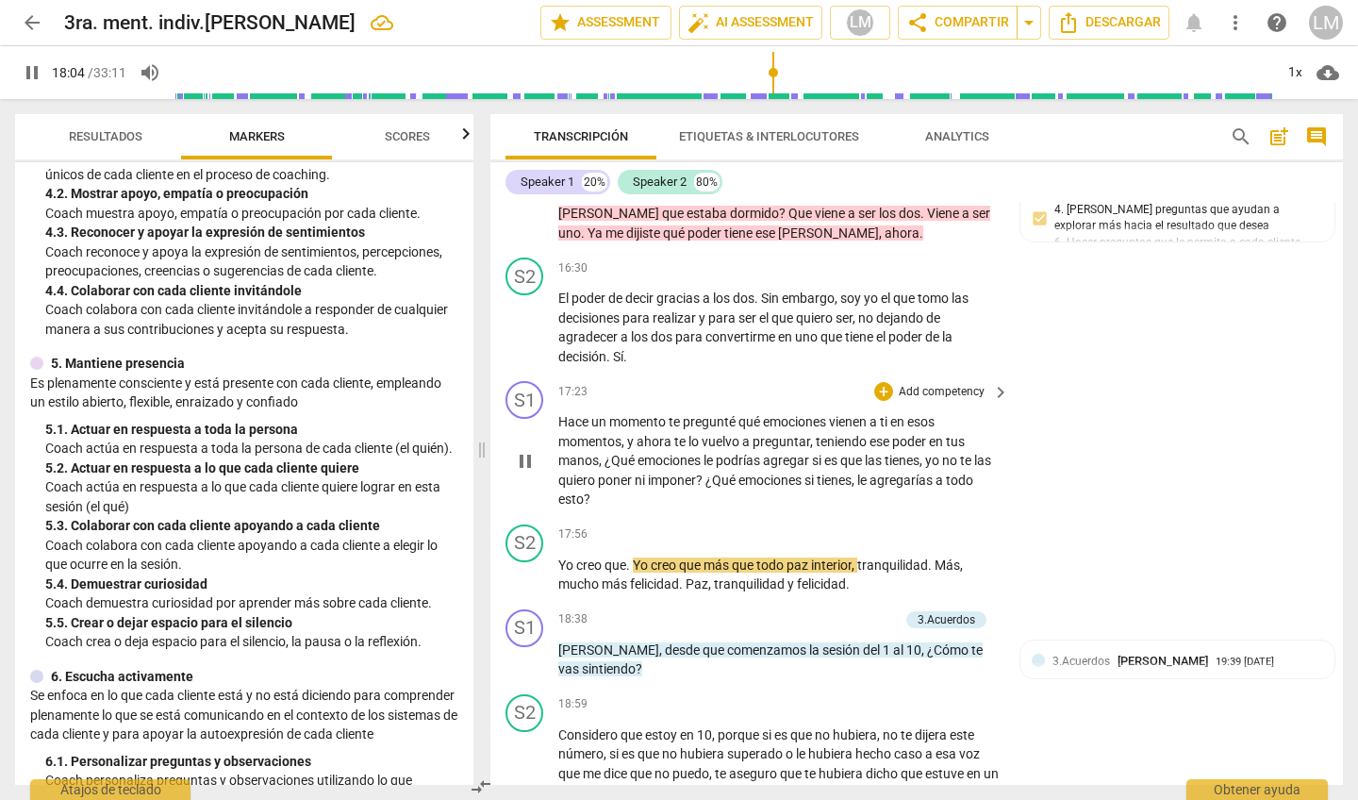
click at [525, 450] on span "pause" at bounding box center [525, 461] width 23 height 23
type input "1085"
click at [935, 384] on p "Add competency" at bounding box center [942, 392] width 90 height 17
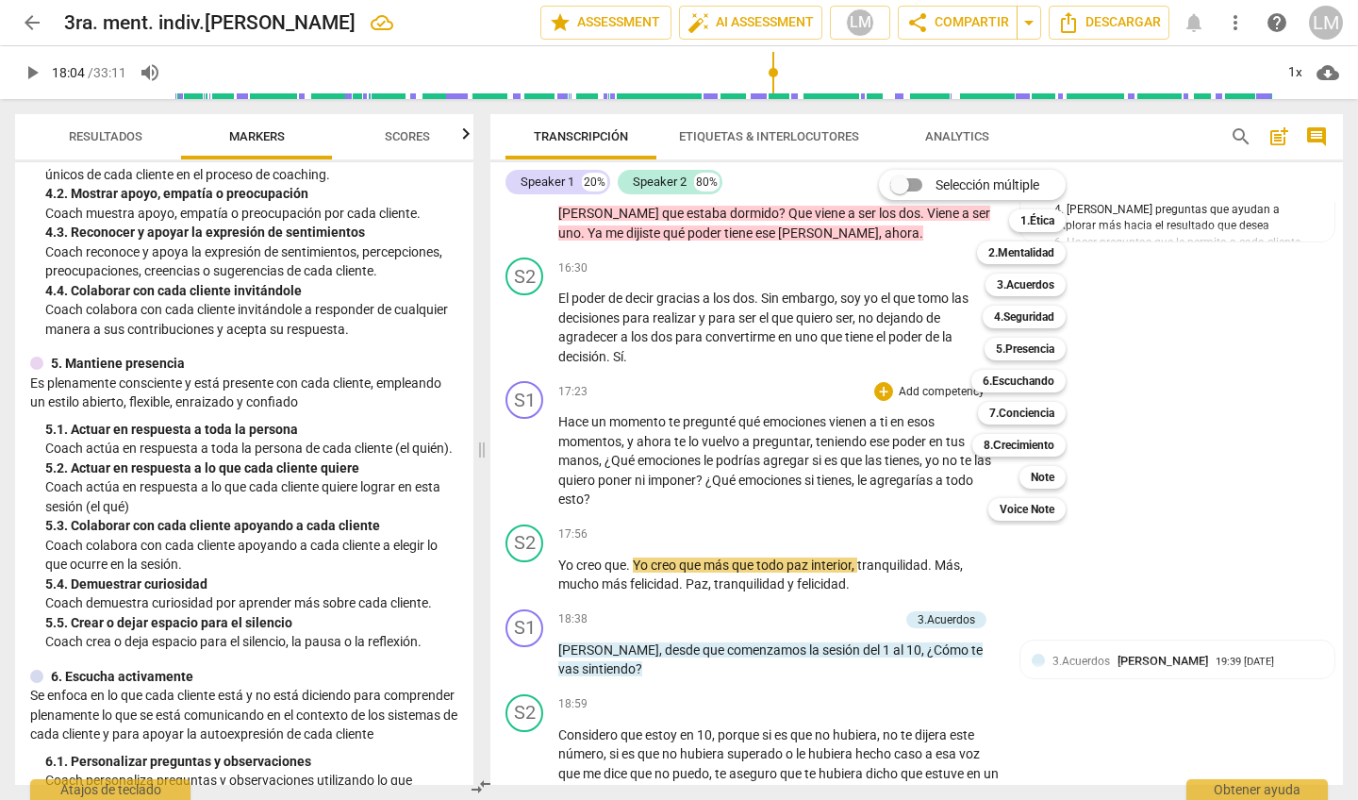
click at [158, 543] on div at bounding box center [679, 400] width 1358 height 800
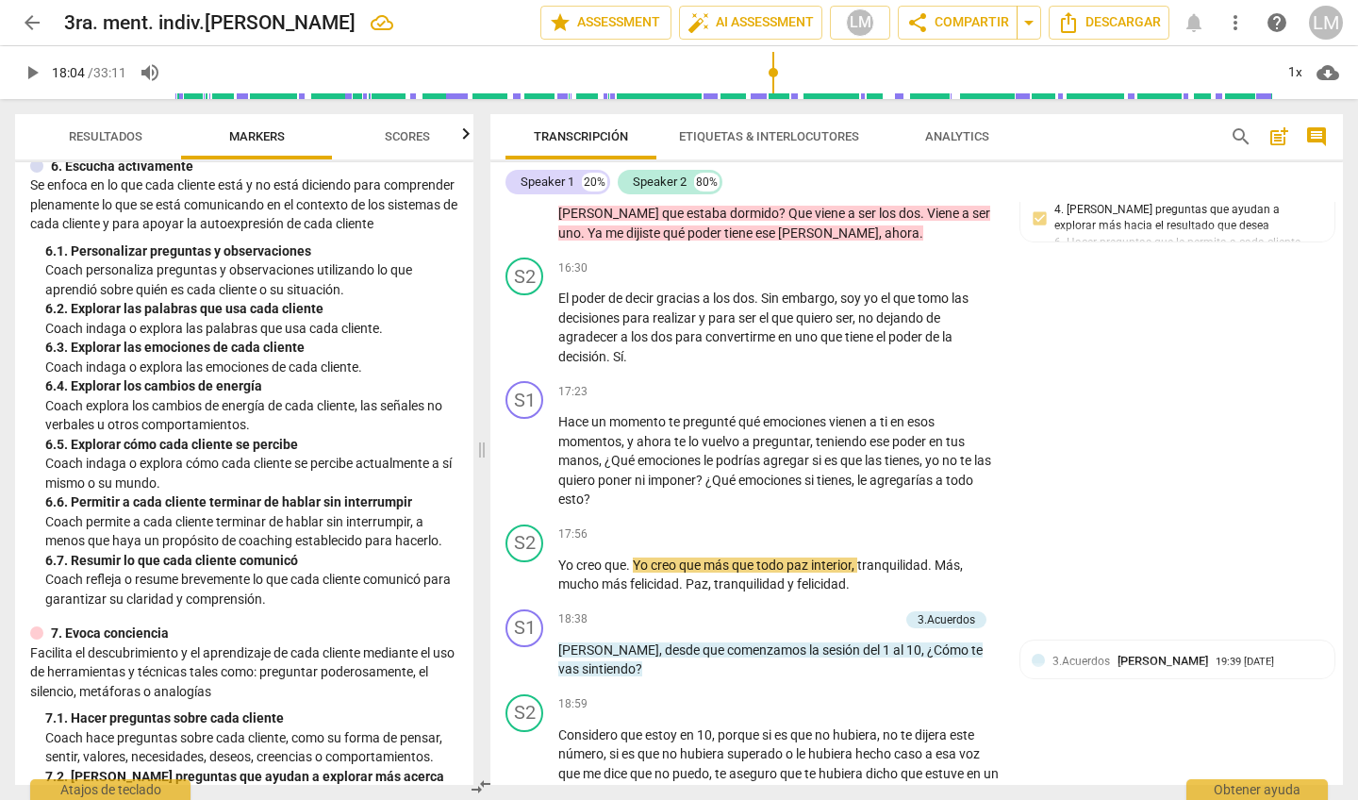
scroll to position [1197, 0]
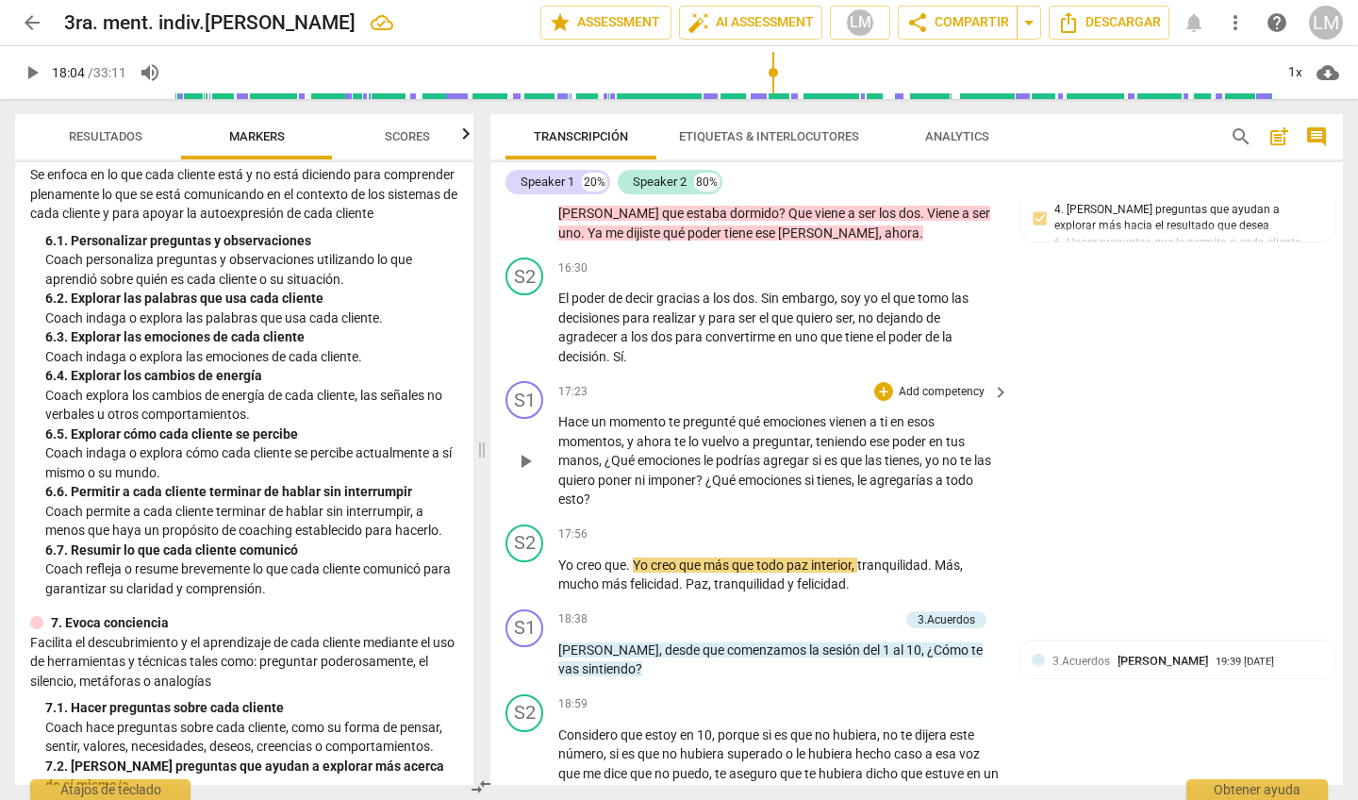
click at [929, 384] on p "Add competency" at bounding box center [942, 392] width 90 height 17
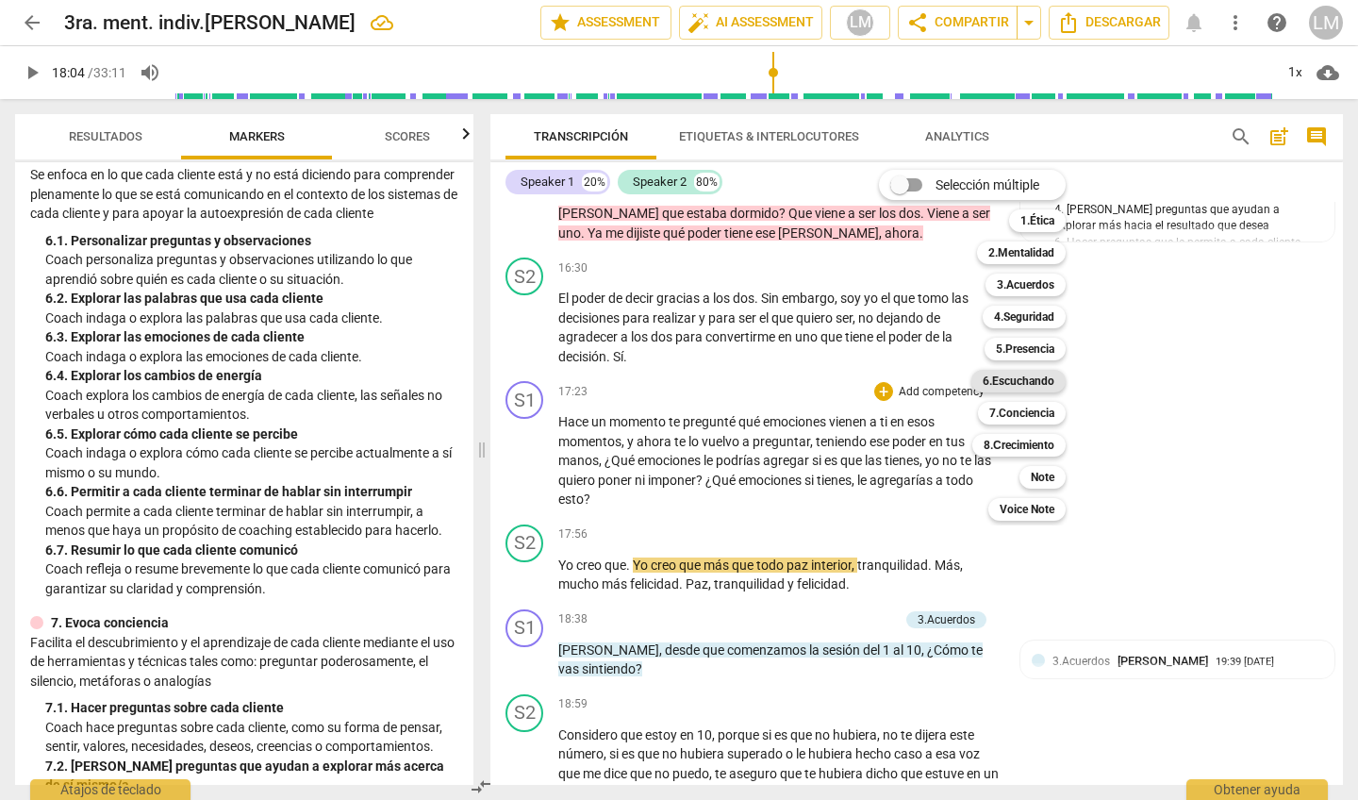
click at [1011, 379] on b "6.Escuchando" at bounding box center [1019, 381] width 72 height 23
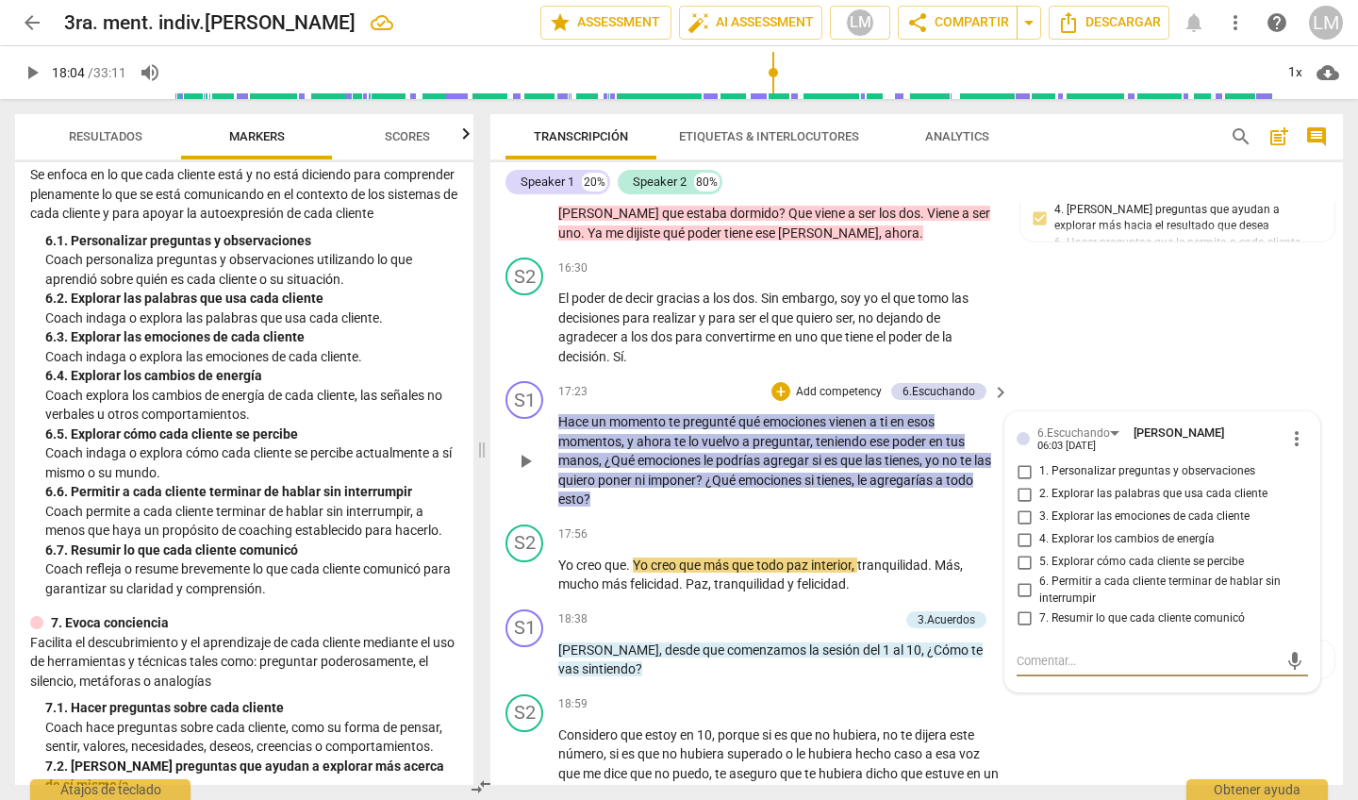
click at [1022, 506] on input "3. Explorar las emociones de cada cliente" at bounding box center [1024, 517] width 30 height 23
checkbox input "true"
click at [930, 374] on div "S1 play_arrow pause 17:23 + Add competency 6.Escuchando keyboard_arrow_right Ha…" at bounding box center [916, 445] width 853 height 143
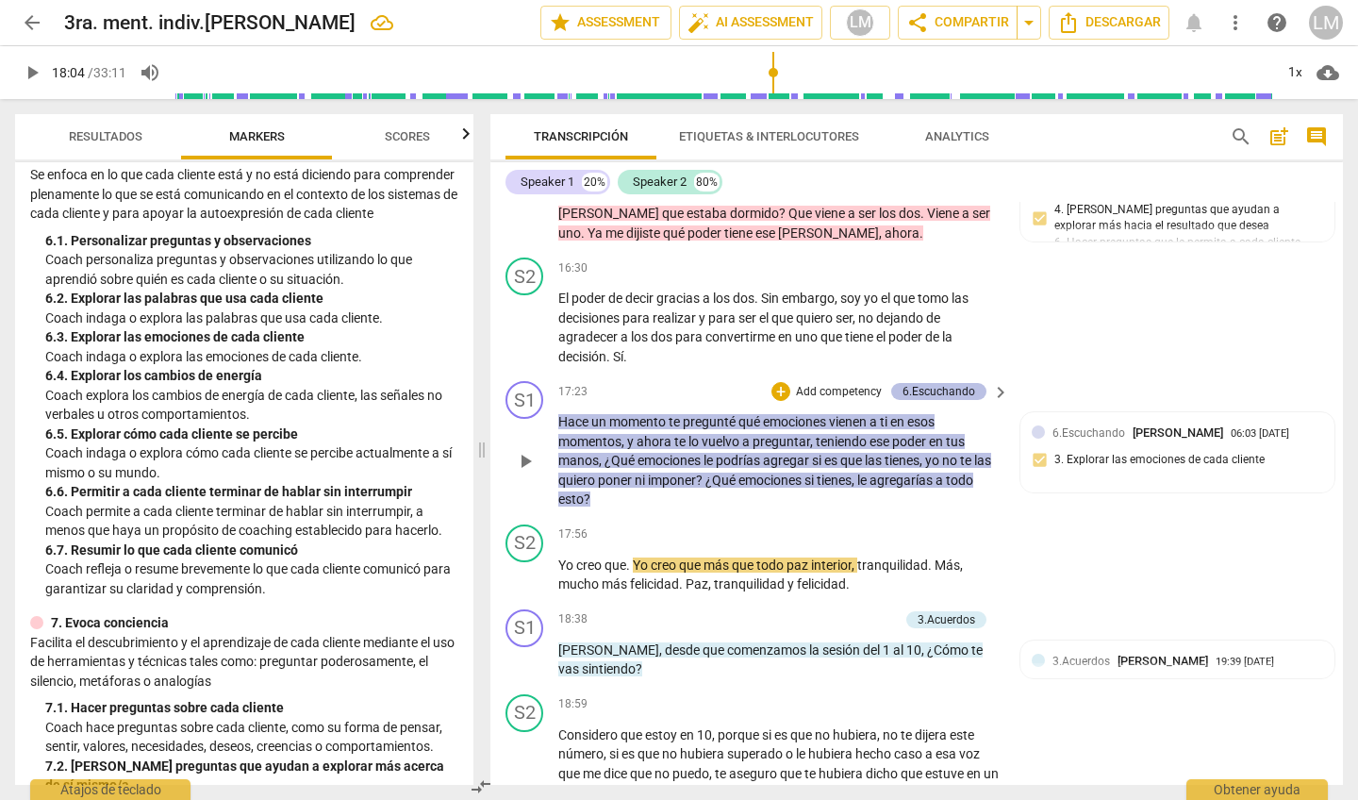
click at [930, 383] on div "6.Escuchando" at bounding box center [939, 391] width 73 height 17
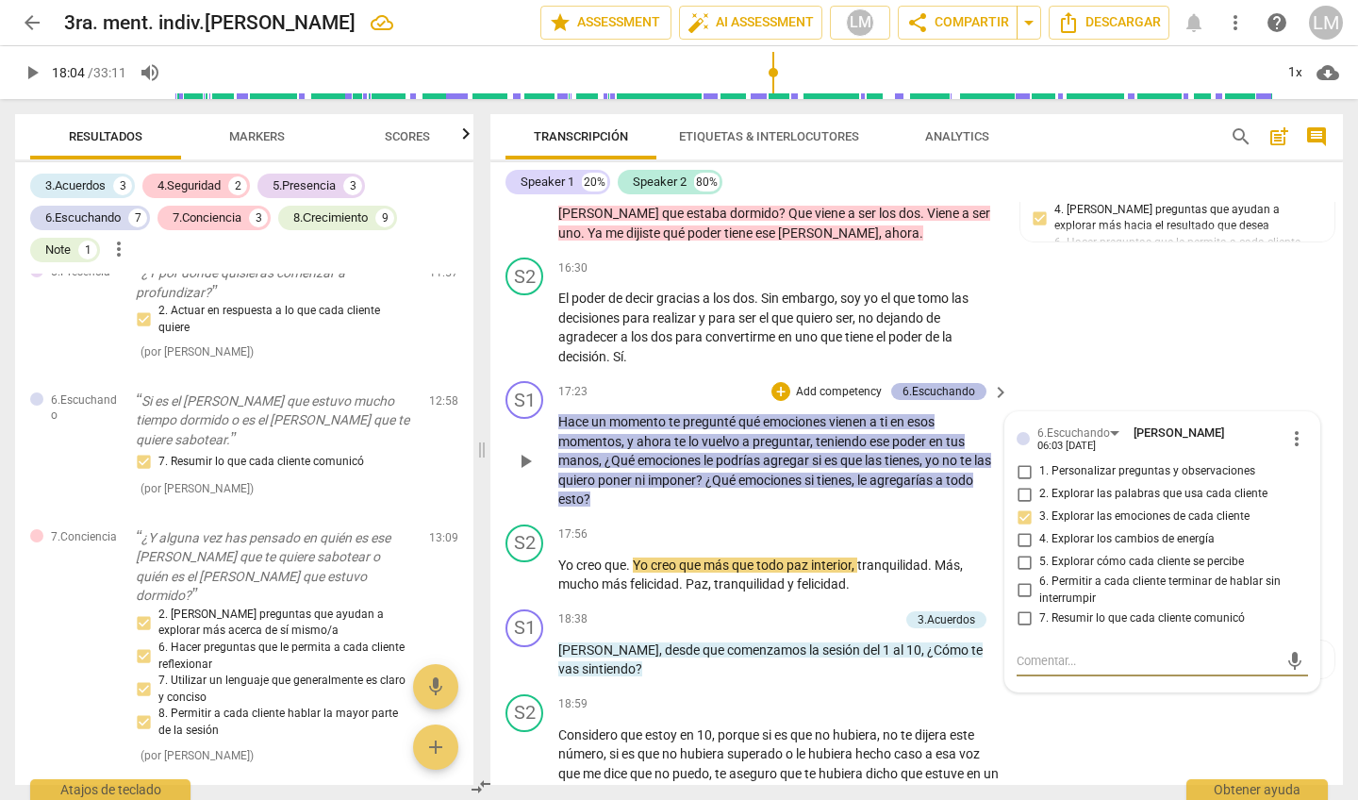
scroll to position [3131, 0]
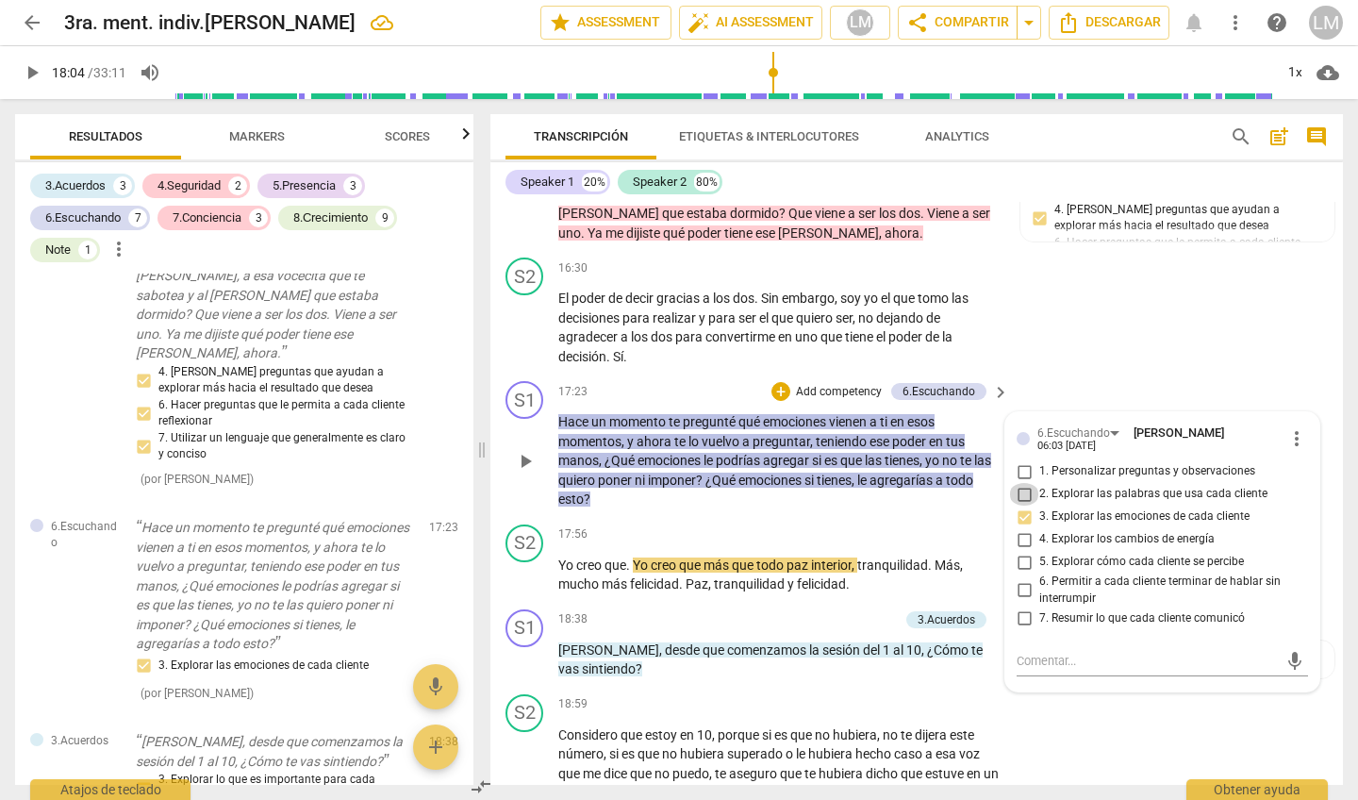
click at [1018, 483] on input "2. Explorar las palabras que usa cada cliente" at bounding box center [1024, 494] width 30 height 23
checkbox input "true"
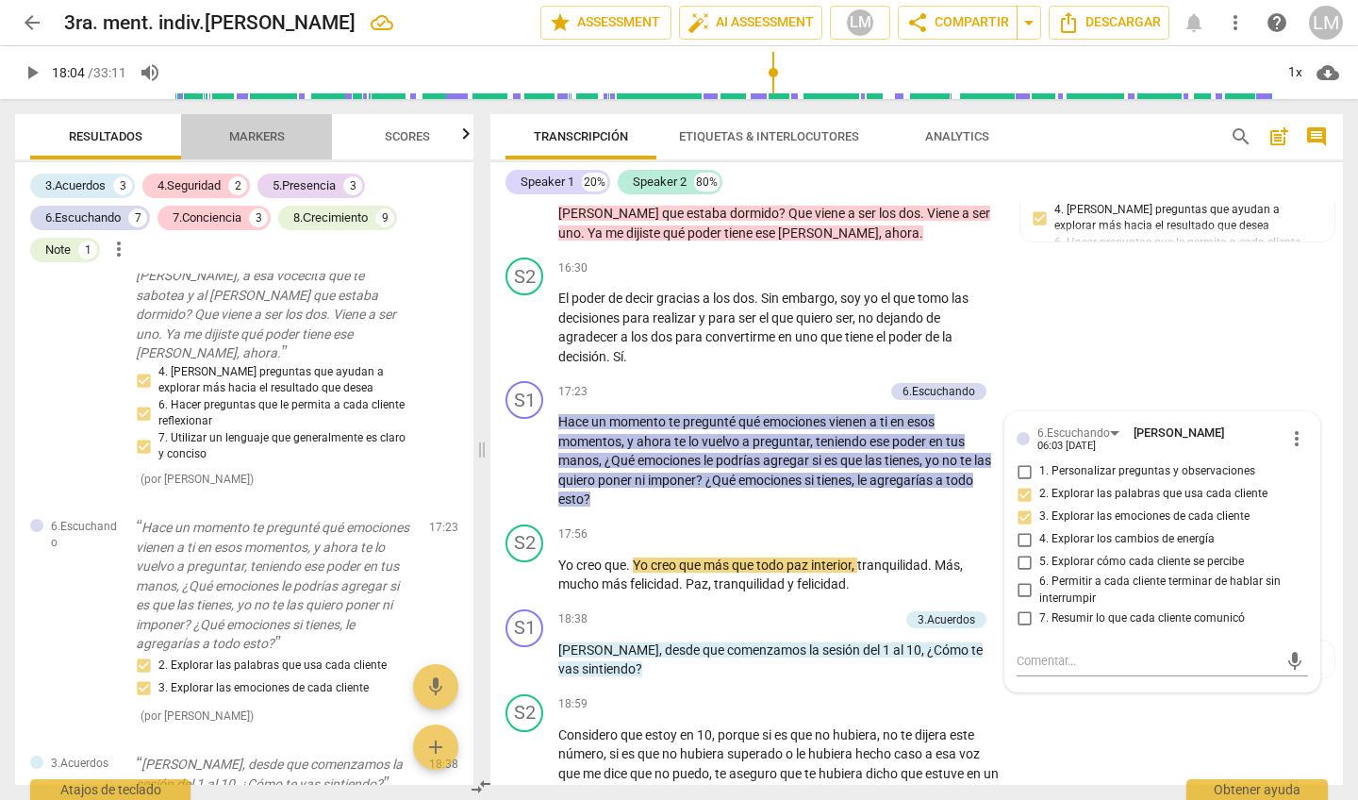
click at [272, 127] on span "Markers" at bounding box center [257, 137] width 101 height 25
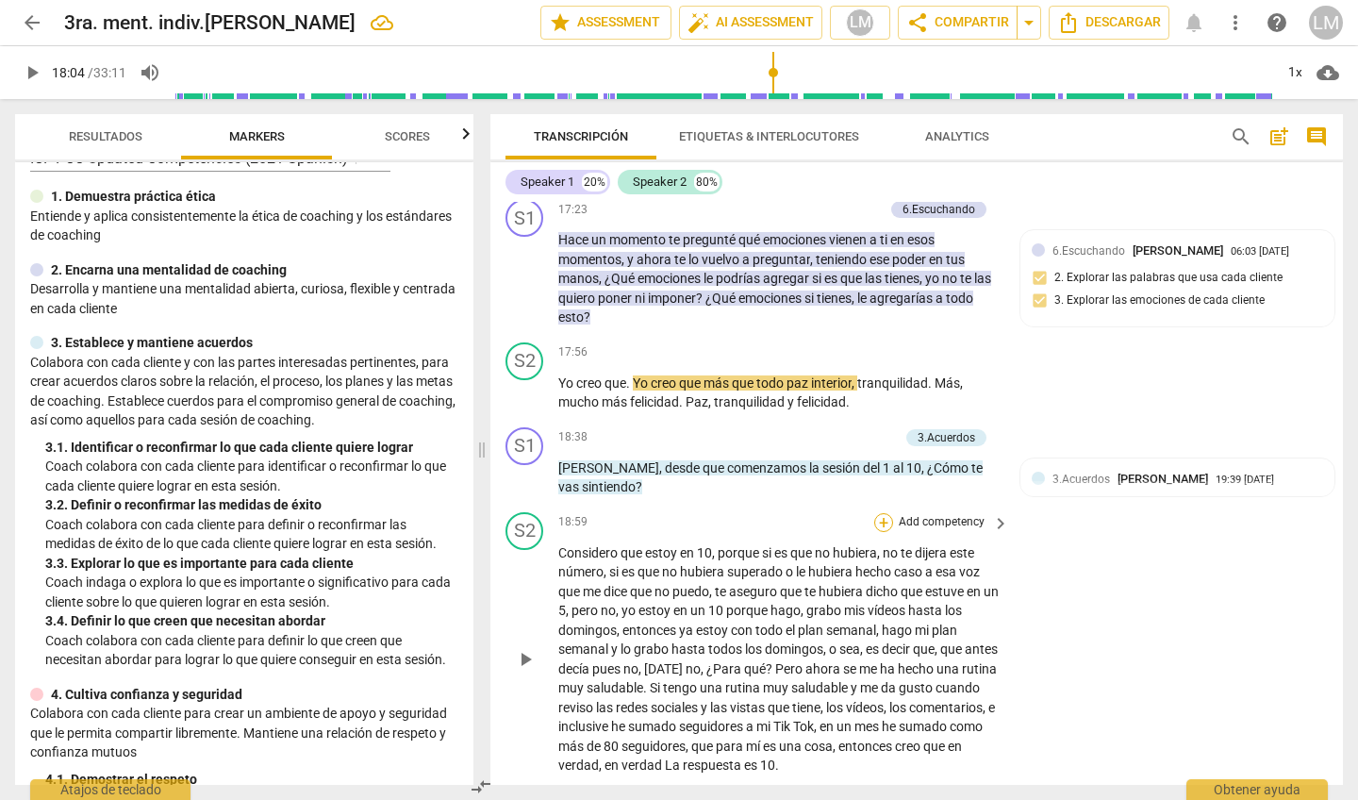
scroll to position [3884, 0]
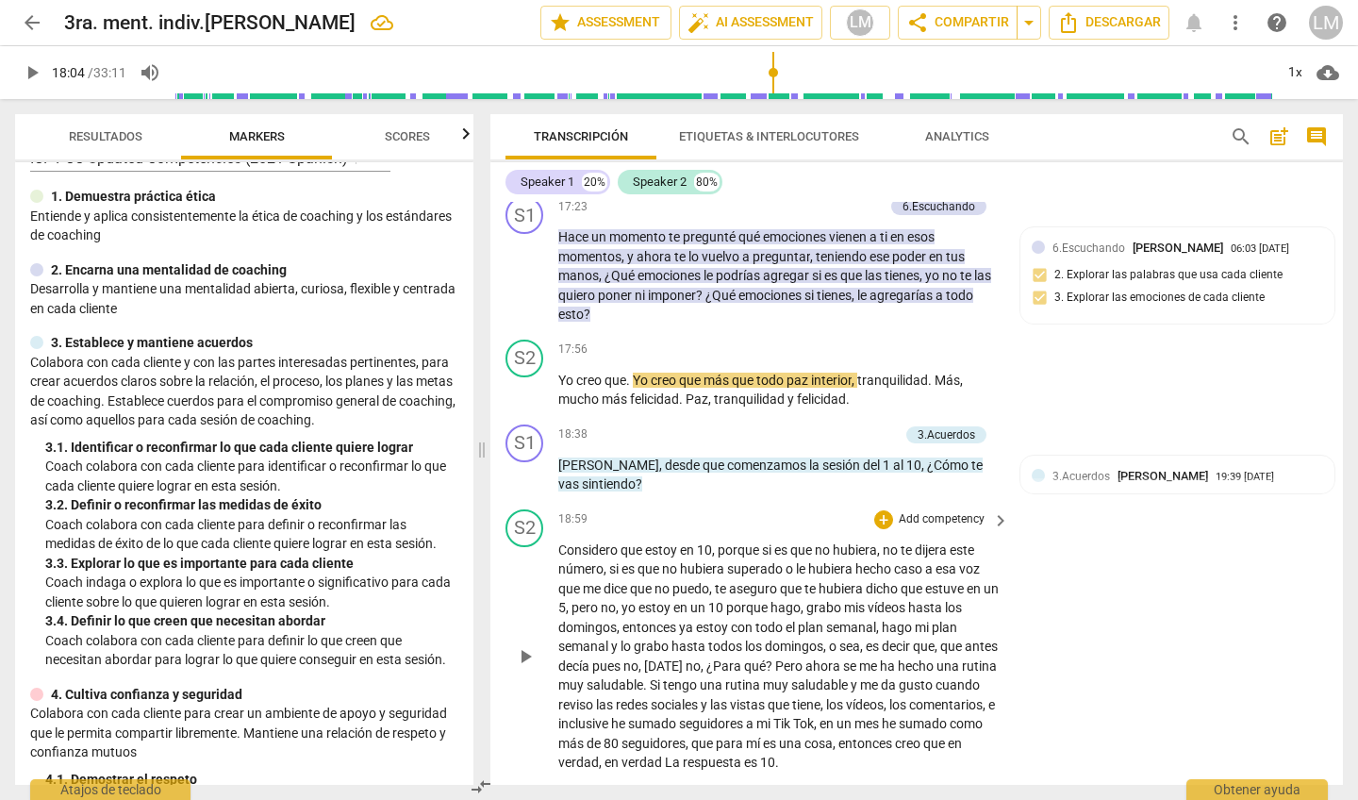
click at [521, 645] on span "play_arrow" at bounding box center [525, 656] width 23 height 23
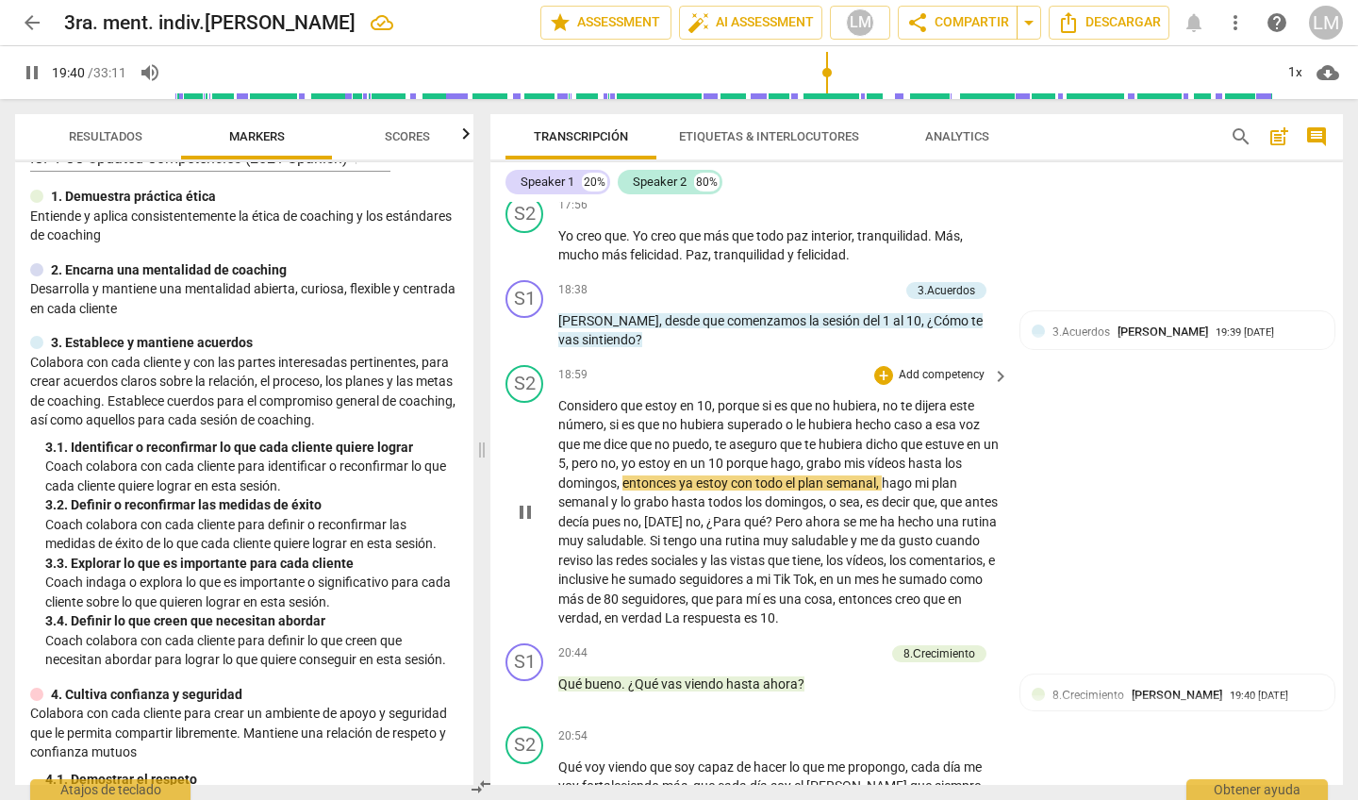
scroll to position [4031, 0]
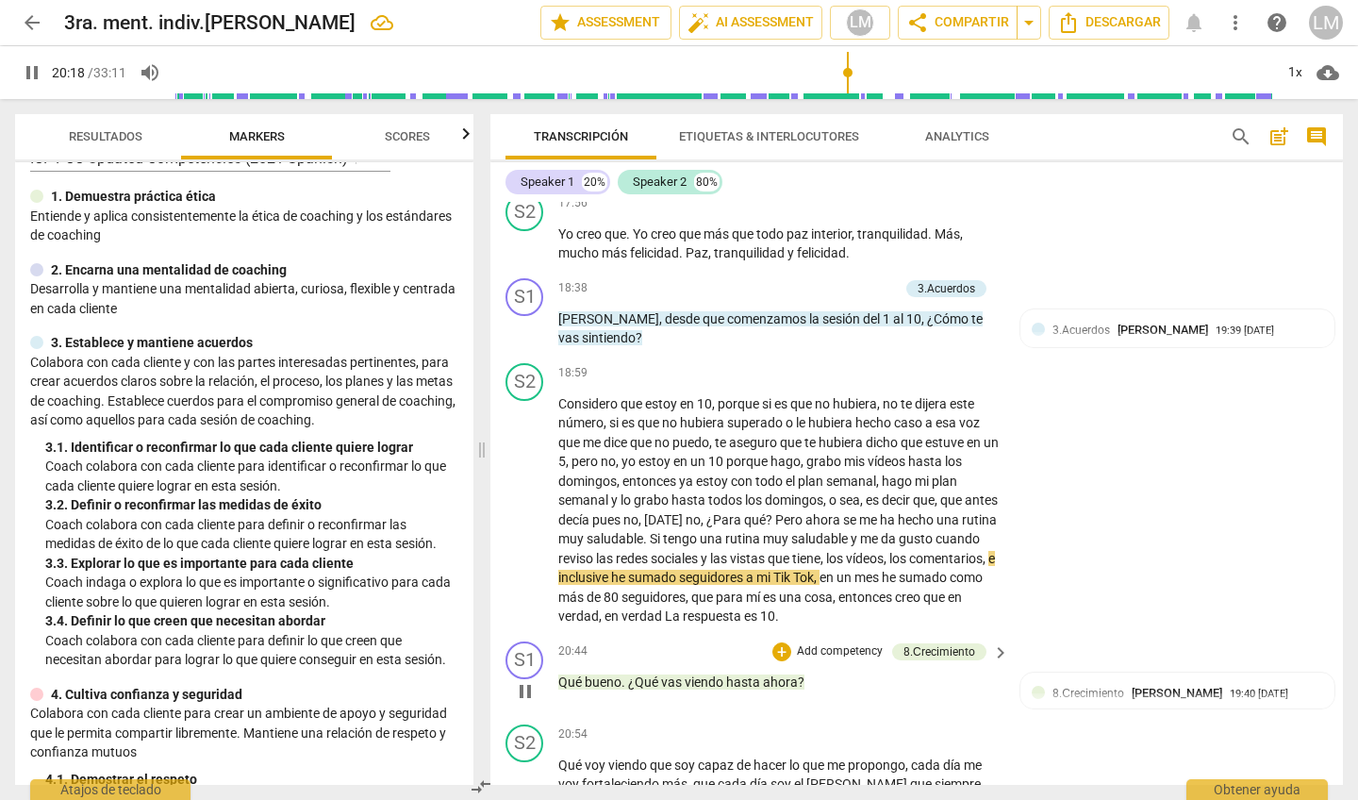
click at [841, 643] on p "Add competency" at bounding box center [840, 651] width 90 height 17
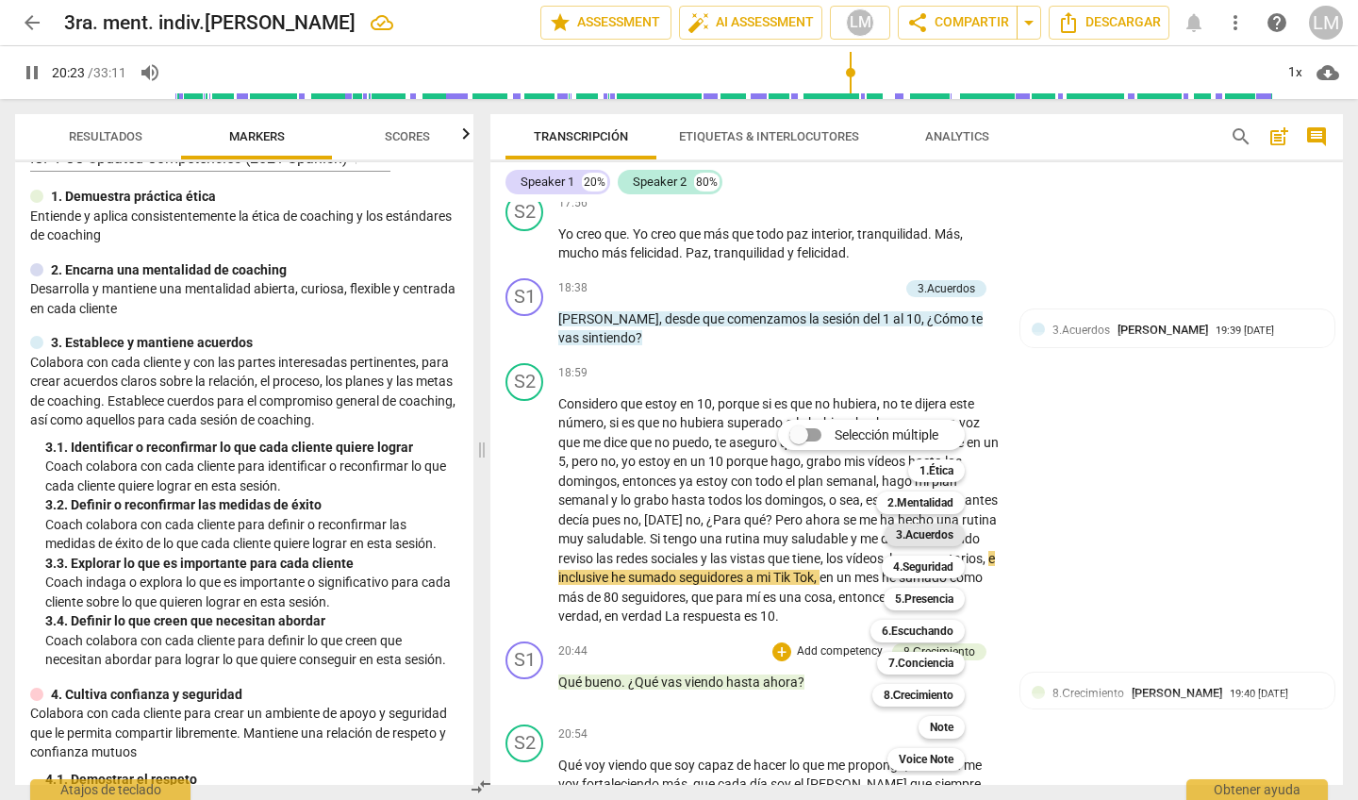
click at [934, 535] on b "3.Acuerdos" at bounding box center [925, 535] width 58 height 23
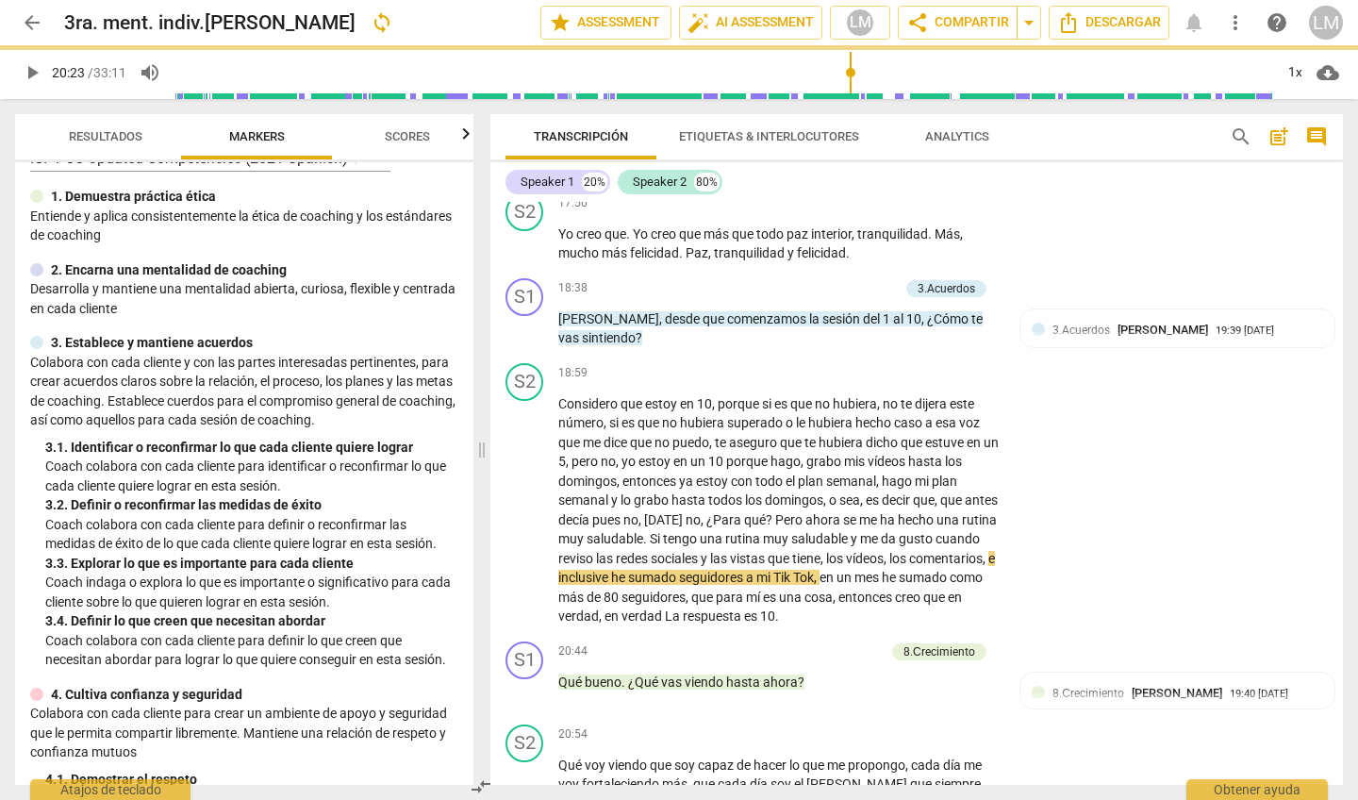
type input "1224"
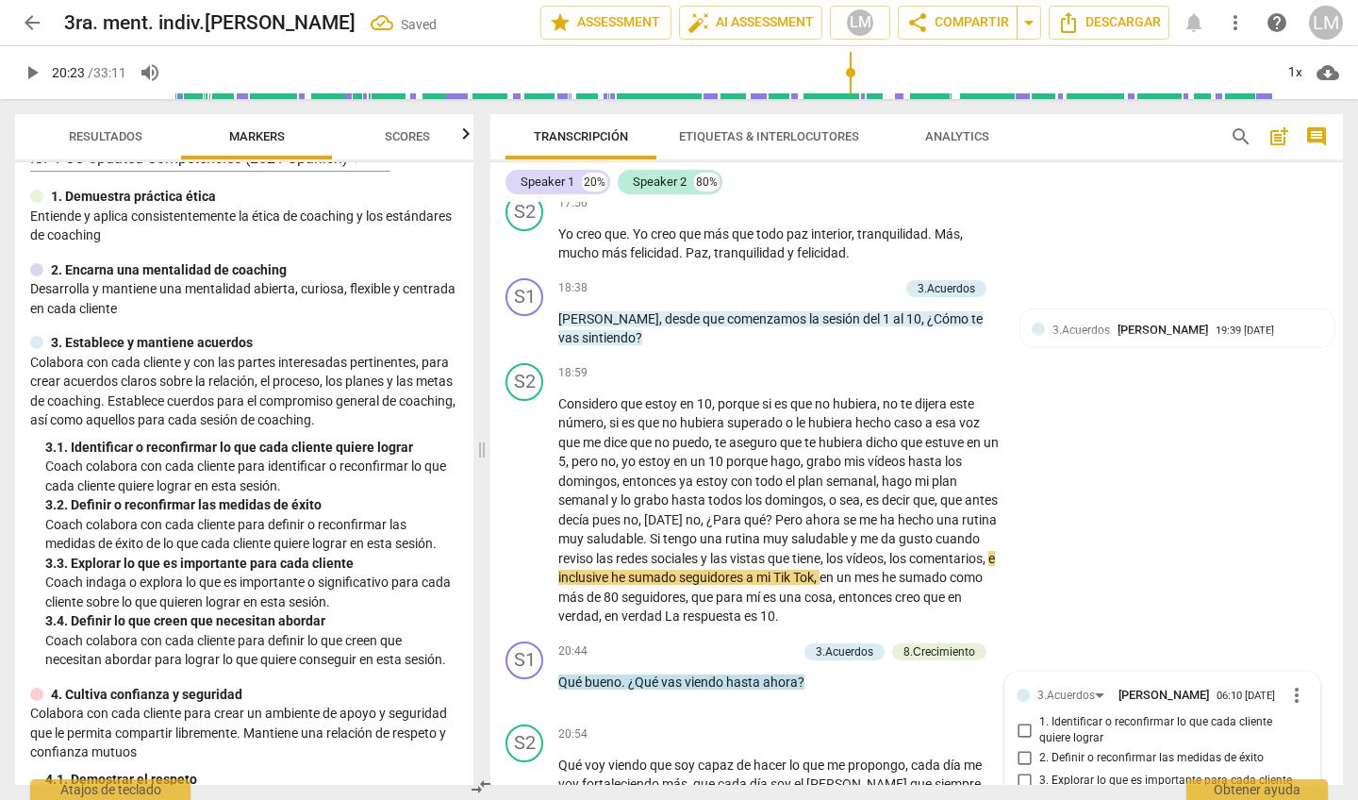
scroll to position [4332, 0]
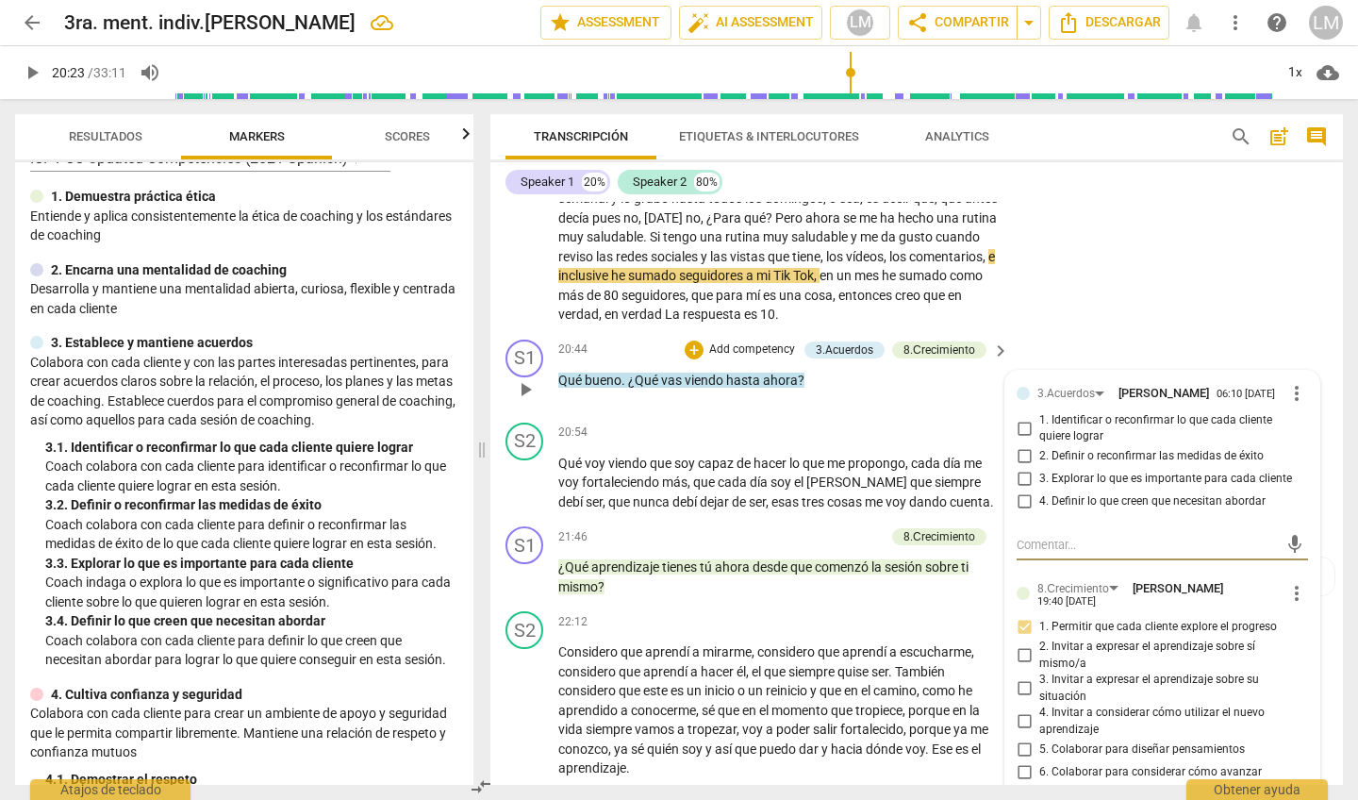
click at [1023, 445] on input "2. Definir o reconfirmar las medidas de éxito" at bounding box center [1024, 456] width 30 height 23
checkbox input "true"
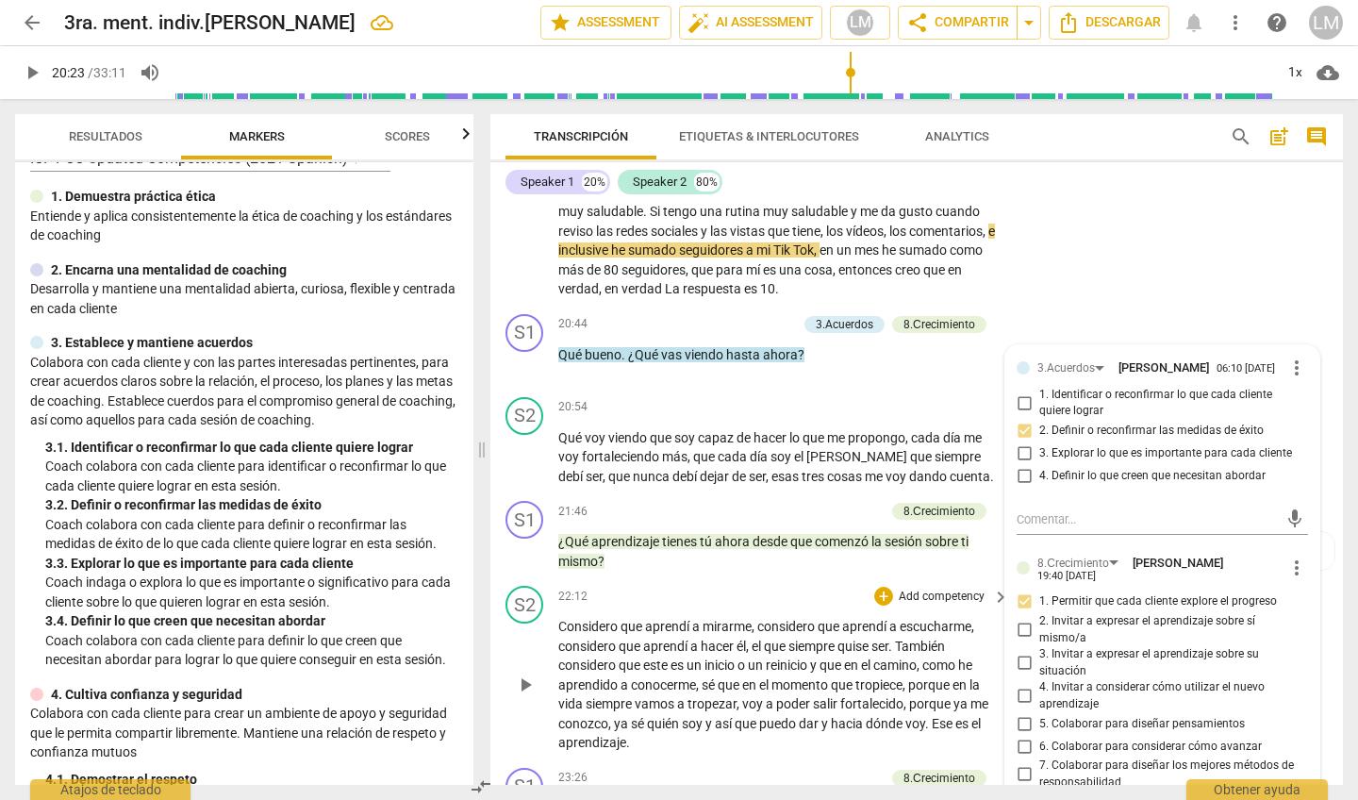
scroll to position [4373, 0]
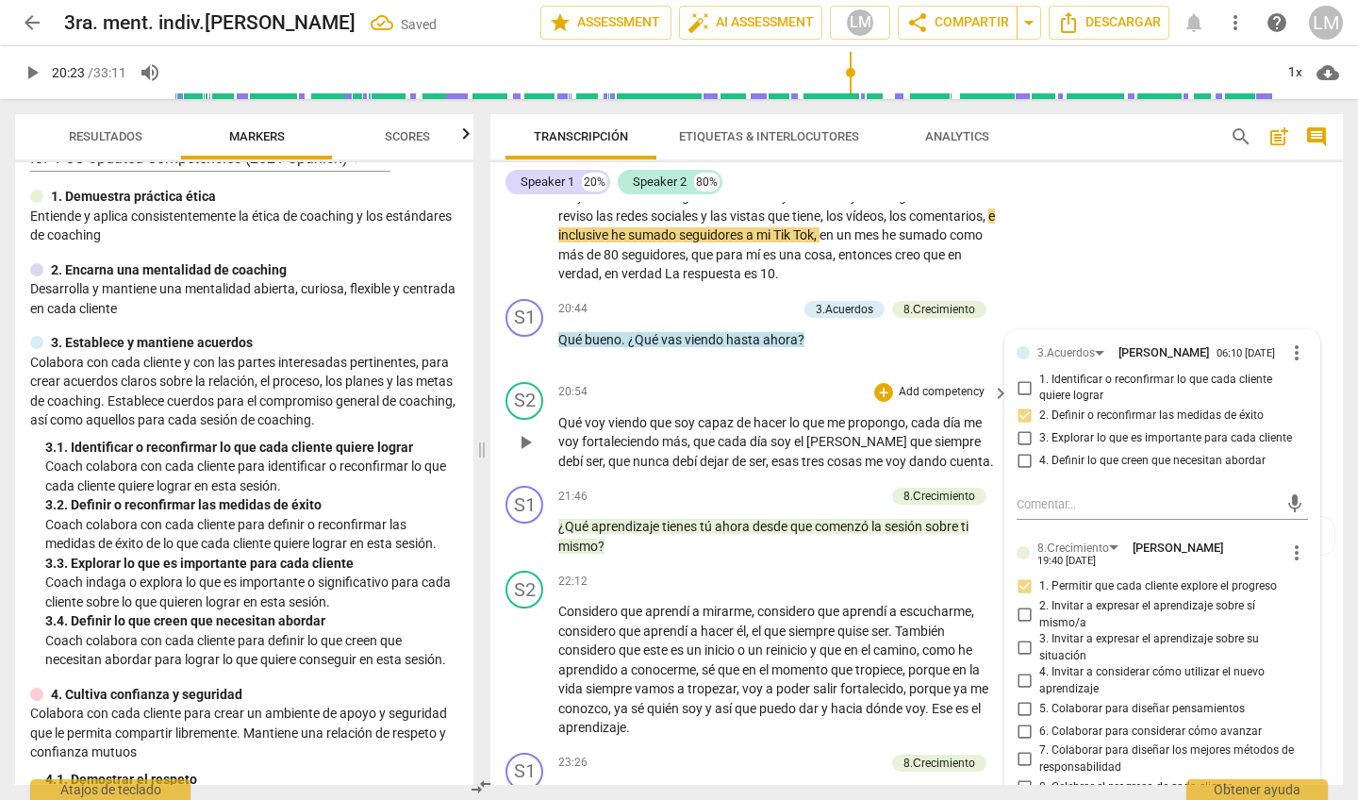
click at [524, 431] on span "play_arrow" at bounding box center [525, 442] width 23 height 23
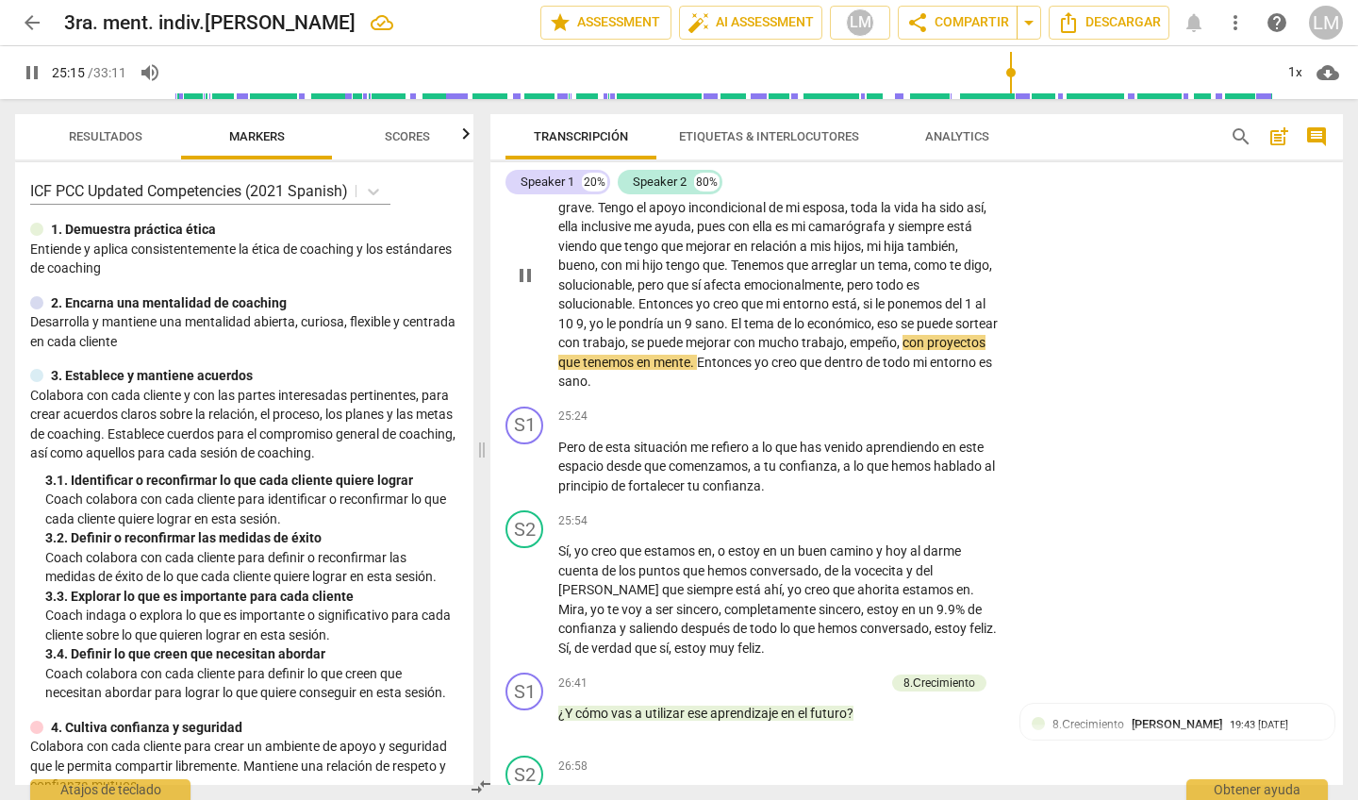
scroll to position [5095, 0]
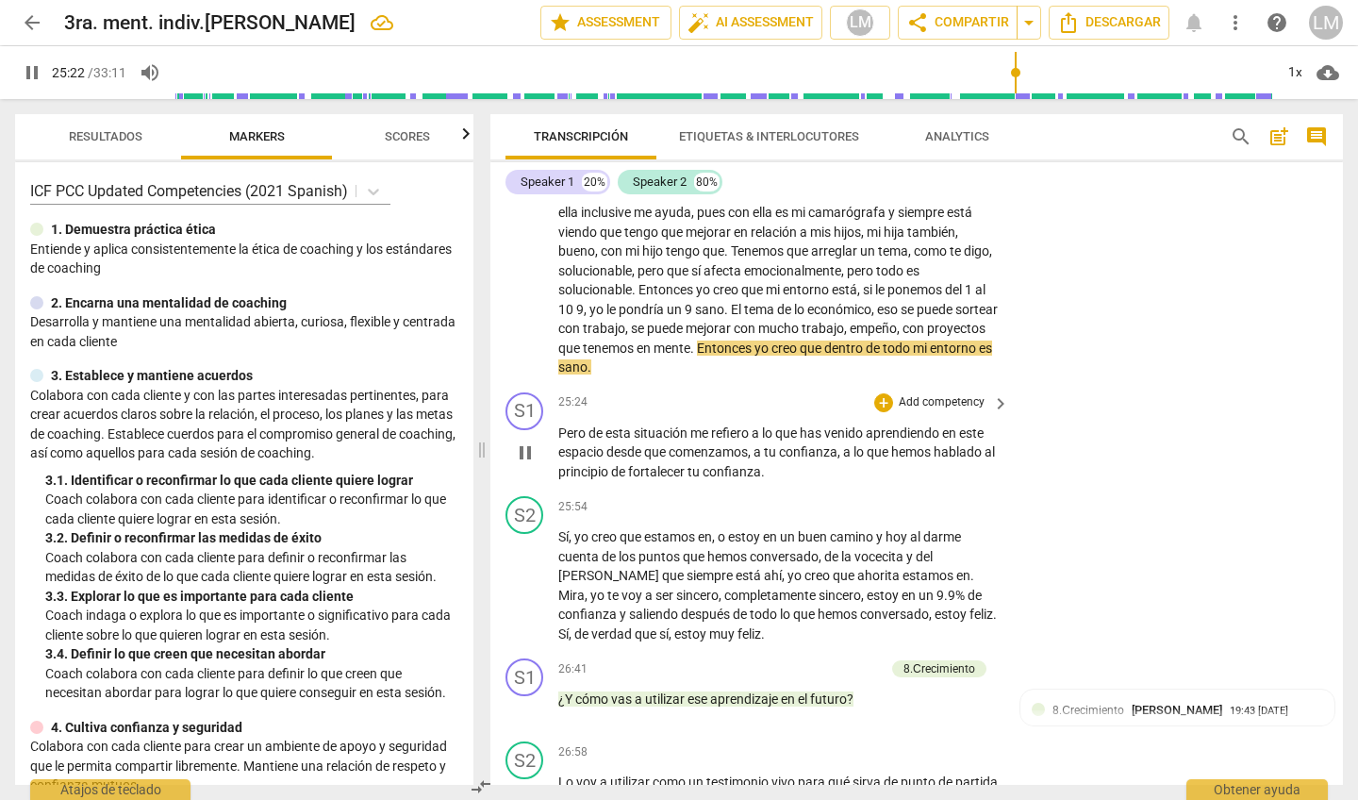
click at [920, 394] on p "Add competency" at bounding box center [942, 402] width 90 height 17
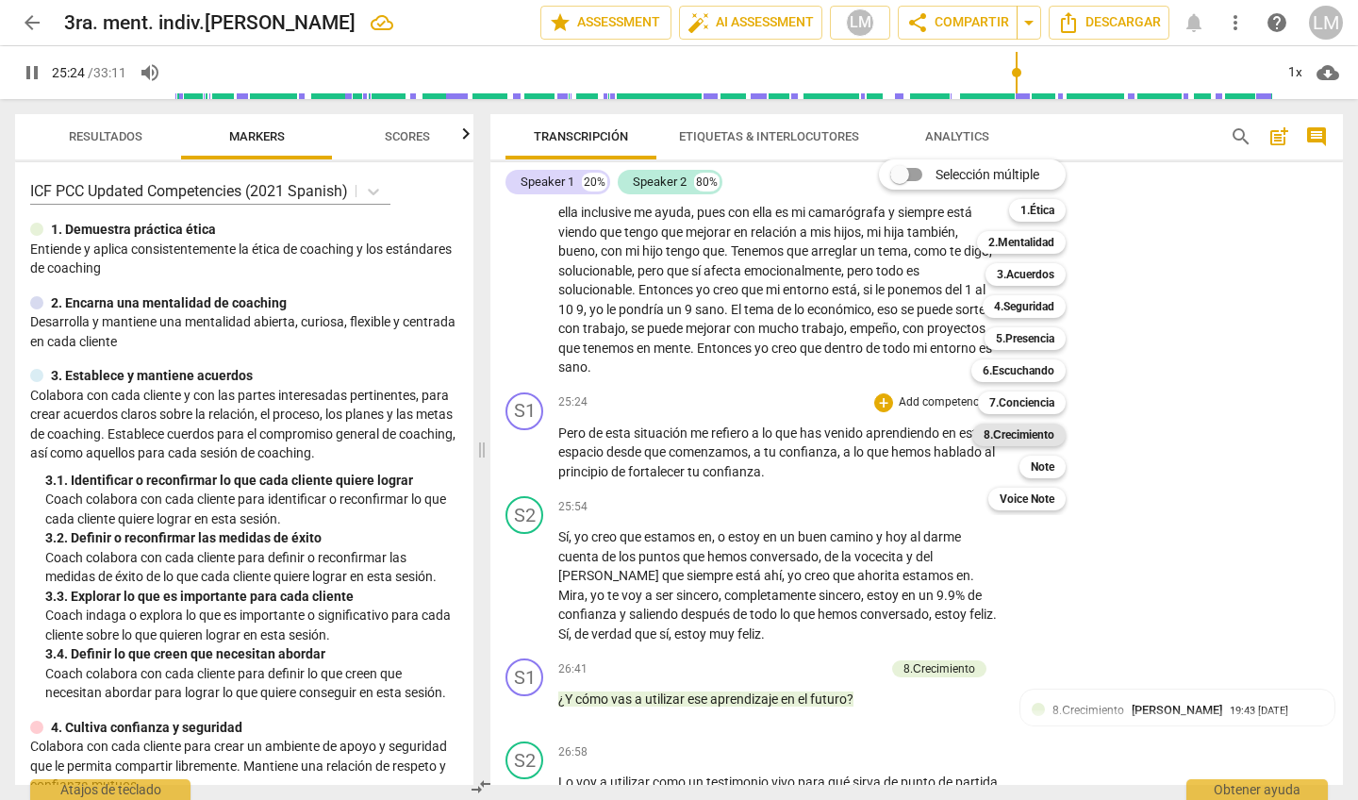
click at [1021, 429] on b "8.Сrecimiento" at bounding box center [1019, 435] width 71 height 23
type input "1525"
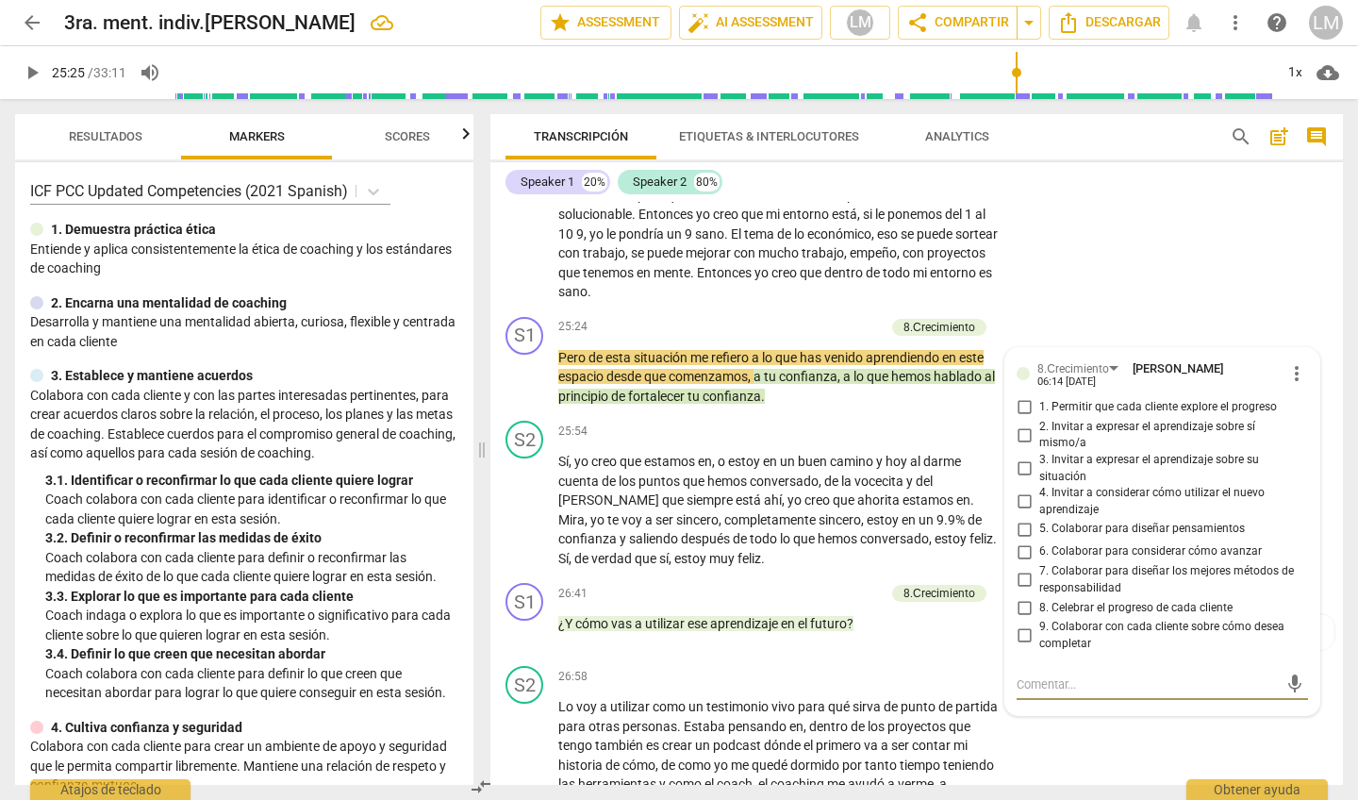
scroll to position [5173, 0]
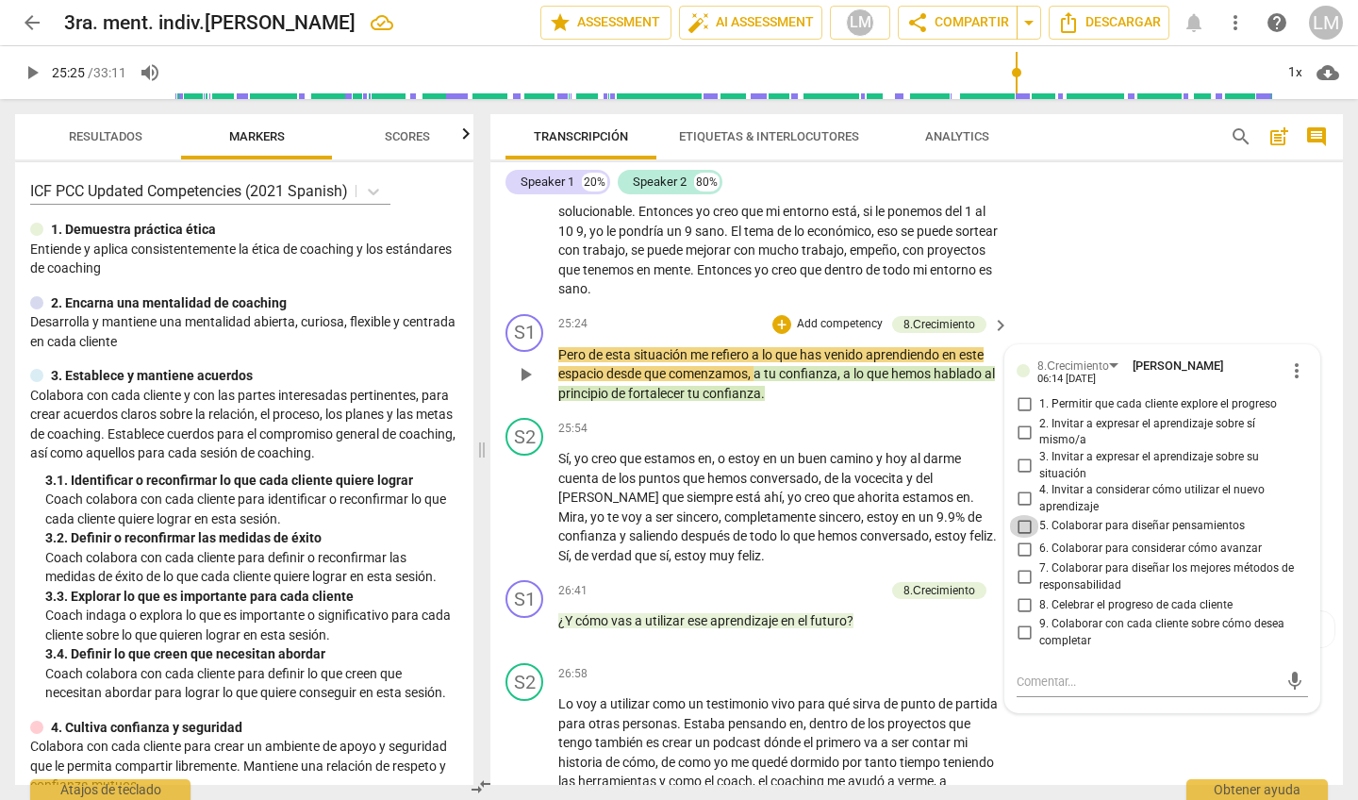
click at [1021, 515] on input "5. Colaborar para diseñar pensamientos" at bounding box center [1024, 526] width 30 height 23
checkbox input "false"
click at [1054, 701] on div "S2 play_arrow pause 26:58 + Add competency keyboard_arrow_right Lo voy a utiliz…" at bounding box center [916, 766] width 853 height 221
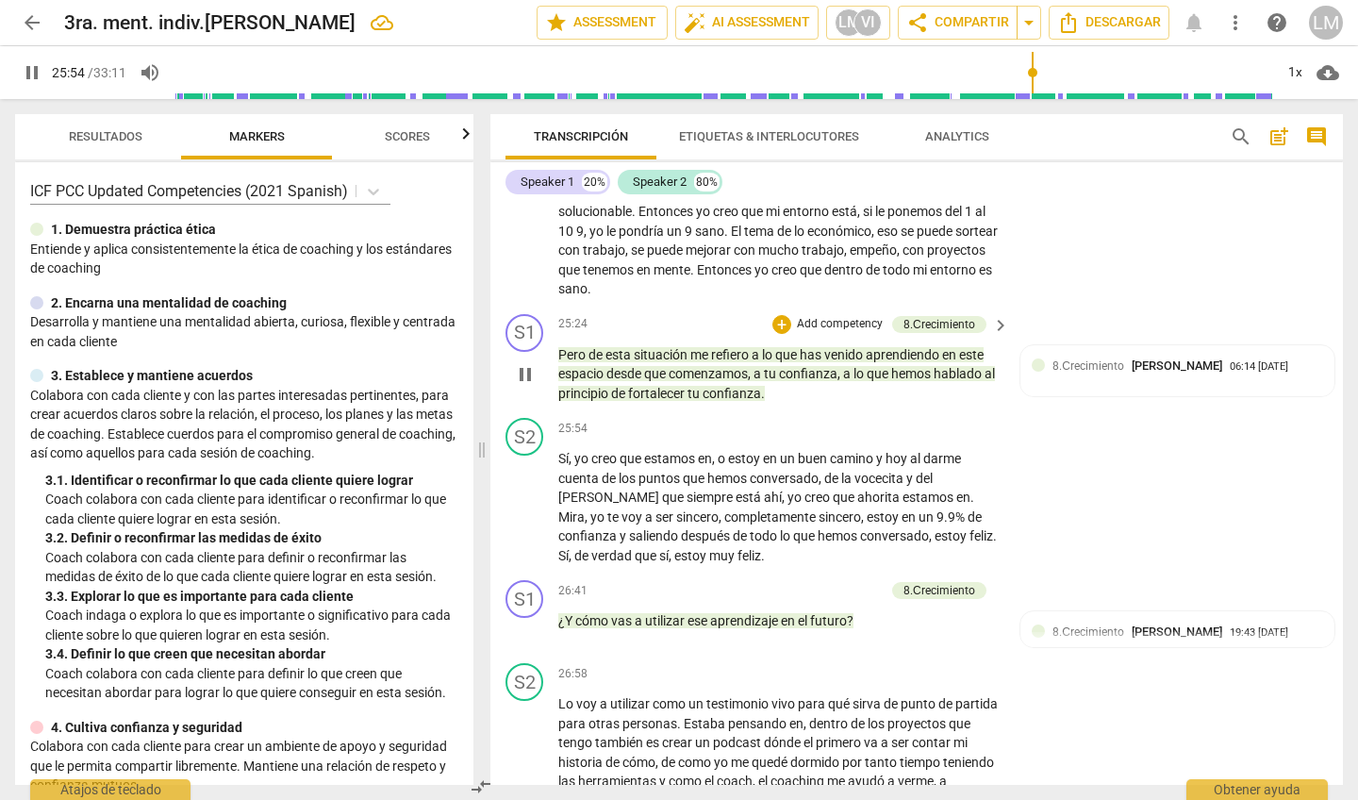
click at [839, 316] on p "Add competency" at bounding box center [840, 324] width 90 height 17
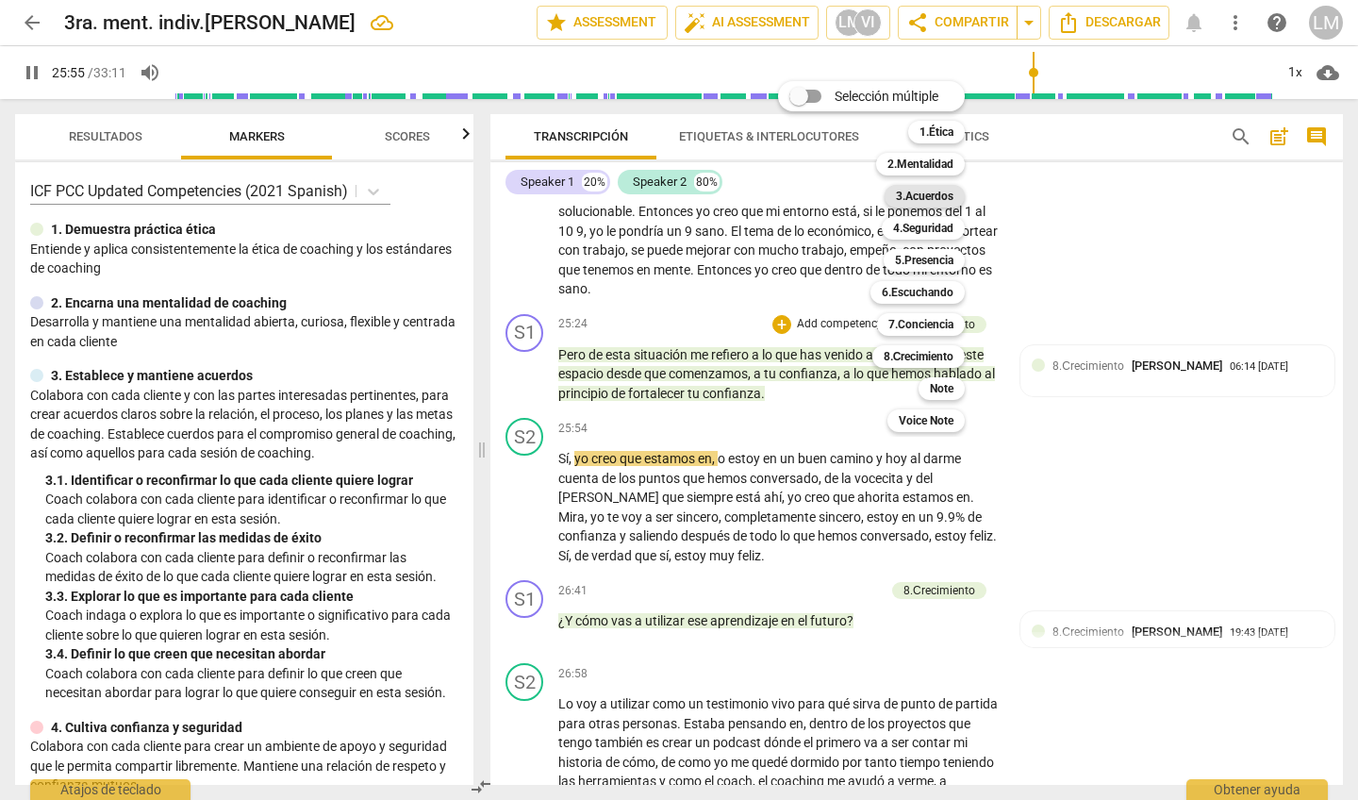
click at [927, 193] on b "3.Acuerdos" at bounding box center [925, 196] width 58 height 23
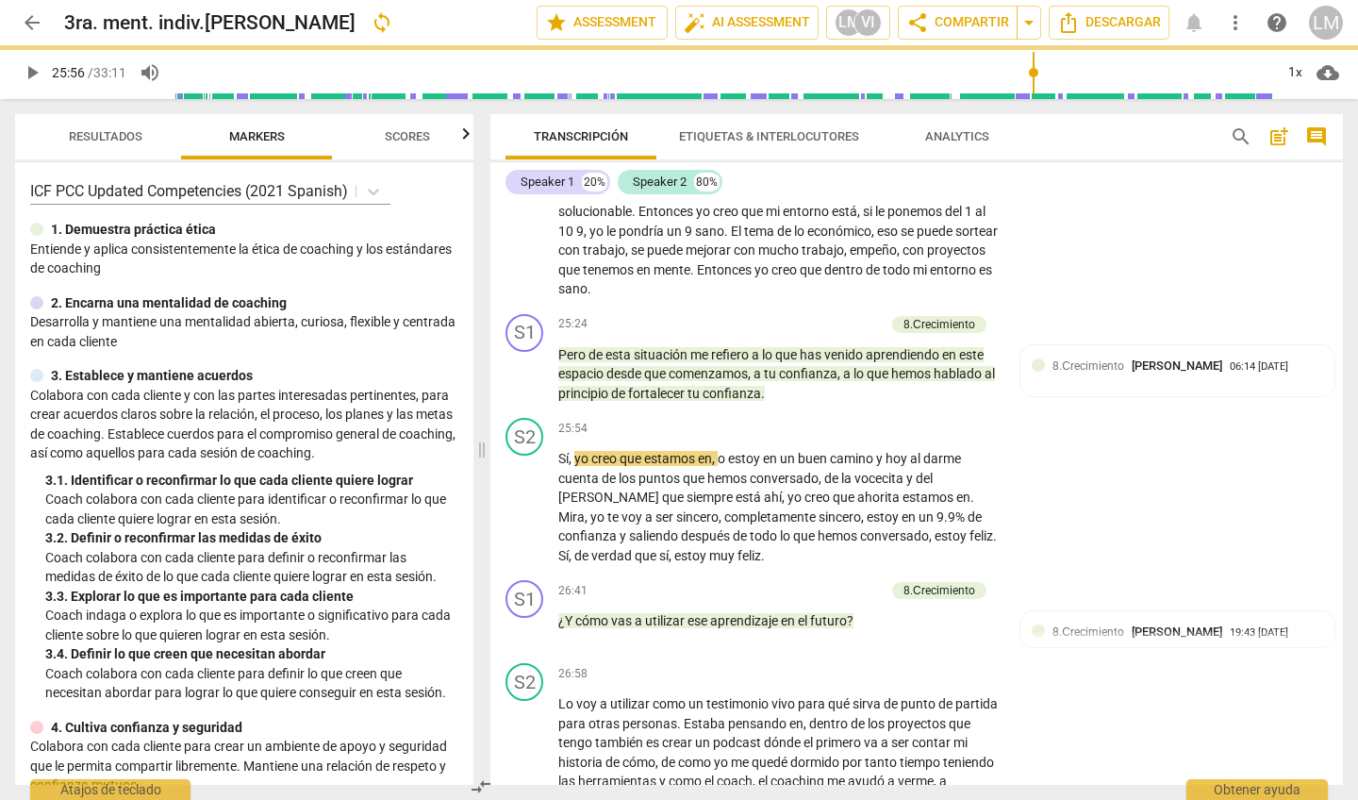
type input "1556"
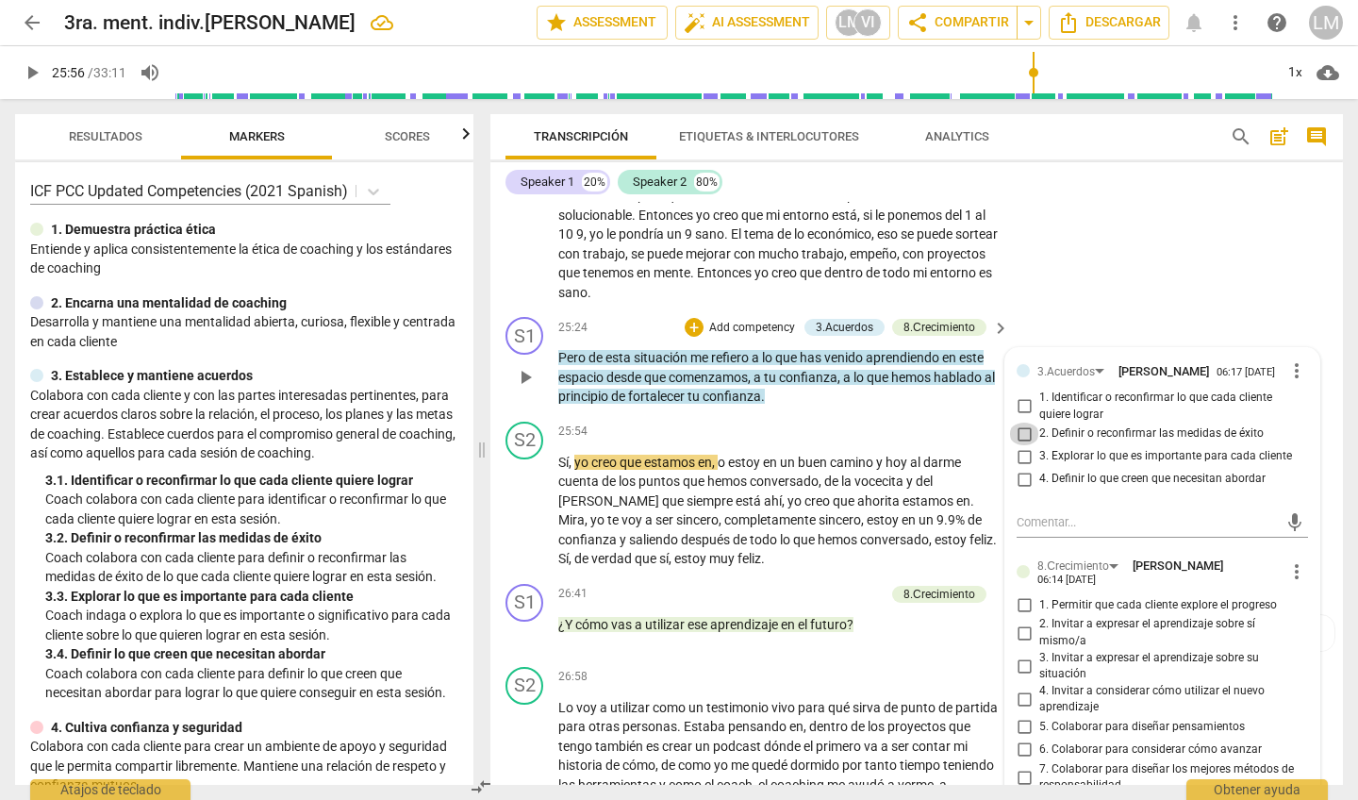
click at [1024, 423] on input "2. Definir o reconfirmar las medidas de éxito" at bounding box center [1024, 434] width 30 height 23
checkbox input "true"
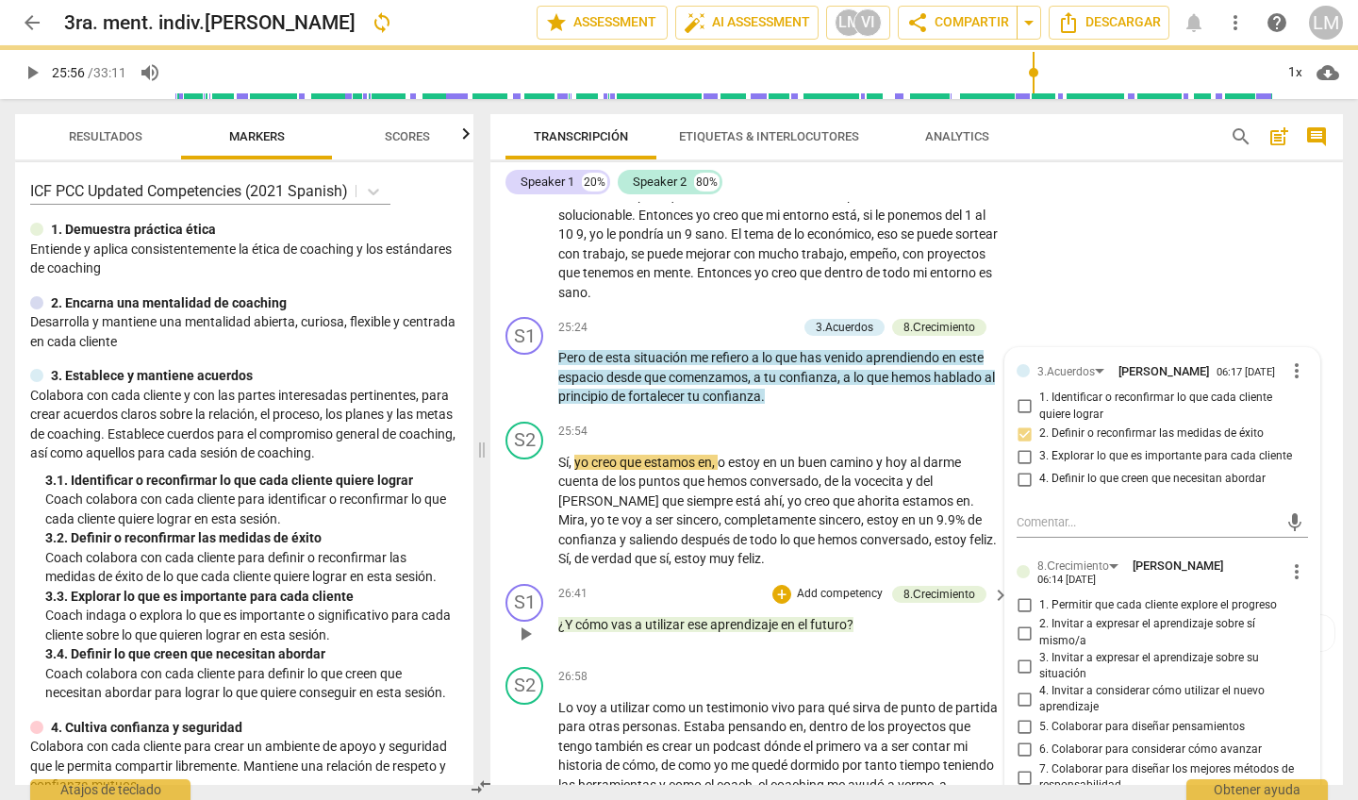
click at [933, 584] on div "26:41 + Add competency 8.Сrecimiento keyboard_arrow_right ¿Y cómo vas a utiliza…" at bounding box center [784, 618] width 453 height 68
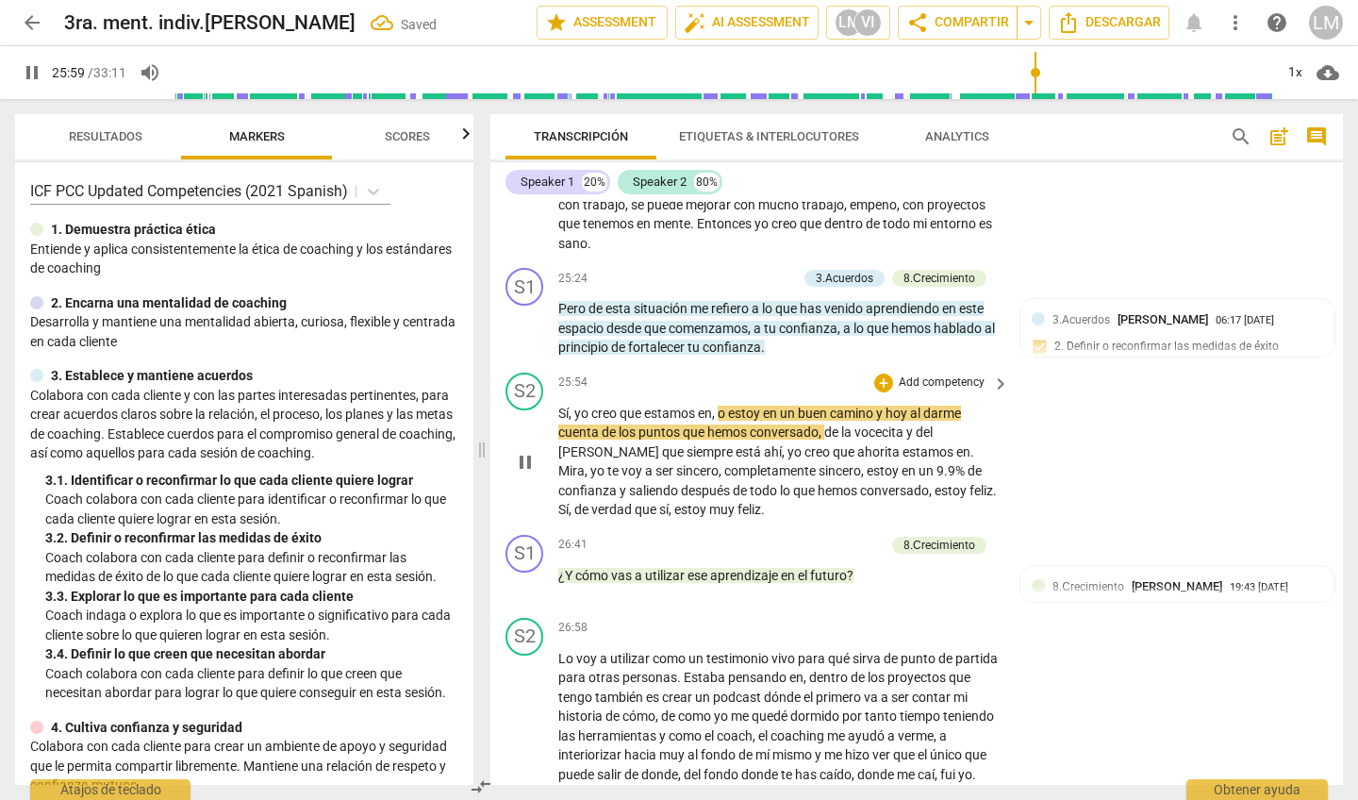
scroll to position [5231, 0]
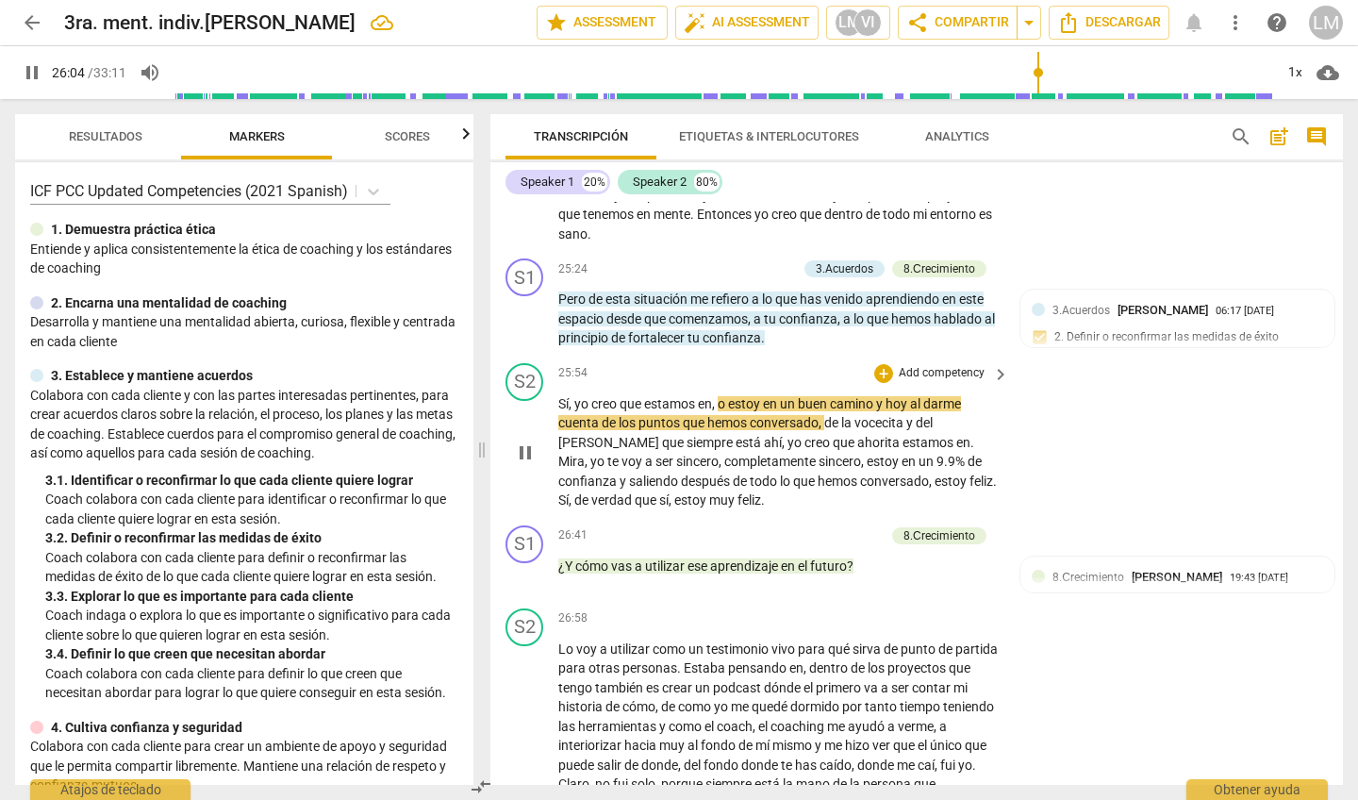
click at [1035, 356] on div "S2 play_arrow pause 25:54 + Add competency keyboard_arrow_right Sí , yo creo qu…" at bounding box center [916, 437] width 853 height 162
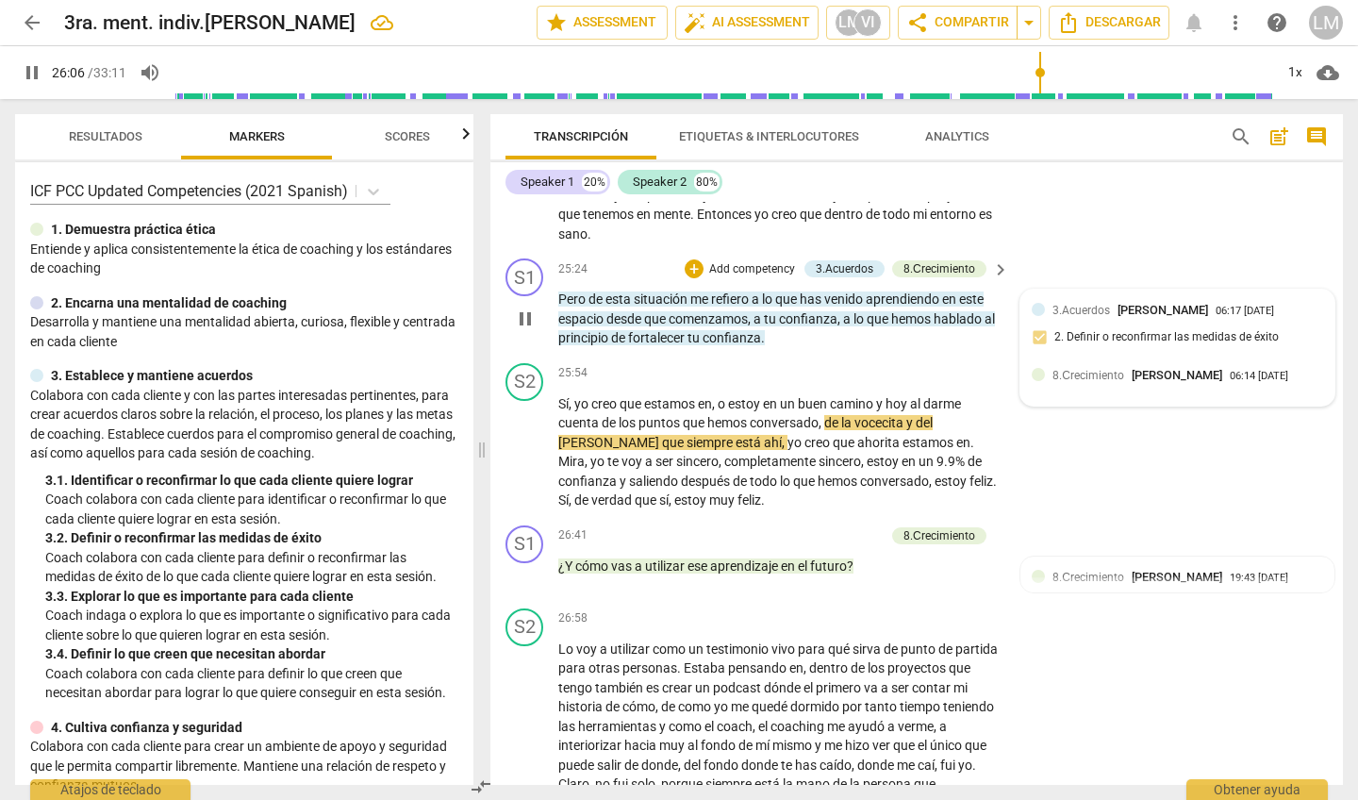
click at [1034, 368] on div at bounding box center [1038, 374] width 13 height 13
type input "1567"
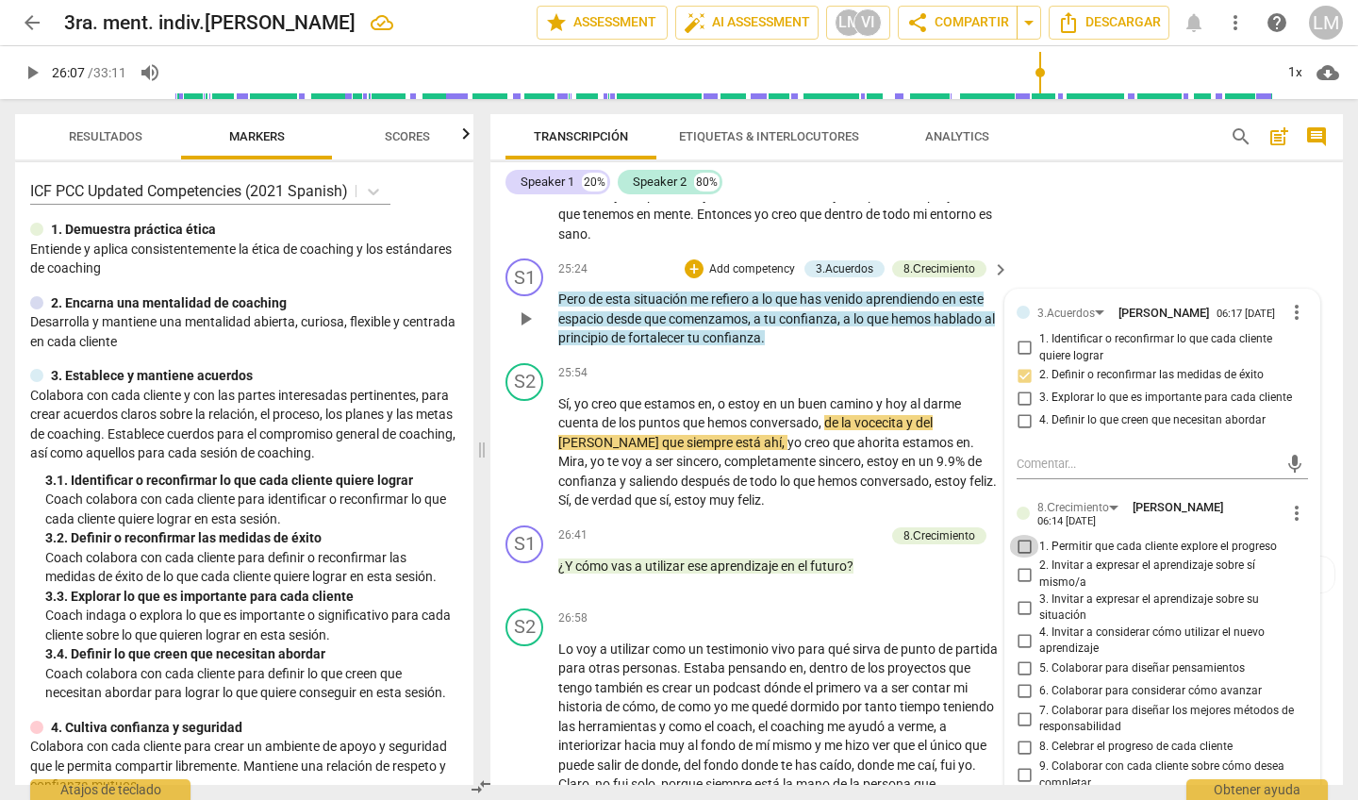
click at [1020, 535] on input "1. Permitir que cada cliente explore el progreso" at bounding box center [1024, 546] width 30 height 23
checkbox input "true"
click at [945, 608] on div "+ Add competency keyboard_arrow_right" at bounding box center [941, 618] width 141 height 21
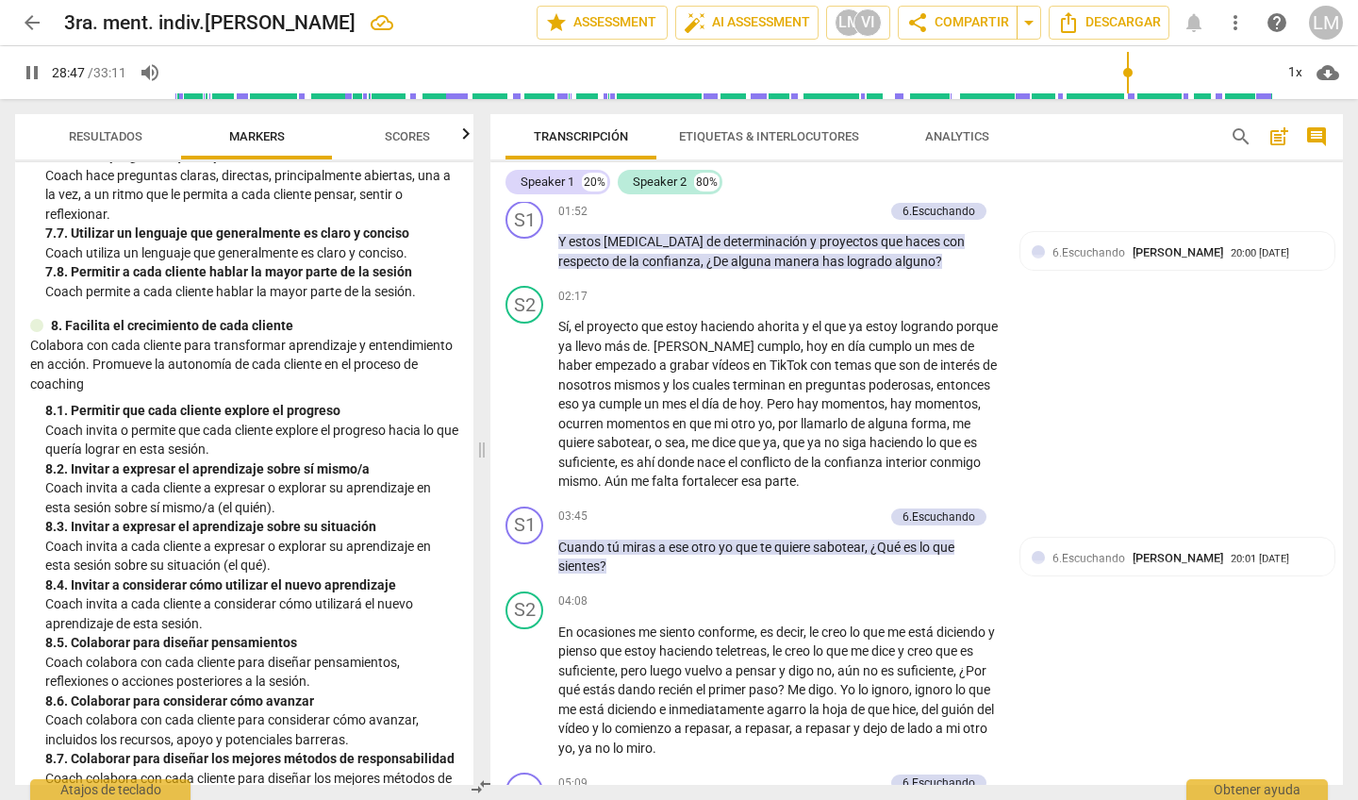
scroll to position [727, 0]
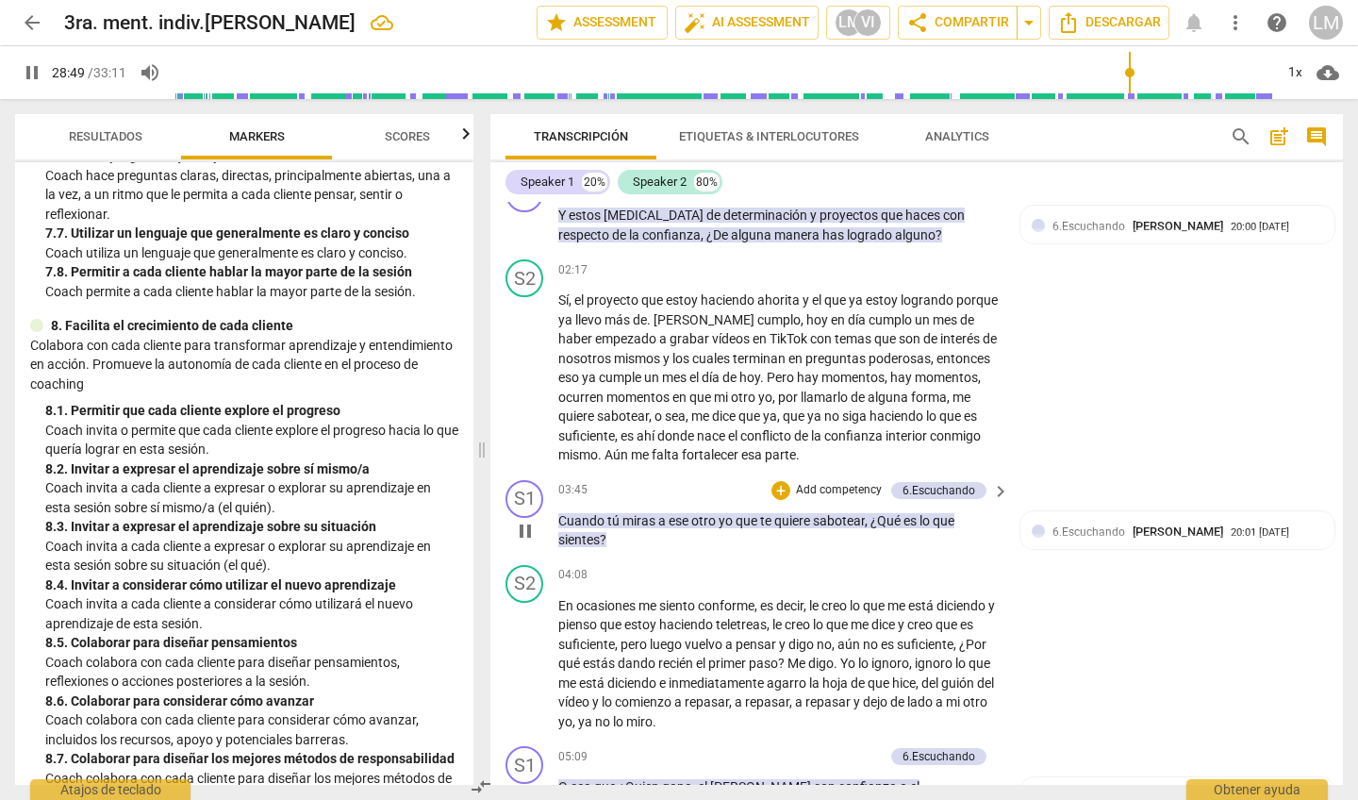
click at [844, 482] on p "Add competency" at bounding box center [839, 490] width 90 height 17
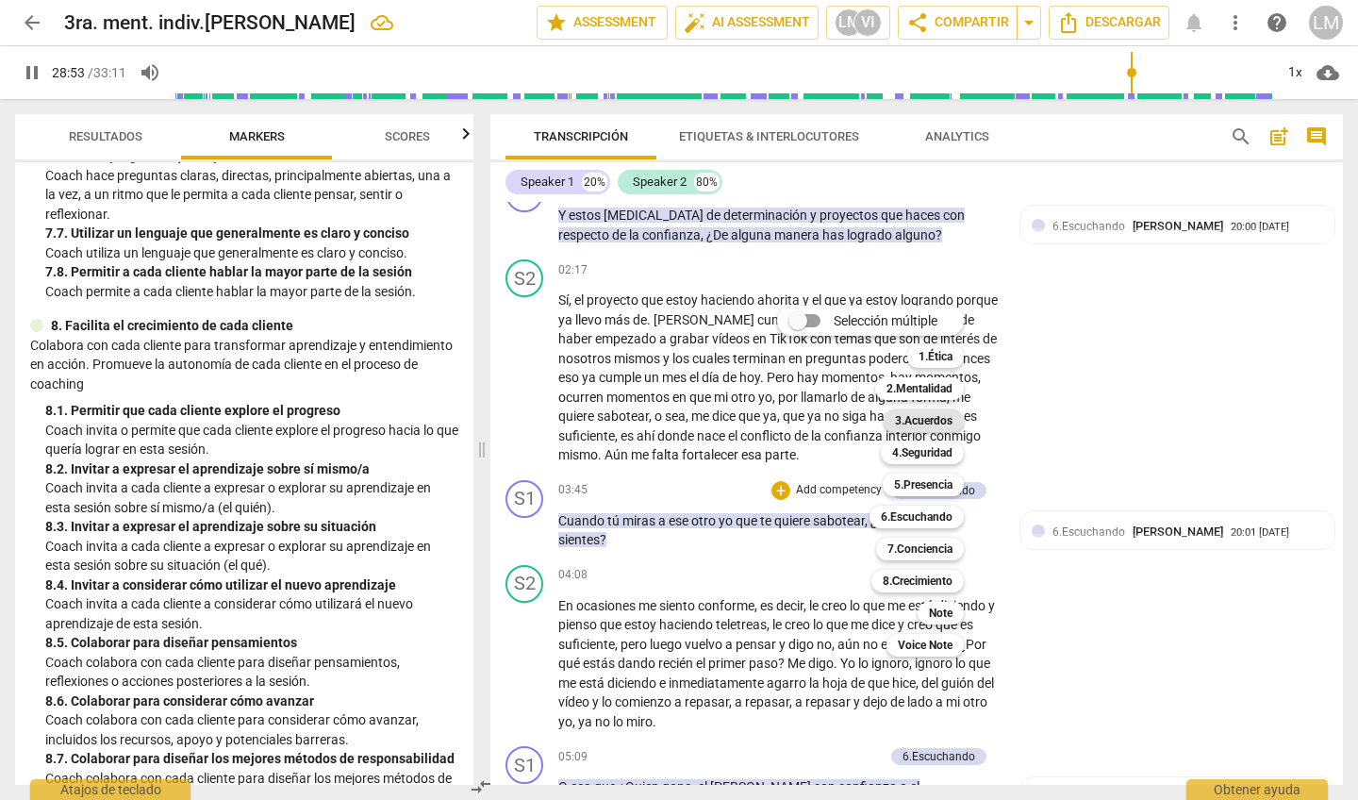
click at [925, 420] on b "3.Acuerdos" at bounding box center [924, 420] width 58 height 23
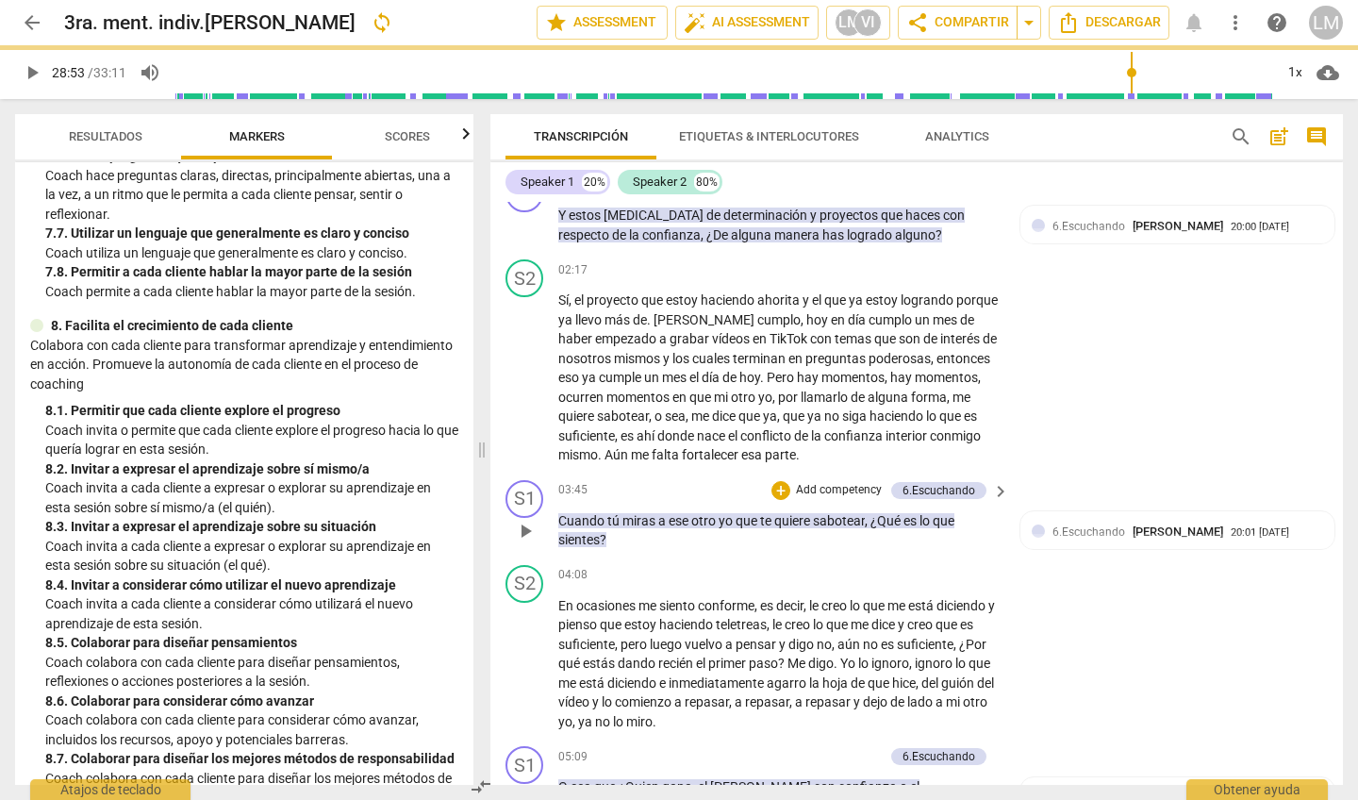
type input "1734"
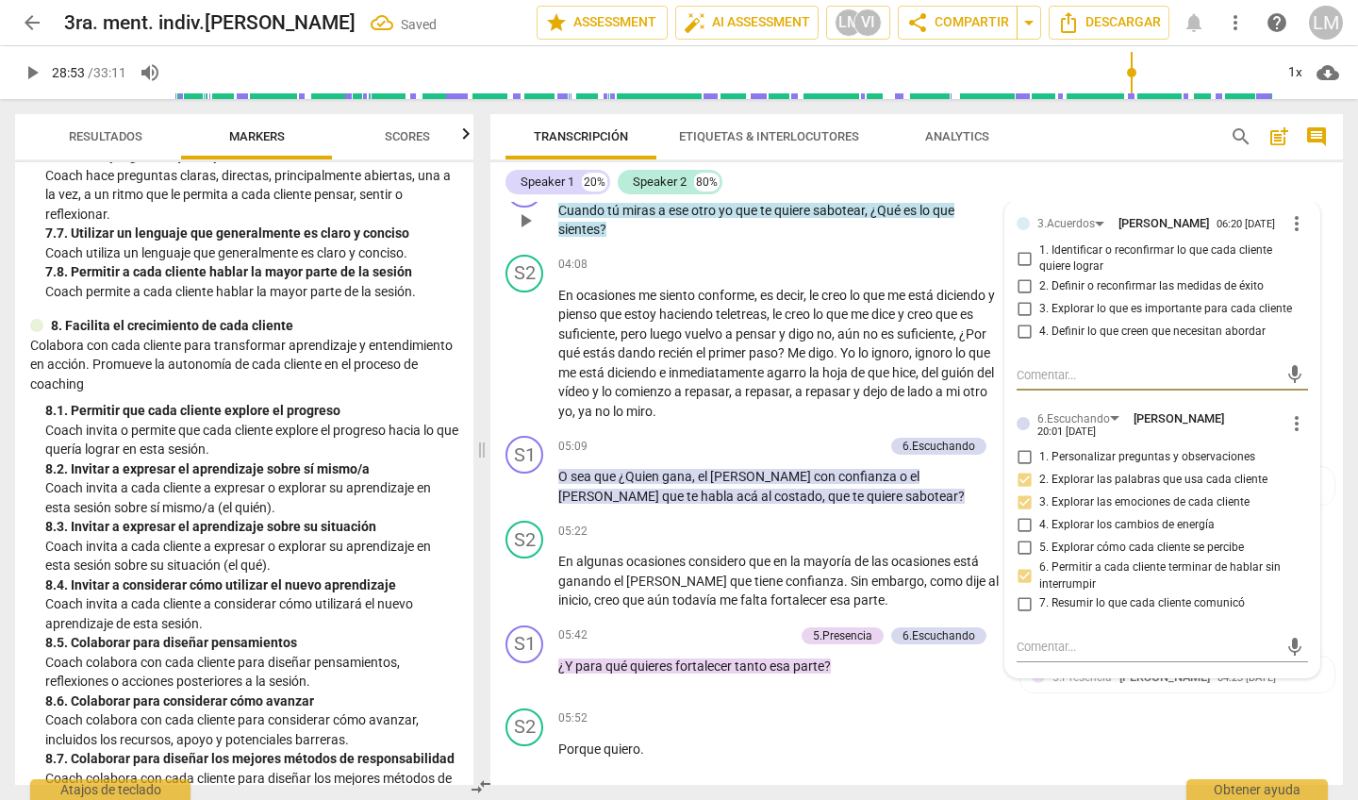
scroll to position [1057, 0]
click at [1022, 305] on input "3. Explorar lo que es importante para cada cliente" at bounding box center [1024, 310] width 30 height 23
checkbox input "true"
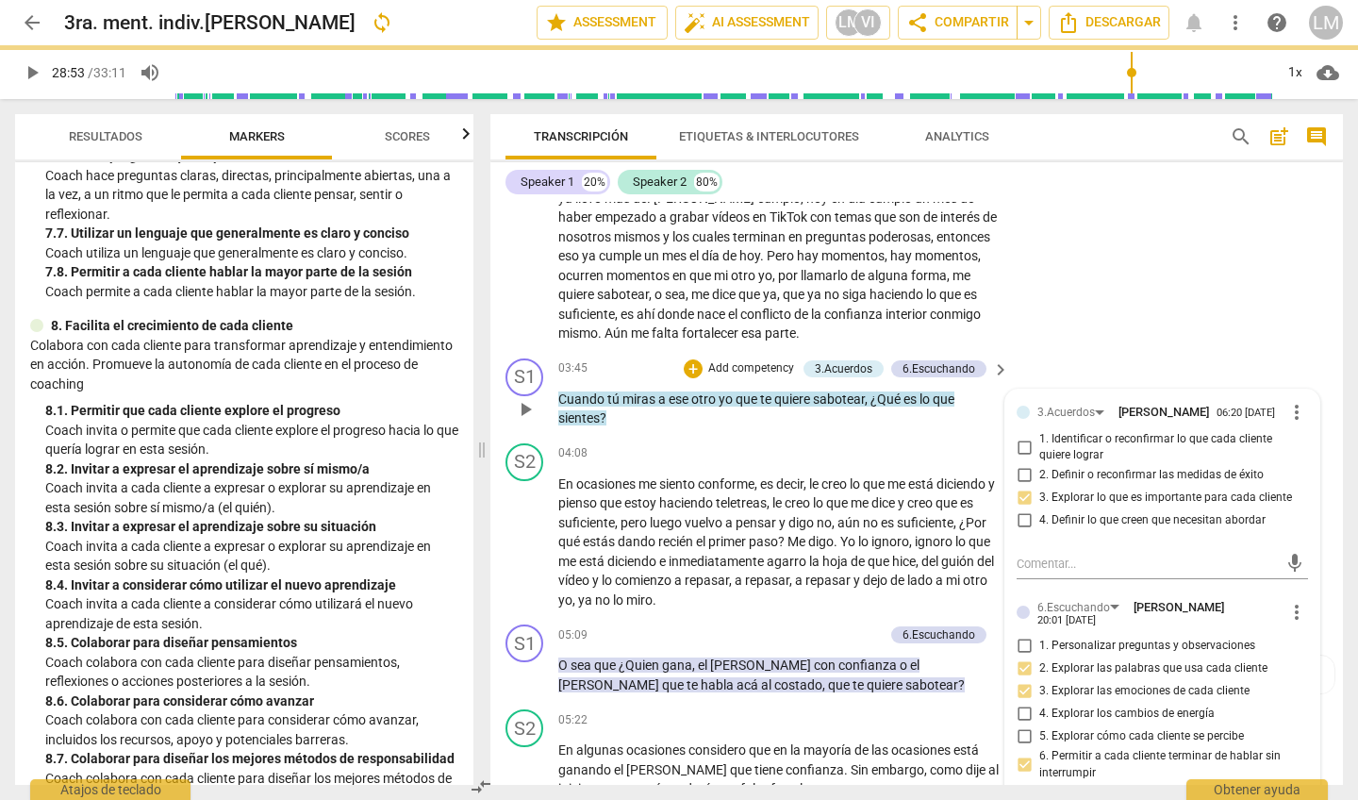
scroll to position [848, 0]
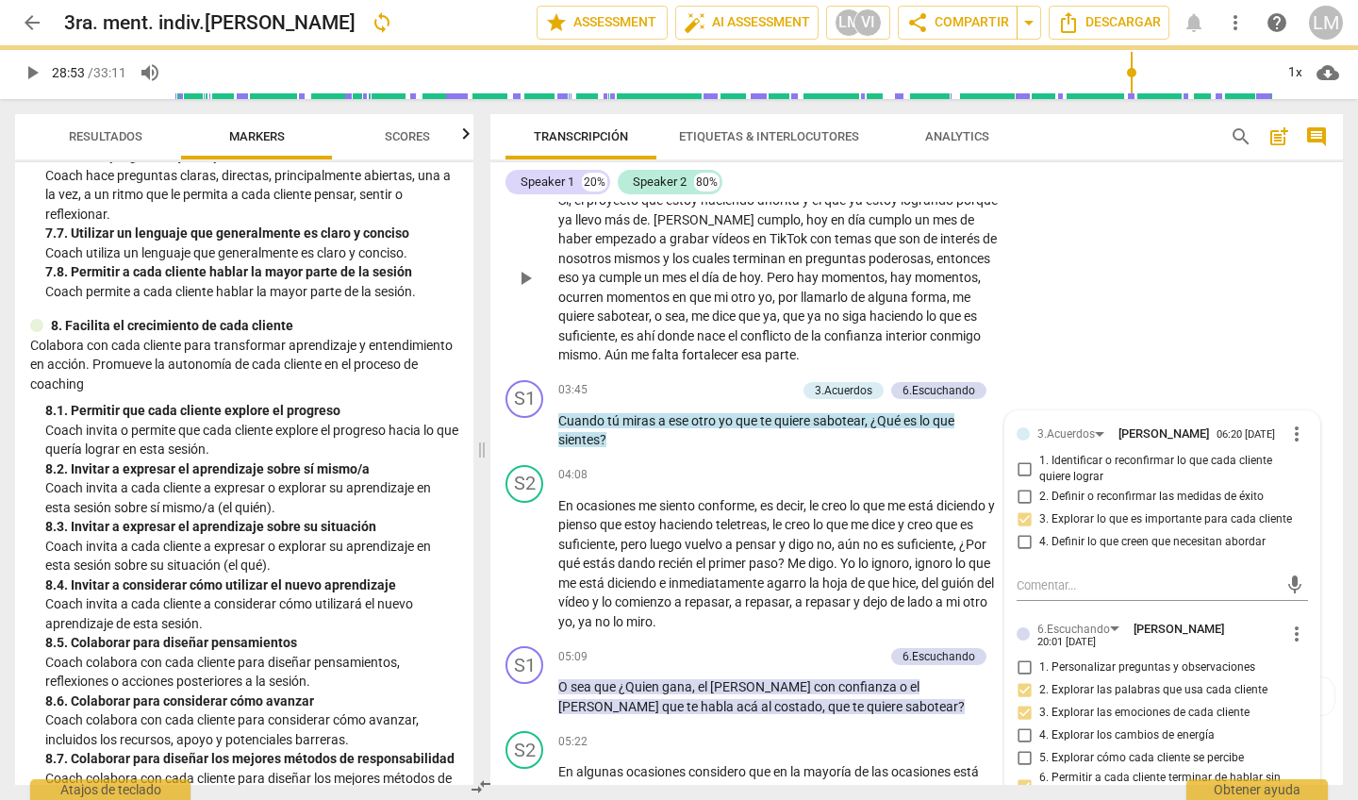
type input "1734"
checkbox input "true"
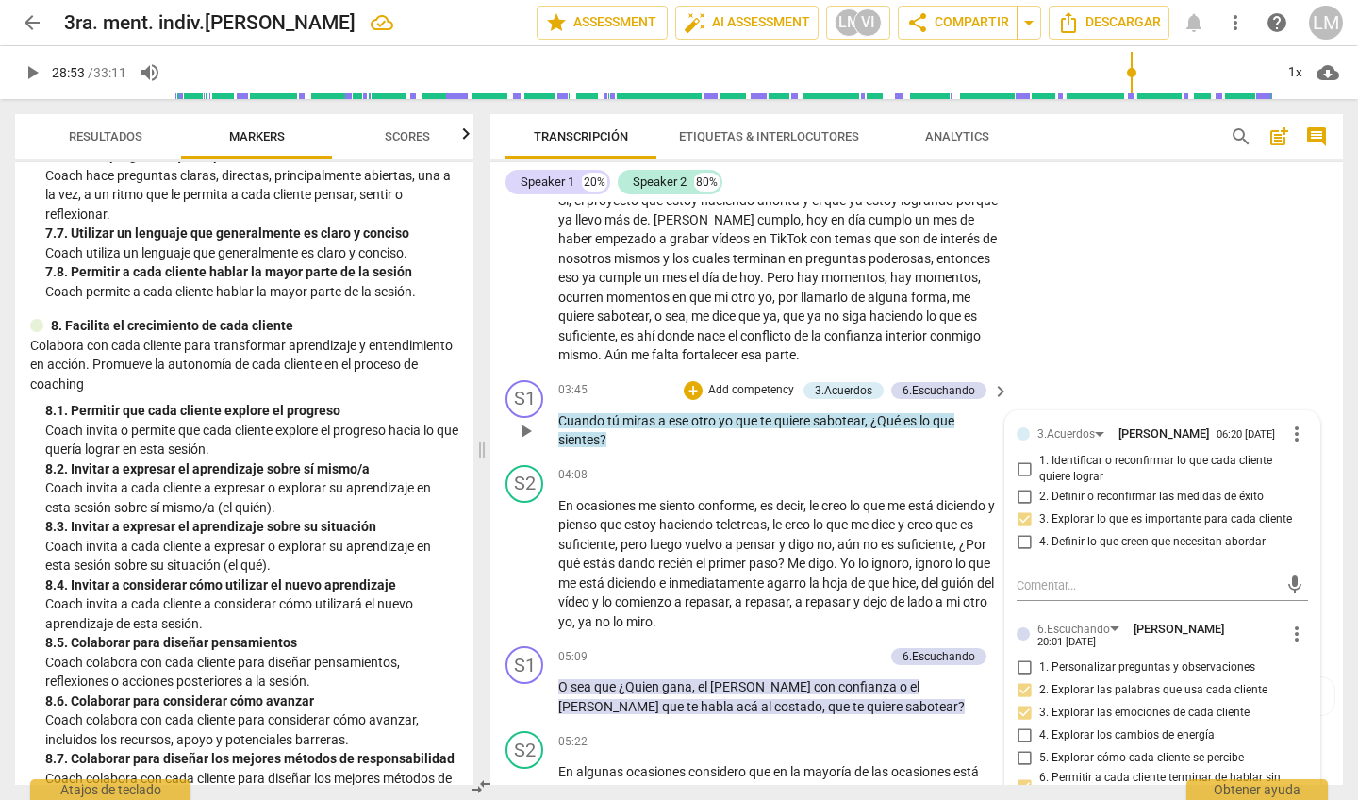
click at [1292, 429] on span "more_vert" at bounding box center [1297, 434] width 23 height 23
click at [1300, 455] on li "Borrar" at bounding box center [1311, 463] width 66 height 36
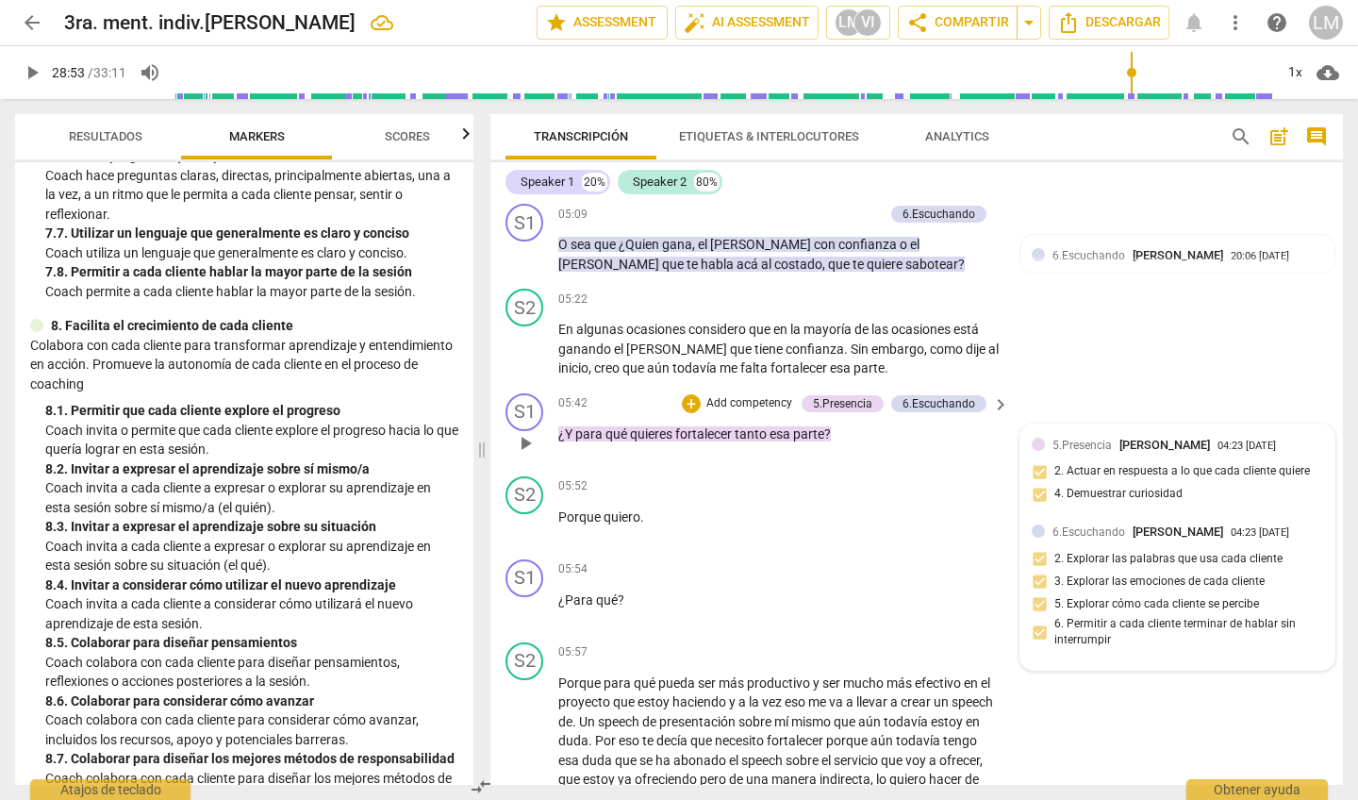
scroll to position [1292, 0]
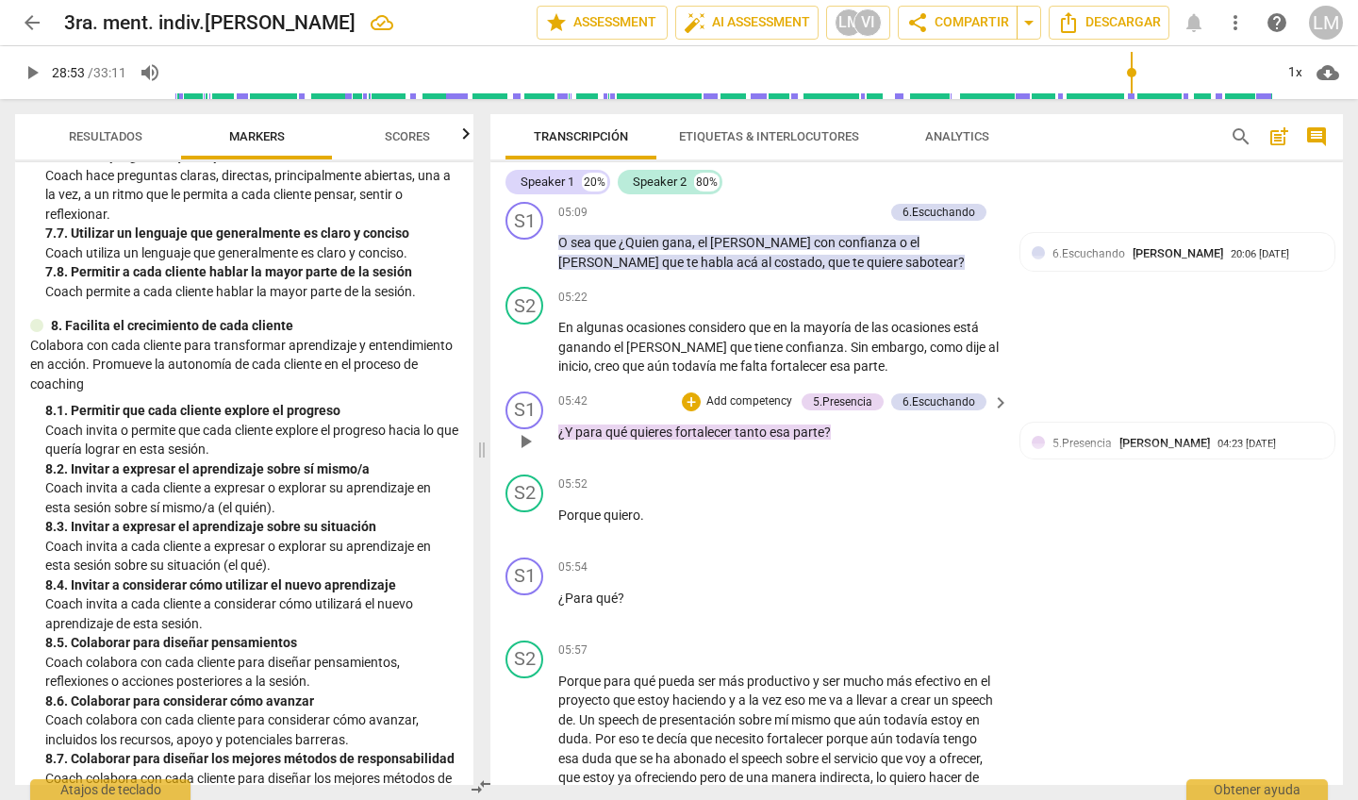
click at [754, 393] on p "Add competency" at bounding box center [750, 401] width 90 height 17
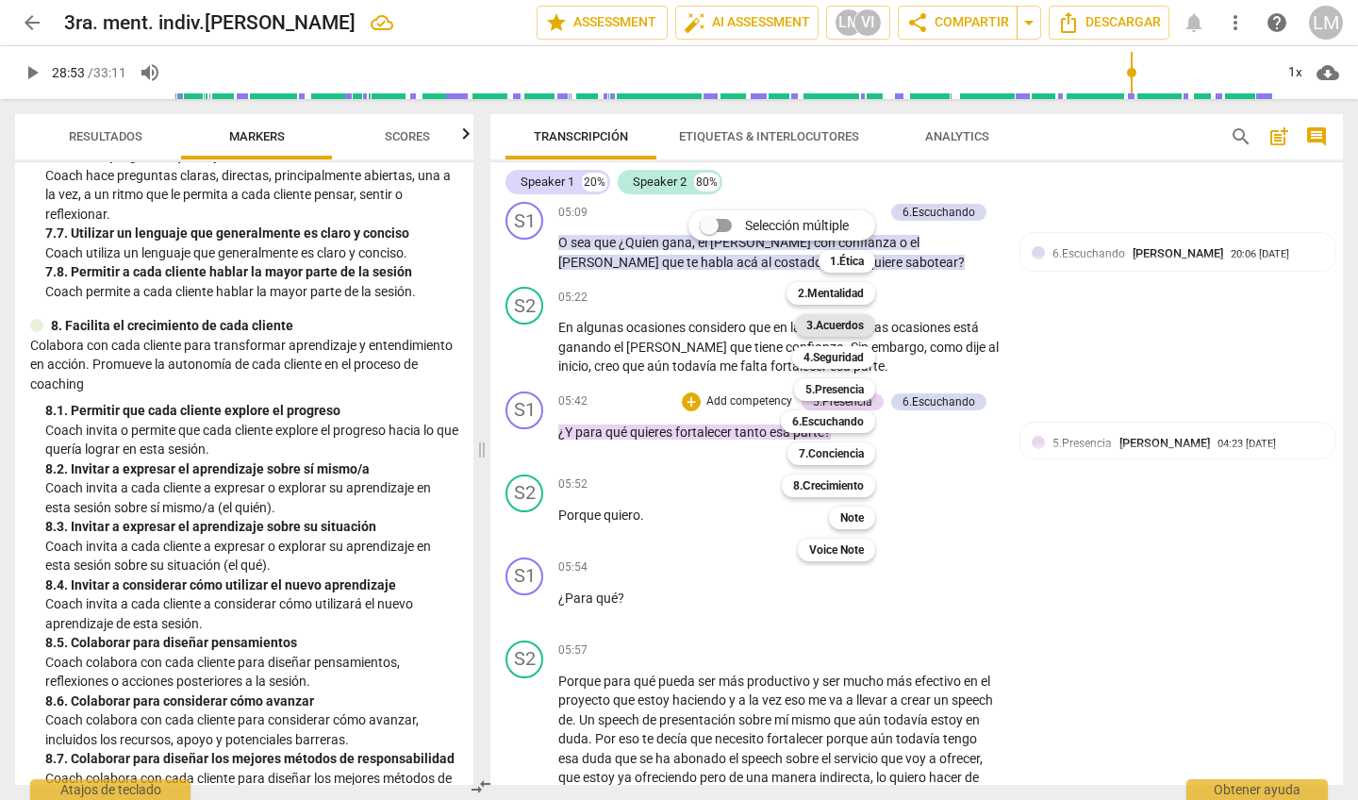
click at [839, 324] on b "3.Acuerdos" at bounding box center [835, 325] width 58 height 23
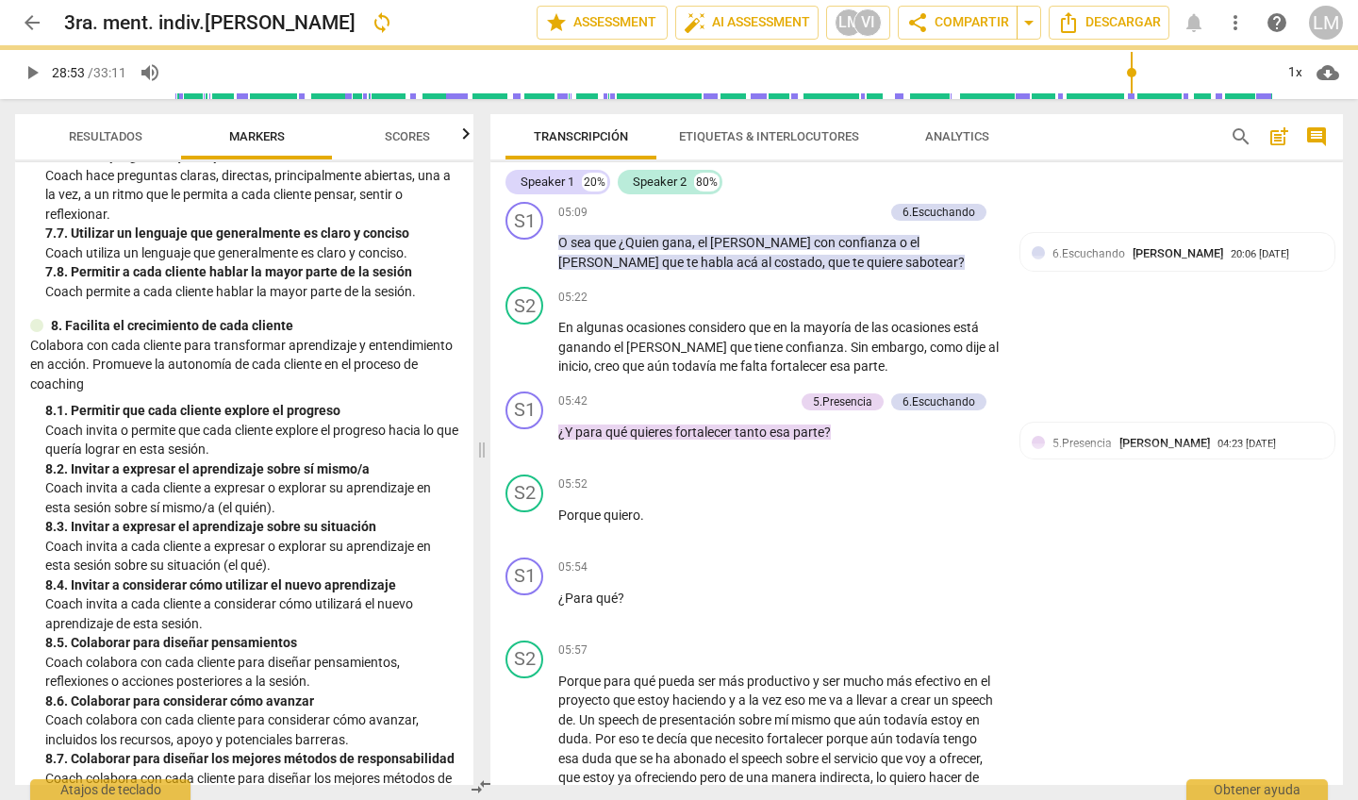
type input "1734"
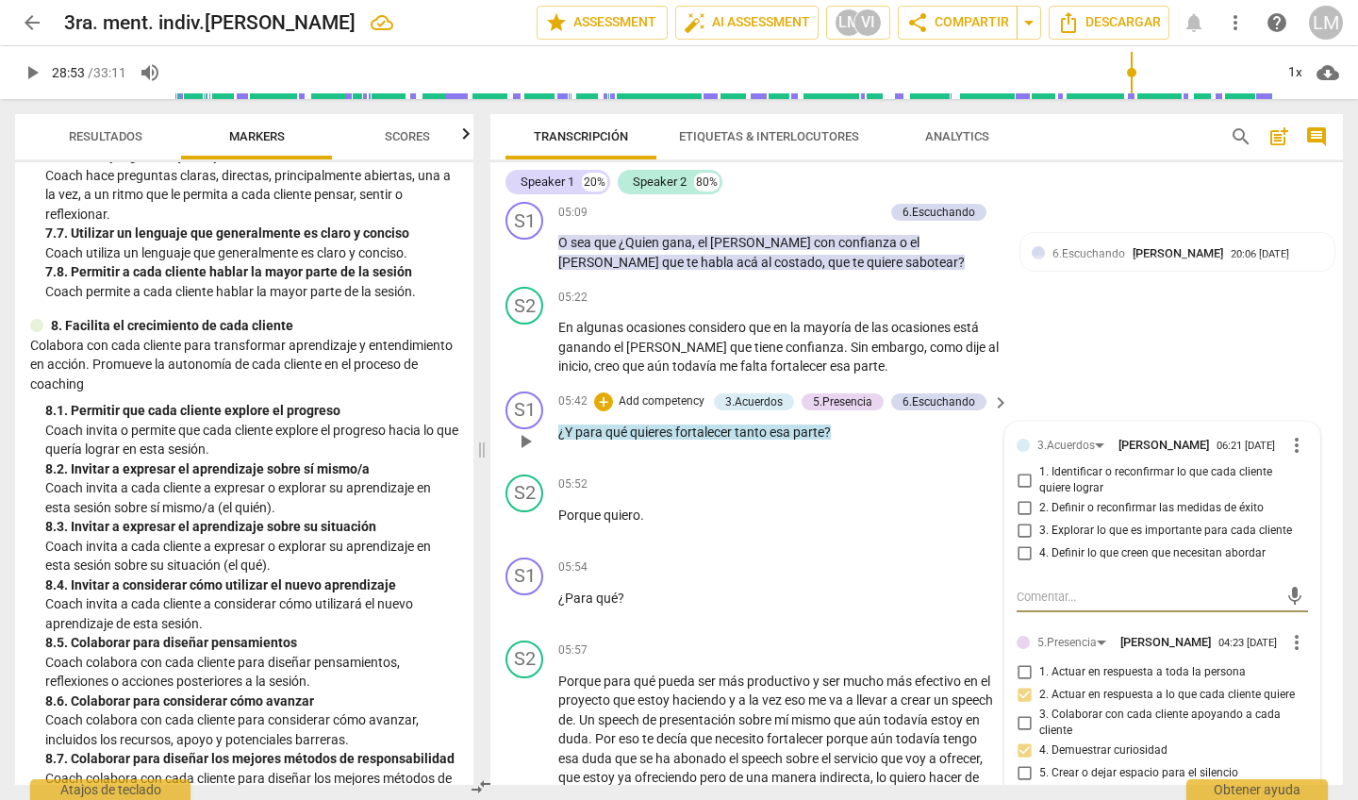
click at [1030, 520] on input "3. Explorar lo que es importante para cada cliente" at bounding box center [1024, 531] width 30 height 23
checkbox input "true"
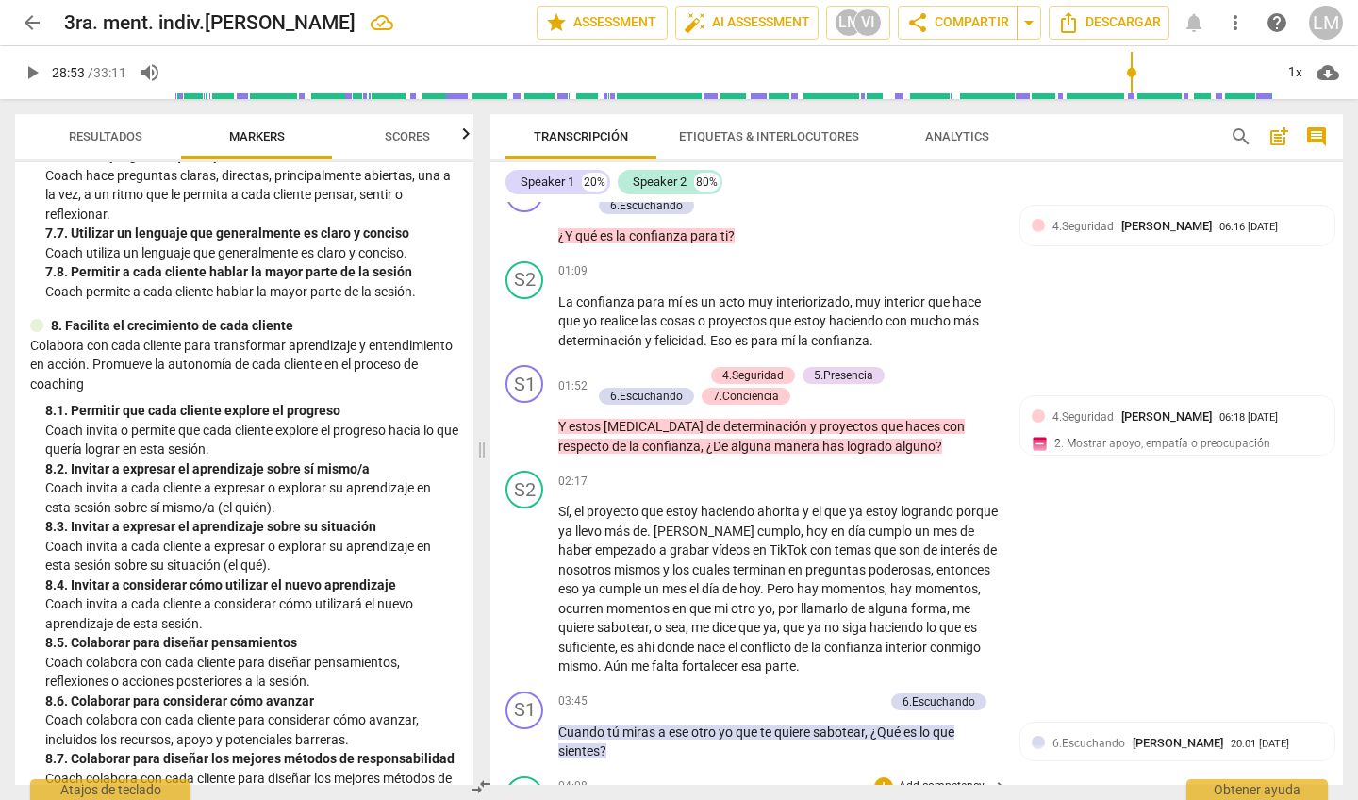
scroll to position [508, 0]
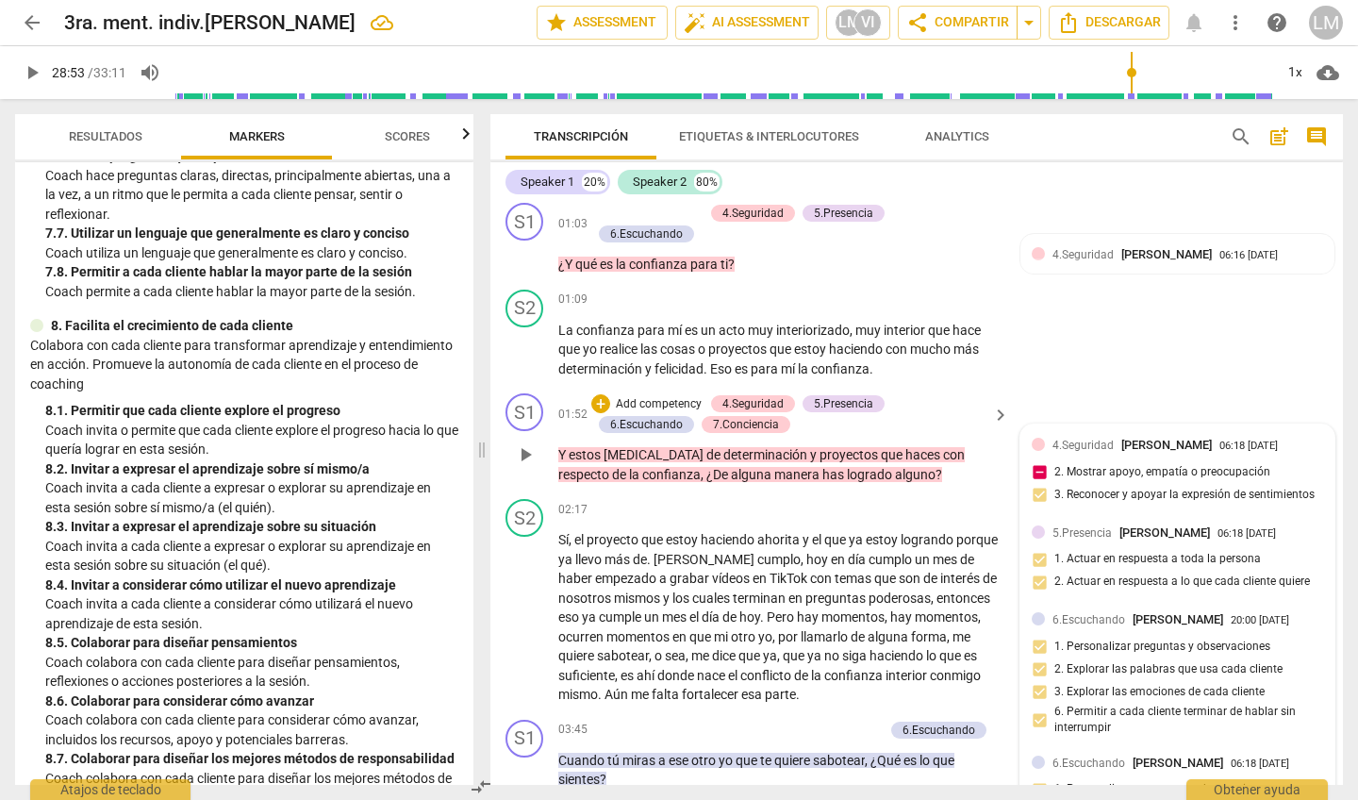
click at [1034, 478] on div "4.Seguridad Viviana Irene Gurruchaga 06:18 09-08-2025 2. Mostrar apoyo, empatía…" at bounding box center [1177, 476] width 291 height 80
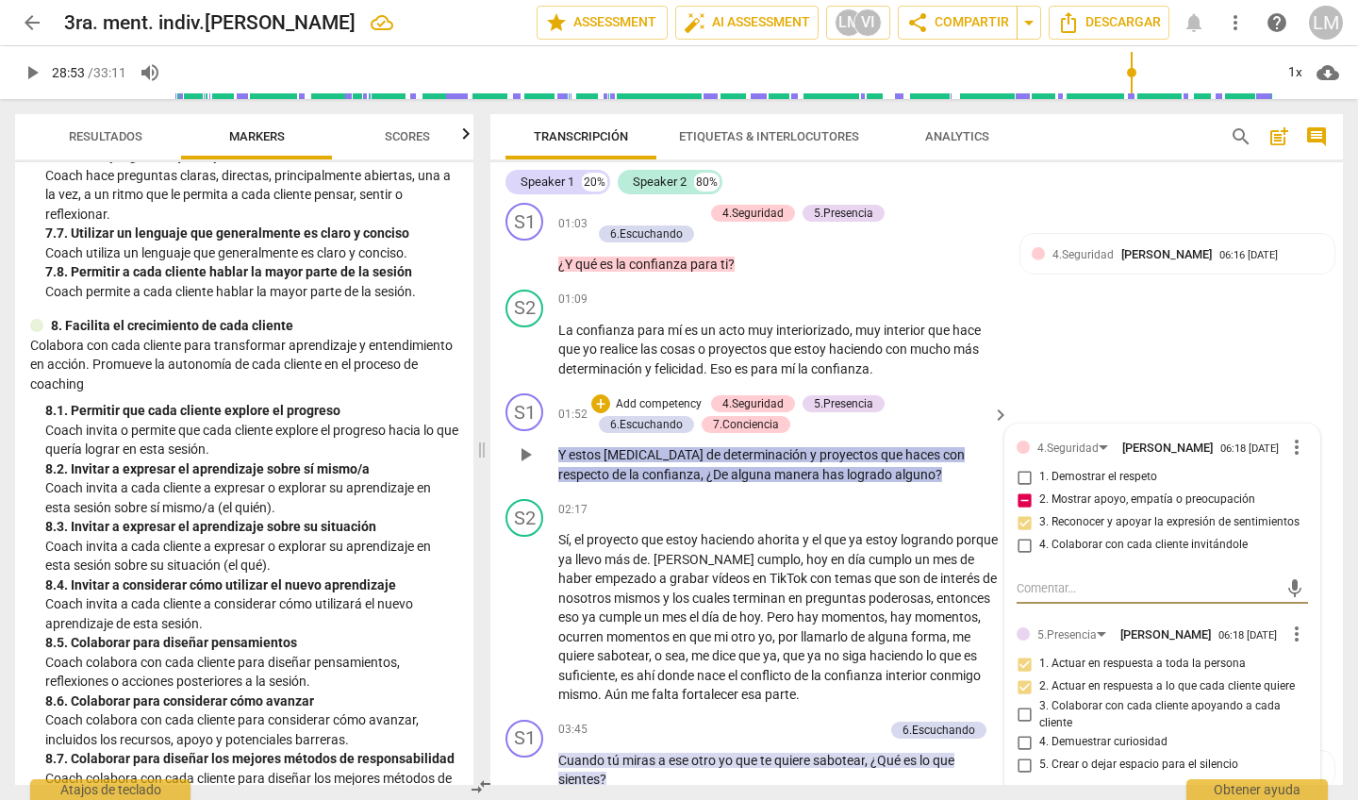
click at [1019, 504] on input "2. Mostrar apoyo, empatía o preocupación" at bounding box center [1024, 500] width 30 height 23
checkbox input "false"
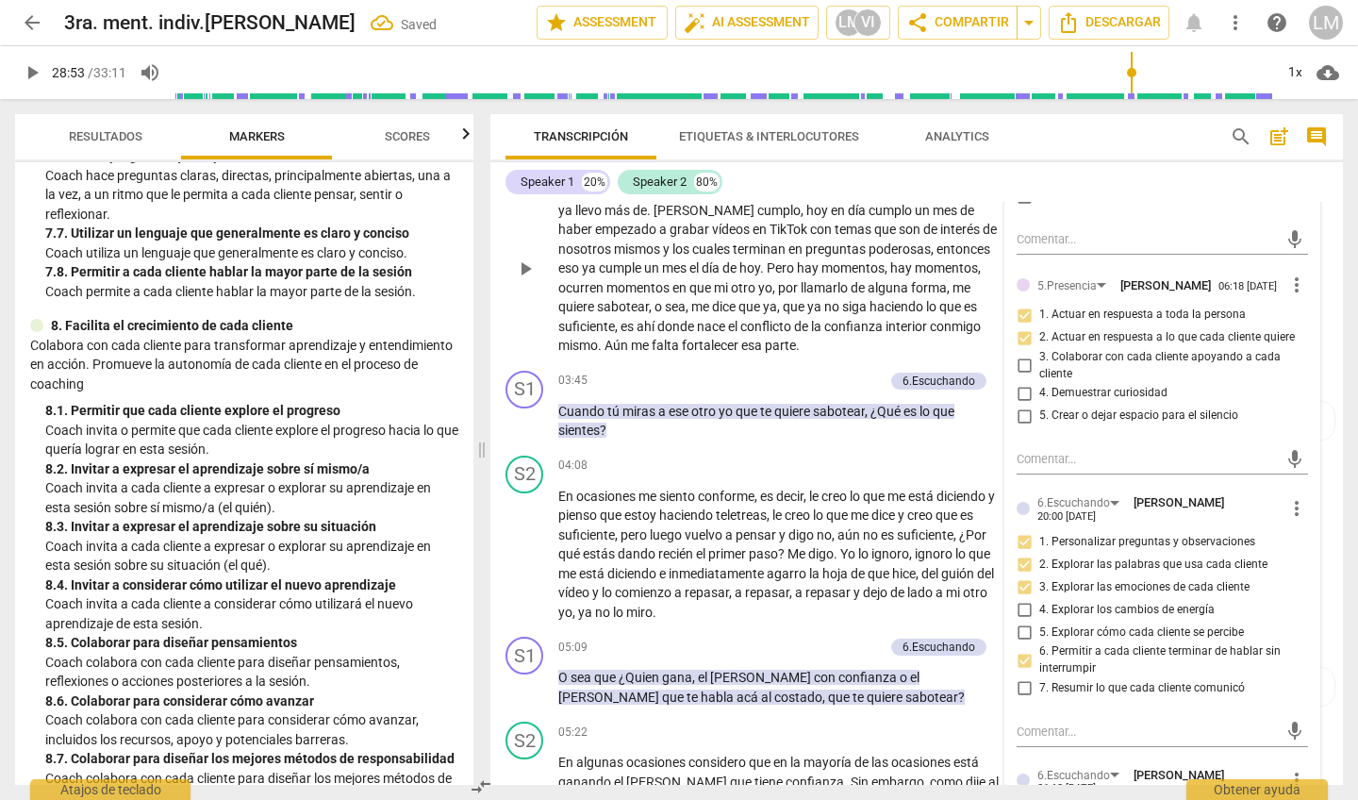
scroll to position [859, 0]
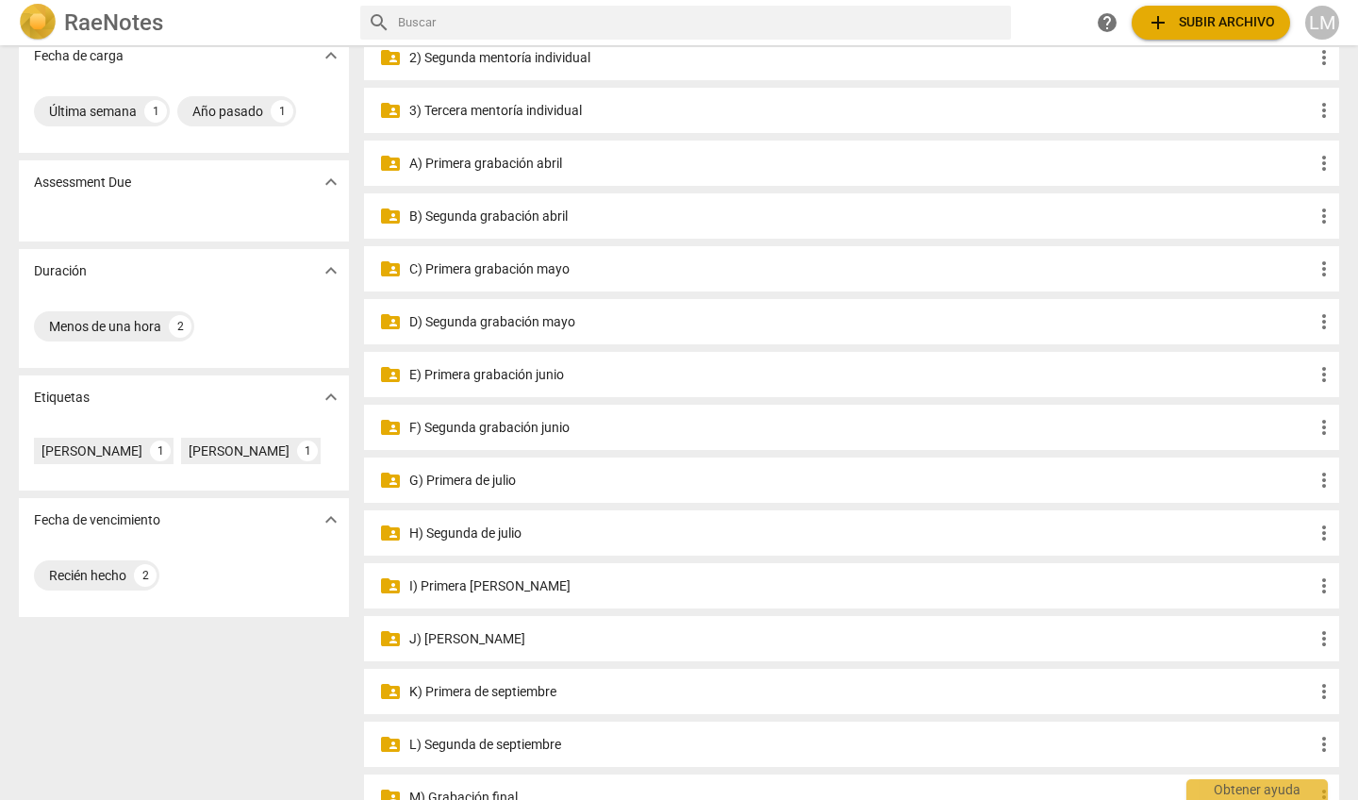
scroll to position [156, 0]
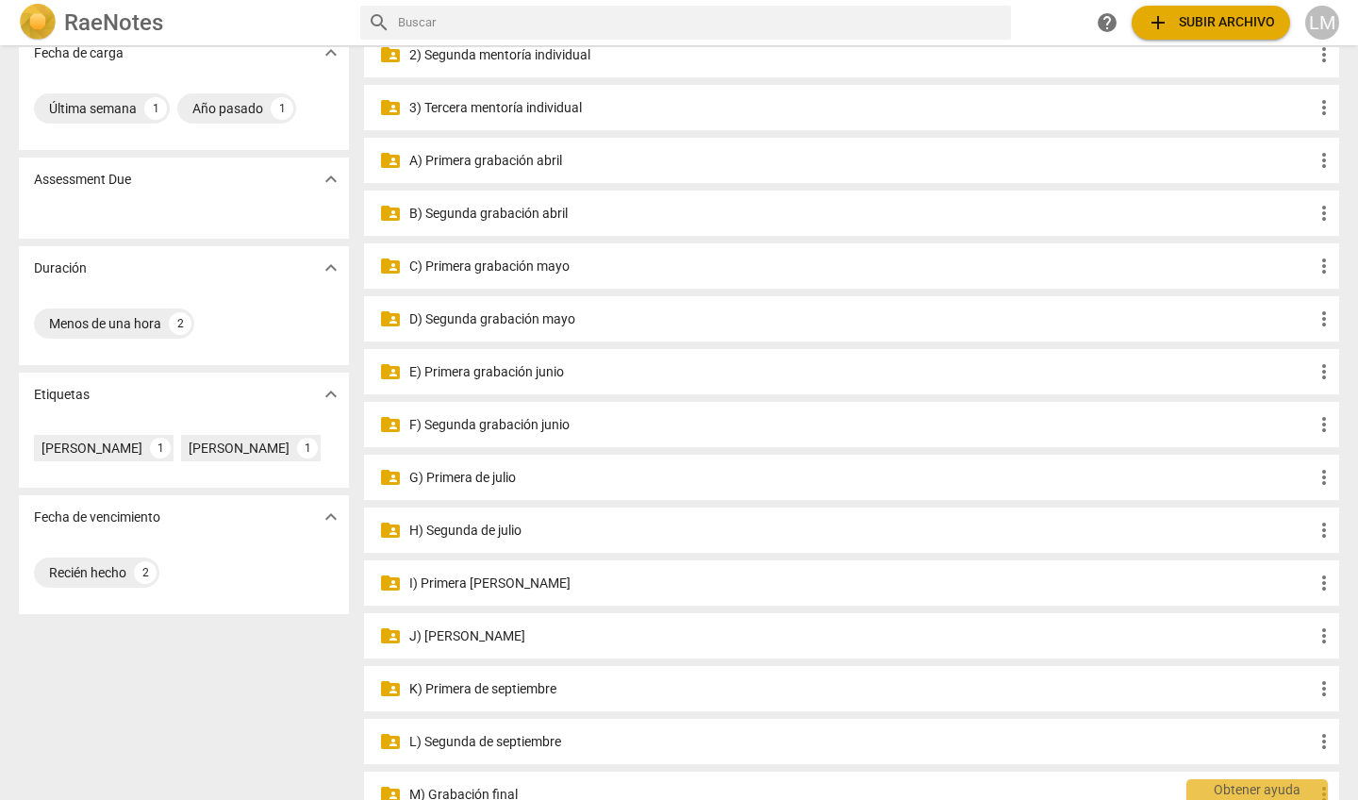
click at [518, 688] on p "K) Primera de septiembre" at bounding box center [861, 689] width 904 height 20
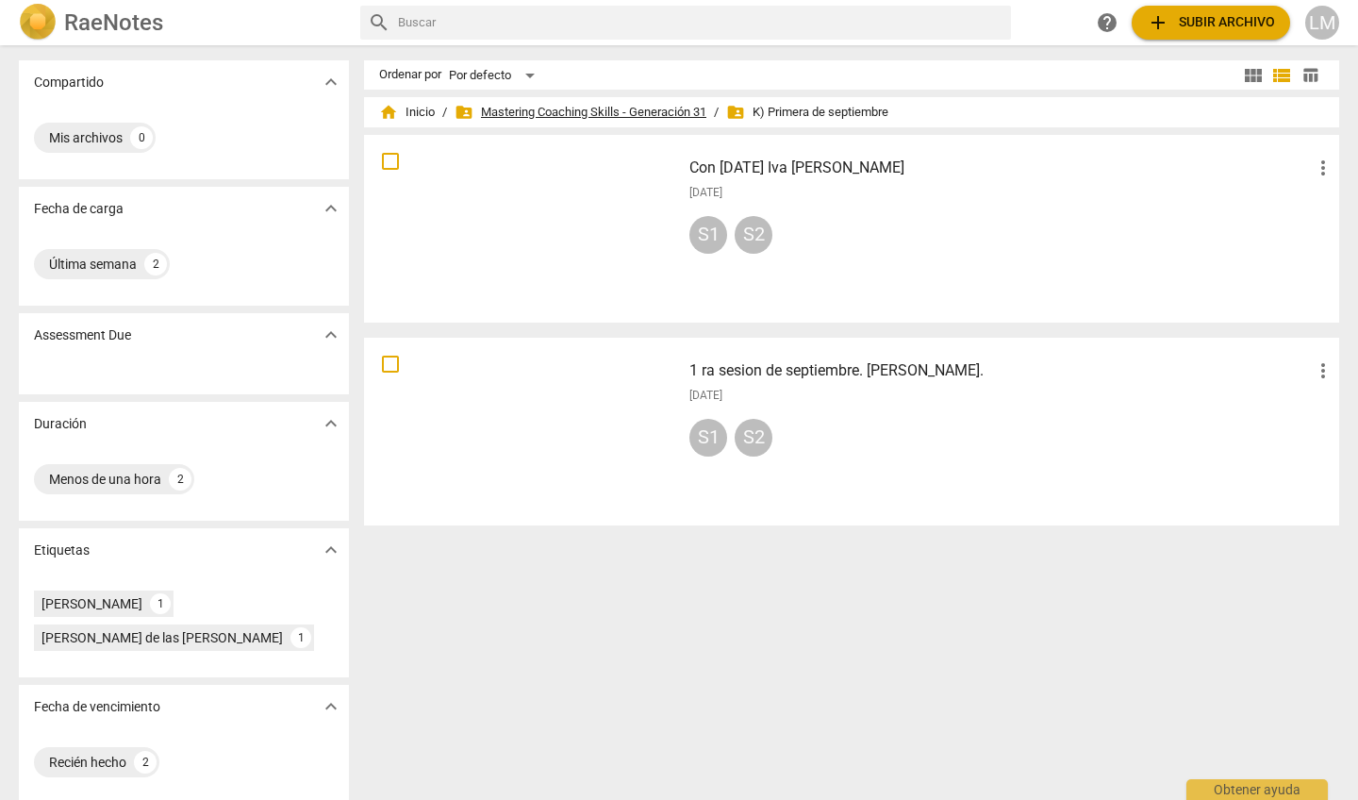
click at [590, 121] on span "folder_shared Mastering Coaching Skills - Generación 31" at bounding box center [581, 112] width 252 height 19
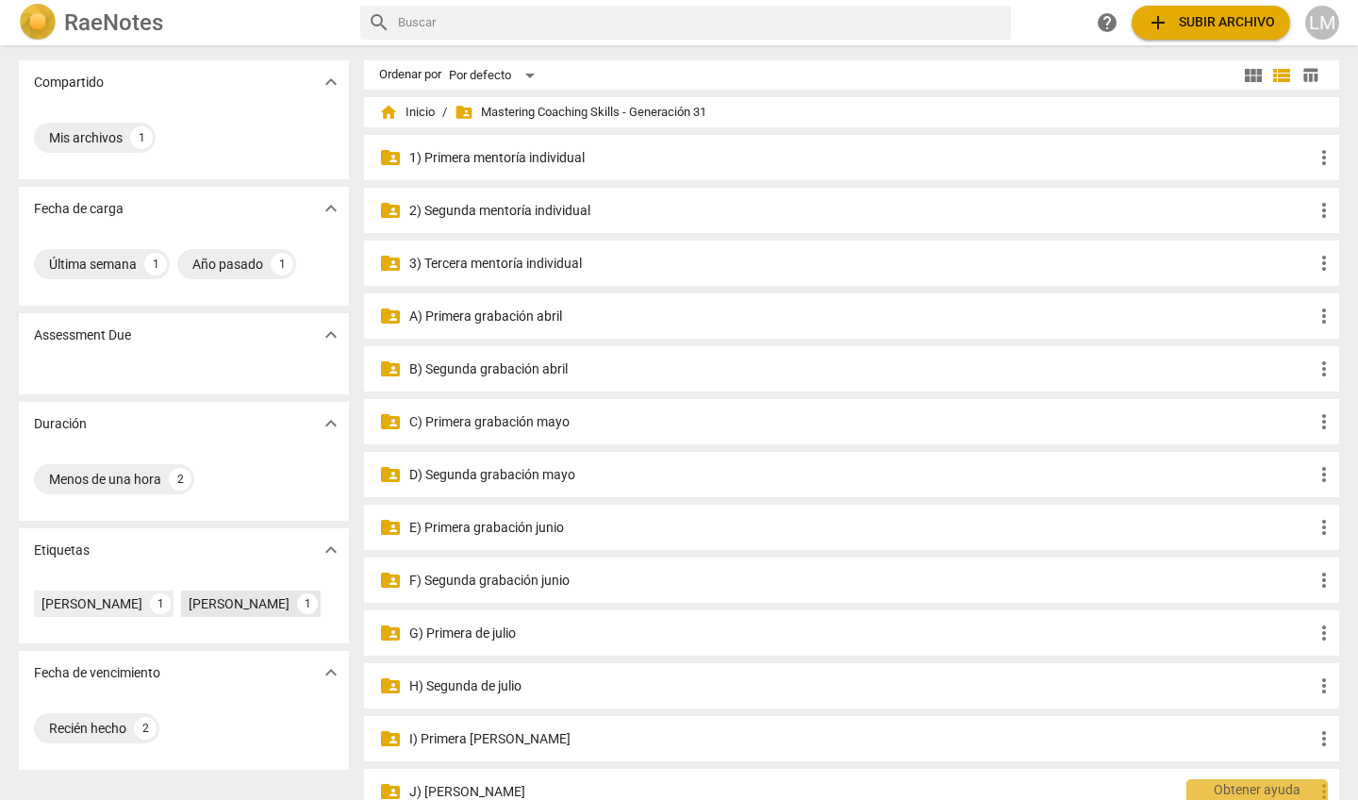
click at [210, 613] on div "[PERSON_NAME]" at bounding box center [239, 603] width 101 height 19
click at [142, 596] on div "[PERSON_NAME]" at bounding box center [92, 603] width 101 height 19
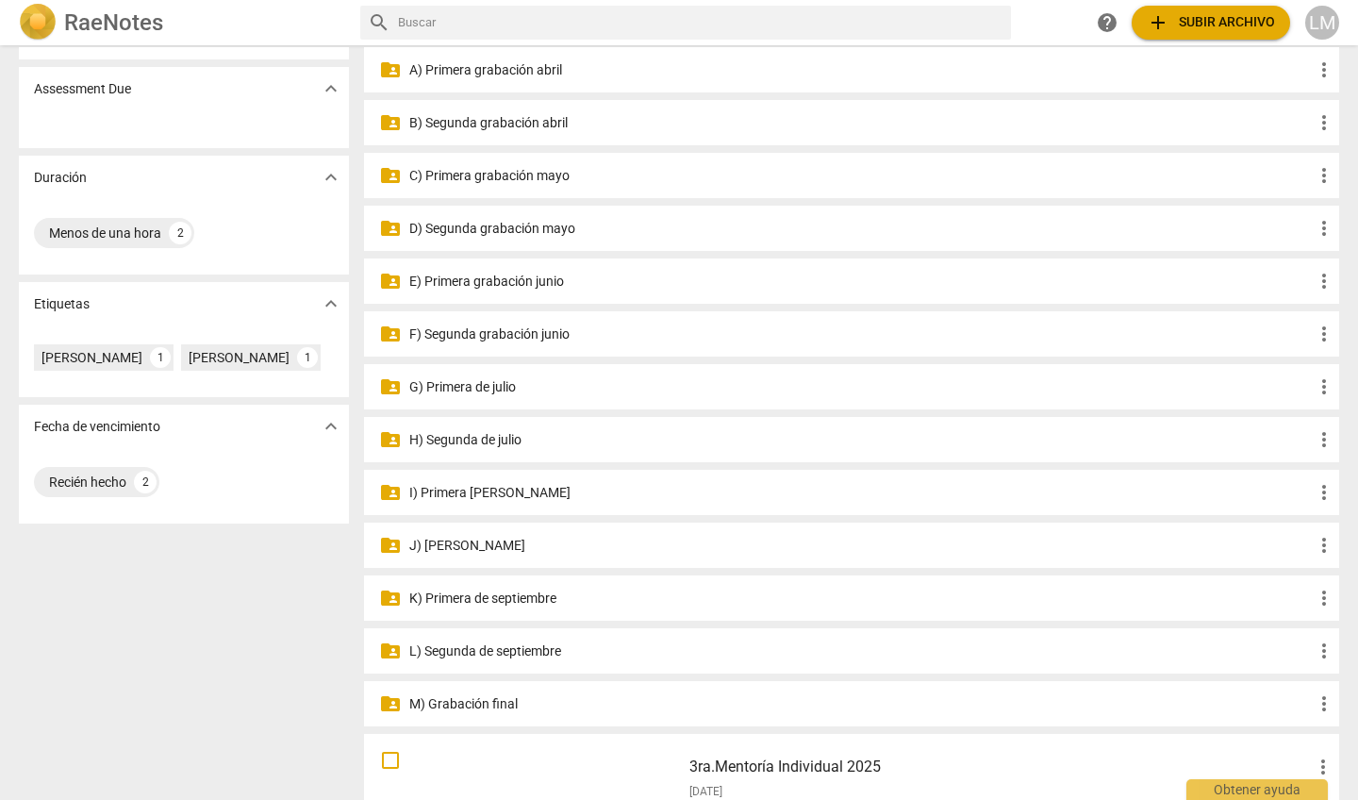
scroll to position [250, 0]
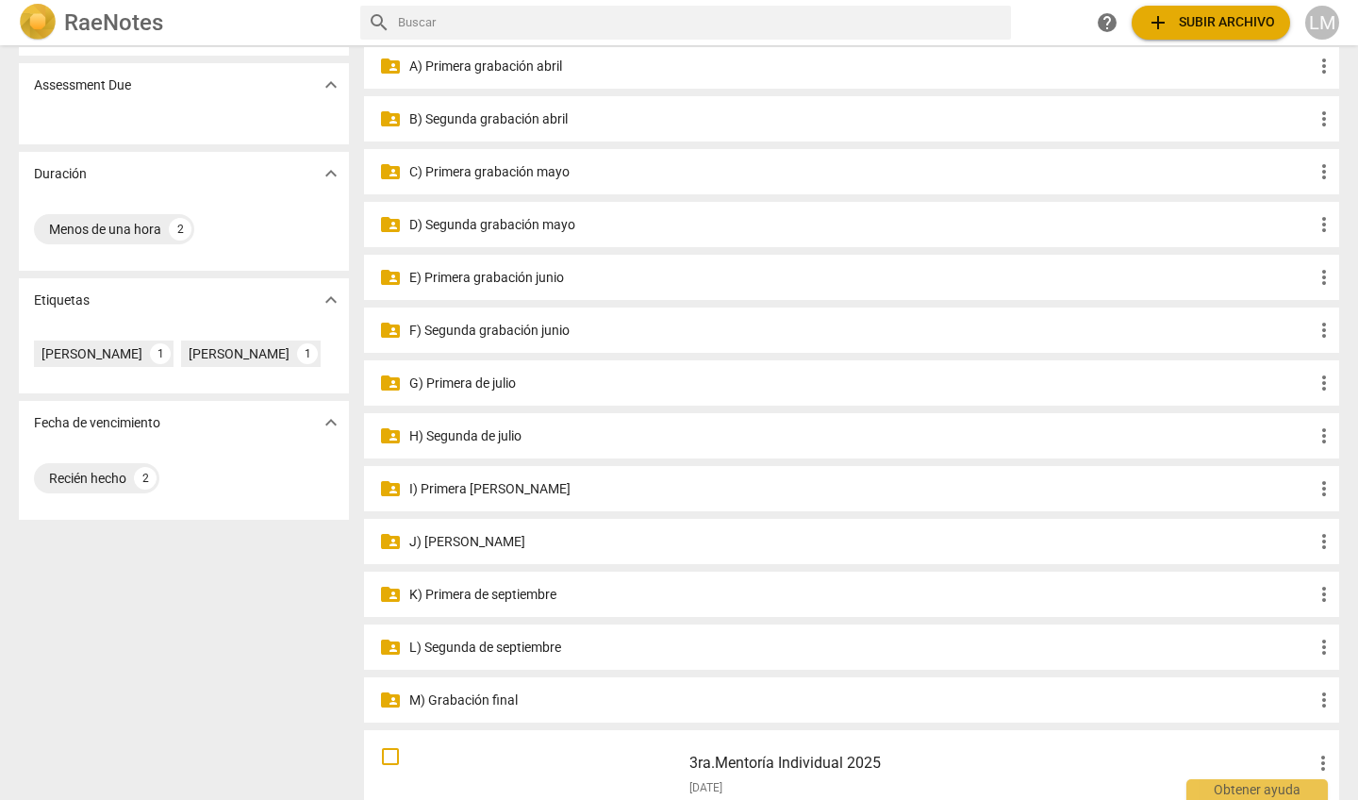
click at [442, 590] on p "K) Primera de septiembre" at bounding box center [861, 595] width 904 height 20
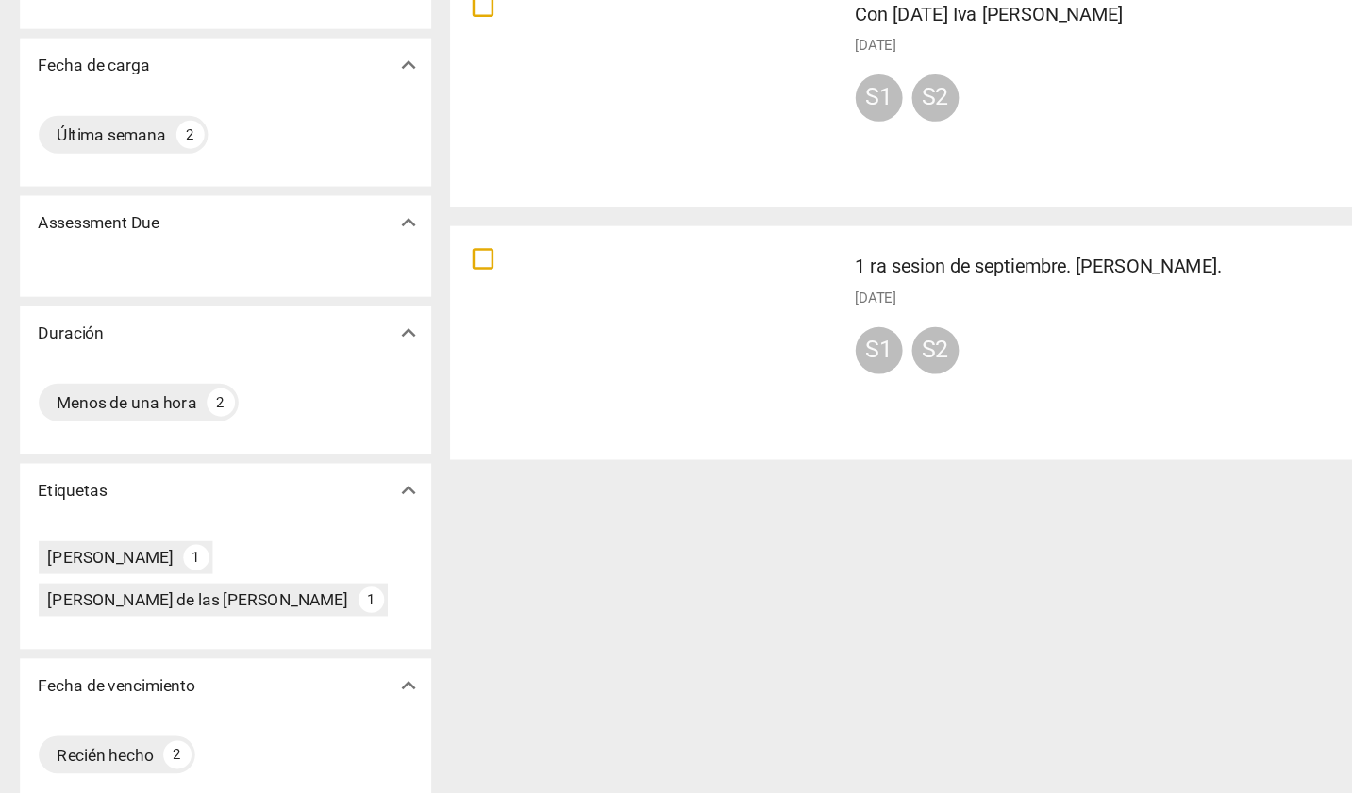
scroll to position [2, 0]
click at [253, 585] on div "[PERSON_NAME] 1 [PERSON_NAME] de las [PERSON_NAME] 1" at bounding box center [181, 619] width 300 height 68
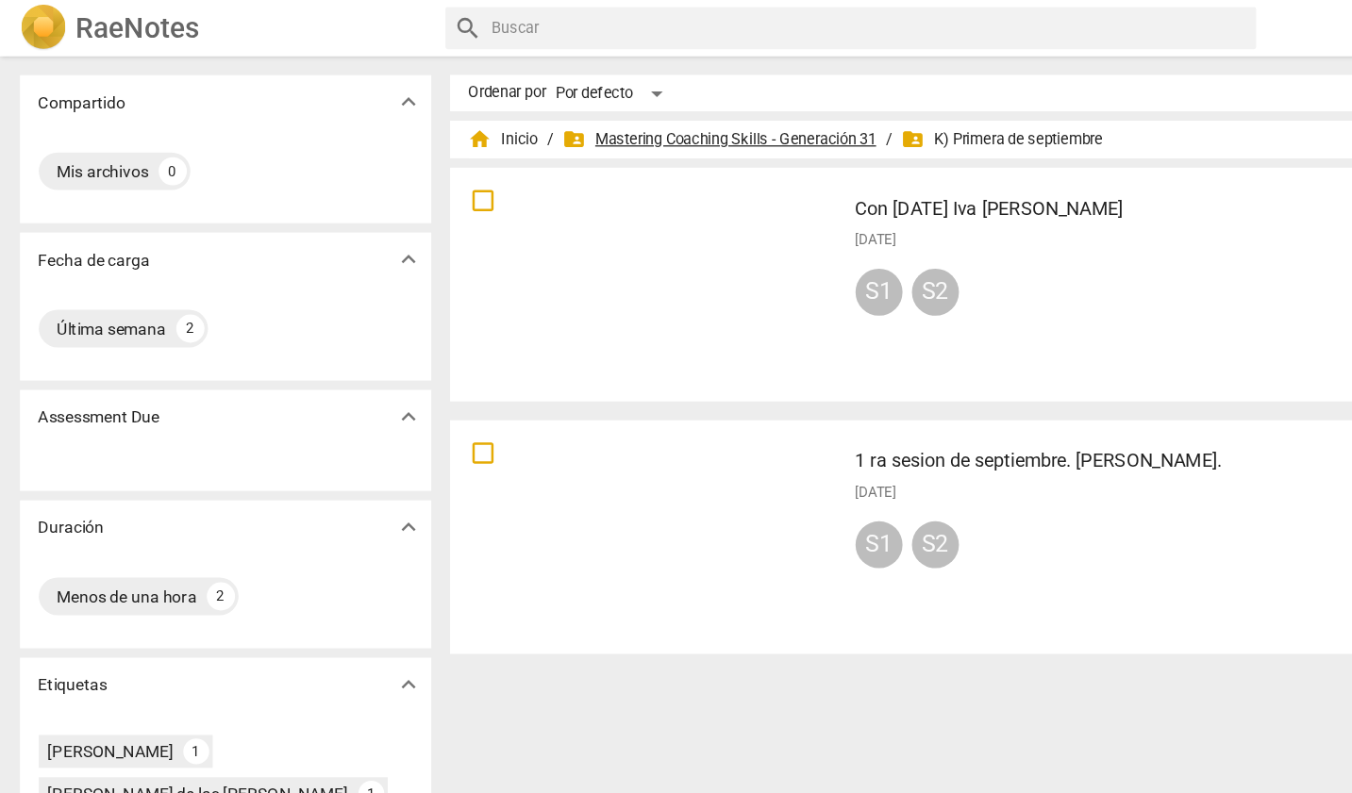
click at [556, 112] on span "folder_shared Mastering Coaching Skills - Generación 31" at bounding box center [578, 112] width 252 height 19
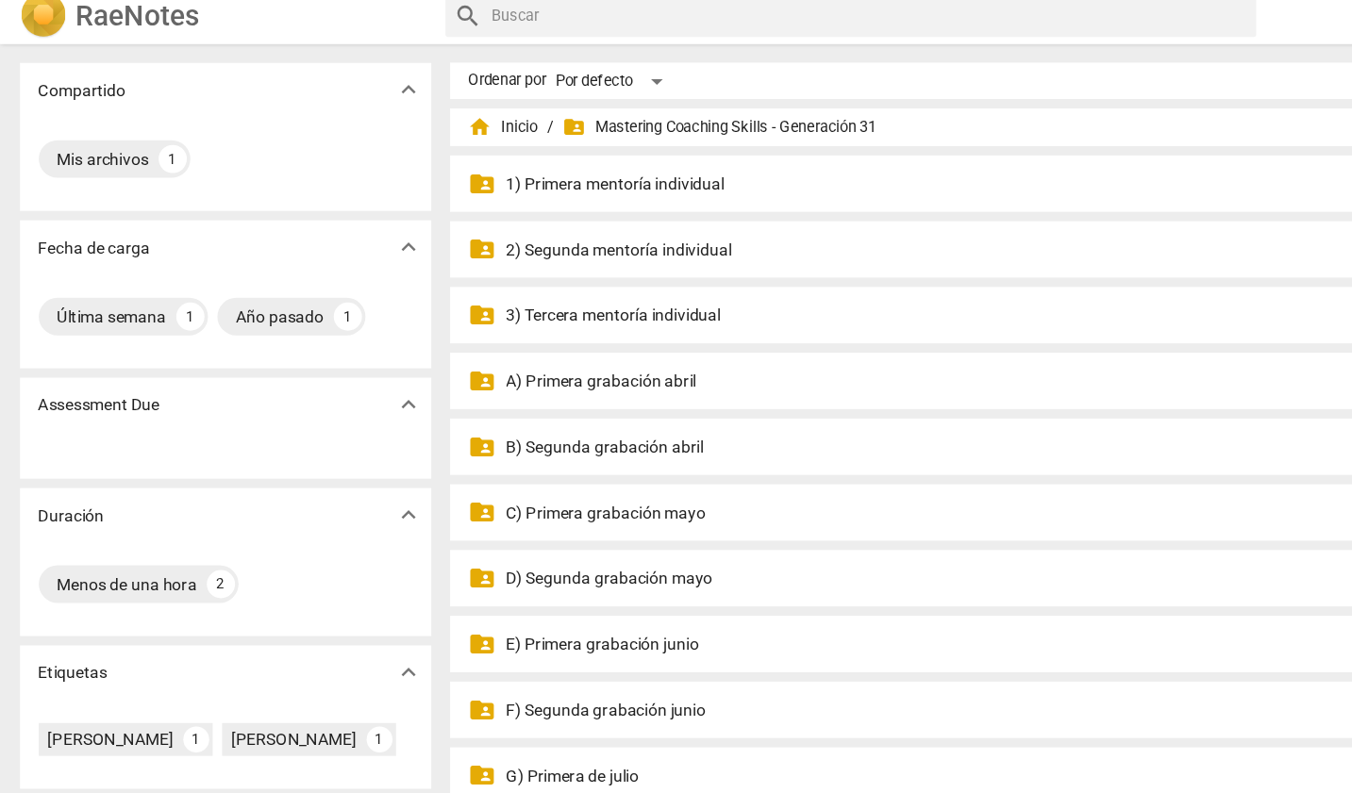
click at [490, 254] on p "3) Tercera mentoría individual" at bounding box center [859, 264] width 904 height 20
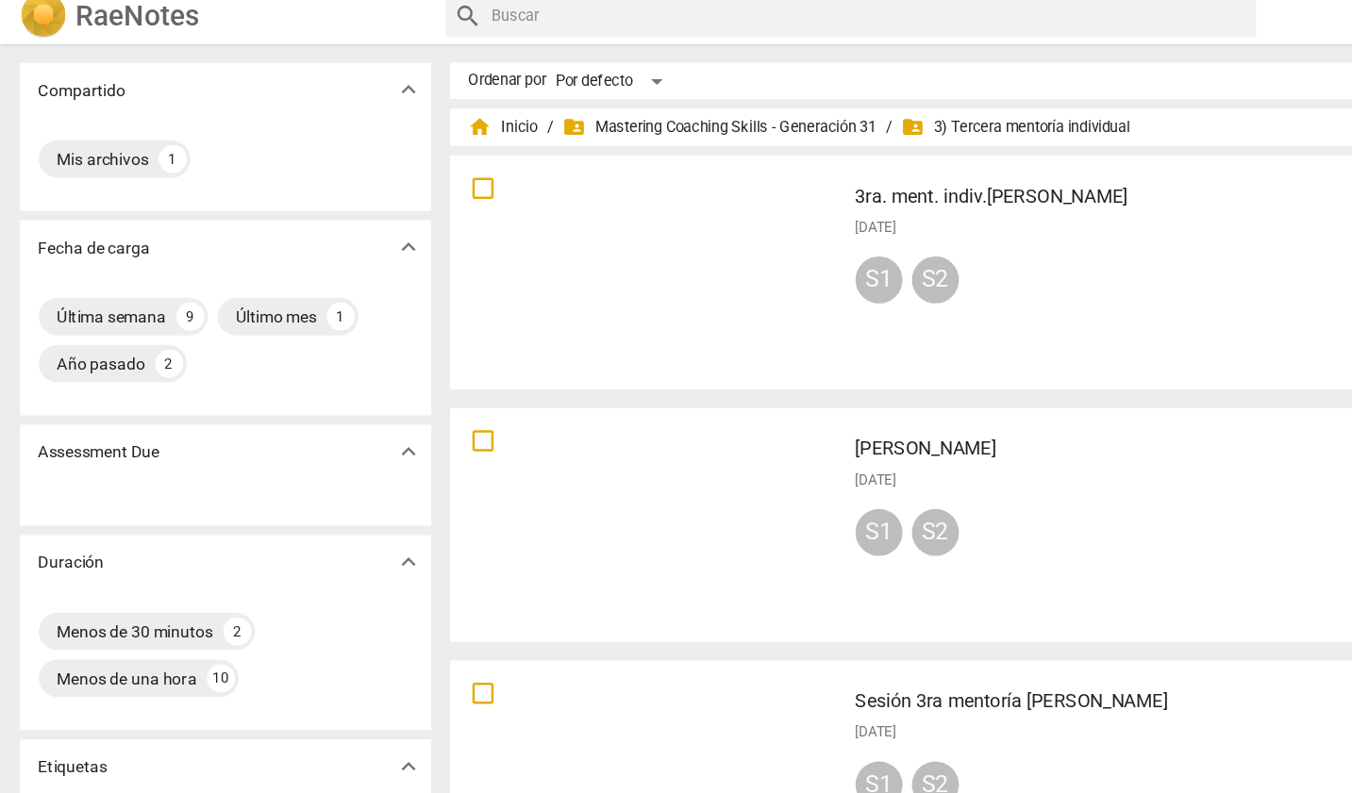
click at [488, 245] on div at bounding box center [520, 228] width 304 height 175
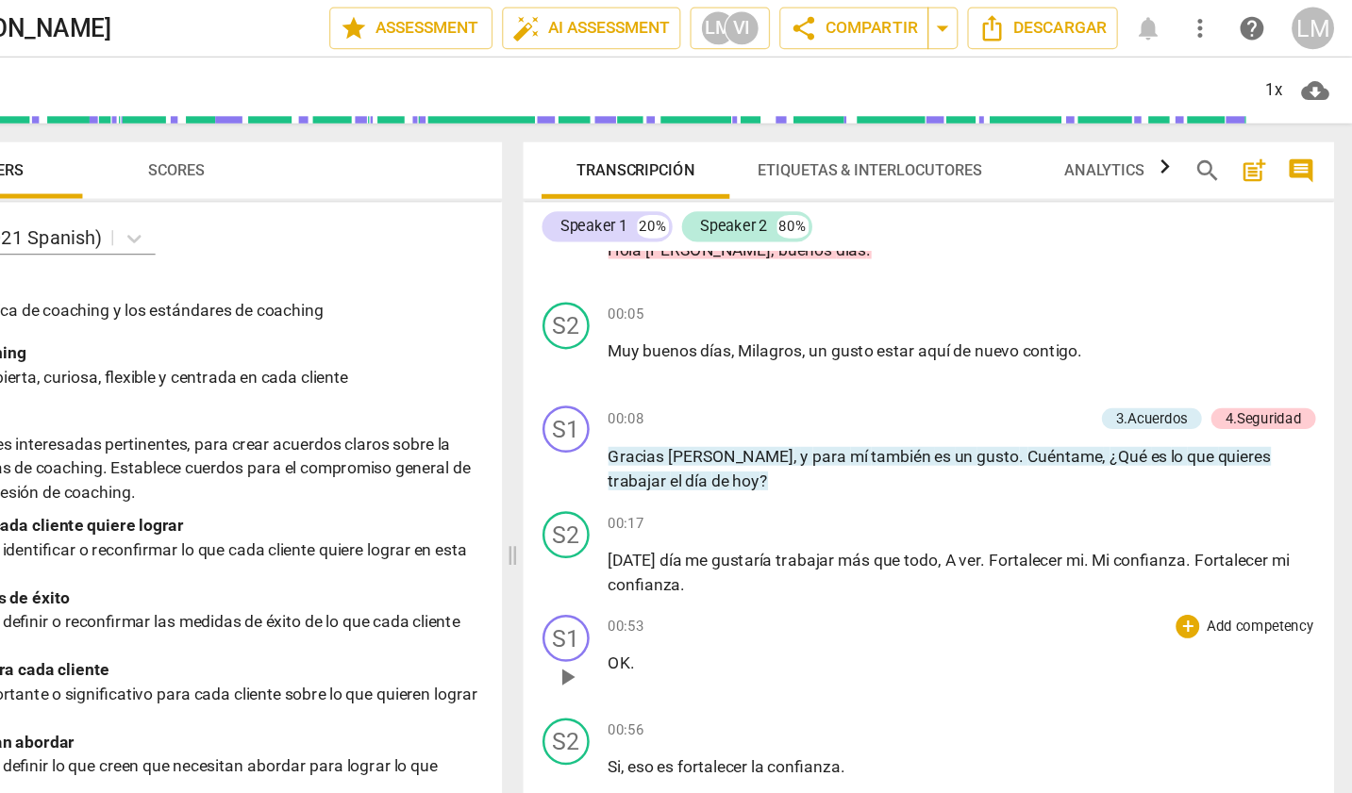
scroll to position [29, 0]
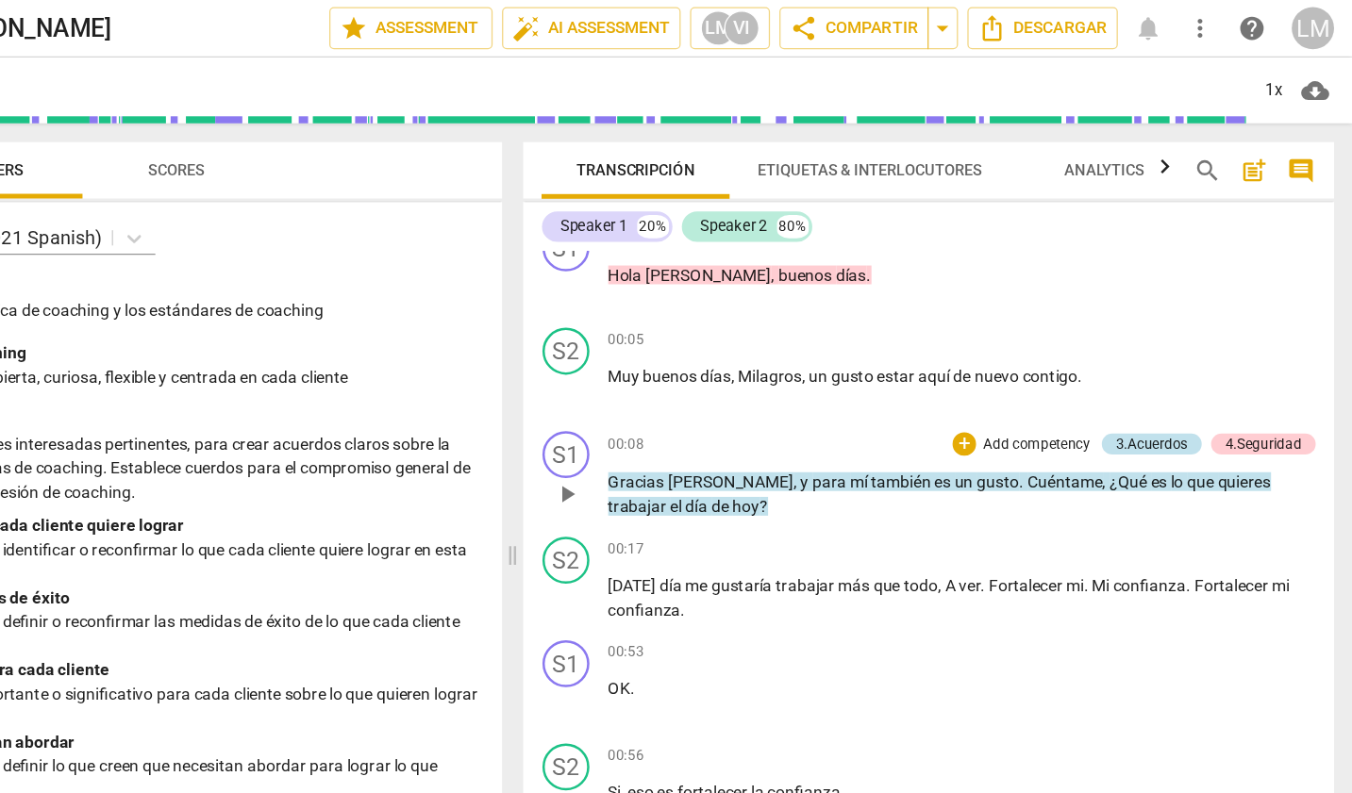
click at [1161, 357] on div "3.Acuerdos" at bounding box center [1190, 356] width 58 height 17
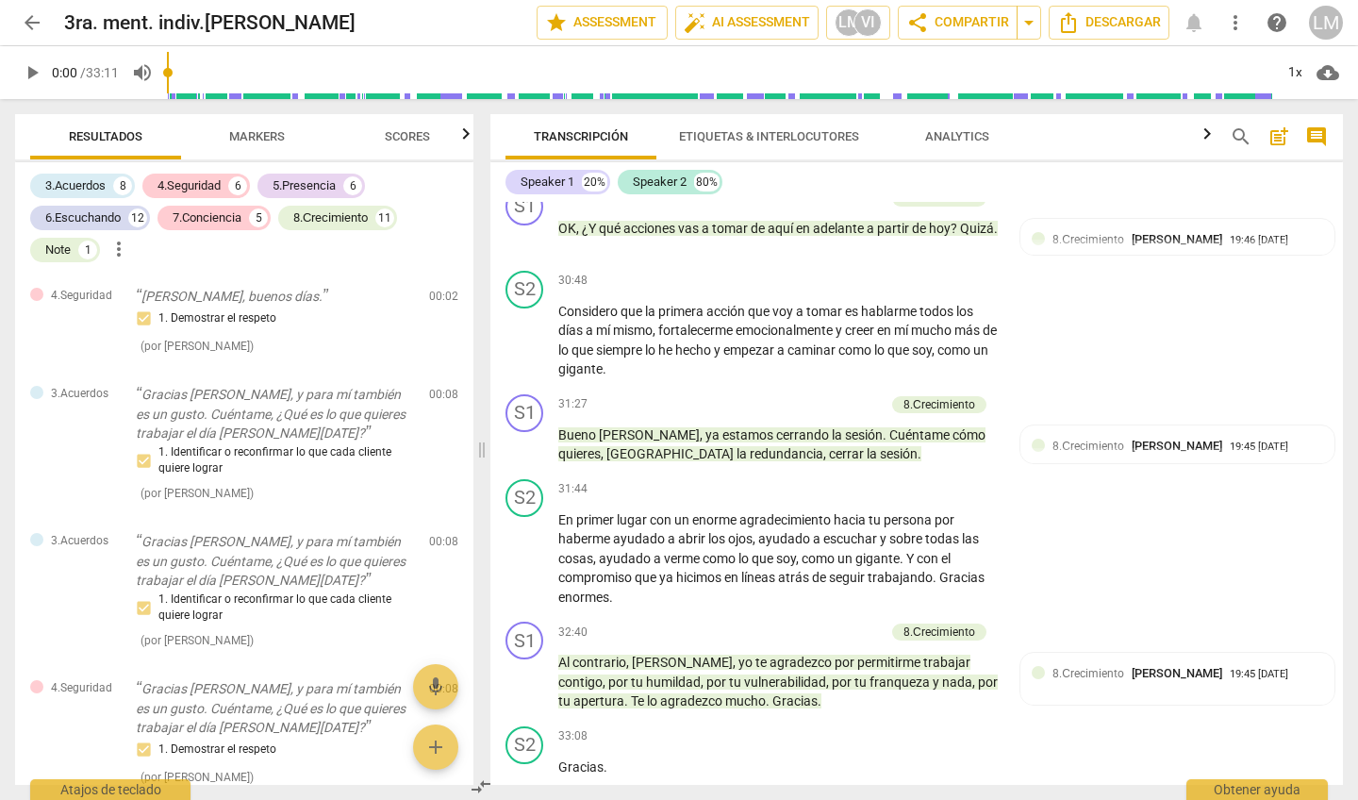
scroll to position [6218, 0]
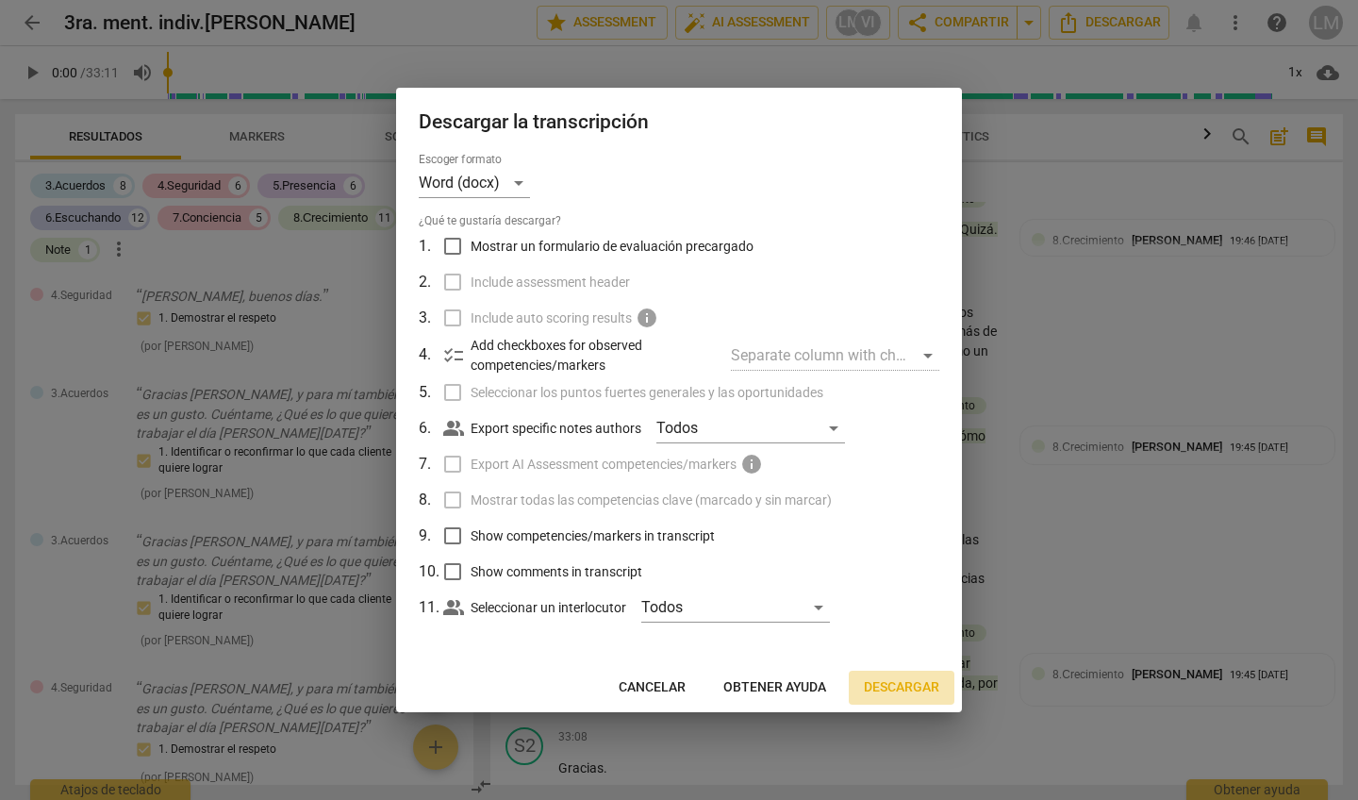
click at [893, 683] on span "Descargar" at bounding box center [901, 687] width 75 height 19
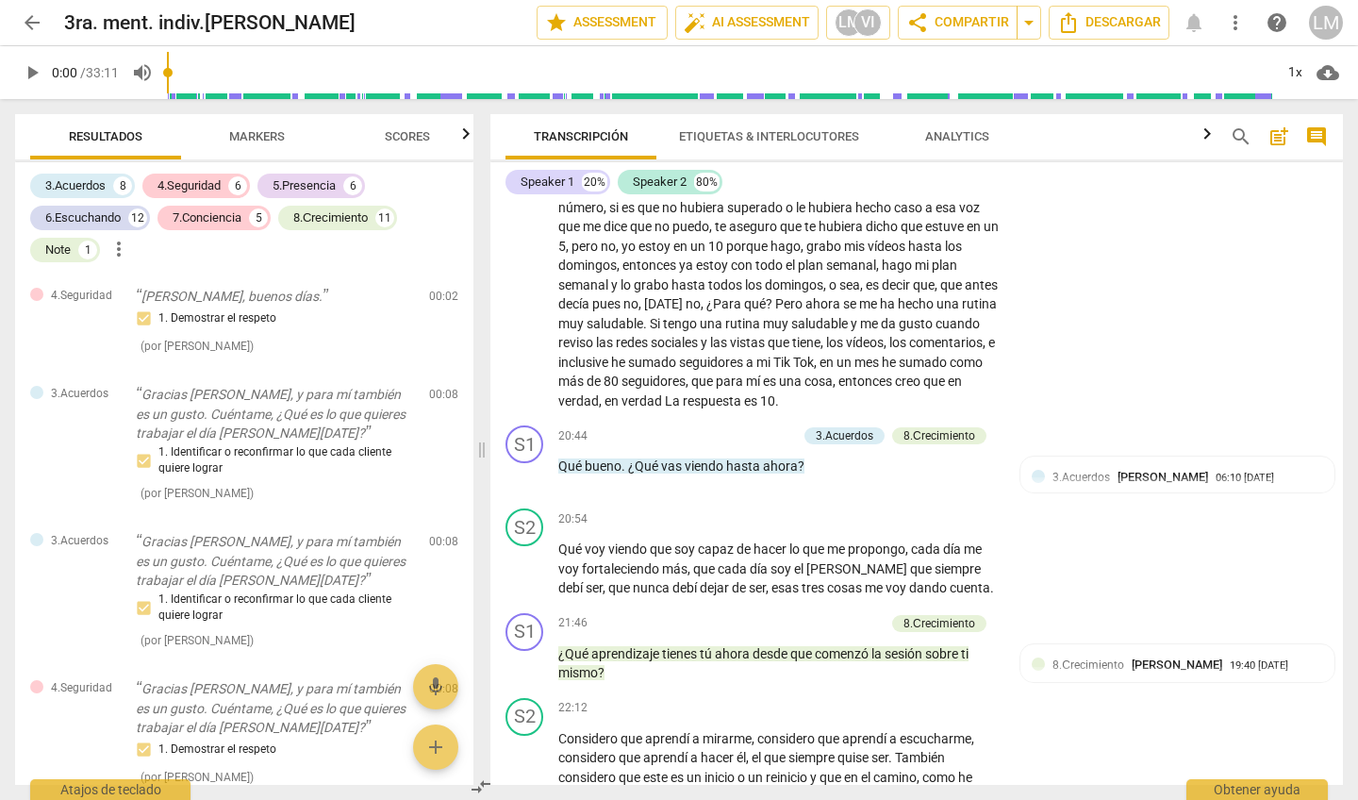
scroll to position [4289, 0]
click at [251, 136] on span "Markers" at bounding box center [257, 136] width 56 height 14
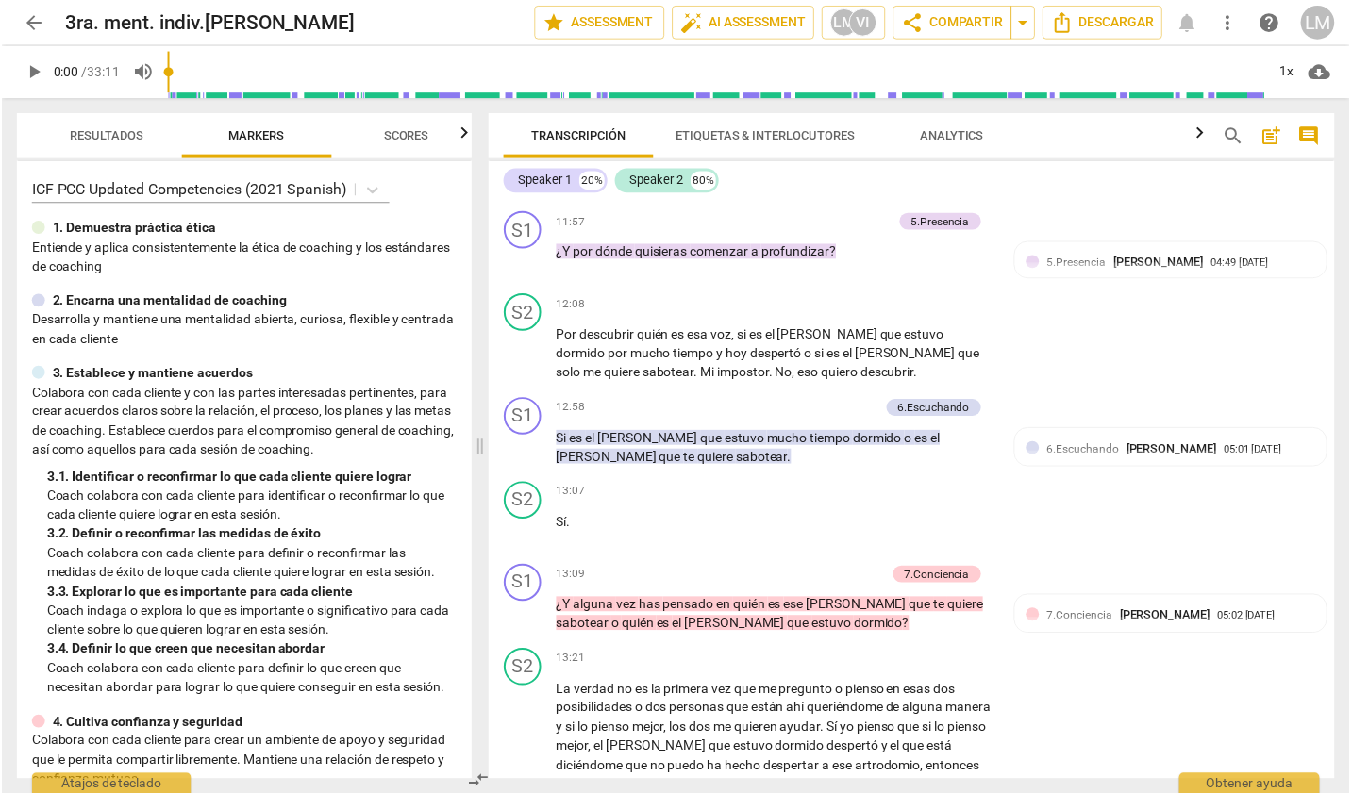
scroll to position [2854, 0]
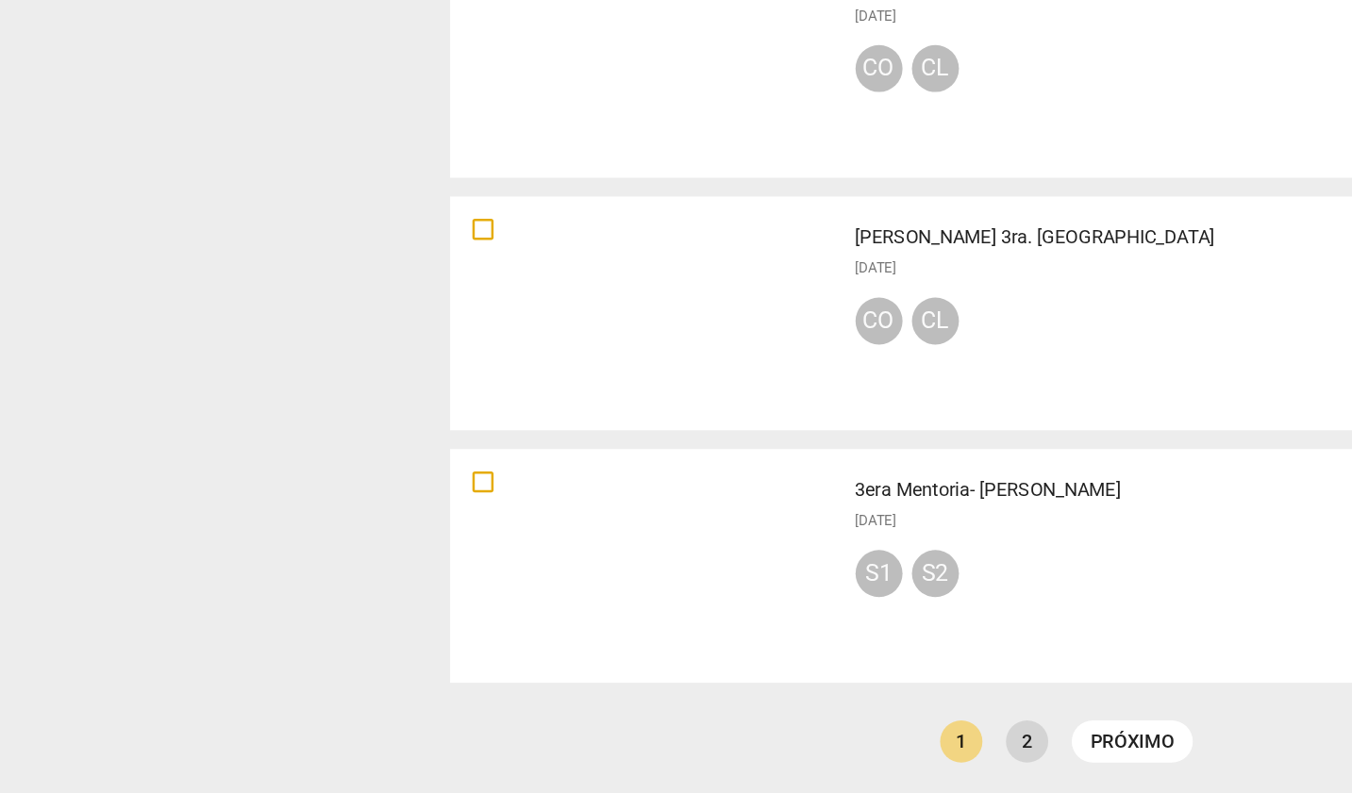
click at [818, 735] on link "2" at bounding box center [824, 752] width 34 height 34
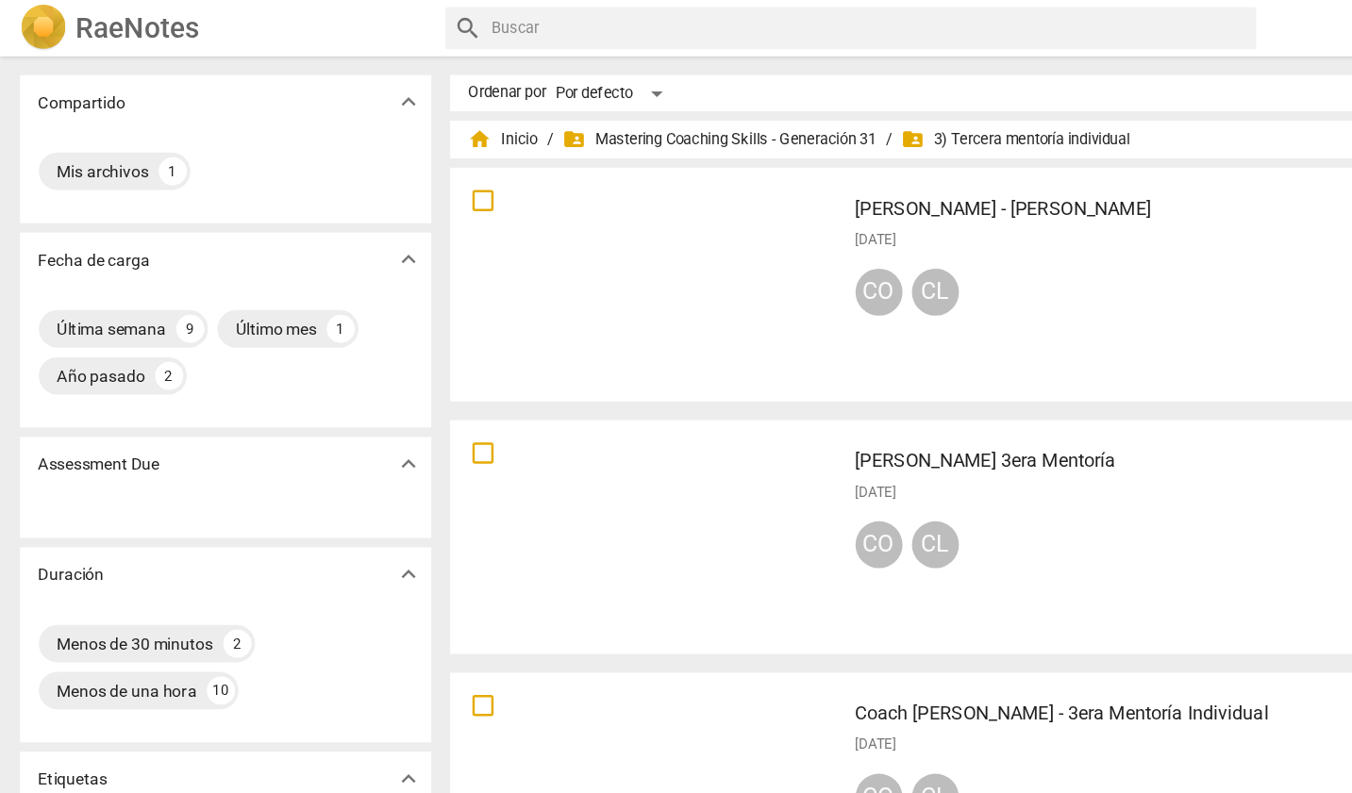
click at [794, 116] on span "folder_shared 3) Tercera mentoría individual" at bounding box center [815, 112] width 184 height 19
click at [565, 112] on span "folder_shared Mastering Coaching Skills - Generación 31" at bounding box center [578, 112] width 252 height 19
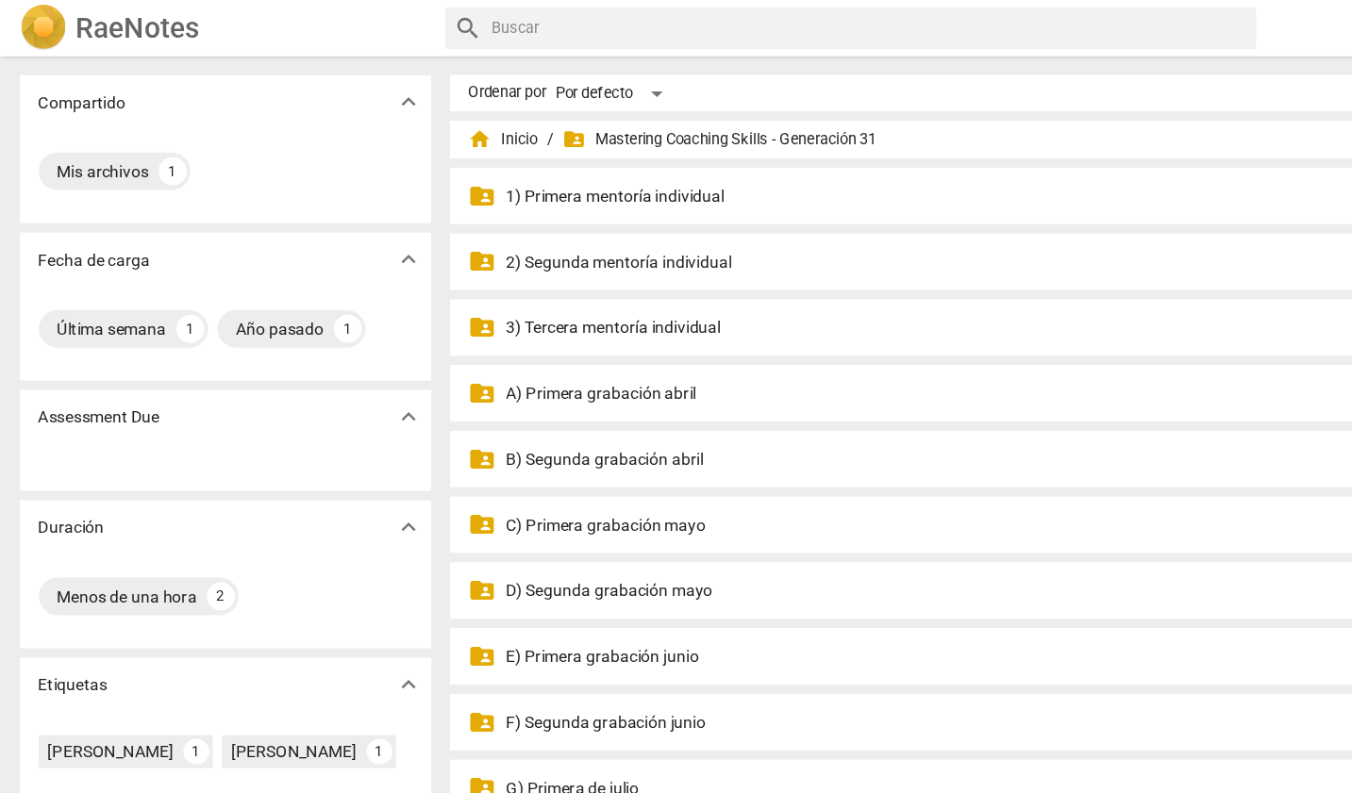
click at [541, 257] on p "3) Tercera mentoría individual" at bounding box center [859, 264] width 904 height 20
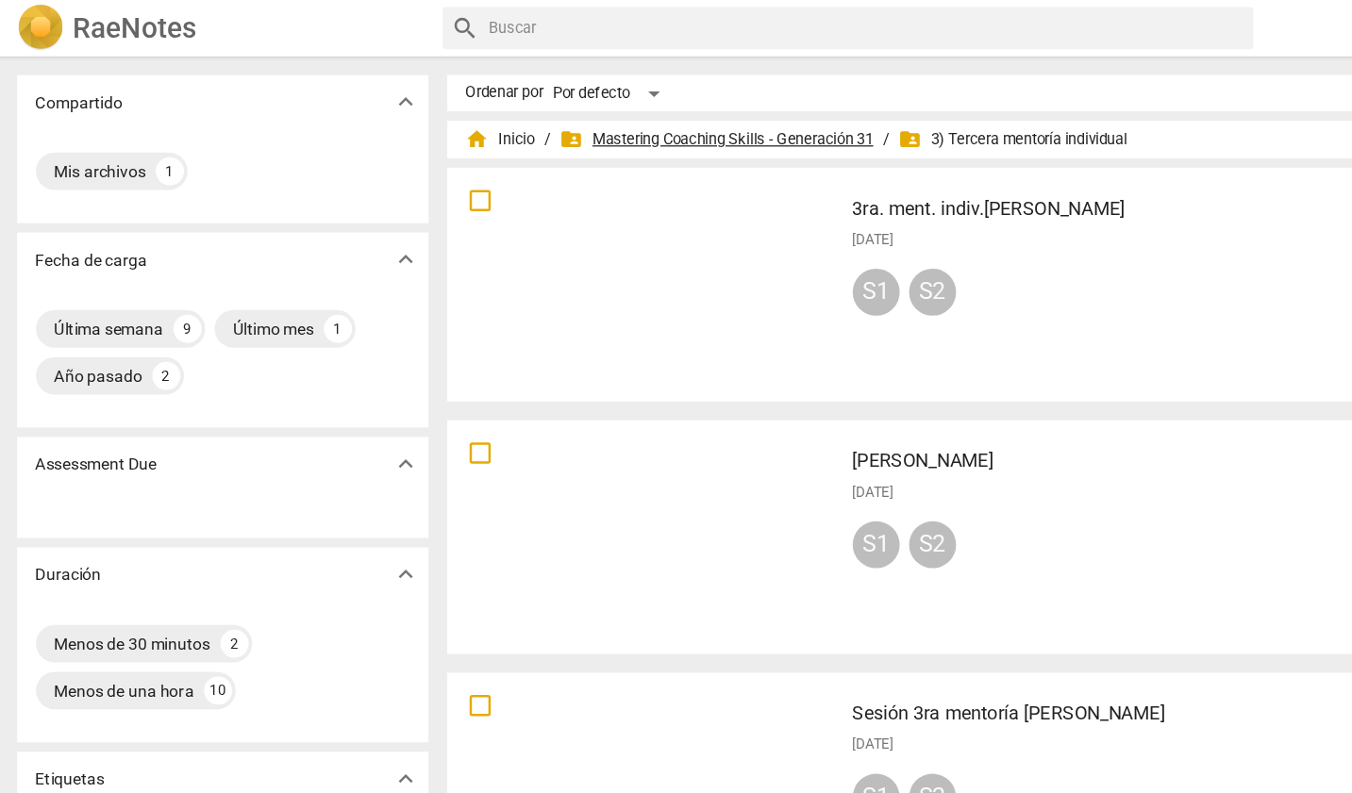
click at [528, 108] on span "folder_shared Mastering Coaching Skills - Generación 31" at bounding box center [578, 112] width 252 height 19
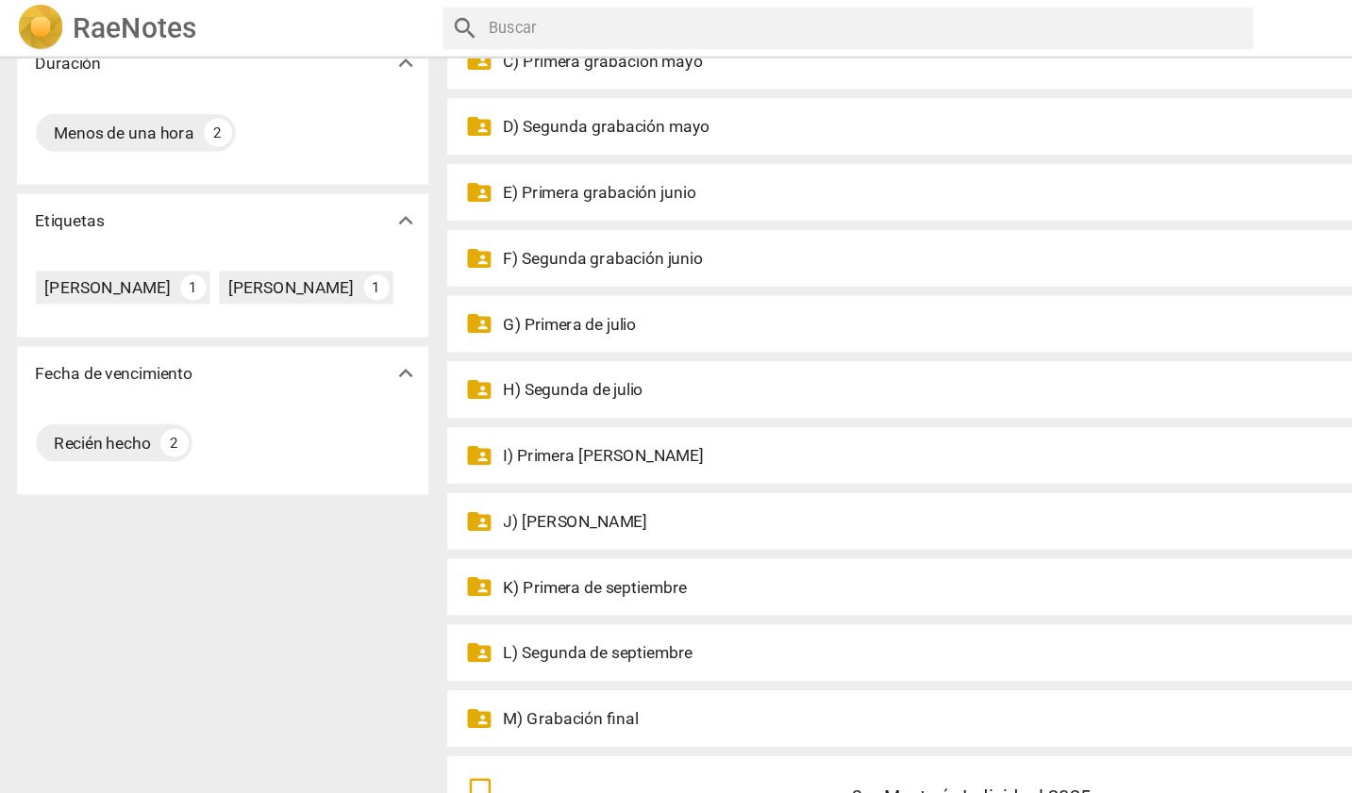
scroll to position [377, 0]
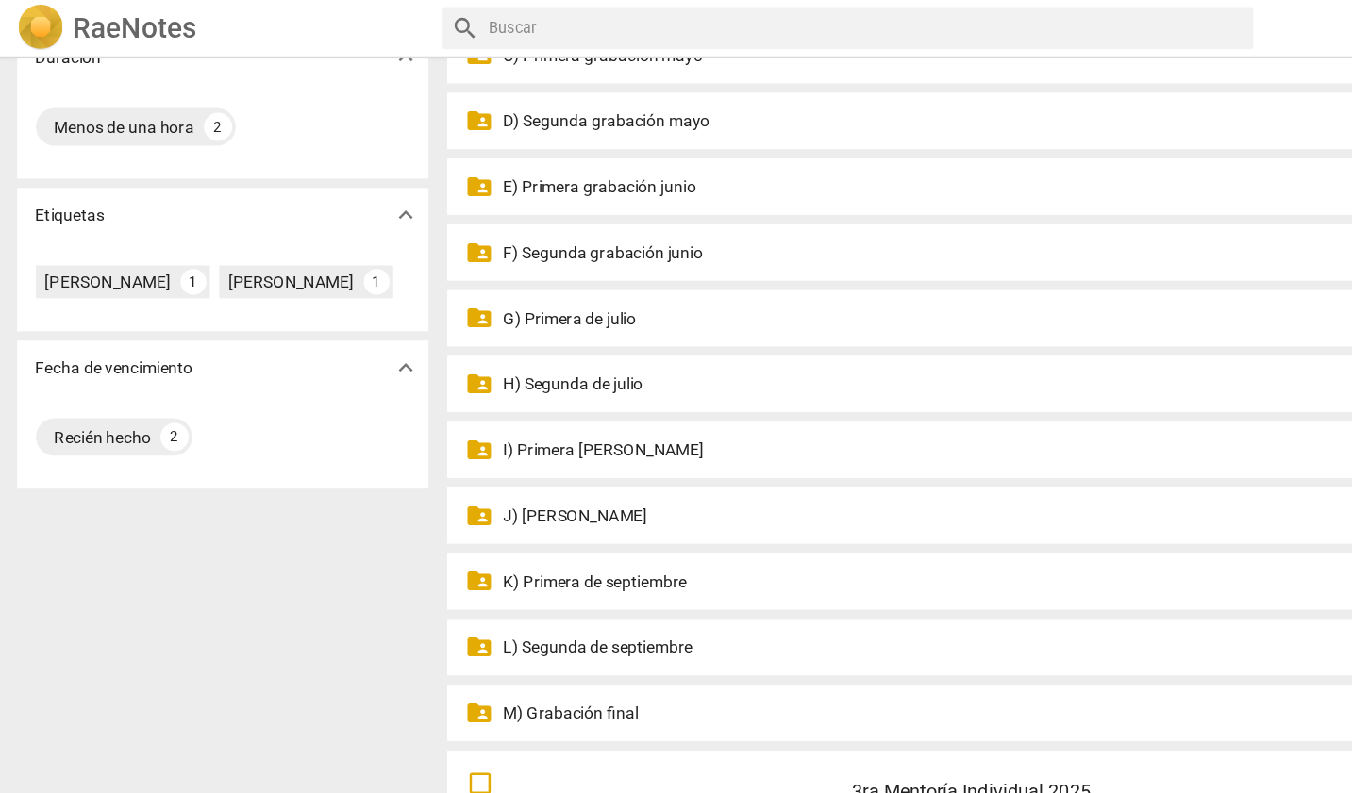
click at [507, 465] on p "K) Primera de septiembre" at bounding box center [859, 467] width 904 height 20
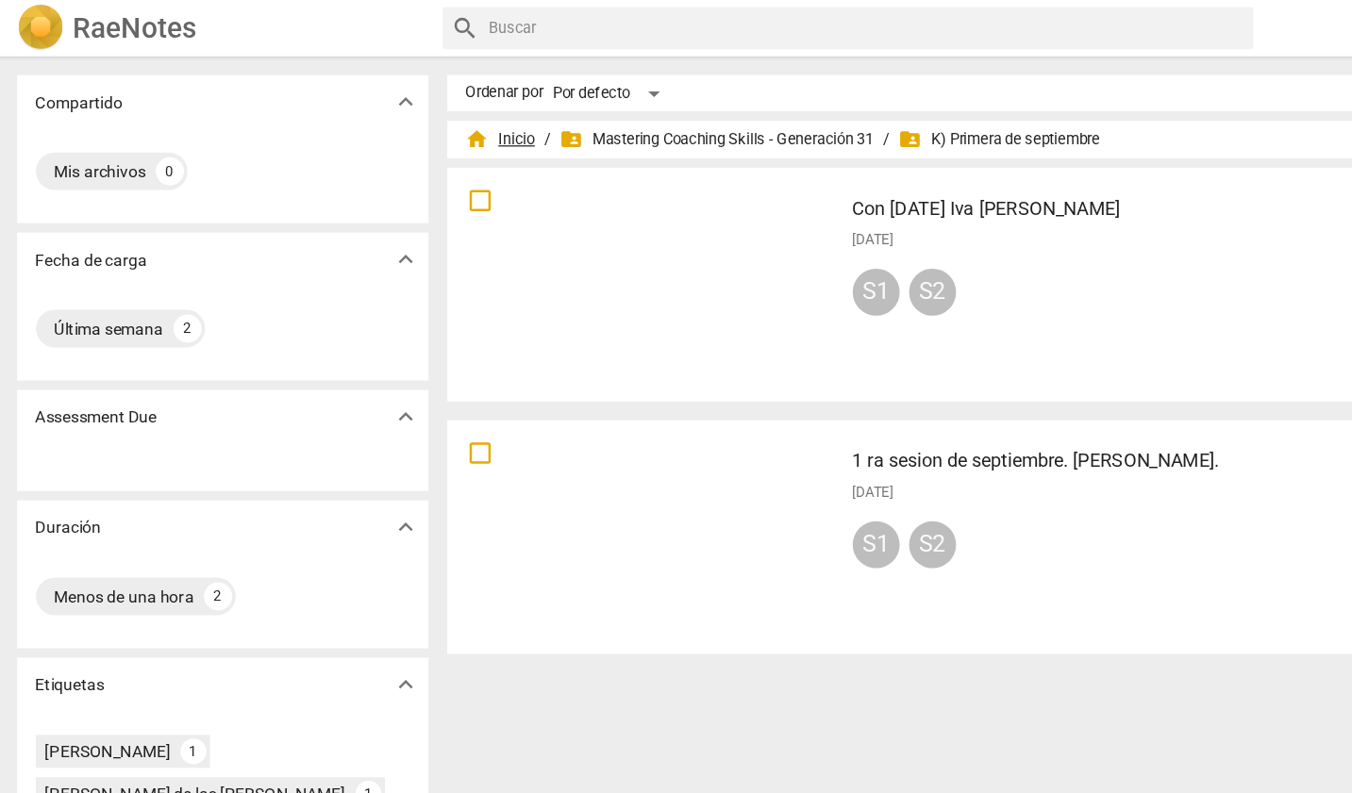
click at [417, 111] on span "home Inicio" at bounding box center [404, 112] width 56 height 19
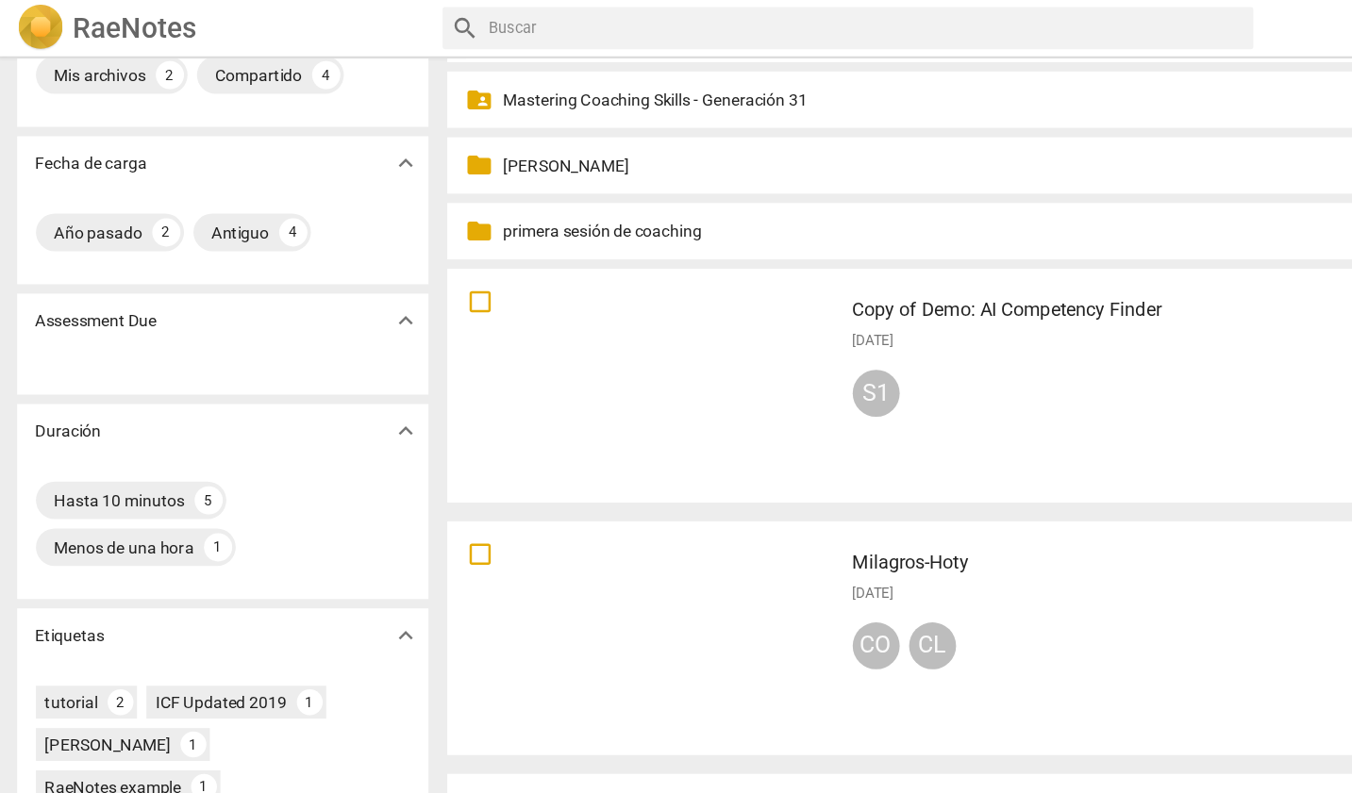
scroll to position [57, 0]
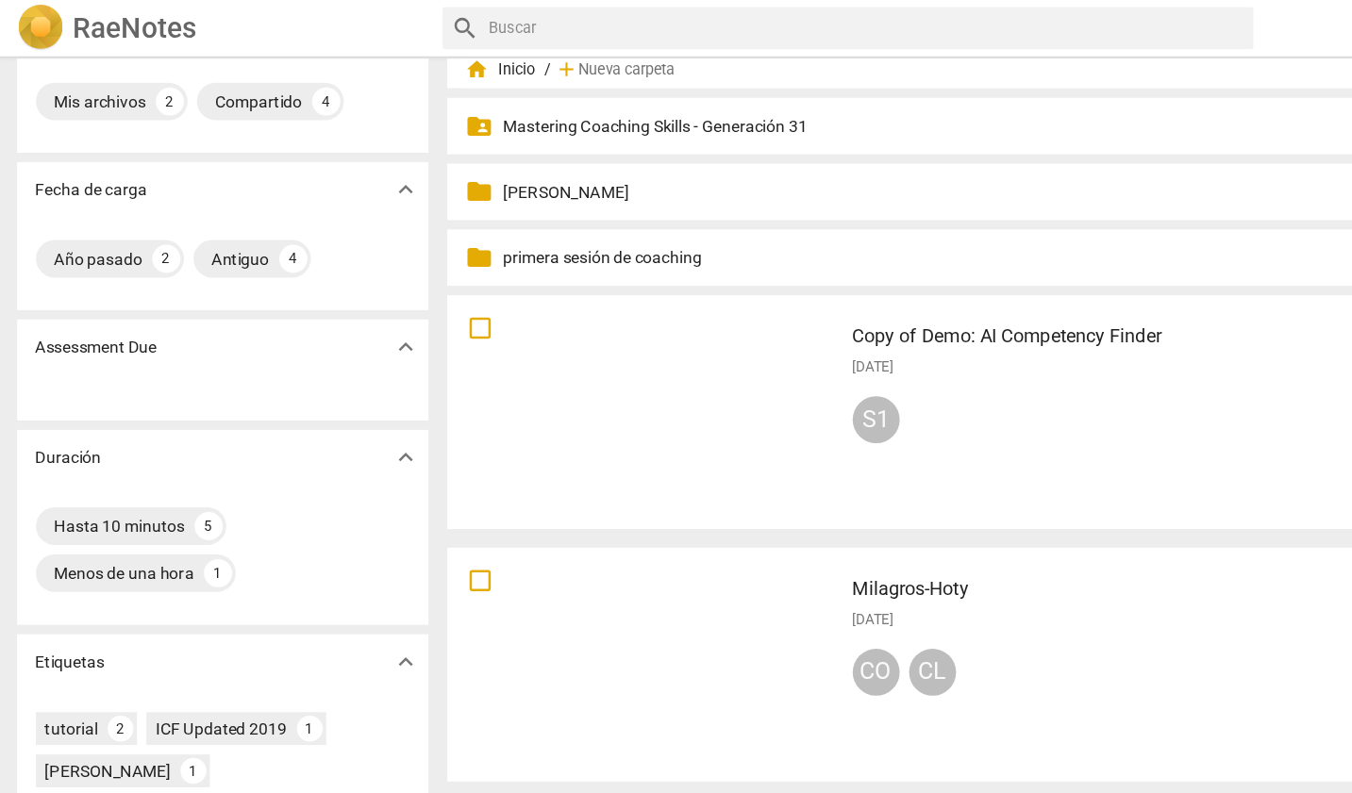
click at [535, 97] on p "Mastering Coaching Skills - Generación 31" at bounding box center [859, 101] width 904 height 20
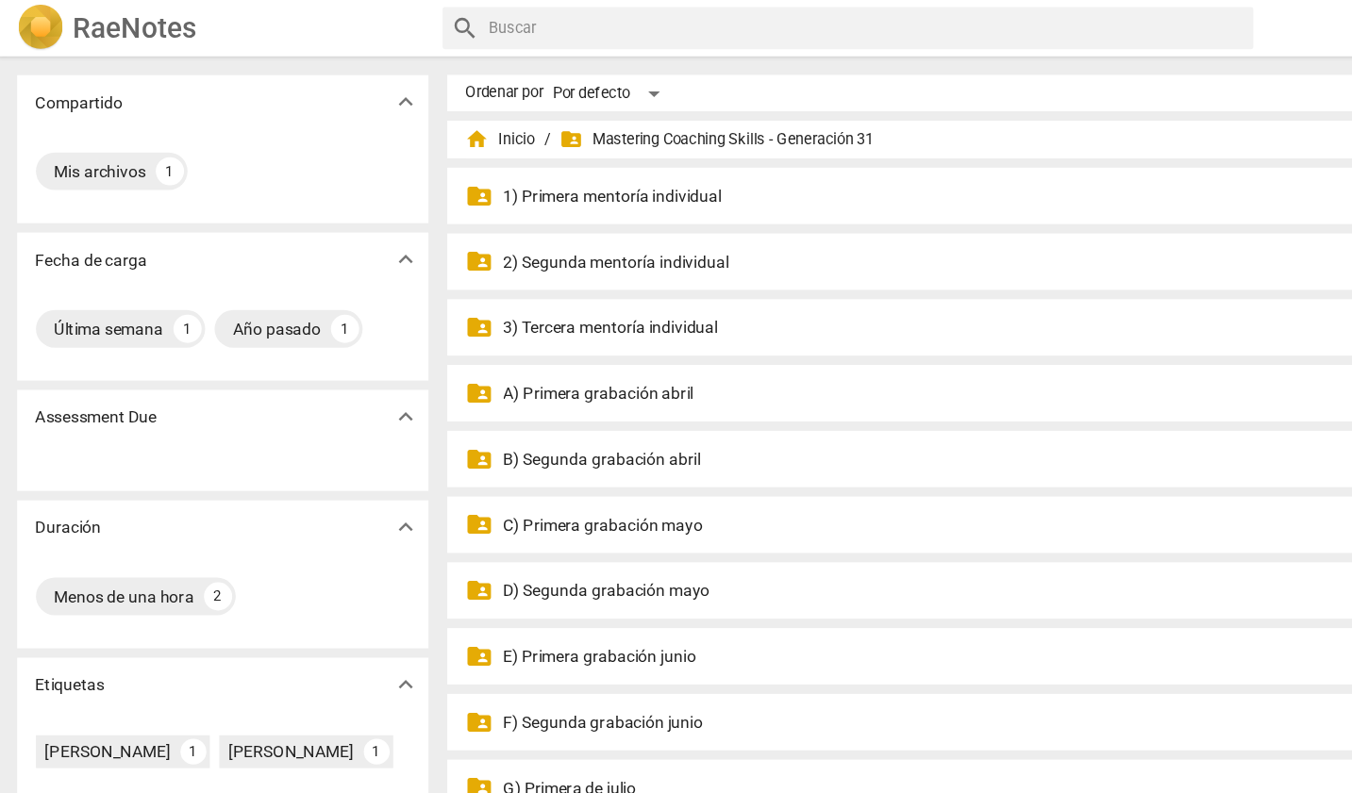
drag, startPoint x: 575, startPoint y: 51, endPoint x: 244, endPoint y: 134, distance: 341.3
click at [244, 134] on div "Mis archivos 1" at bounding box center [181, 138] width 300 height 38
